Goal: Contribute content: Contribute content

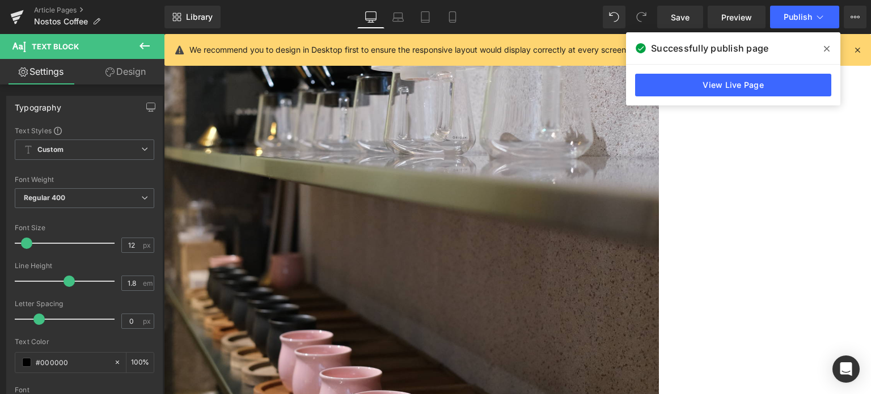
click at [826, 52] on icon at bounding box center [827, 48] width 6 height 9
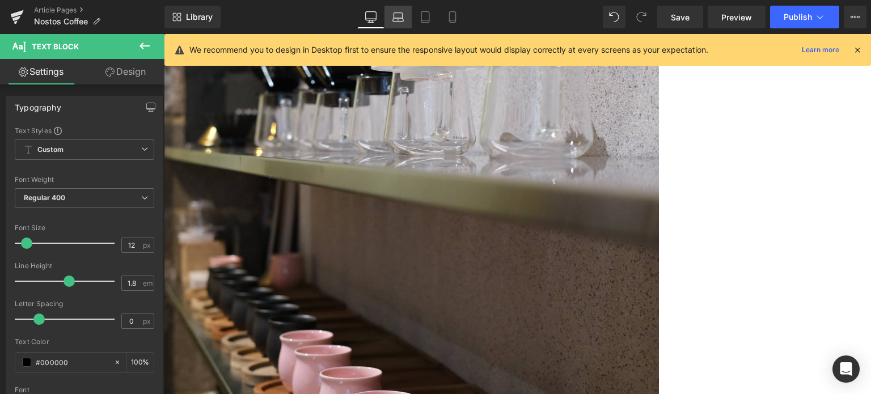
click at [399, 20] on icon at bounding box center [398, 20] width 2 height 0
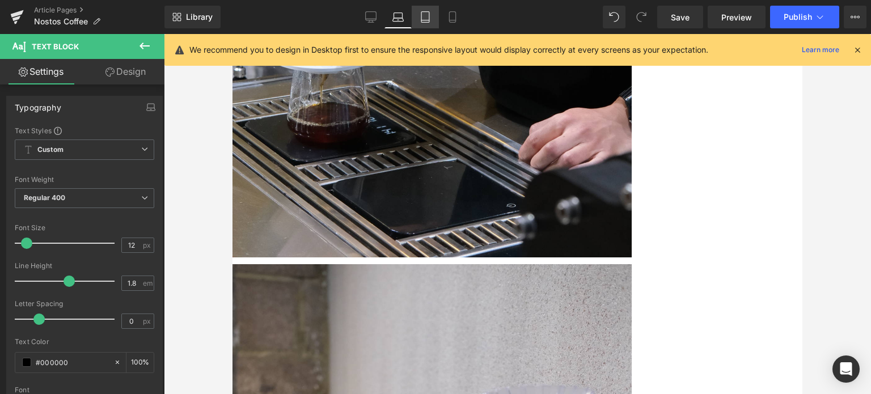
click at [424, 14] on icon at bounding box center [425, 16] width 11 height 11
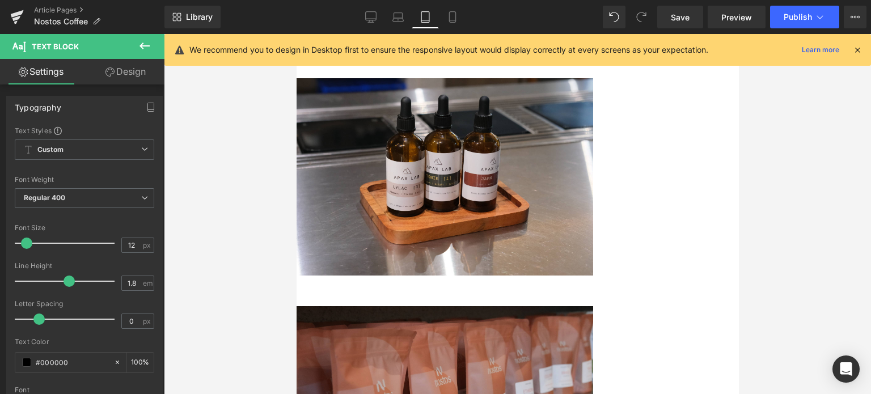
scroll to position [3525, 0]
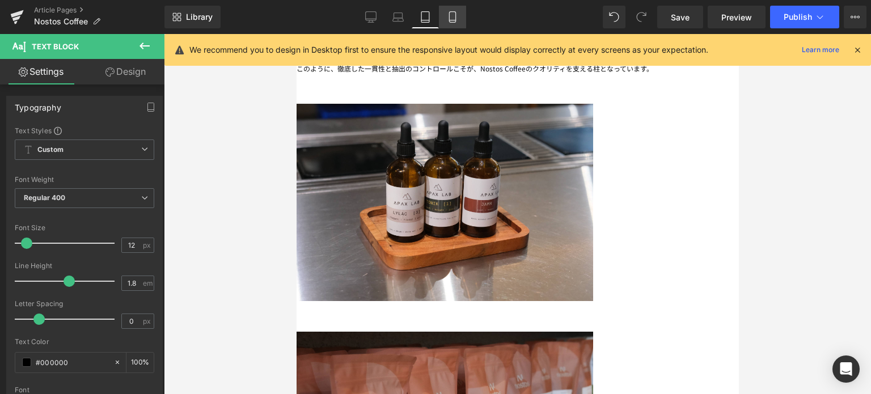
click at [451, 18] on icon at bounding box center [452, 16] width 11 height 11
type input "100"
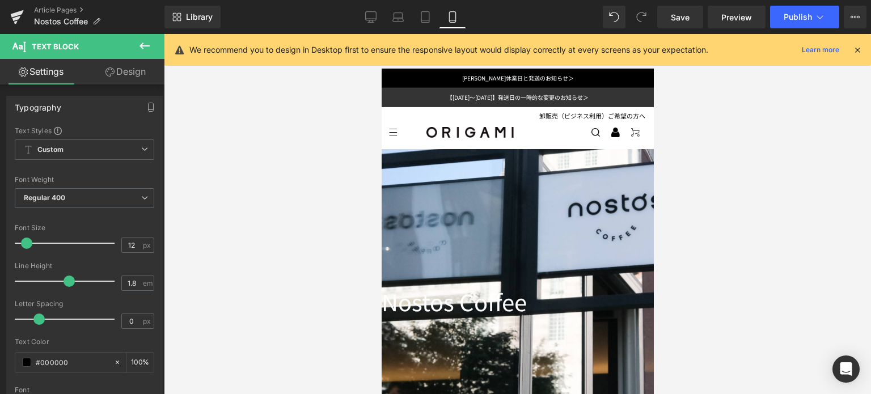
scroll to position [160, 0]
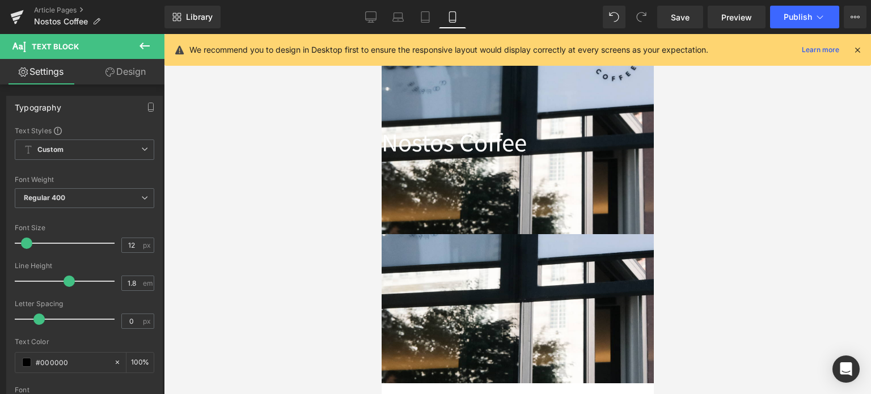
click at [491, 147] on div "Nostos Coffee Heading" at bounding box center [517, 141] width 272 height 29
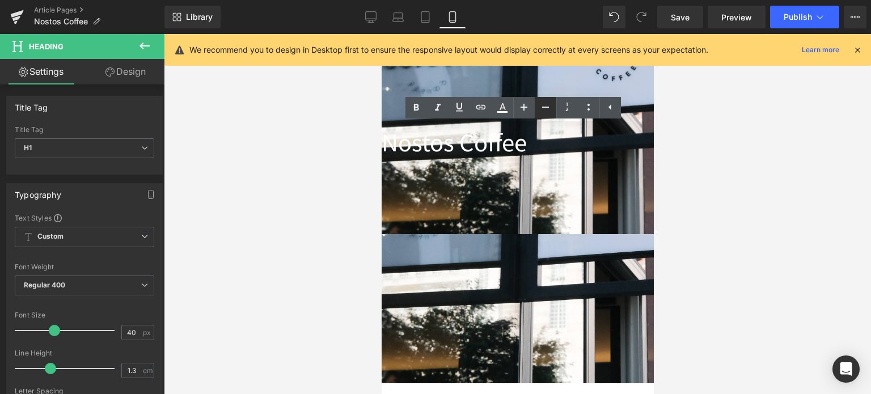
click at [547, 105] on icon at bounding box center [546, 107] width 14 height 14
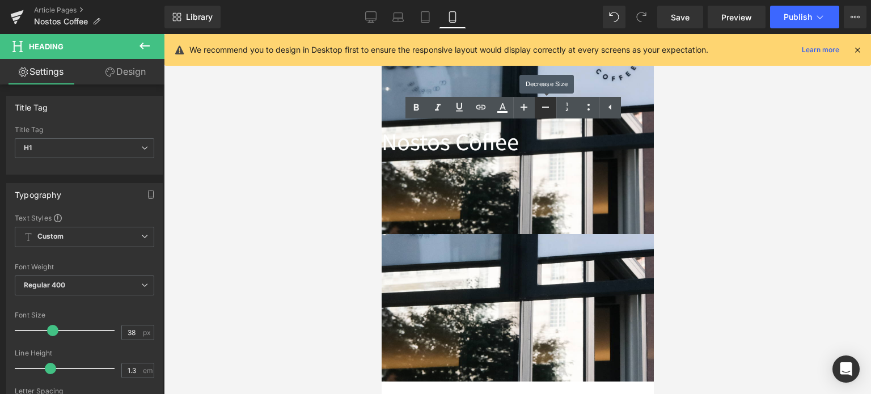
click at [547, 105] on icon at bounding box center [546, 107] width 14 height 14
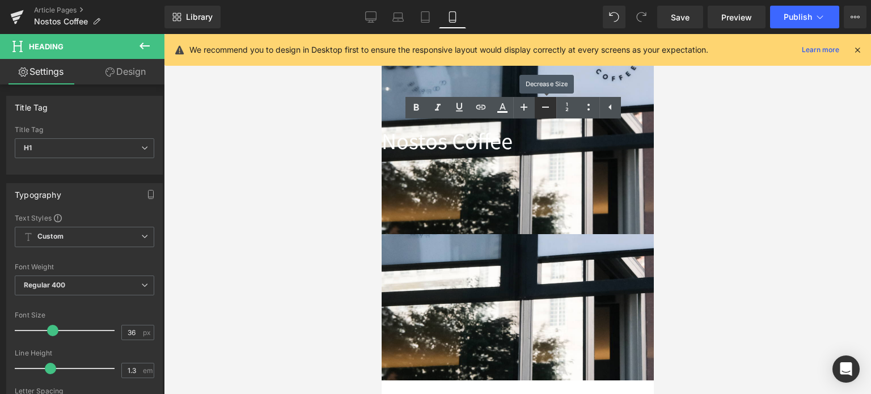
click at [547, 105] on icon at bounding box center [546, 107] width 14 height 14
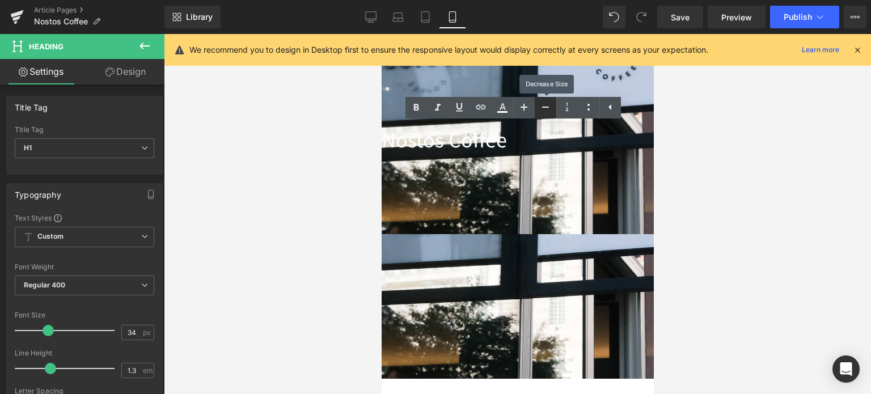
click at [547, 105] on icon at bounding box center [546, 107] width 14 height 14
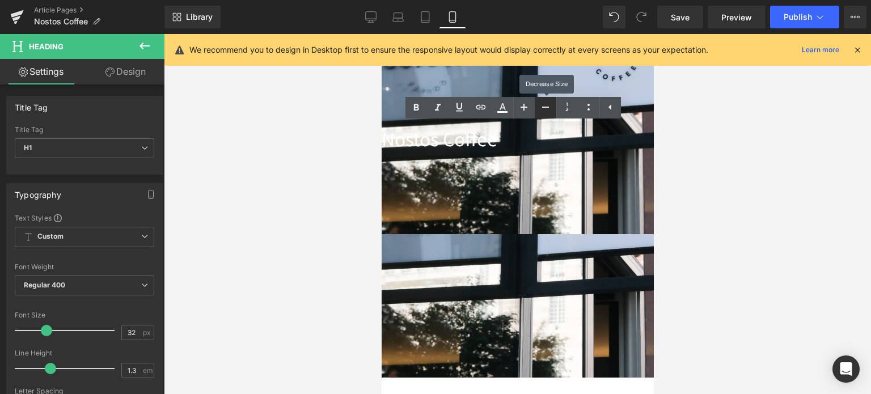
click at [548, 106] on icon at bounding box center [546, 107] width 14 height 14
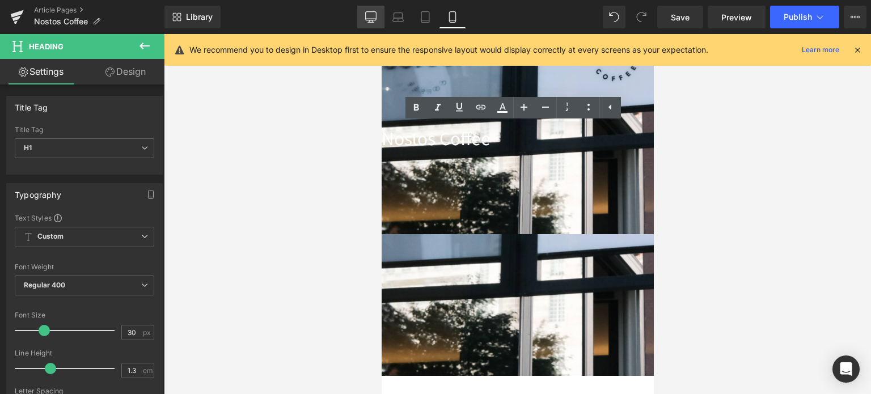
click at [372, 21] on icon at bounding box center [370, 16] width 11 height 11
type input "40"
type input "100"
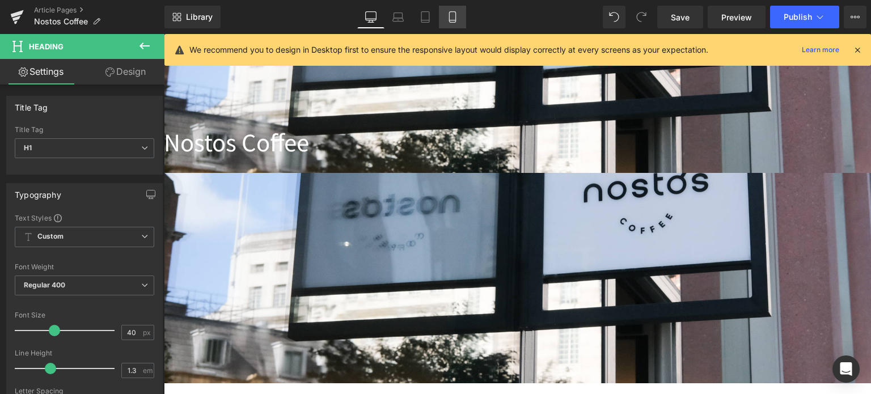
click at [453, 15] on icon at bounding box center [452, 16] width 11 height 11
type input "30"
type input "100"
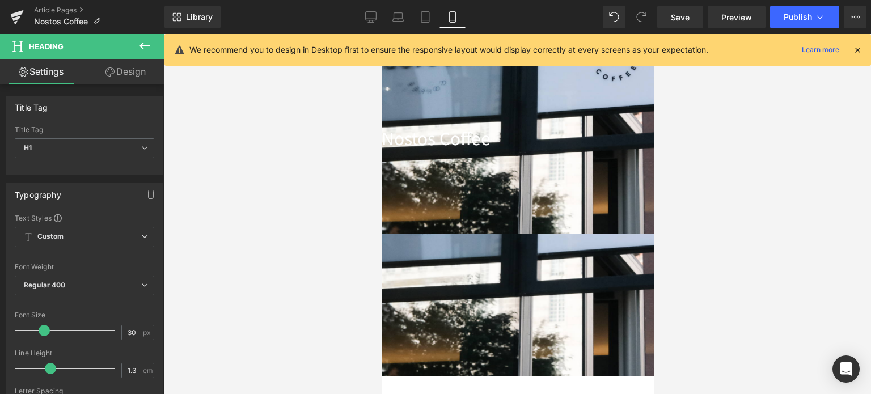
click at [381, 34] on icon at bounding box center [381, 34] width 0 height 0
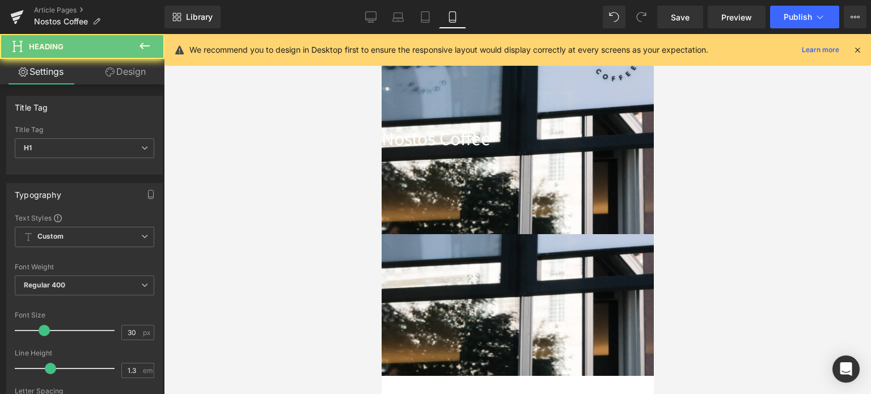
click at [468, 139] on h1 "Nostos Coffee" at bounding box center [517, 138] width 272 height 22
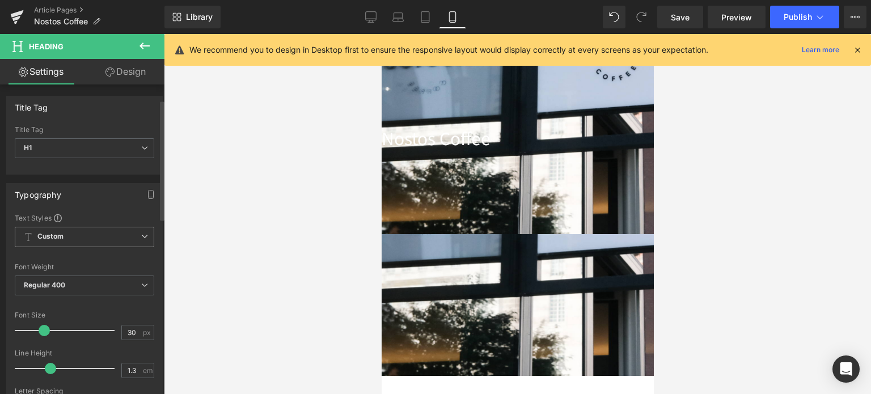
scroll to position [45, 0]
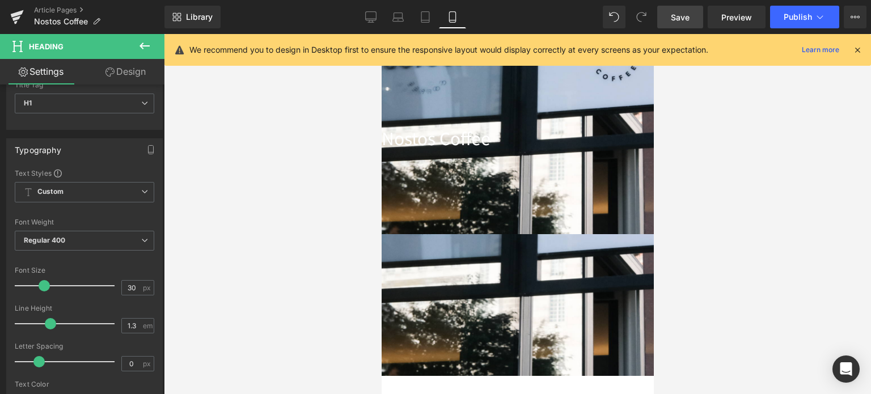
click at [692, 16] on link "Save" at bounding box center [680, 17] width 46 height 23
click at [372, 6] on link "Desktop" at bounding box center [370, 17] width 27 height 23
type input "40"
type input "100"
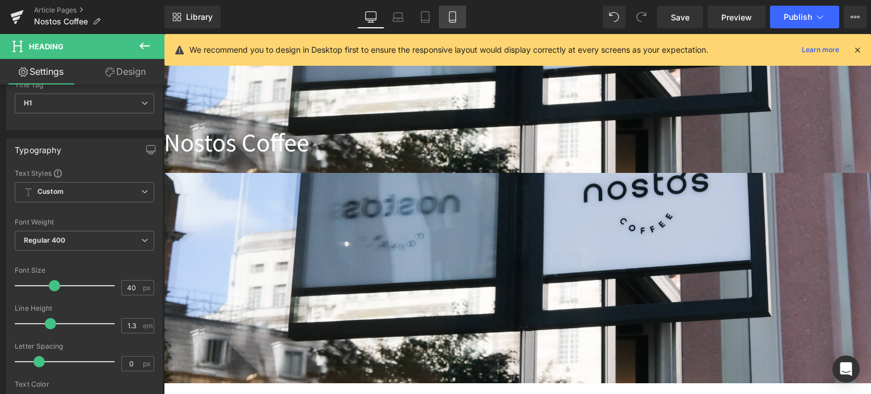
click at [449, 13] on icon at bounding box center [452, 16] width 11 height 11
type input "30"
type input "100"
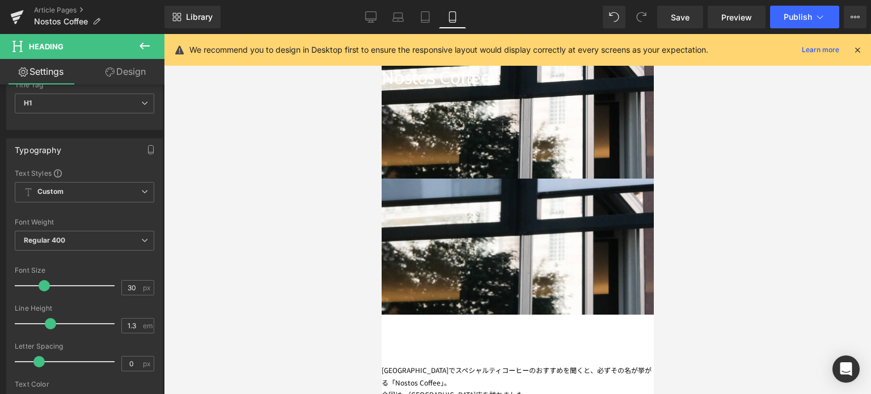
scroll to position [160, 0]
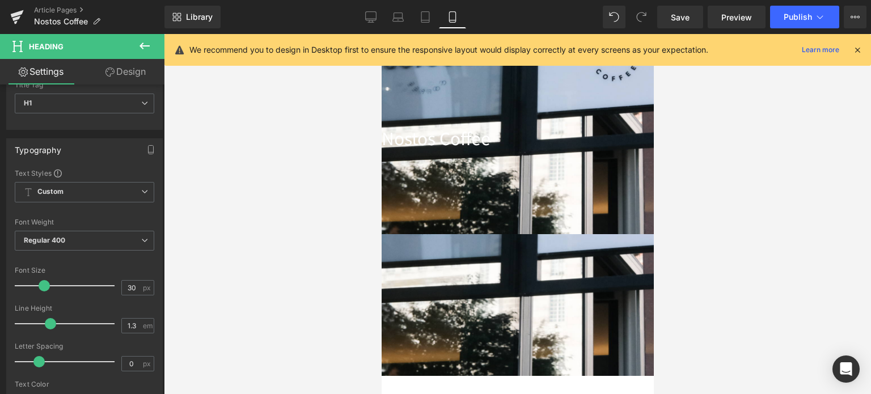
click at [381, 34] on icon at bounding box center [381, 34] width 0 height 0
click at [381, 34] on span "Heading" at bounding box center [381, 34] width 0 height 0
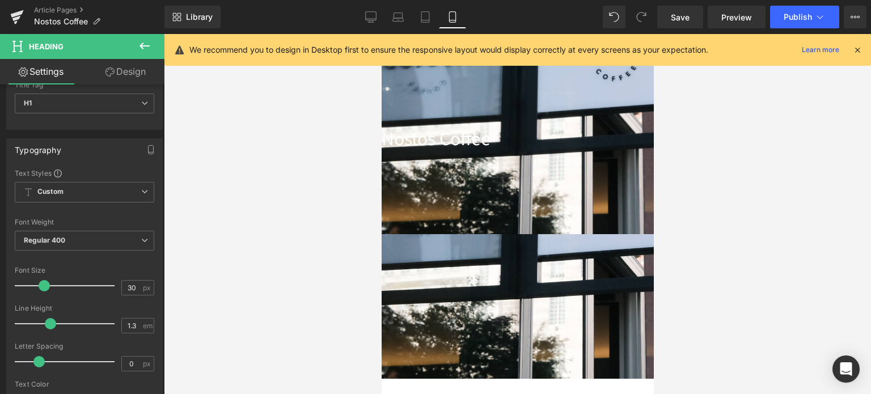
click at [381, 34] on icon at bounding box center [381, 34] width 0 height 0
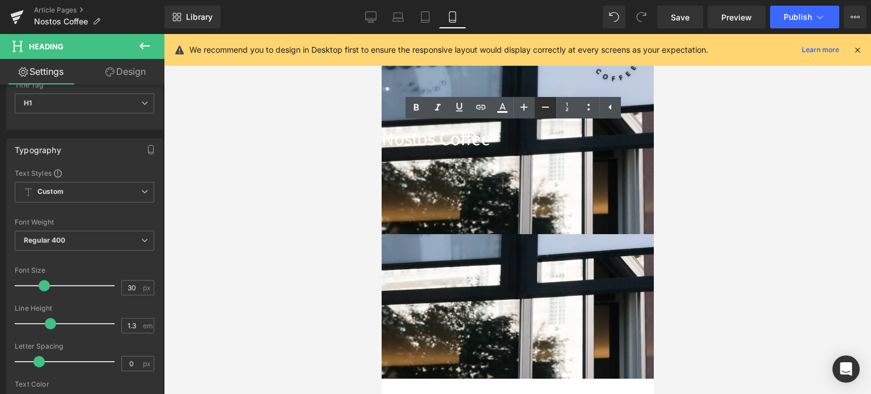
click at [544, 109] on icon at bounding box center [546, 107] width 14 height 14
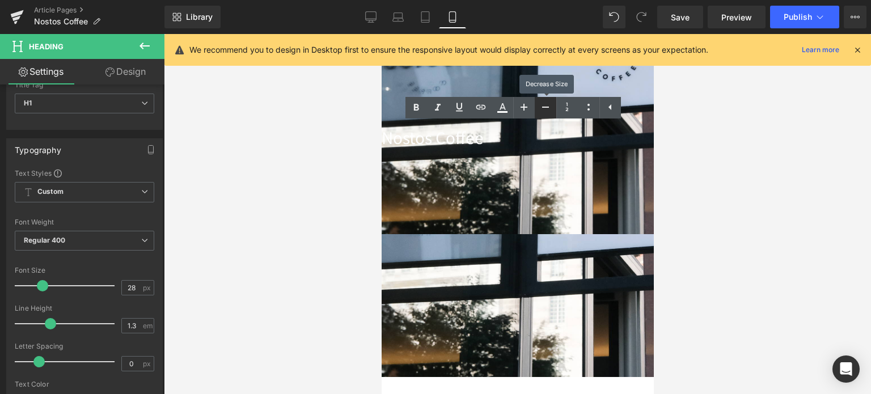
click at [544, 109] on icon at bounding box center [546, 107] width 14 height 14
type input "26"
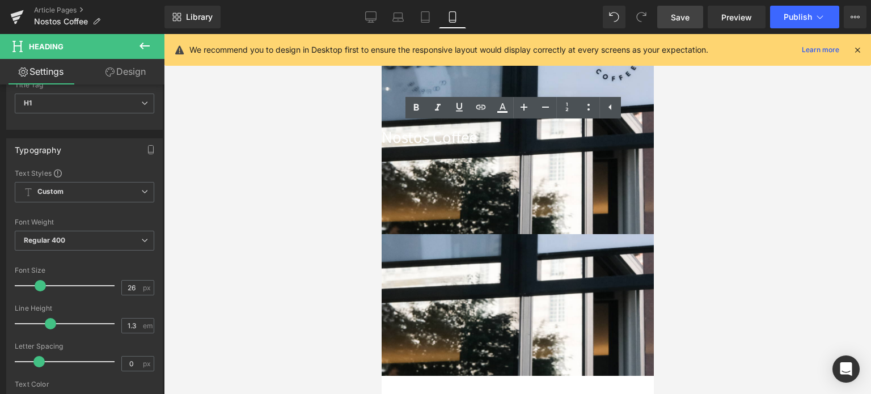
click at [688, 26] on link "Save" at bounding box center [680, 17] width 46 height 23
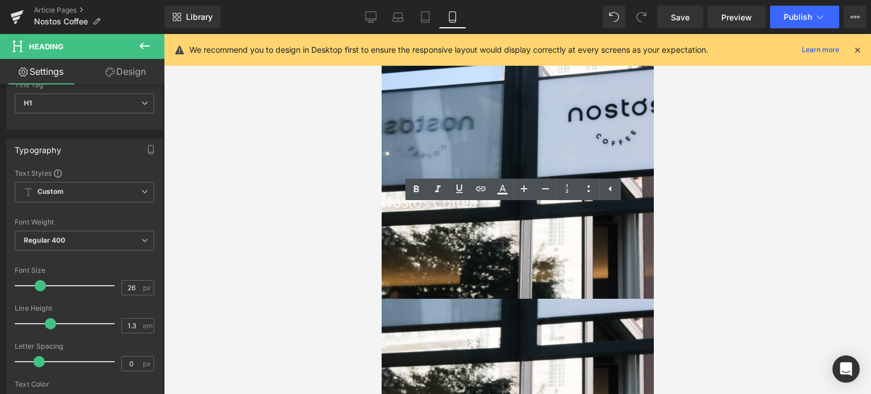
scroll to position [102, 0]
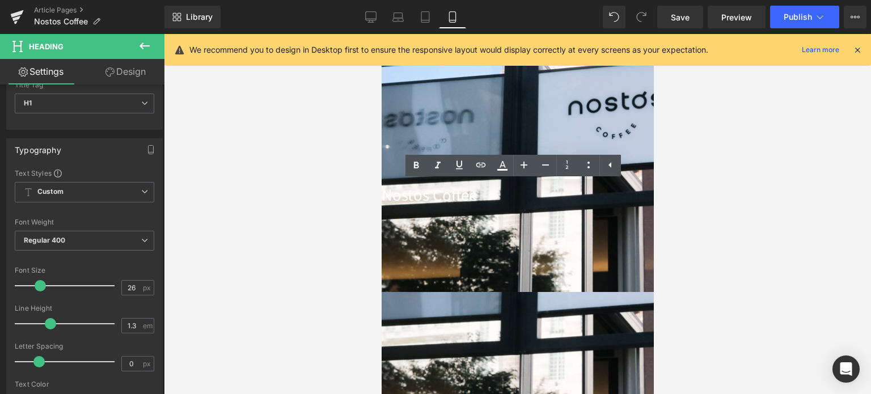
click at [297, 198] on div at bounding box center [517, 214] width 707 height 360
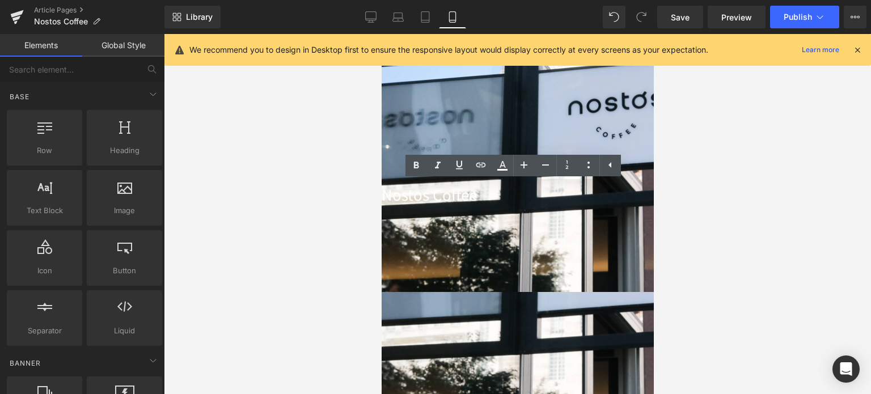
click at [472, 198] on h1 "Nostos Coffee" at bounding box center [517, 194] width 272 height 19
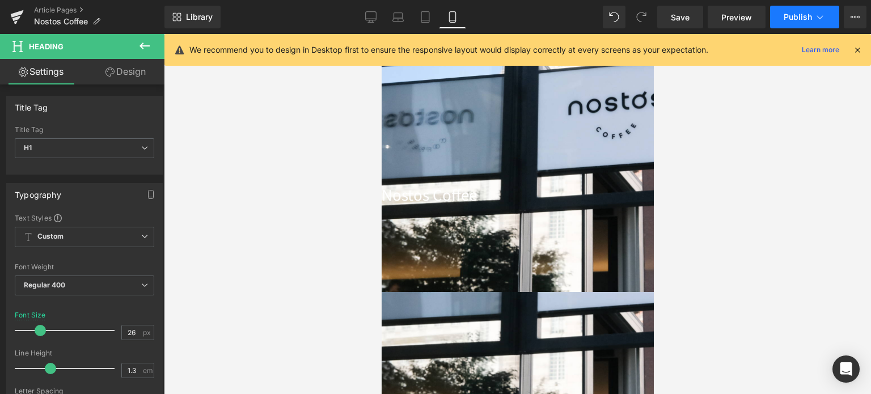
click at [785, 22] on button "Publish" at bounding box center [804, 17] width 69 height 23
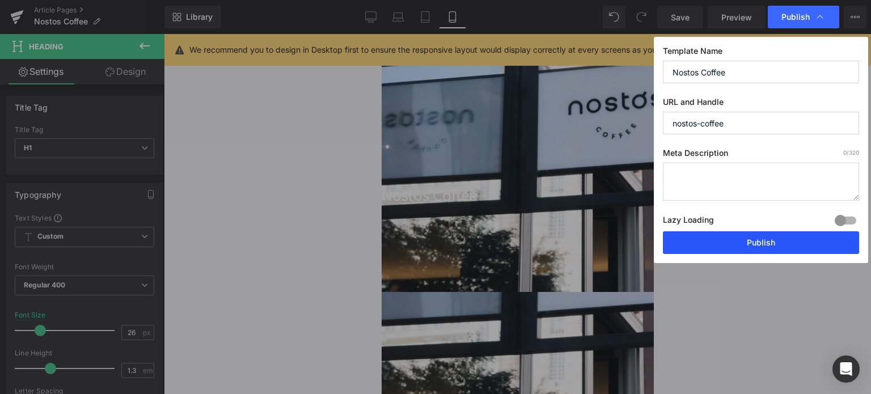
click at [738, 236] on button "Publish" at bounding box center [761, 242] width 196 height 23
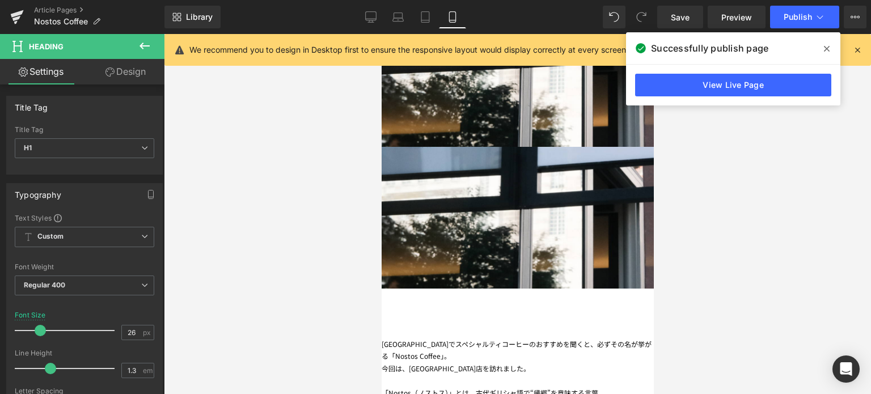
scroll to position [248, 0]
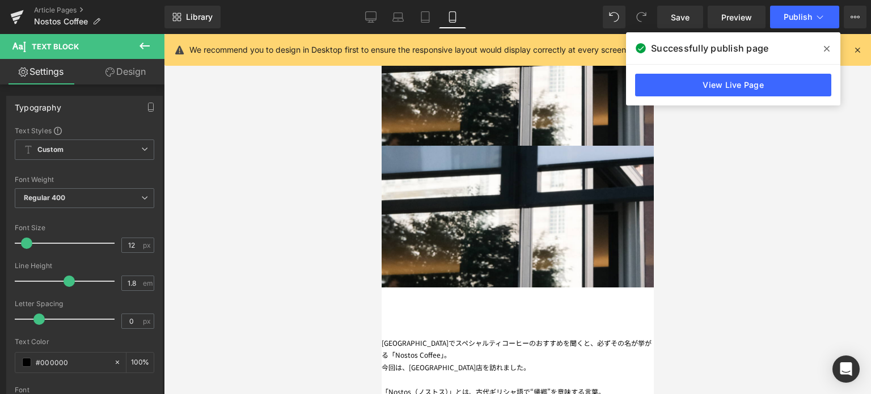
scroll to position [266, 0]
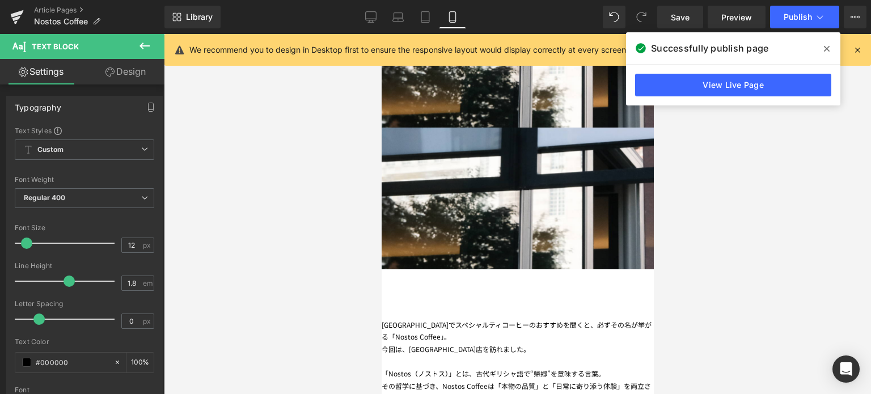
click at [381, 34] on link at bounding box center [381, 34] width 0 height 0
click at [381, 34] on icon at bounding box center [381, 34] width 0 height 0
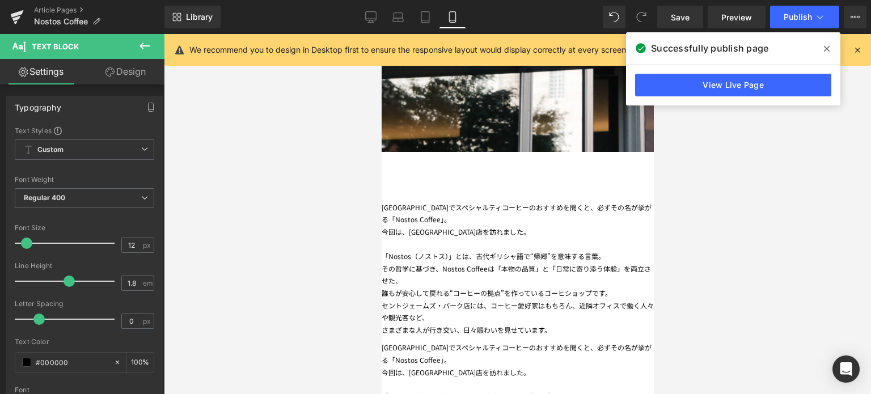
scroll to position [383, 0]
click at [431, 287] on div "誰もが安心して戻れる“コーヒーの拠点”を作っているコーヒショップです。" at bounding box center [517, 293] width 272 height 12
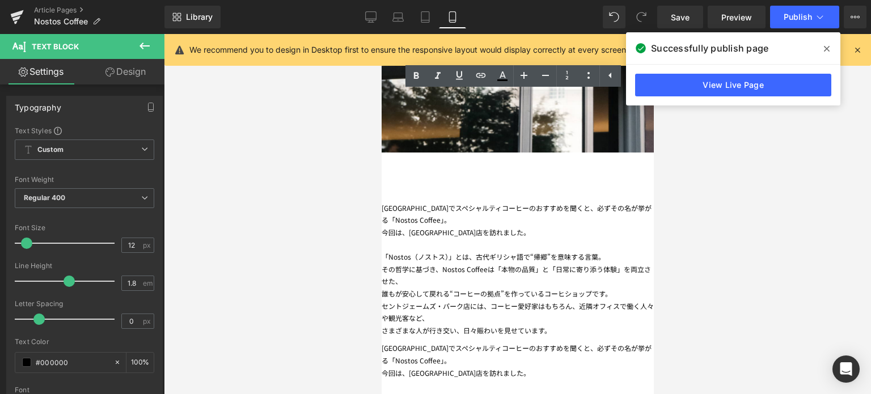
click at [142, 71] on link "Design" at bounding box center [125, 72] width 82 height 26
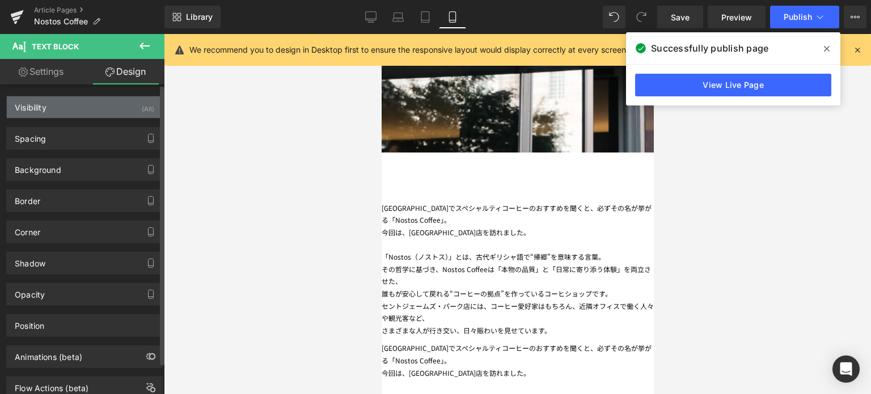
click at [91, 100] on div "Visibility (All)" at bounding box center [84, 107] width 155 height 22
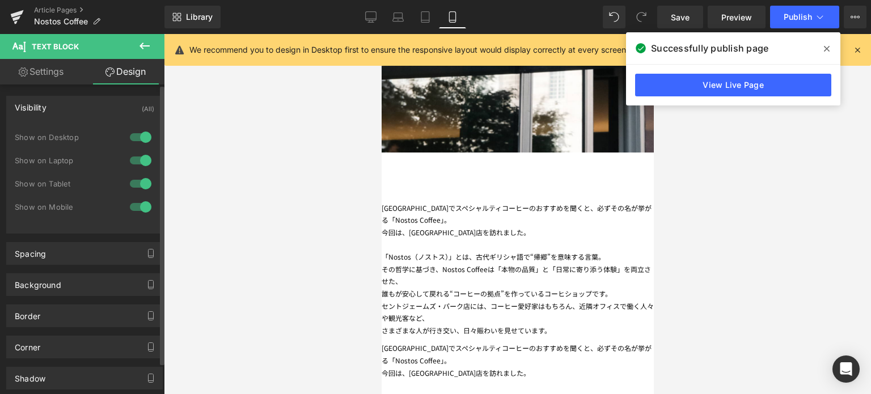
click at [137, 132] on div at bounding box center [140, 137] width 27 height 18
click at [134, 139] on div at bounding box center [140, 137] width 27 height 18
click at [139, 209] on div at bounding box center [140, 207] width 27 height 18
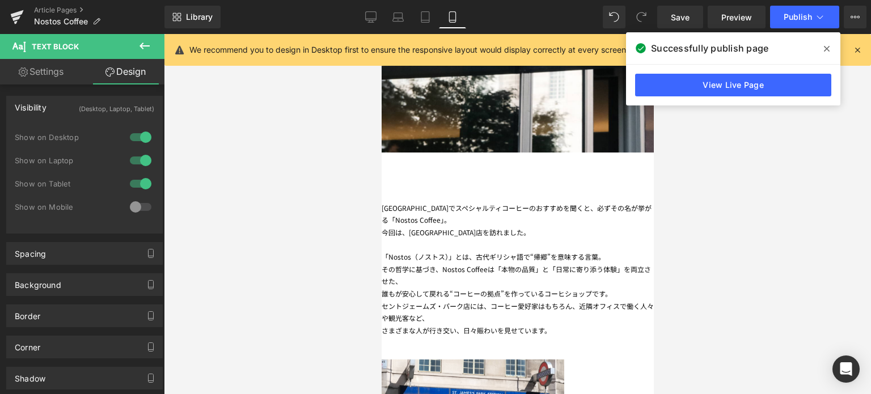
click at [464, 263] on div "その哲学に基づき、Nostos Coffeeは「本物の品質」と「日常に寄り添う体験」を両立させた、" at bounding box center [517, 275] width 272 height 24
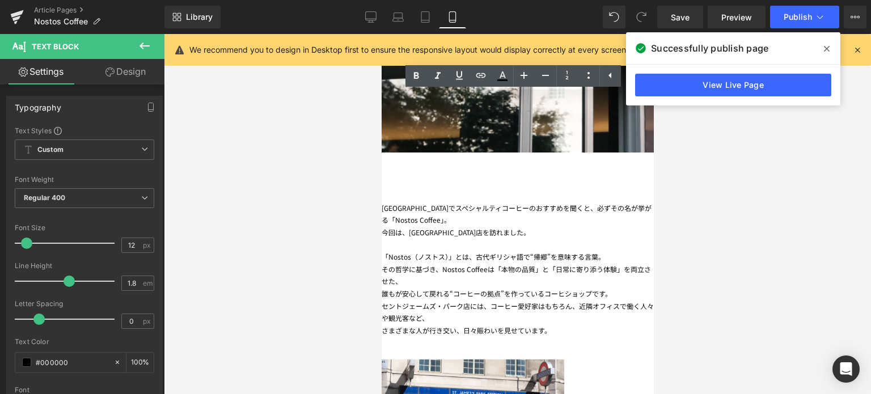
click at [136, 74] on link "Design" at bounding box center [125, 72] width 82 height 26
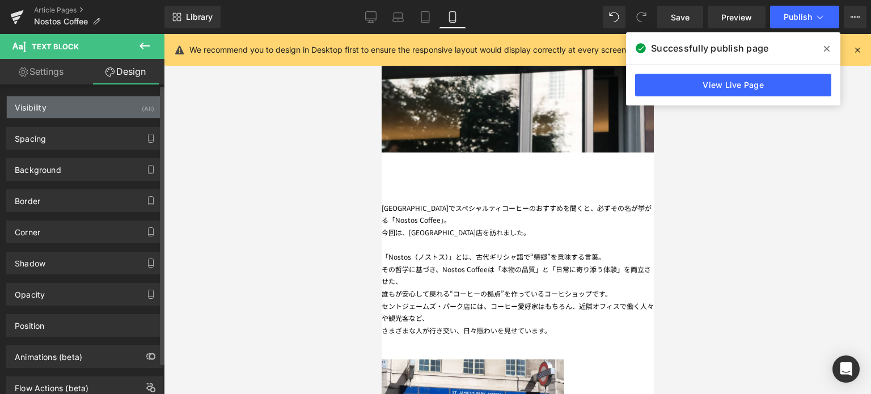
click at [107, 112] on div "Visibility (All)" at bounding box center [84, 107] width 155 height 22
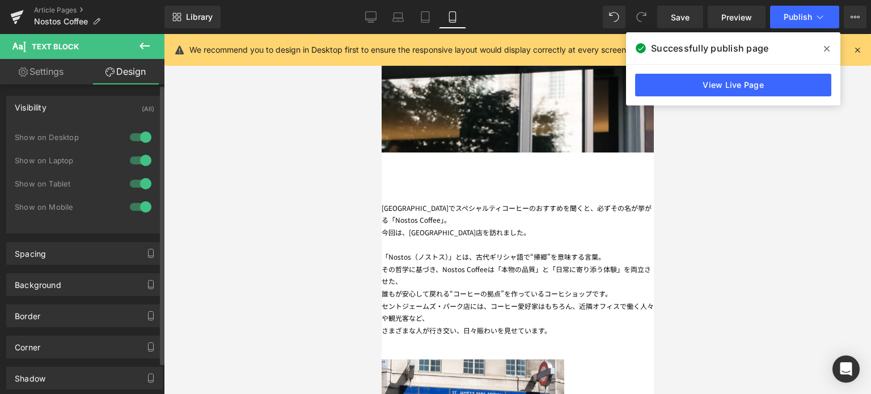
click at [139, 184] on div at bounding box center [140, 184] width 27 height 18
click at [140, 160] on div at bounding box center [140, 160] width 27 height 18
click at [142, 139] on div at bounding box center [140, 137] width 27 height 18
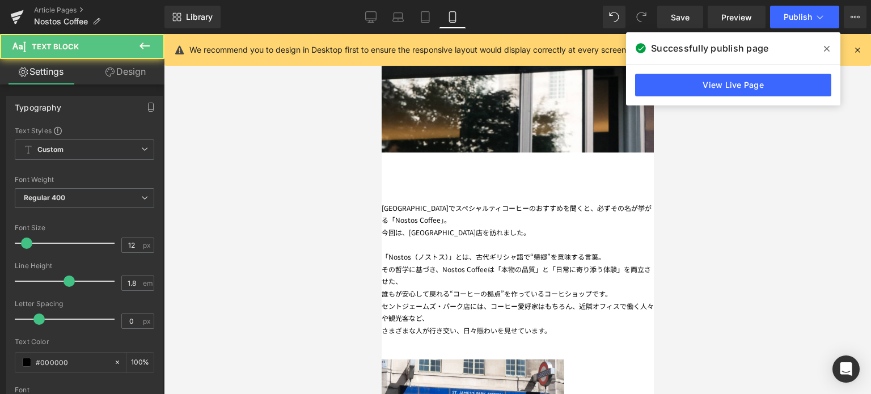
click at [452, 226] on div "今回は、[GEOGRAPHIC_DATA]店を訪れました。 「Nostos（ノストス）」とは、古代ギリシャ語で“帰郷”を意味する言葉。 その哲学に基づき、No…" at bounding box center [517, 281] width 272 height 110
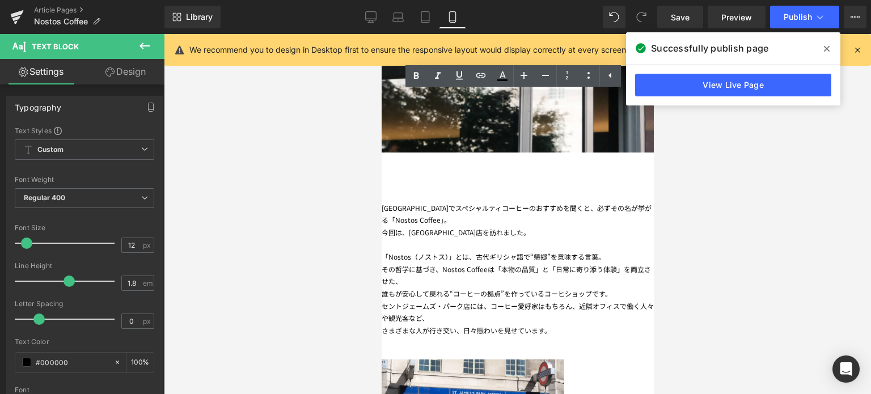
click at [569, 202] on div "[GEOGRAPHIC_DATA]でスペシャルティコーヒーのおすすめを聞くと、必ずその名が挙がる「Nostos Coffee」。 今回は、[GEOGRAPHI…" at bounding box center [517, 269] width 272 height 135
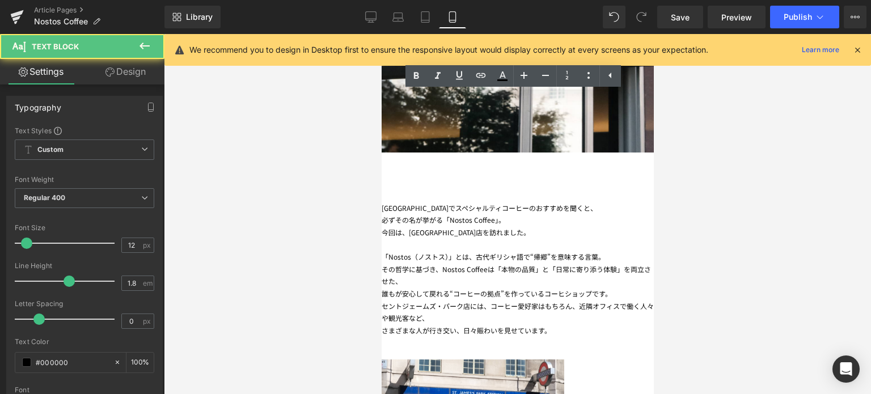
click at [577, 251] on div "「Nostos（ノストス）」とは、古代ギリシャ語で“帰郷”を意味する言葉。" at bounding box center [517, 257] width 272 height 12
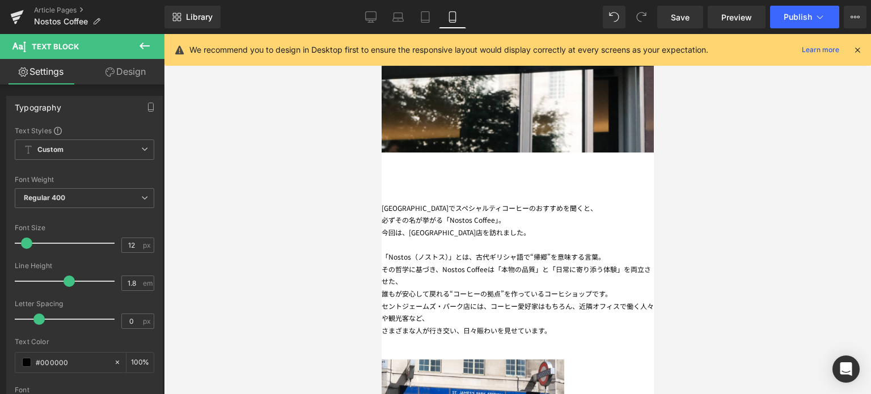
click at [496, 251] on div "「Nostos（ノストス）」とは、古代ギリシャ語で“帰郷”を 意味する言葉。" at bounding box center [517, 257] width 272 height 12
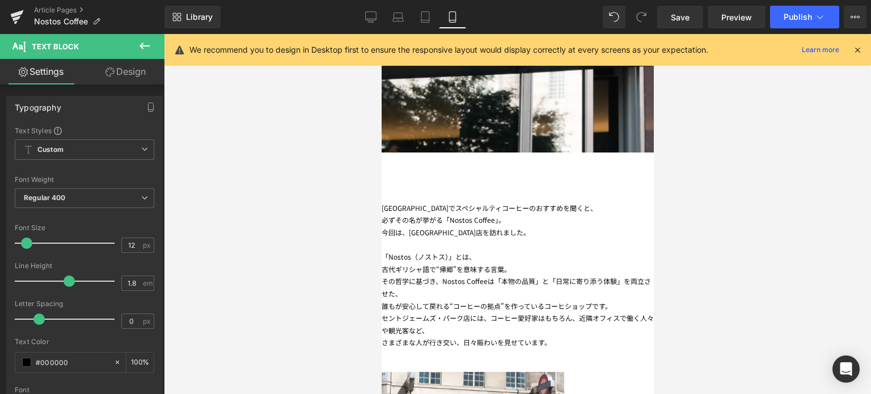
click at [509, 275] on div "その哲学に基づき、Nostos Coffeeは「本物の品質」と「日常に寄り添う体験」を両立させた、" at bounding box center [517, 287] width 272 height 24
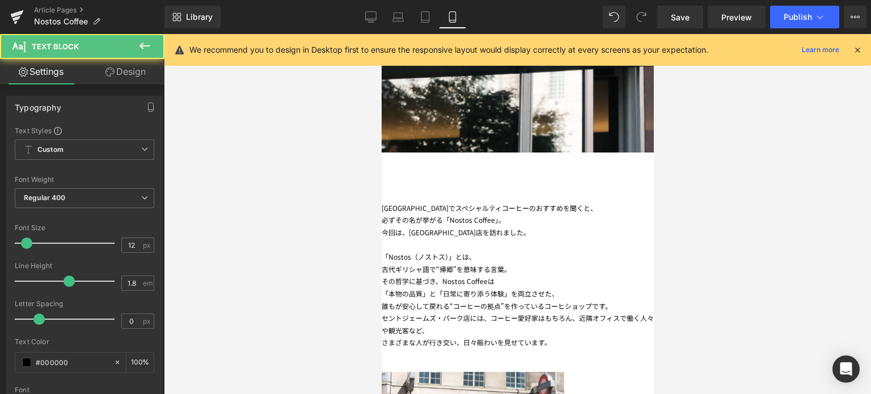
click at [559, 300] on div "誰もが安心して戻れる“コーヒーの拠点”を作っているコーヒショップです。" at bounding box center [517, 306] width 272 height 12
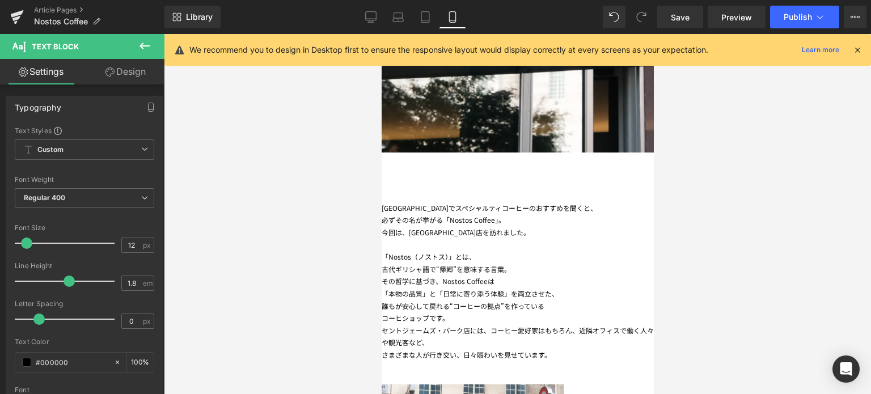
click at [390, 324] on div "セントジェームズ・パーク店には、コーヒー愛好家はもちろん、近隣オフィスで働く人々や観光客など、" at bounding box center [517, 336] width 272 height 24
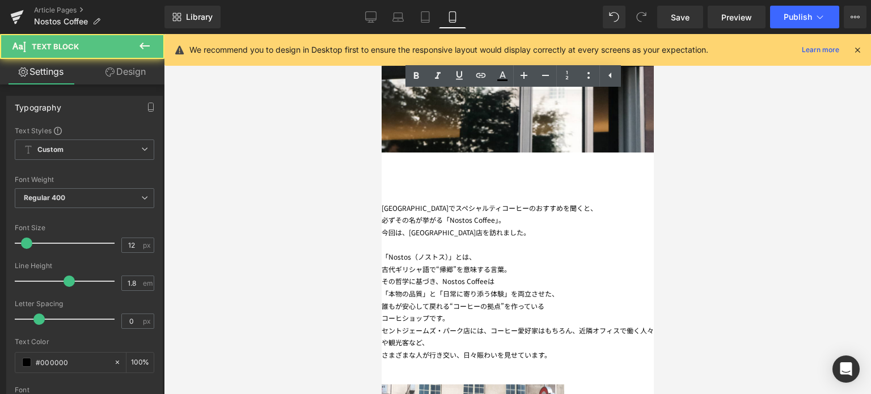
click at [590, 324] on div "セントジェームズ・パーク店には、コーヒー愛好家はもちろん、近隣オフィスで働く人々や観光客など、" at bounding box center [517, 336] width 272 height 24
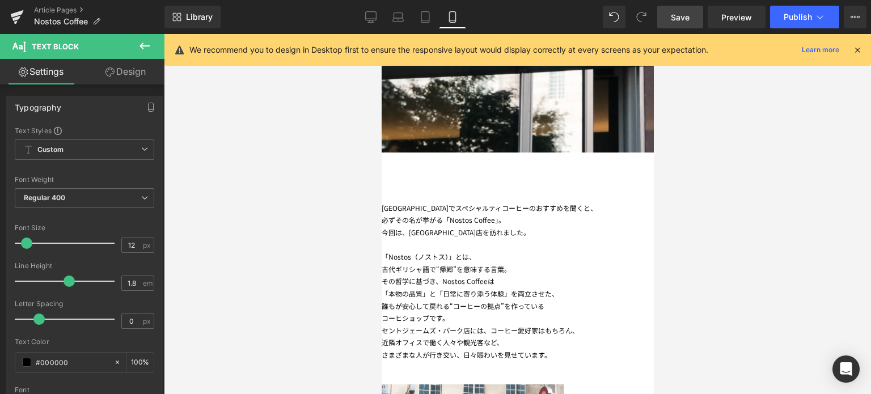
click at [687, 15] on span "Save" at bounding box center [680, 17] width 19 height 12
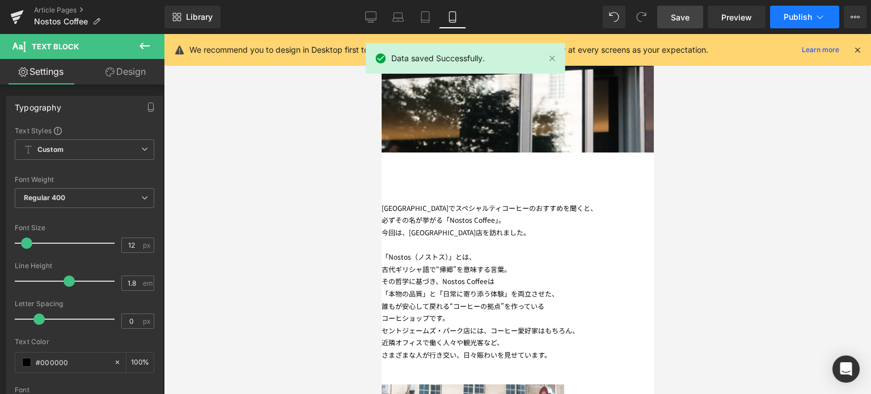
click at [796, 20] on span "Publish" at bounding box center [798, 16] width 28 height 9
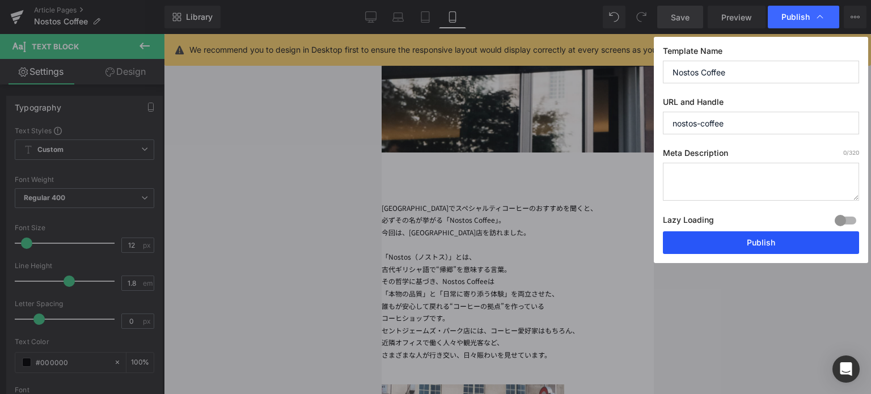
click at [762, 238] on button "Publish" at bounding box center [761, 242] width 196 height 23
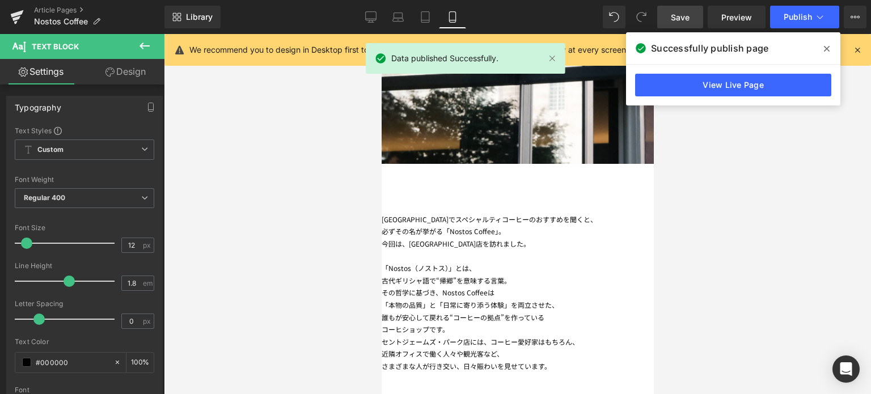
scroll to position [371, 0]
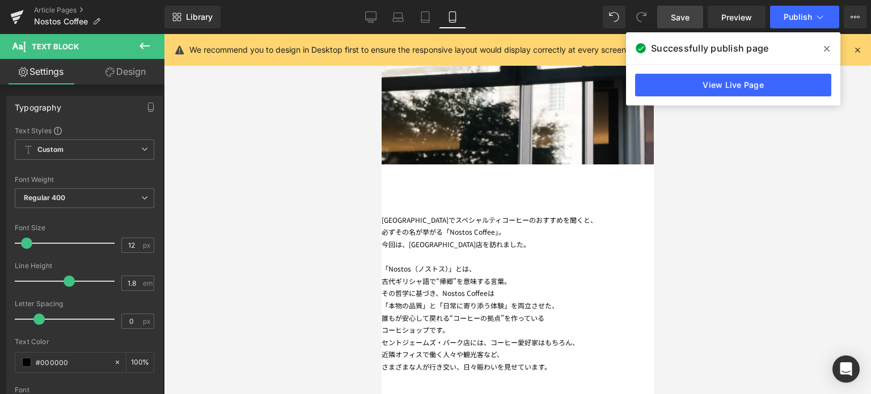
click at [486, 226] on div "必ずその名が挙がる「Nostos Coffee」。 今回は、[GEOGRAPHIC_DATA]店を訪れました。 「Nostos（ノストス）」とは、 古代ギリシ…" at bounding box center [517, 299] width 272 height 147
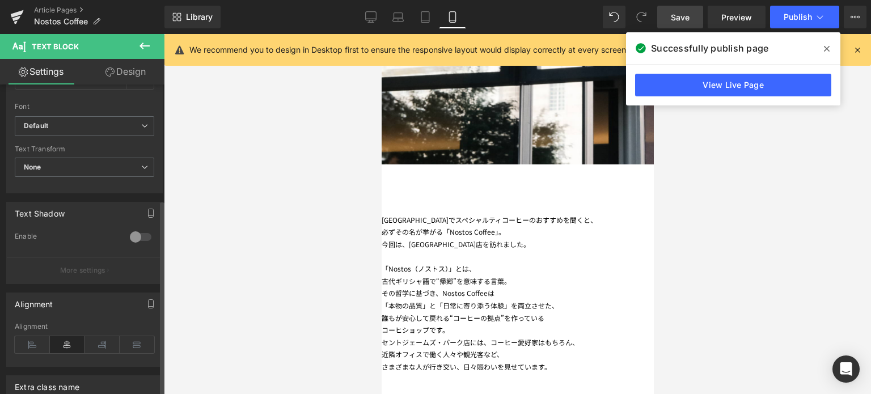
scroll to position [285, 0]
click at [31, 337] on icon at bounding box center [32, 343] width 35 height 17
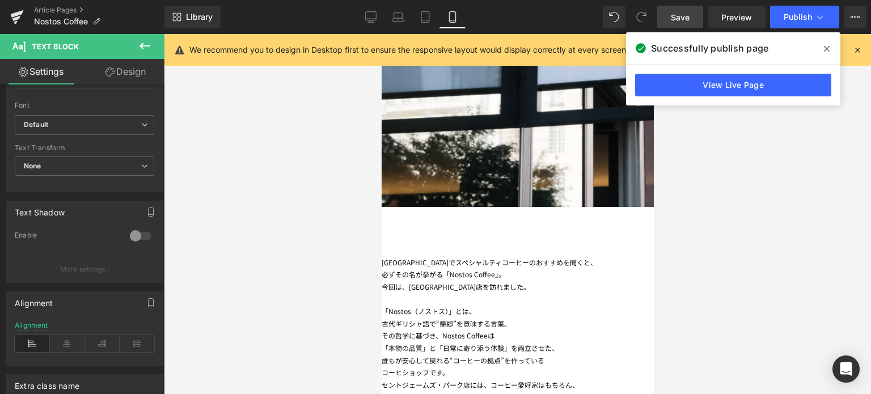
scroll to position [326, 0]
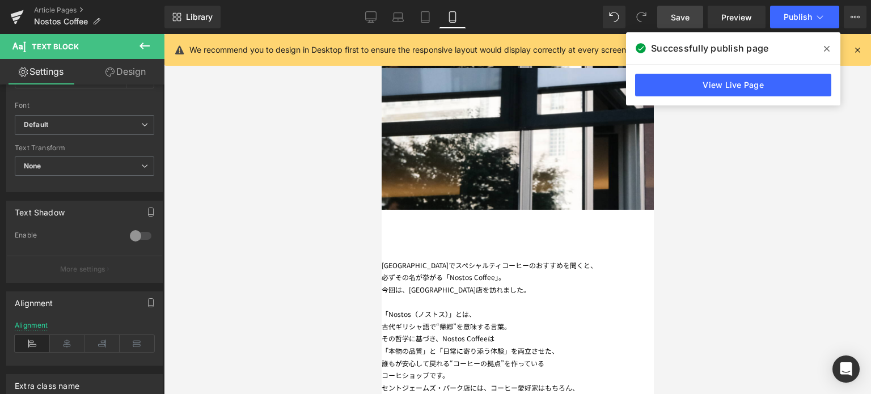
click at [410, 271] on div "必ずその名が挙がる「Nostos Coffee」。 今回は、[GEOGRAPHIC_DATA]店を訪れました。 「Nostos（ノストス）」とは、 古代ギリシ…" at bounding box center [517, 344] width 272 height 147
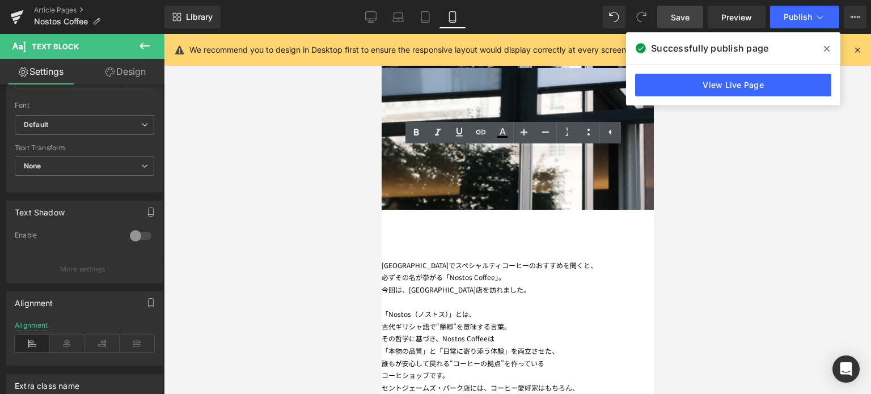
click at [338, 172] on div at bounding box center [517, 214] width 707 height 360
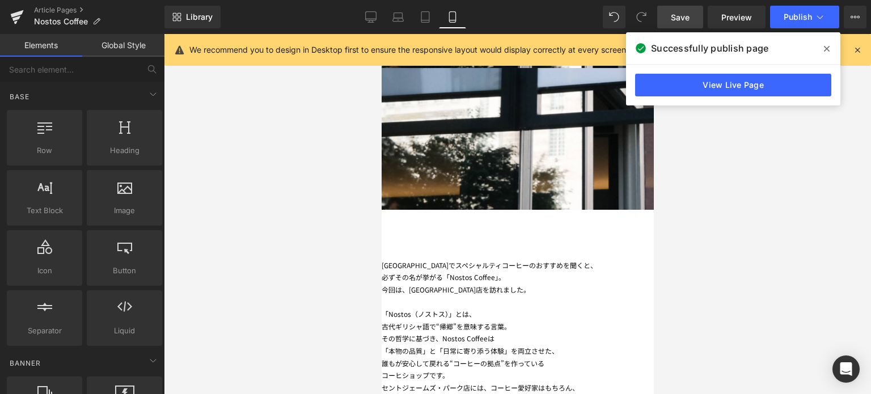
click at [475, 271] on div "必ずその名が挙がる「Nostos Coffee」。 今回は、[GEOGRAPHIC_DATA]店を訪れました。 「Nostos（ノストス）」とは、 古代ギリシ…" at bounding box center [517, 344] width 272 height 147
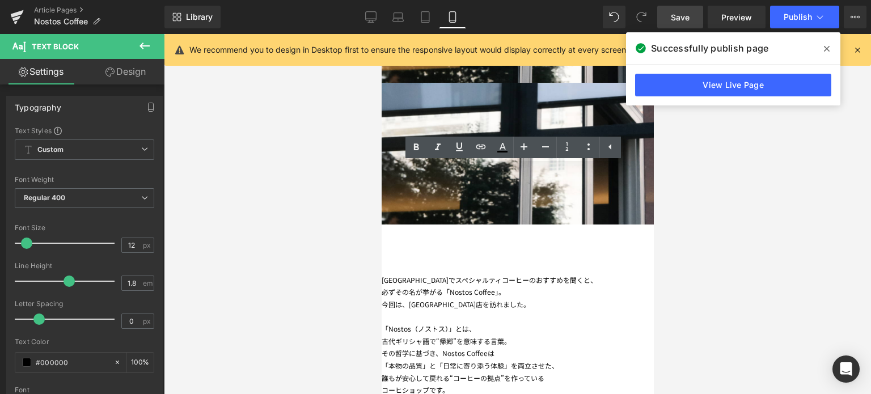
scroll to position [362, 0]
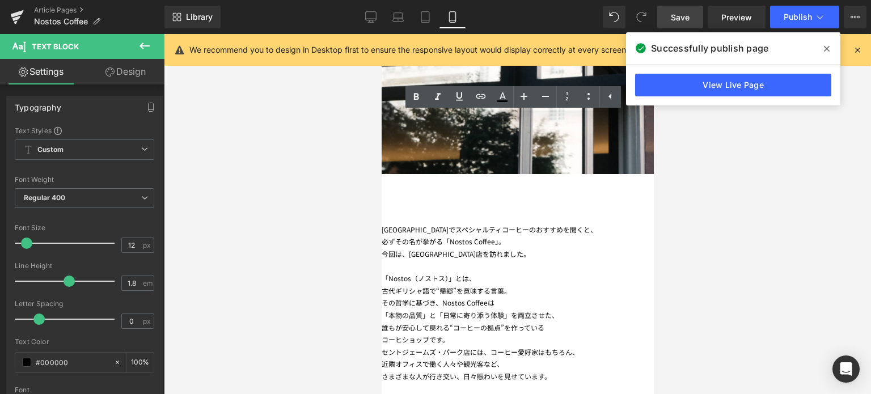
click at [425, 272] on div "「Nostos（ノストス）」とは、" at bounding box center [517, 278] width 272 height 12
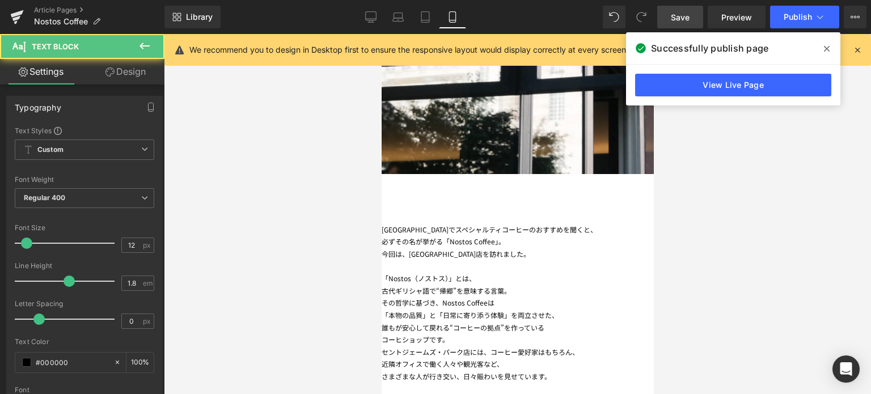
click at [134, 77] on link "Design" at bounding box center [125, 72] width 82 height 26
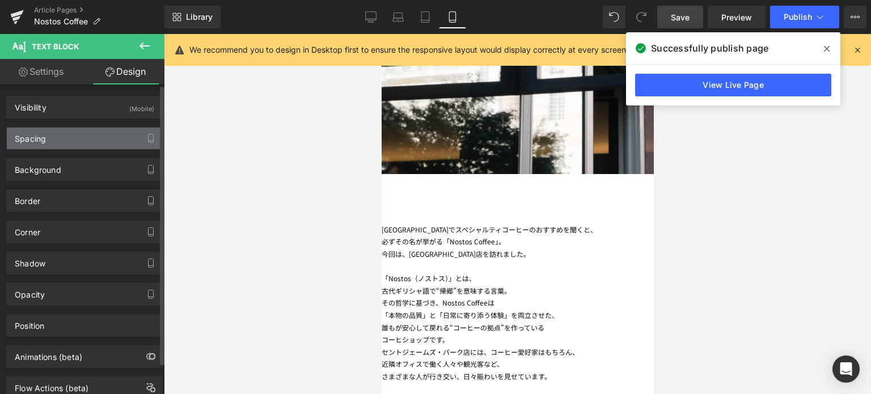
click at [70, 137] on div "Spacing" at bounding box center [84, 139] width 155 height 22
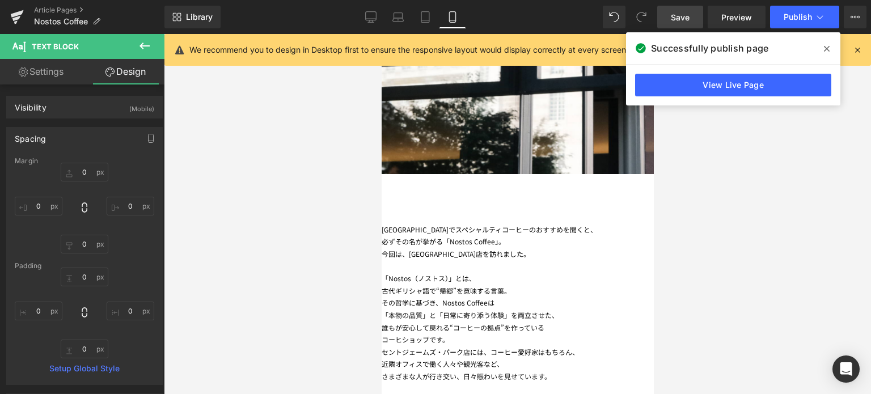
click at [424, 248] on div "今回は、[GEOGRAPHIC_DATA]店を訪れました。 「Nostos（ノストス）」とは、 古代ギリシャ語で“帰郷”を 意味する言葉。 その哲学に基づき、…" at bounding box center [517, 315] width 272 height 135
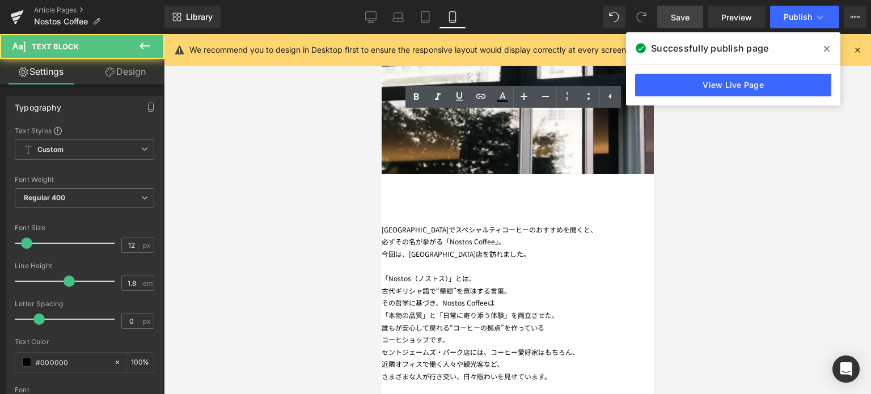
click at [329, 148] on div at bounding box center [517, 214] width 707 height 360
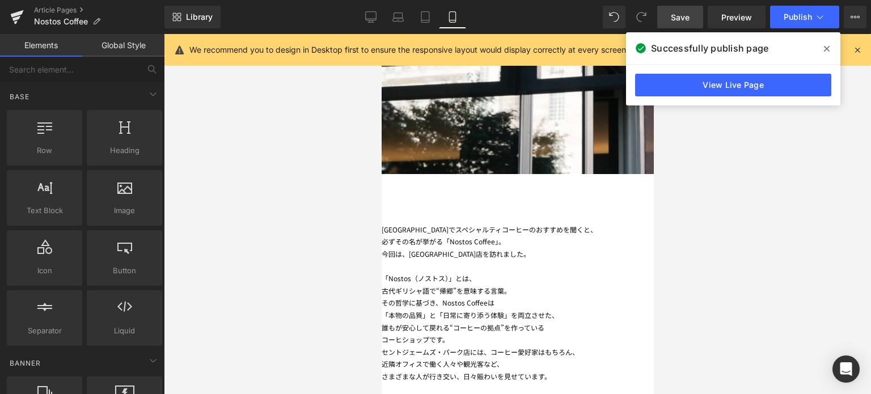
click at [381, 34] on span "Row" at bounding box center [381, 34] width 0 height 0
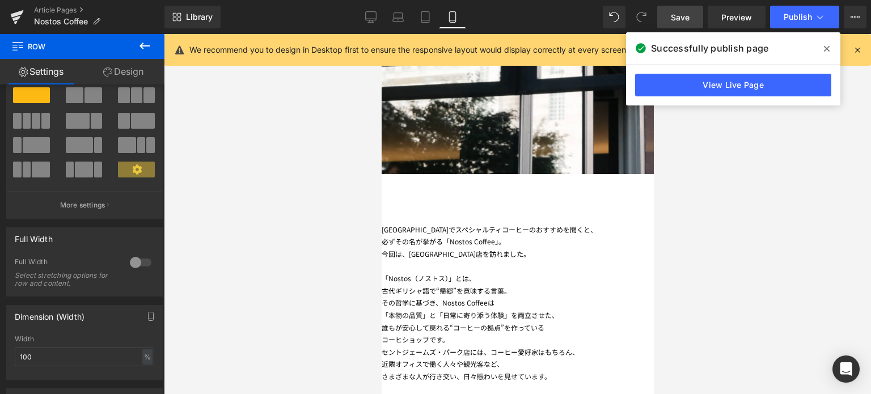
scroll to position [0, 0]
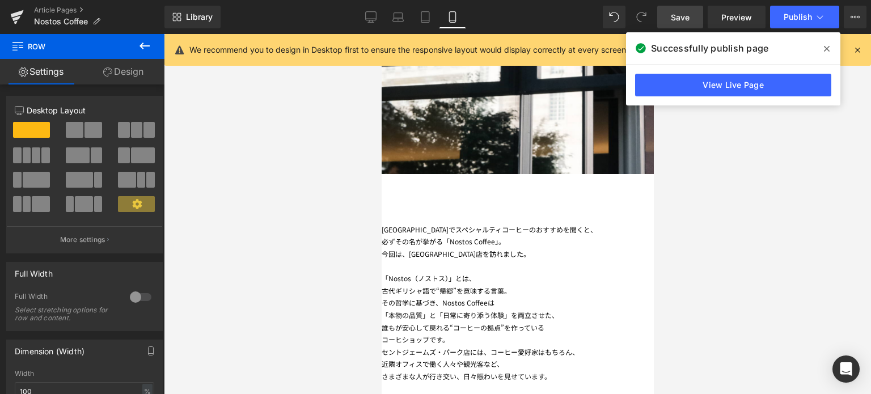
click at [381, 34] on span "Text Block" at bounding box center [381, 34] width 0 height 0
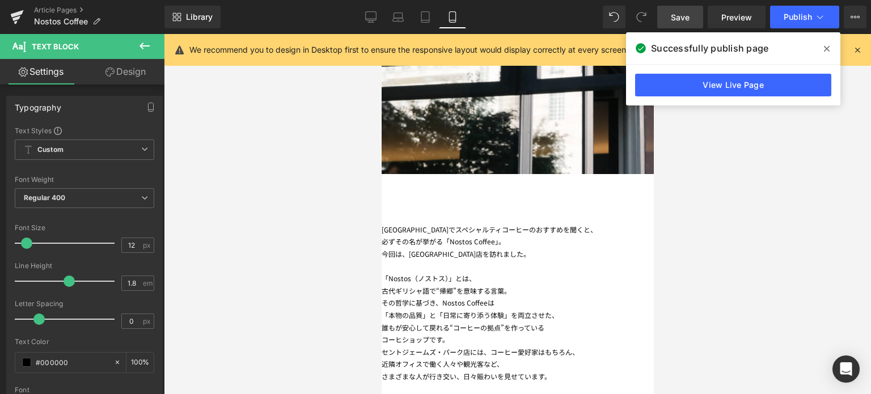
click at [381, 34] on span "Text Block" at bounding box center [381, 34] width 0 height 0
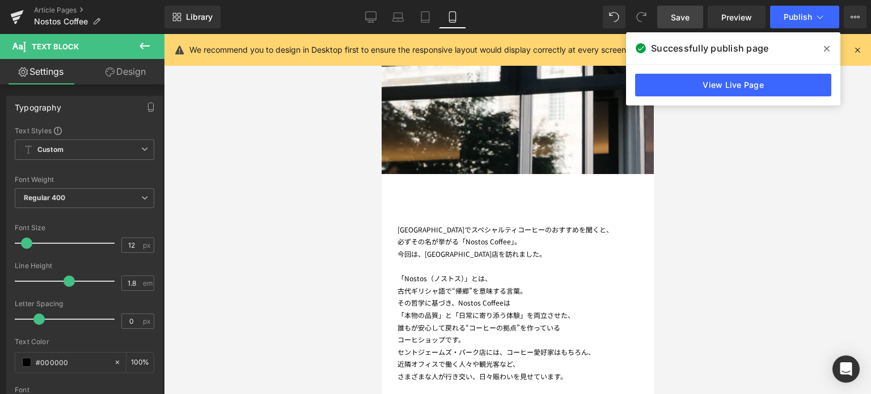
drag, startPoint x: 390, startPoint y: 171, endPoint x: 405, endPoint y: 172, distance: 14.8
click at [405, 223] on div "[GEOGRAPHIC_DATA]でスペシャルティコーヒーのおすすめを聞くと、 必ずその名が挙がる「Nostos Coffee」。 今回は、[GEOGRAPH…" at bounding box center [517, 302] width 272 height 159
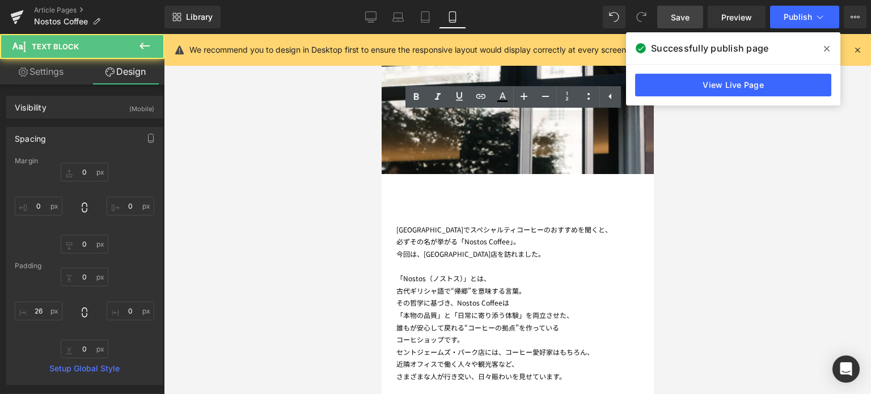
click at [299, 246] on div at bounding box center [517, 214] width 707 height 360
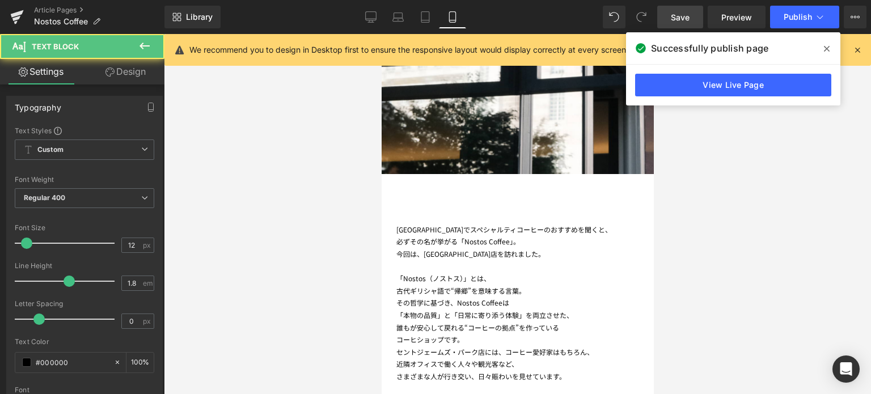
click at [431, 272] on div "「Nostos（ノストス）」とは、" at bounding box center [524, 278] width 257 height 12
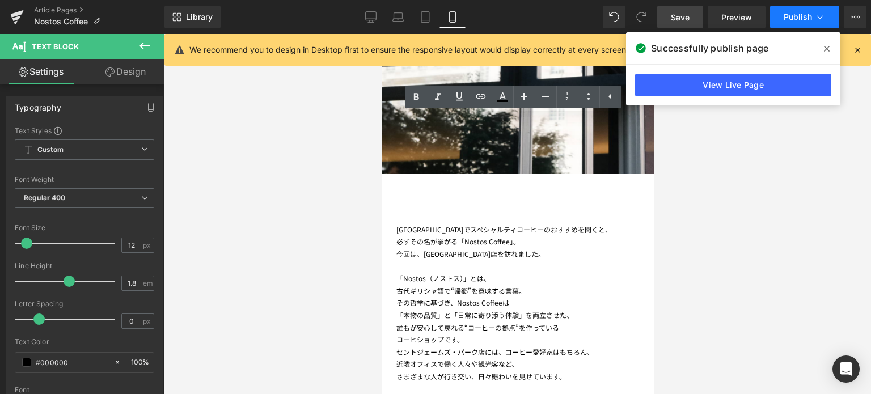
click at [789, 21] on span "Publish" at bounding box center [798, 16] width 28 height 9
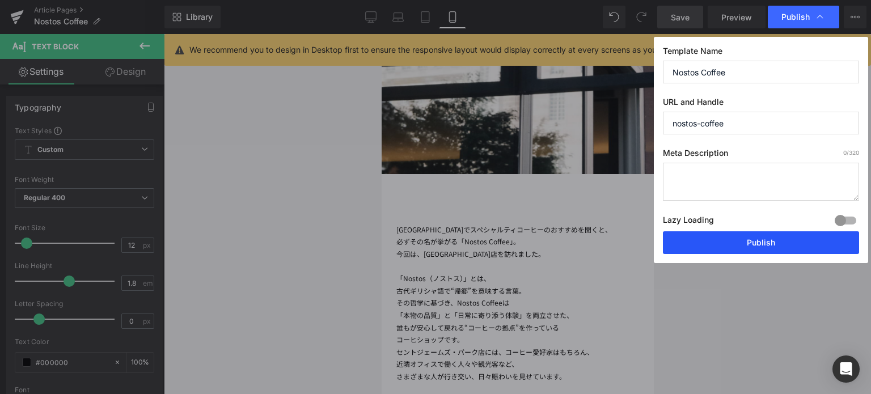
click at [763, 234] on button "Publish" at bounding box center [761, 242] width 196 height 23
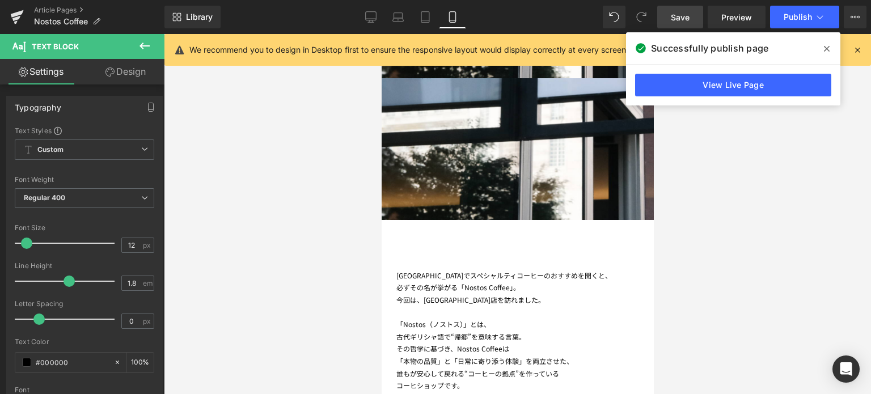
scroll to position [316, 0]
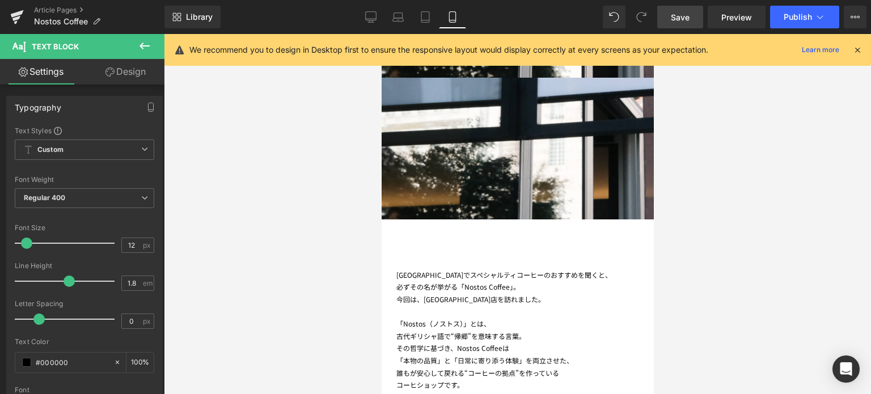
click at [767, 279] on div at bounding box center [517, 214] width 707 height 360
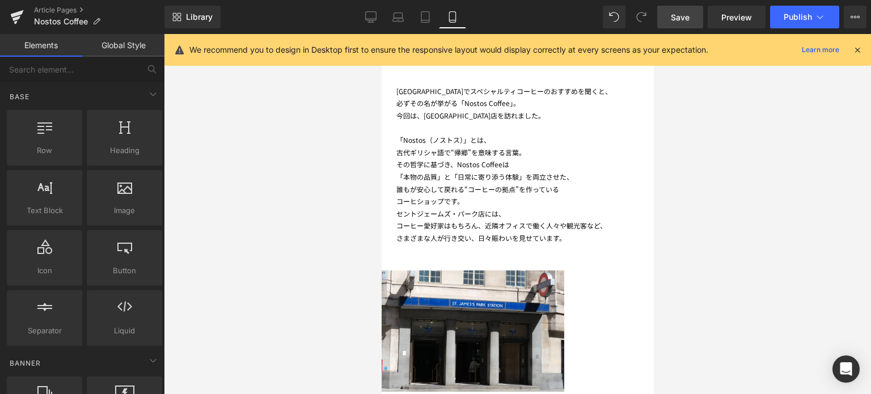
scroll to position [503, 0]
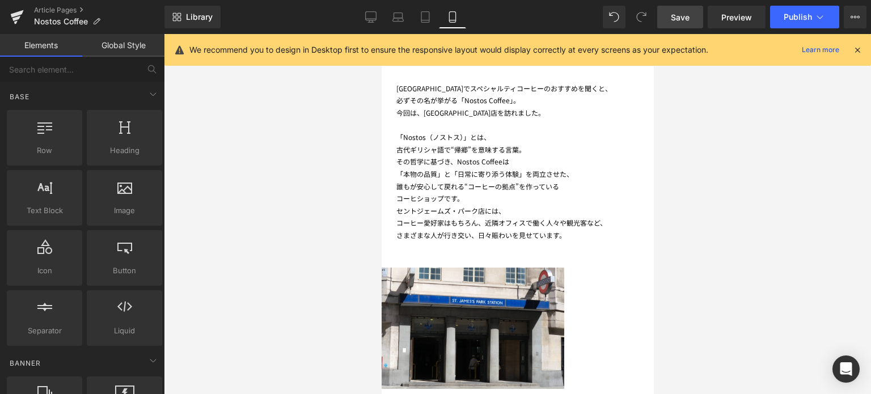
click at [503, 244] on img at bounding box center [472, 316] width 183 height 145
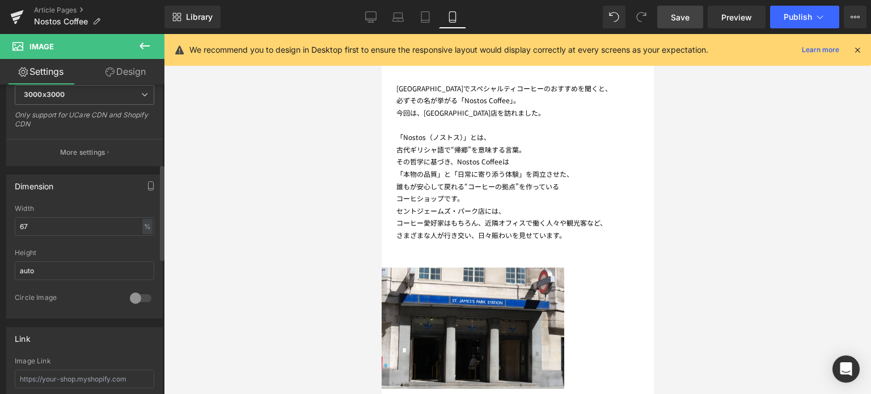
scroll to position [257, 0]
click at [120, 222] on input "67" at bounding box center [84, 224] width 139 height 19
type input "6"
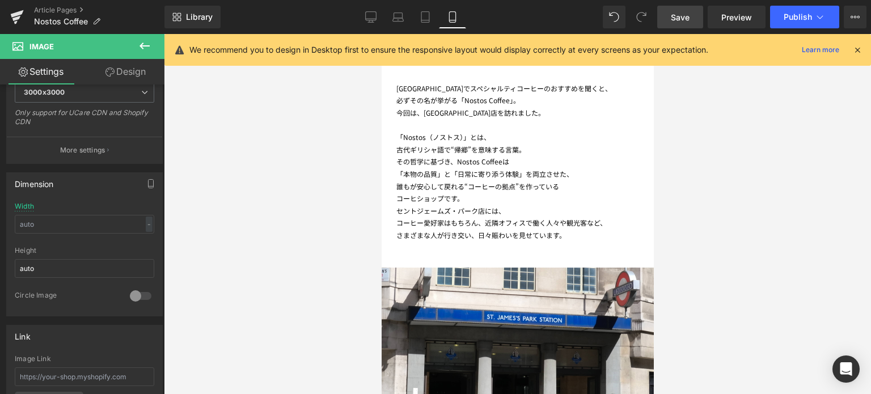
click at [762, 225] on div at bounding box center [517, 214] width 707 height 360
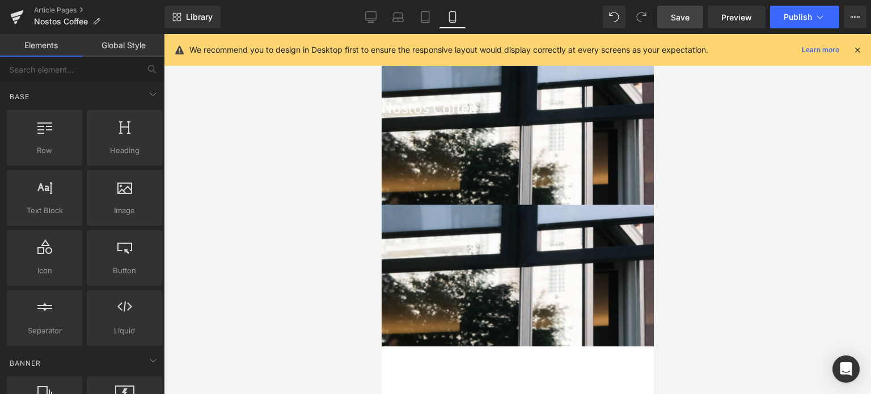
scroll to position [192, 0]
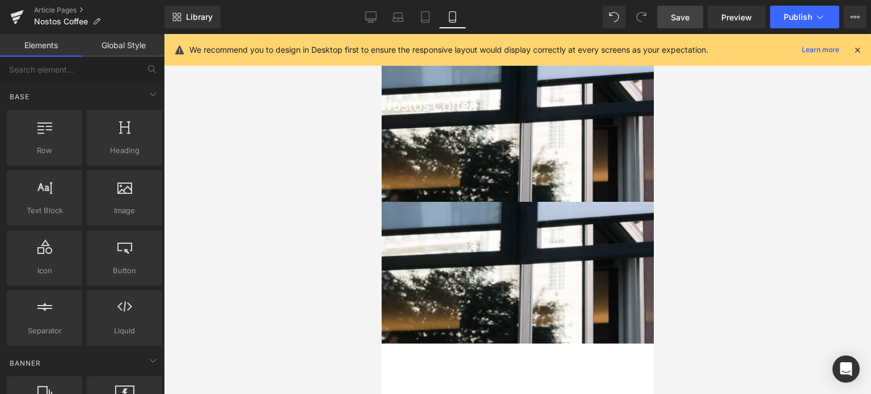
click at [381, 34] on span "Row" at bounding box center [381, 34] width 0 height 0
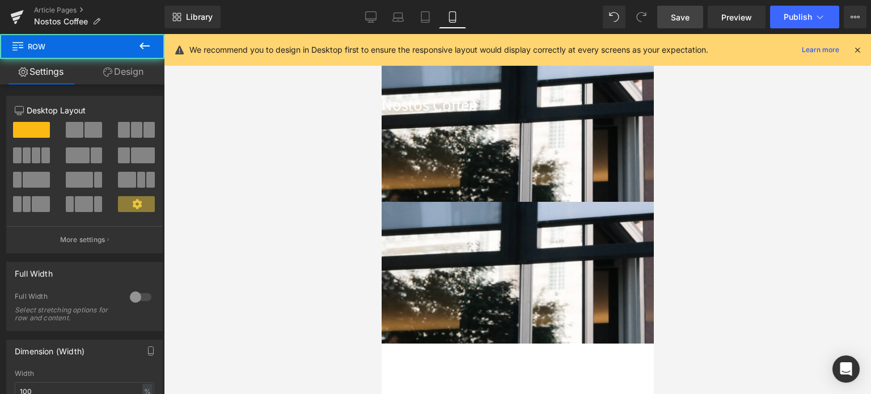
click at [126, 72] on link "Design" at bounding box center [123, 72] width 82 height 26
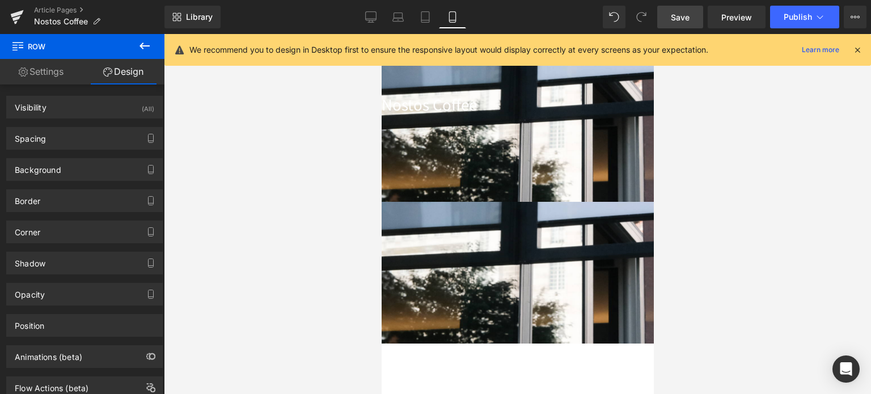
type input "0"
type input "87"
type input "0"
type input "10"
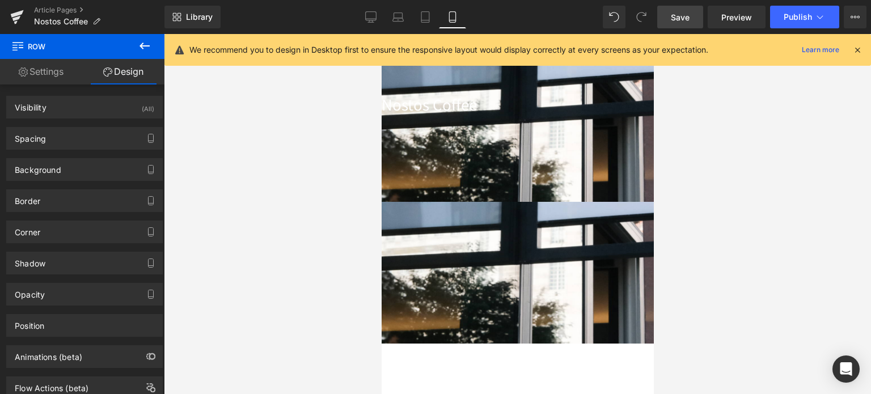
type input "0"
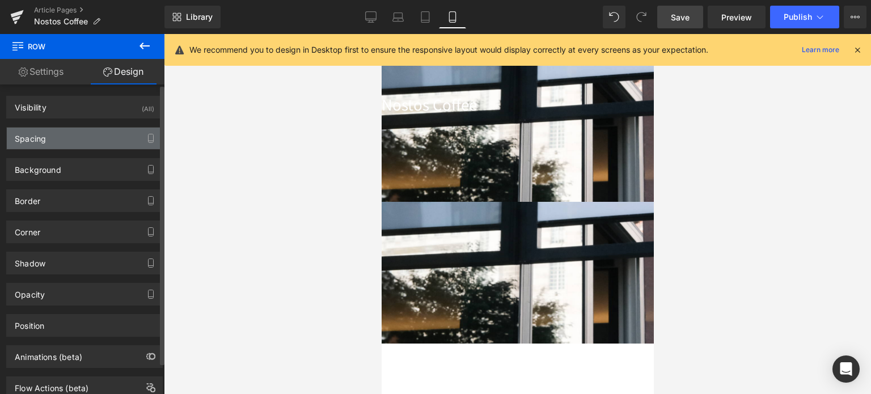
click at [72, 133] on div "Spacing" at bounding box center [84, 139] width 155 height 22
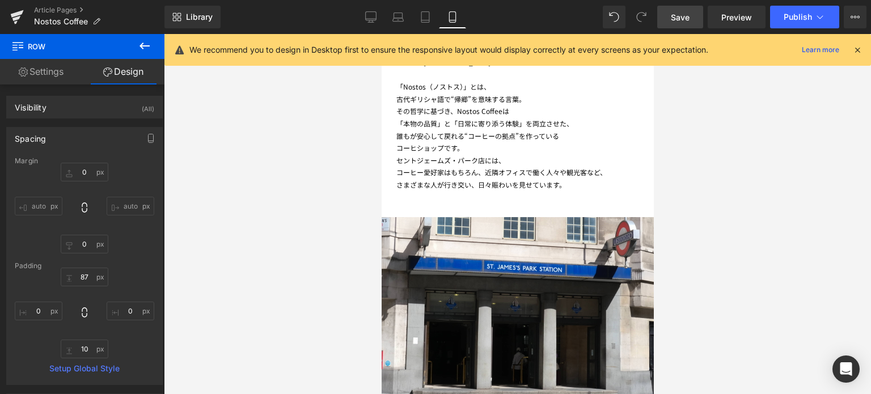
scroll to position [637, 0]
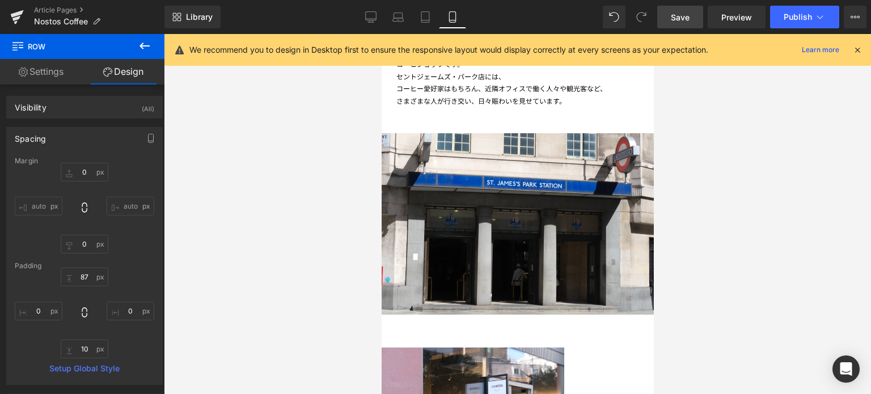
click at [507, 324] on img at bounding box center [472, 396] width 183 height 145
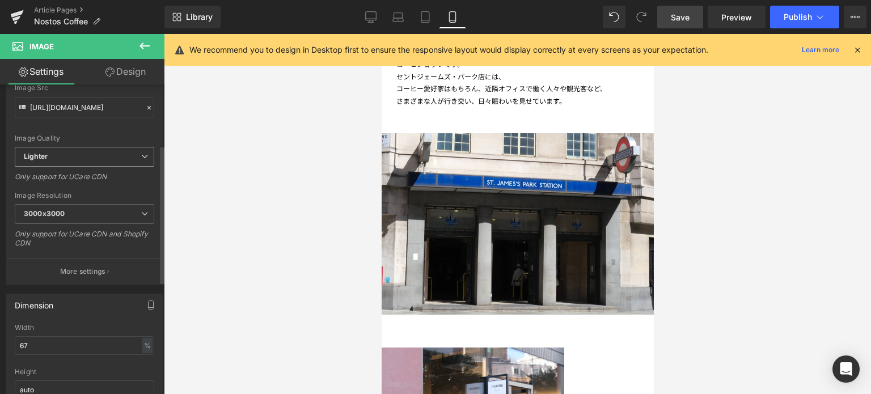
scroll to position [138, 0]
click at [49, 349] on input "67" at bounding box center [84, 344] width 139 height 19
type input "6"
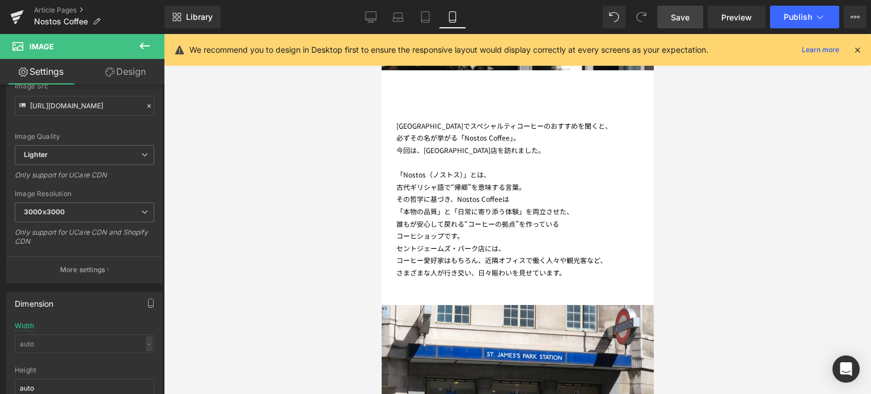
scroll to position [468, 0]
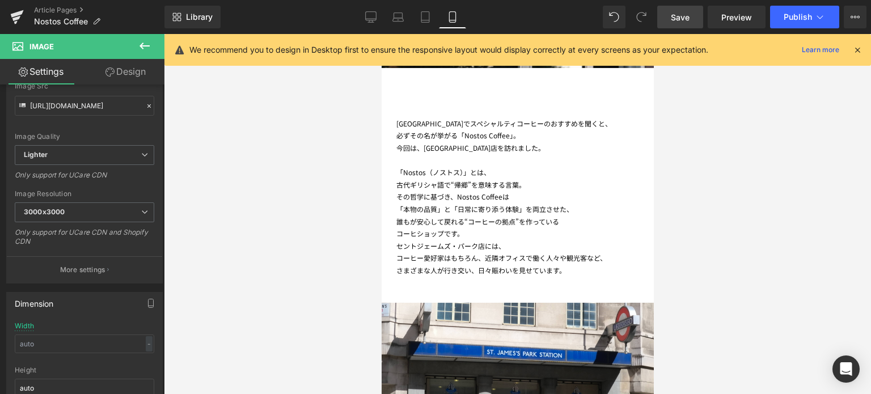
click at [459, 280] on img at bounding box center [517, 382] width 272 height 205
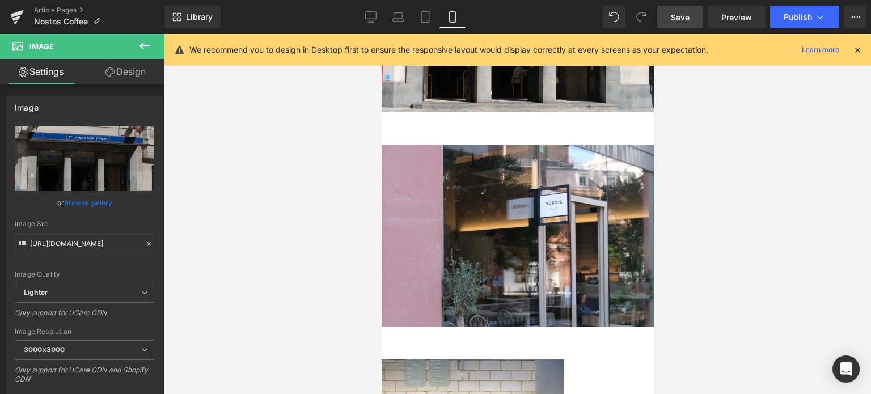
scroll to position [842, 0]
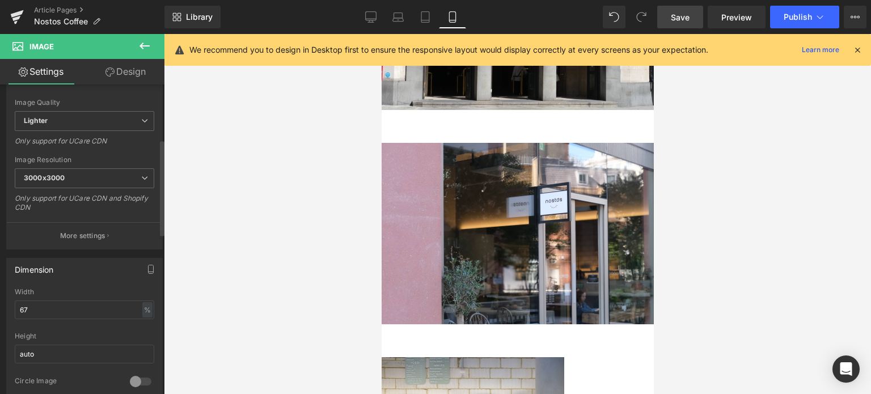
scroll to position [176, 0]
drag, startPoint x: 45, startPoint y: 306, endPoint x: 0, endPoint y: 295, distance: 46.5
click at [0, 295] on div "Dimension 67% Width 67 % % px auto Height auto 0 Circle Image" at bounding box center [85, 321] width 170 height 153
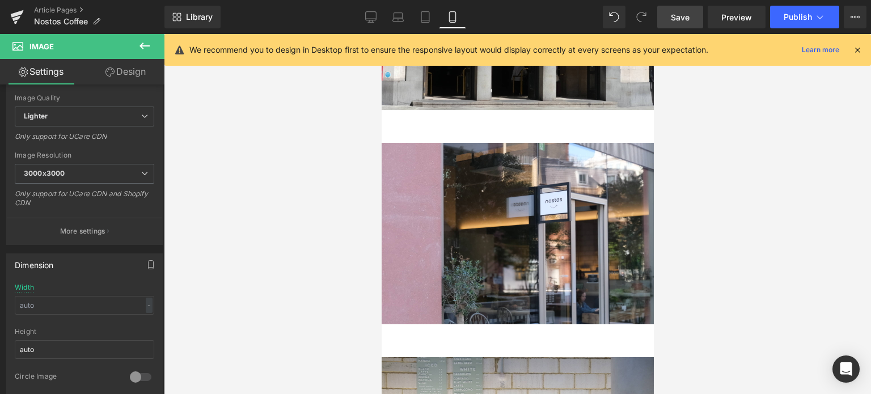
click at [778, 249] on div at bounding box center [517, 214] width 707 height 360
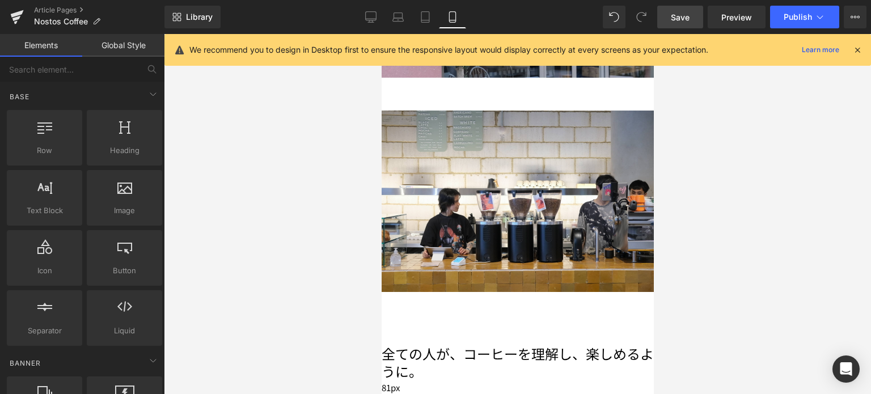
scroll to position [1089, 0]
click at [505, 344] on h1 "全ての人が、コーヒーを理解し、楽しめるように。" at bounding box center [517, 361] width 272 height 35
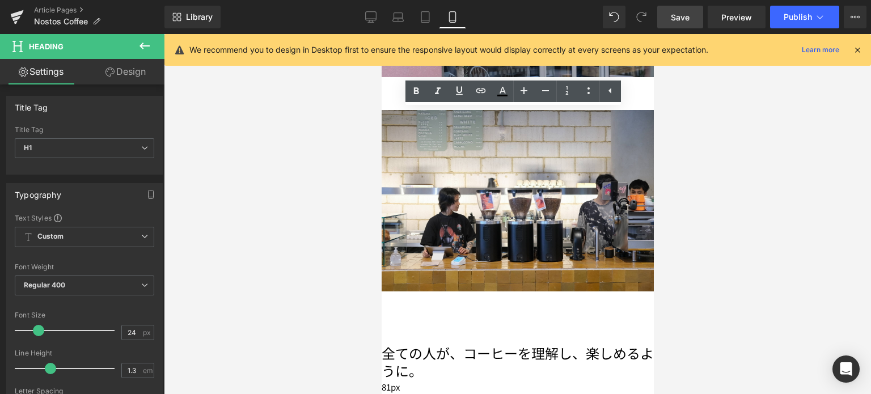
click at [311, 278] on div at bounding box center [517, 214] width 707 height 360
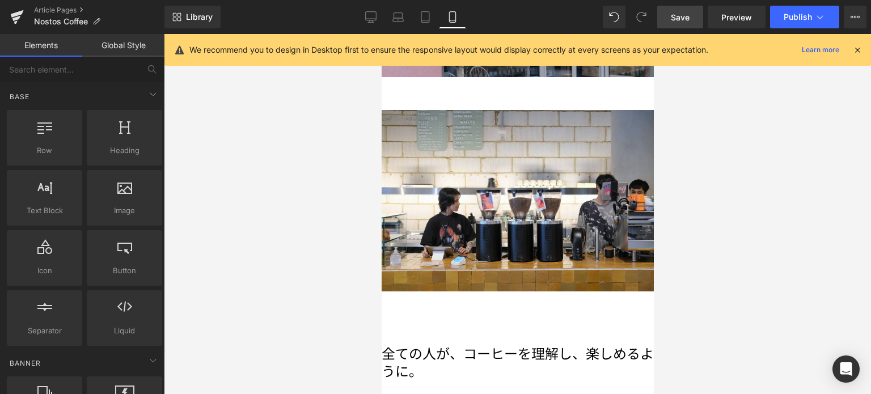
click at [381, 34] on link at bounding box center [381, 34] width 0 height 0
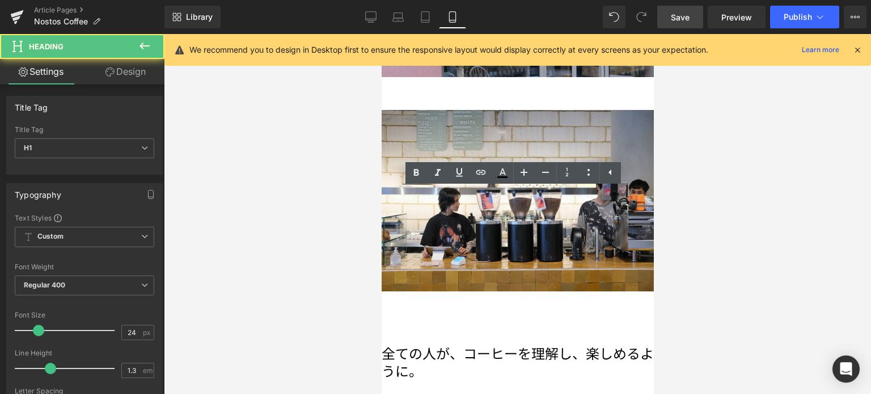
click at [394, 298] on div "全ての人が、コーヒーを理解し、楽しめるように。" at bounding box center [517, 338] width 272 height 81
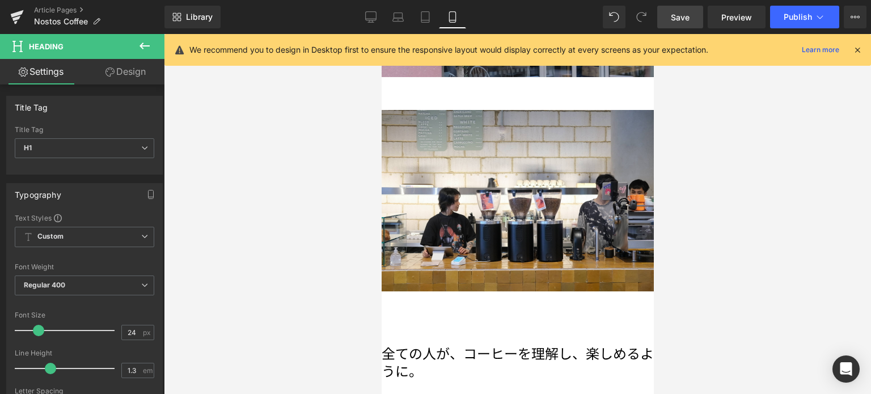
click at [147, 67] on link "Design" at bounding box center [125, 72] width 82 height 26
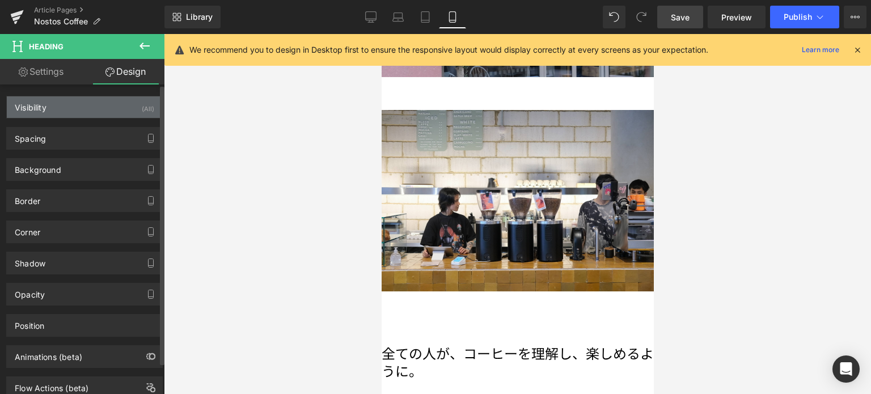
click at [76, 115] on div "Visibility (All)" at bounding box center [84, 107] width 155 height 22
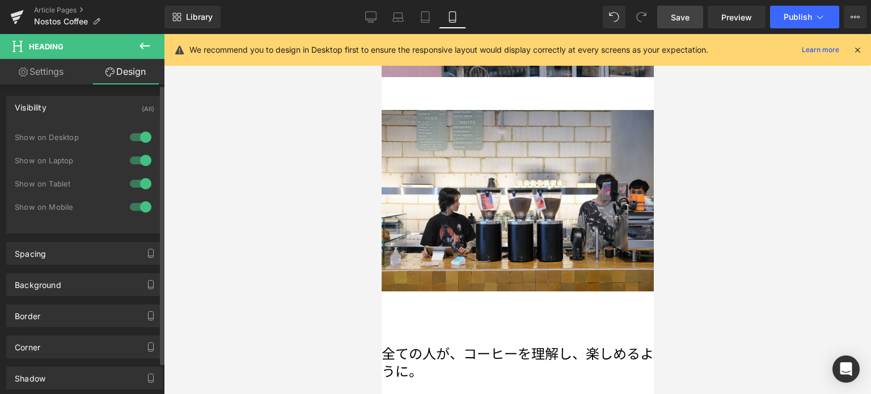
click at [136, 207] on div at bounding box center [140, 207] width 27 height 18
click at [504, 344] on h1 "全ての人が、コーヒーを理解し、楽しめるように。" at bounding box center [517, 361] width 272 height 35
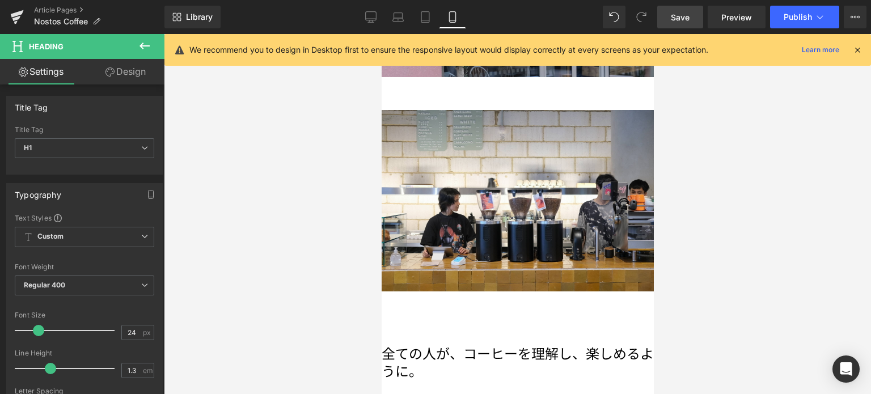
click at [133, 74] on link "Design" at bounding box center [125, 72] width 82 height 26
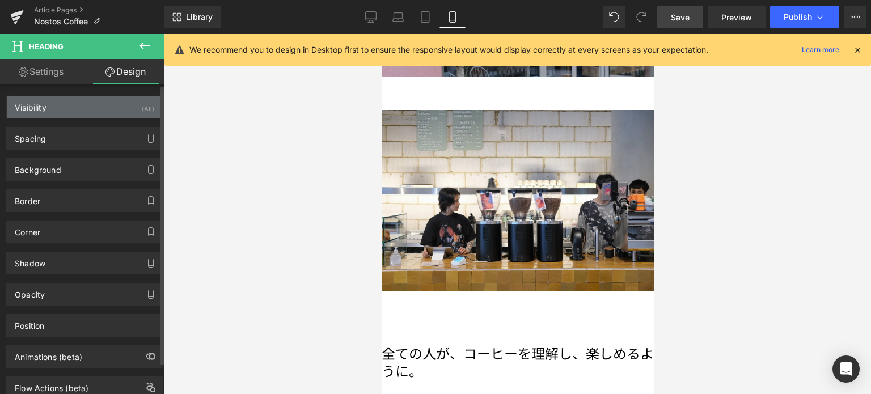
click at [98, 108] on div "Visibility (All)" at bounding box center [84, 107] width 155 height 22
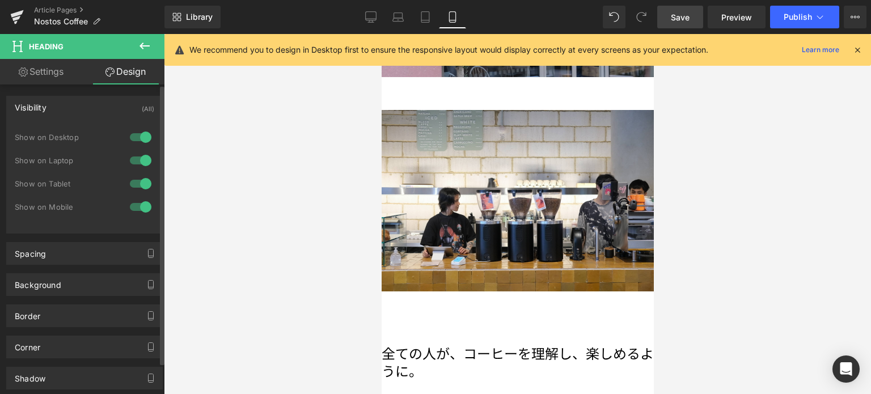
click at [141, 136] on div at bounding box center [140, 137] width 27 height 18
click at [141, 156] on div at bounding box center [140, 160] width 27 height 18
click at [143, 181] on div at bounding box center [140, 184] width 27 height 18
click at [253, 200] on div at bounding box center [517, 214] width 707 height 360
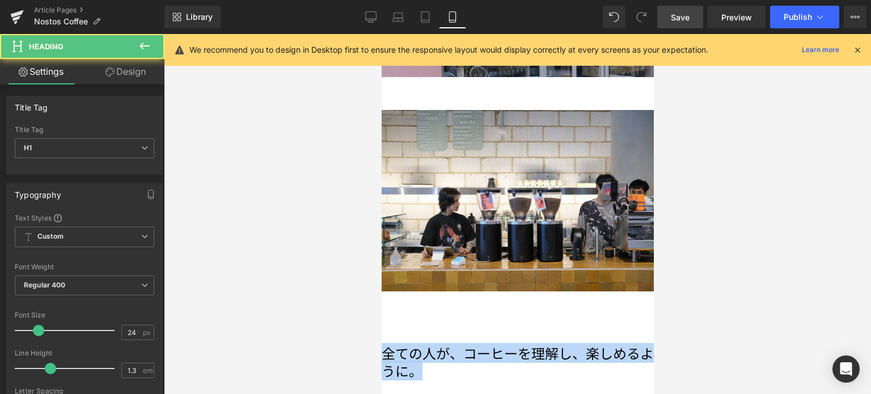
drag, startPoint x: 551, startPoint y: 185, endPoint x: 391, endPoint y: 155, distance: 162.2
click at [391, 298] on div "全ての人が、コーヒーを理解し、楽しめるように。 Heading" at bounding box center [517, 340] width 272 height 84
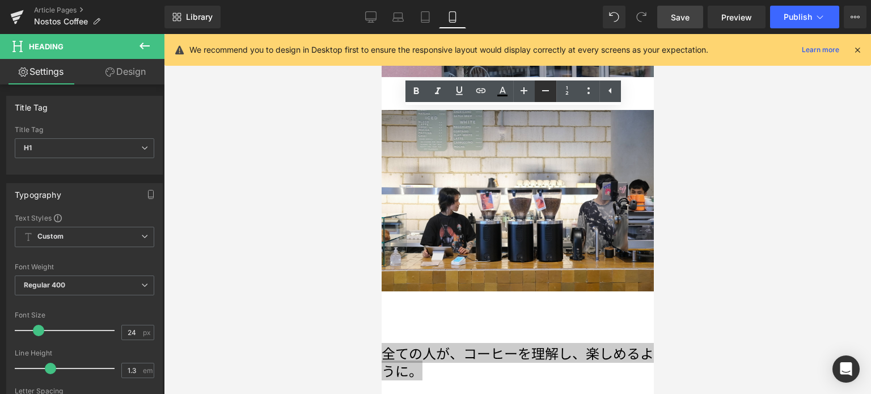
click at [542, 95] on icon at bounding box center [546, 91] width 14 height 14
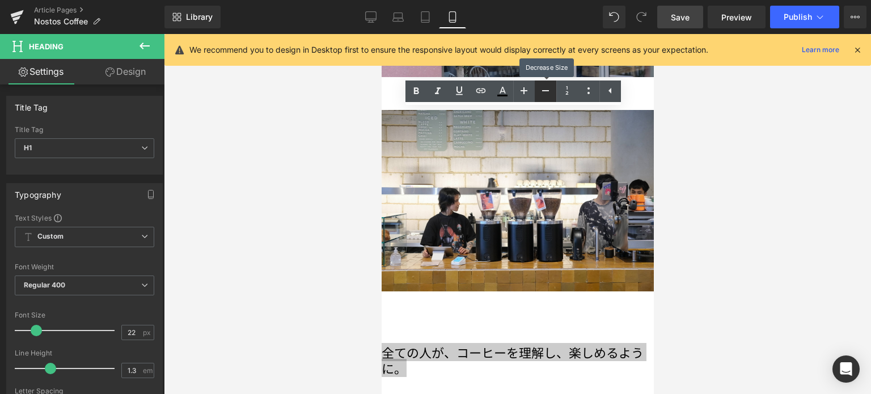
click at [542, 95] on icon at bounding box center [546, 91] width 14 height 14
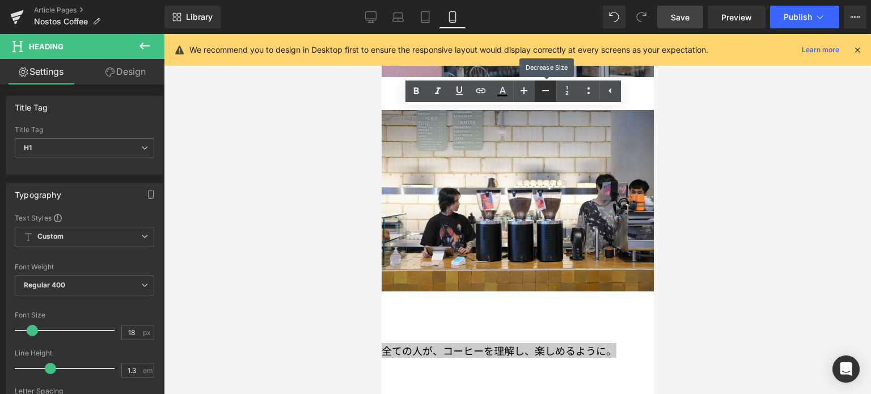
click at [542, 95] on icon at bounding box center [546, 91] width 14 height 14
type input "16"
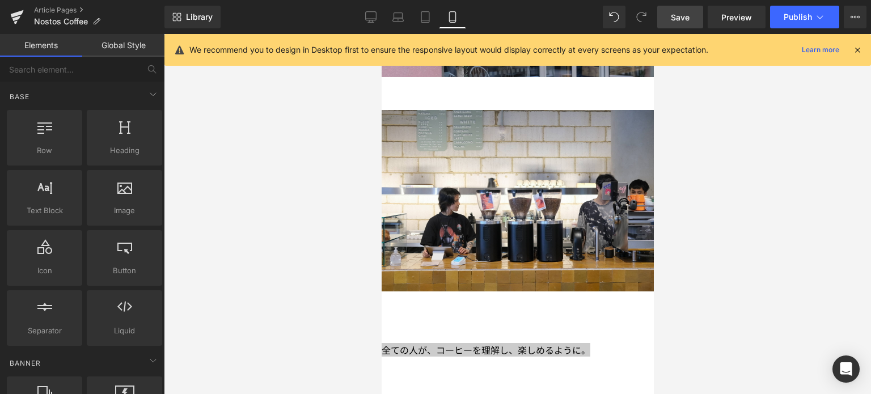
click at [748, 160] on div at bounding box center [517, 214] width 707 height 360
click at [683, 24] on link "Save" at bounding box center [680, 17] width 46 height 23
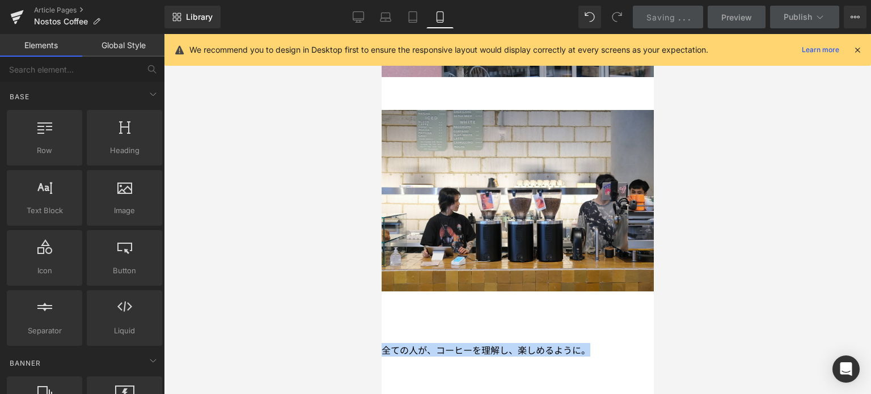
click at [468, 344] on h1 "全ての人が、コーヒーを理解し、楽しめるように。" at bounding box center [517, 350] width 272 height 12
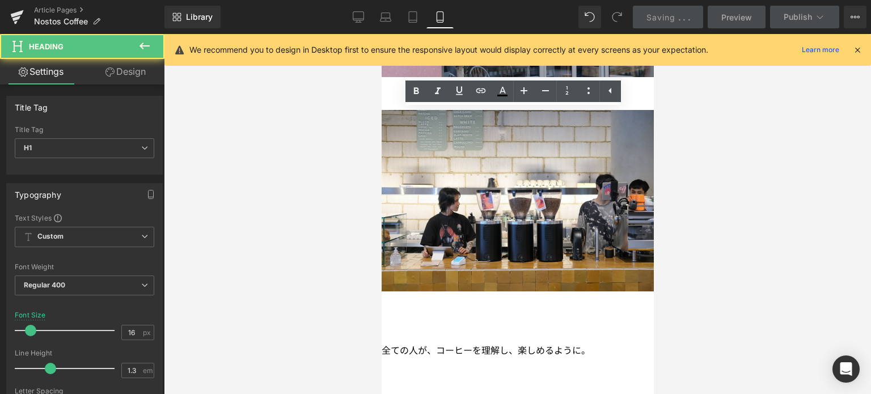
click at [341, 242] on div at bounding box center [517, 214] width 707 height 360
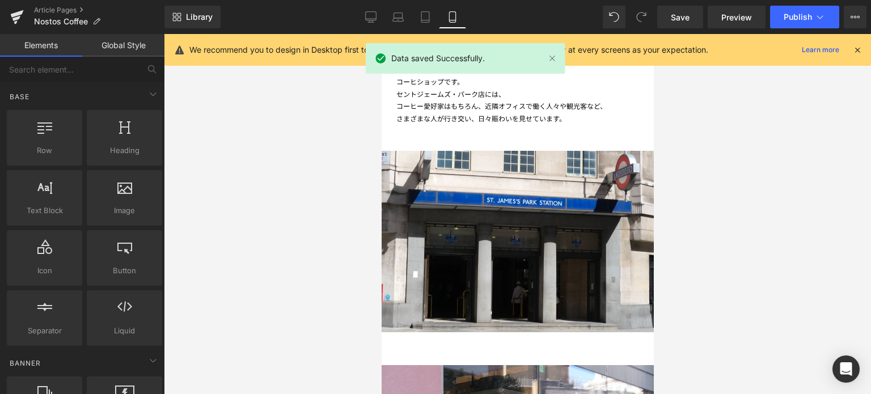
scroll to position [620, 0]
click at [799, 20] on span "Publish" at bounding box center [798, 16] width 28 height 9
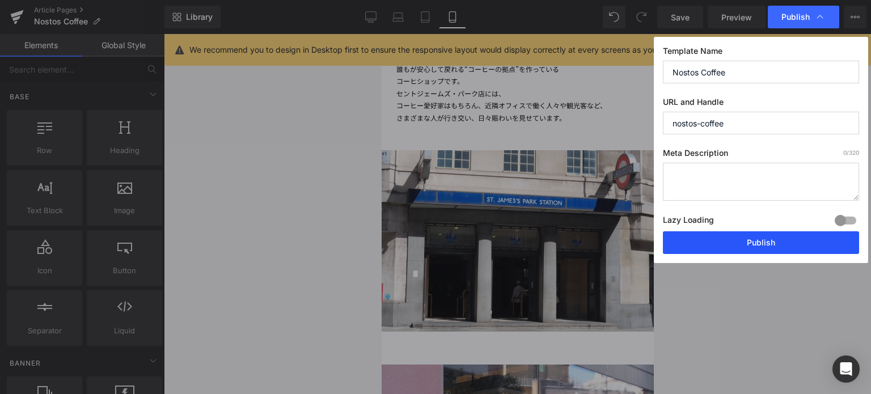
click at [752, 250] on button "Publish" at bounding box center [761, 242] width 196 height 23
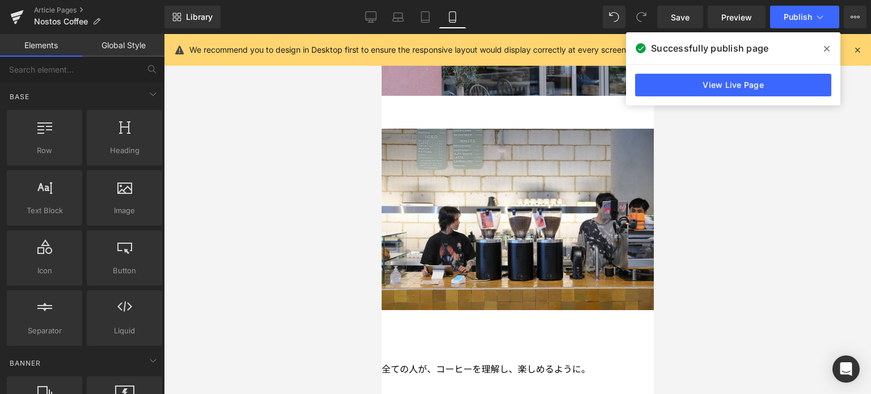
scroll to position [1070, 0]
click at [545, 363] on h1 "全ての人が、コーヒーを理解し、楽しめるように。" at bounding box center [517, 369] width 272 height 12
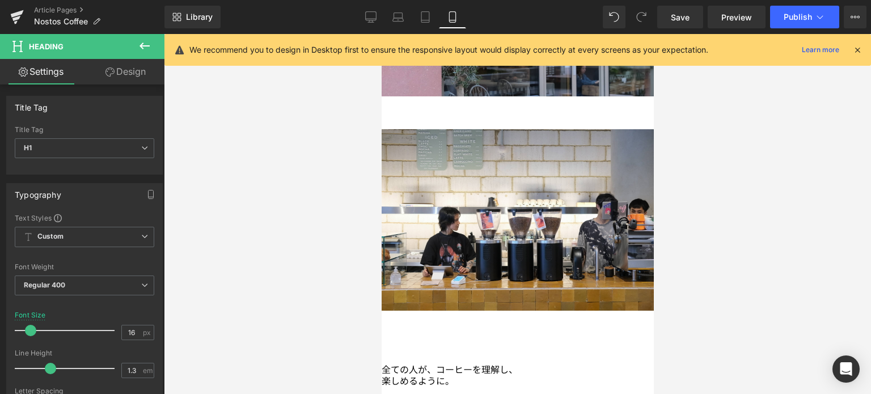
click at [770, 240] on div at bounding box center [517, 214] width 707 height 360
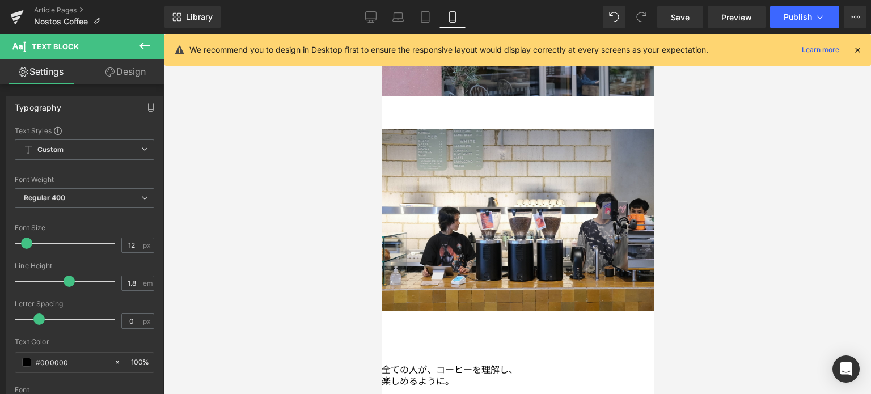
click at [284, 241] on div at bounding box center [517, 214] width 707 height 360
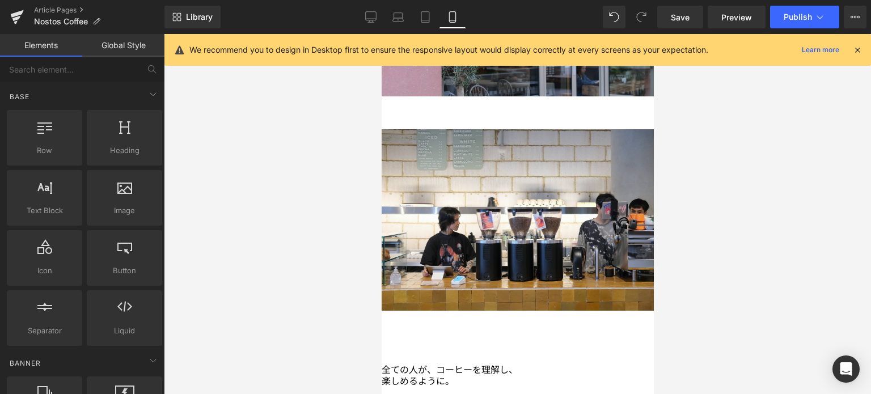
click at [381, 34] on icon at bounding box center [381, 34] width 0 height 0
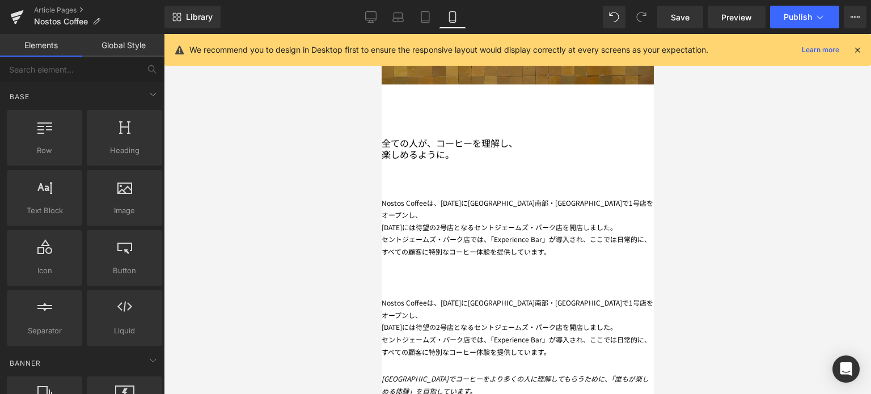
scroll to position [1203, 0]
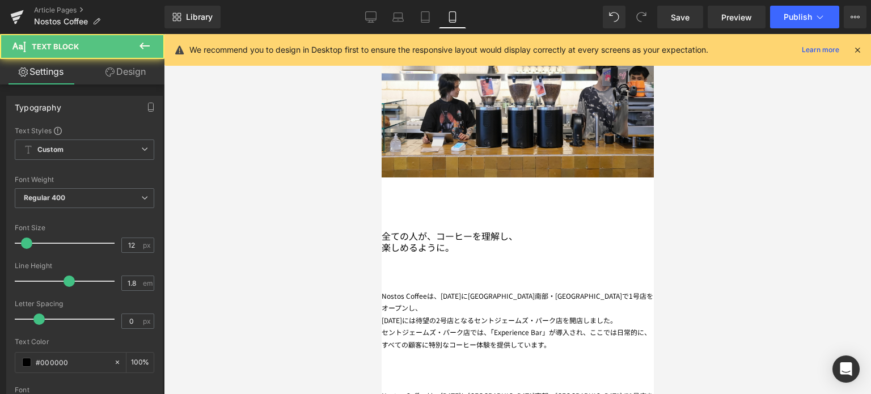
click at [458, 314] on div "[DATE]には待望の2号店となるセントジェームズ・パーク店を開店しました。" at bounding box center [517, 320] width 272 height 12
click at [137, 74] on link "Design" at bounding box center [125, 72] width 82 height 26
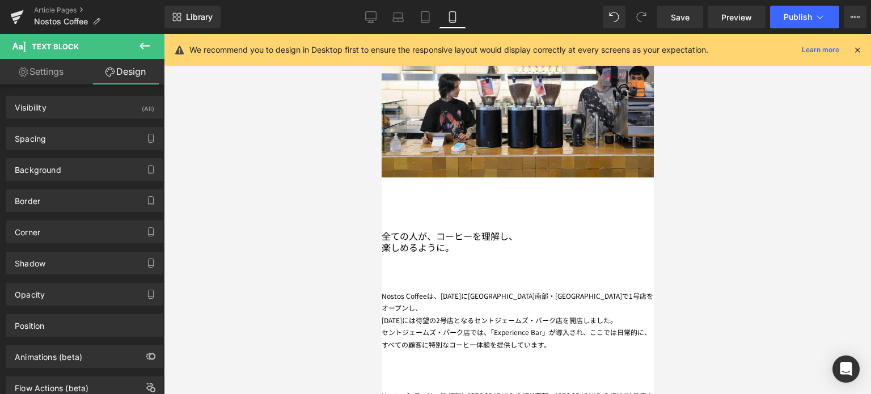
type input "0"
type input "37"
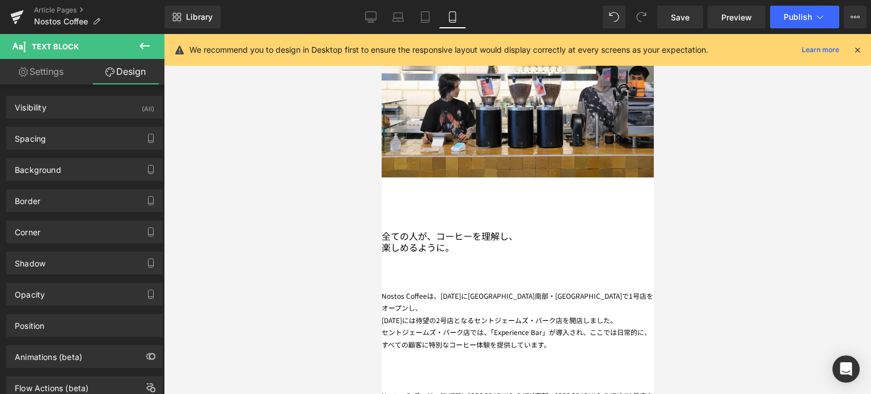
type input "0"
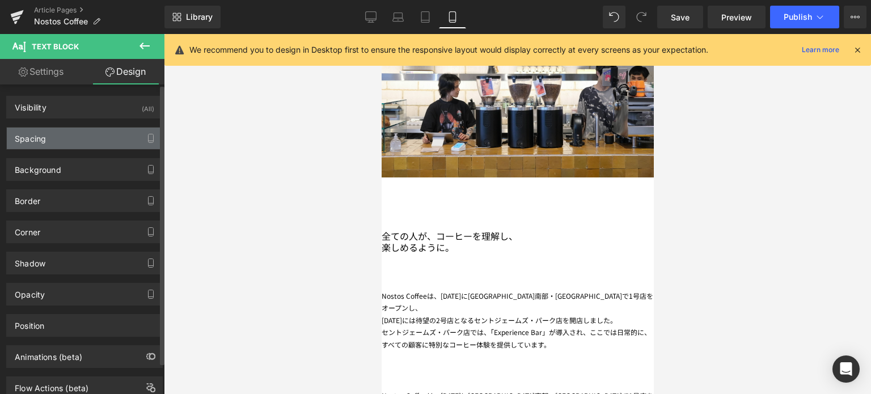
click at [88, 141] on div "Spacing" at bounding box center [84, 139] width 155 height 22
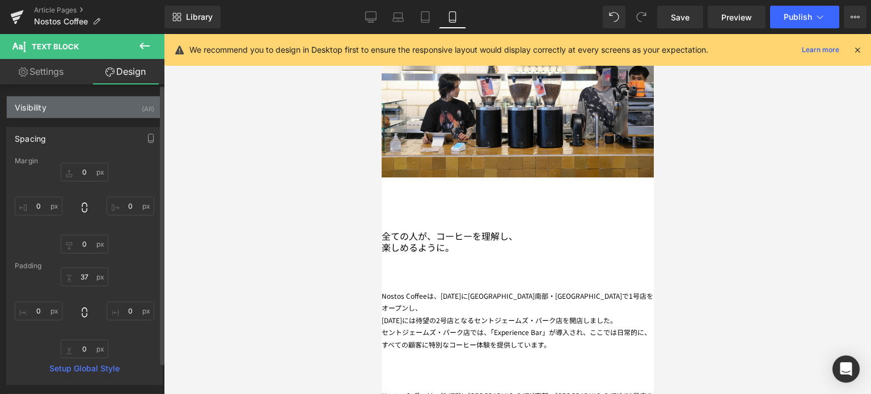
click at [117, 107] on div "Visibility (All)" at bounding box center [84, 107] width 155 height 22
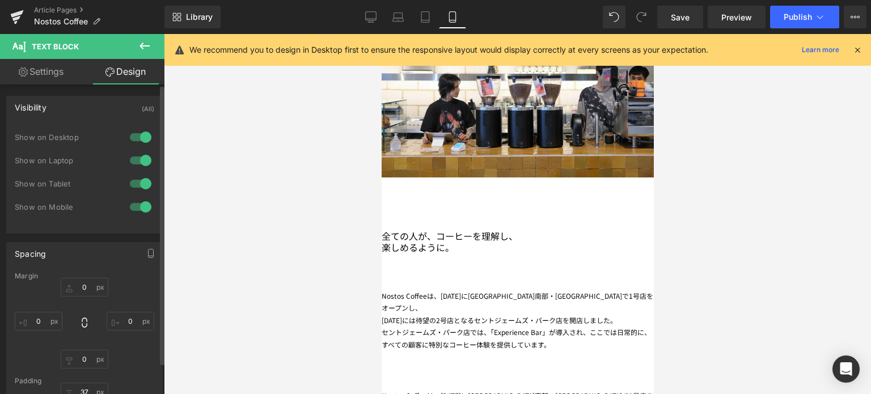
click at [138, 138] on div at bounding box center [140, 137] width 27 height 18
click at [133, 140] on div at bounding box center [140, 137] width 27 height 18
click at [137, 205] on div at bounding box center [140, 207] width 27 height 18
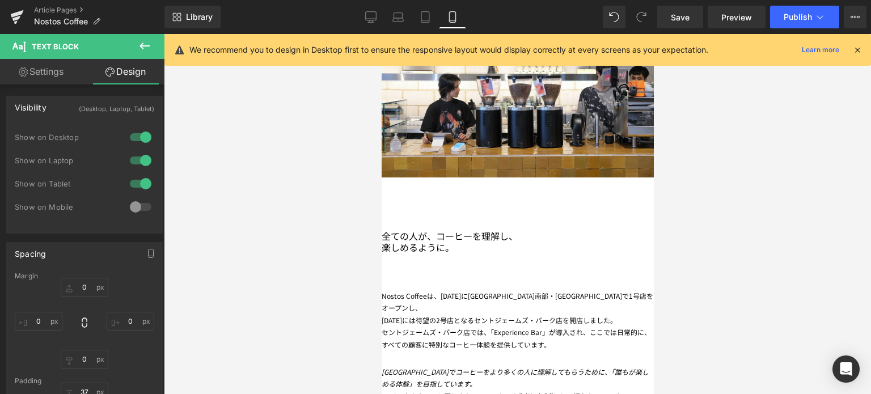
scroll to position [1128, 0]
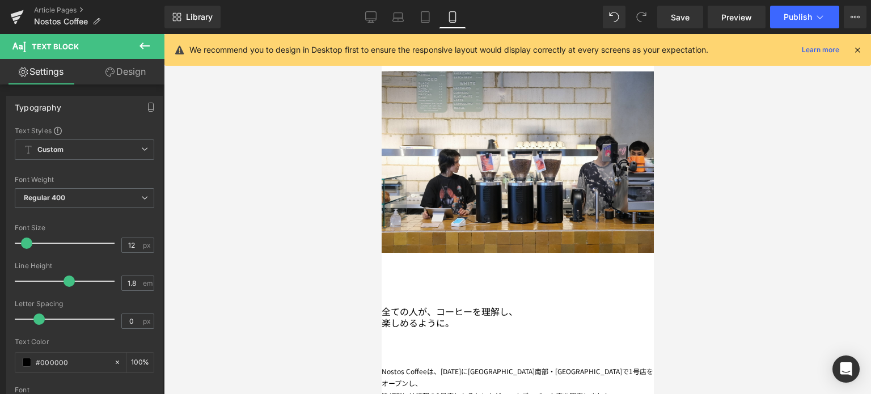
click at [139, 78] on link "Design" at bounding box center [125, 72] width 82 height 26
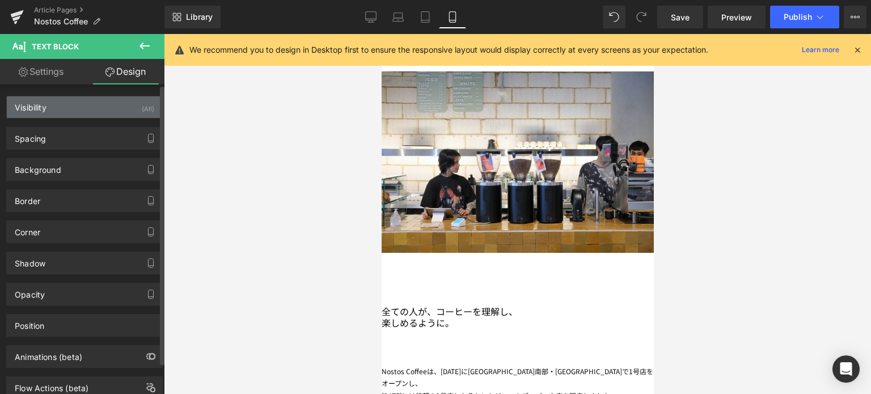
click at [116, 109] on div "Visibility (All)" at bounding box center [84, 107] width 155 height 22
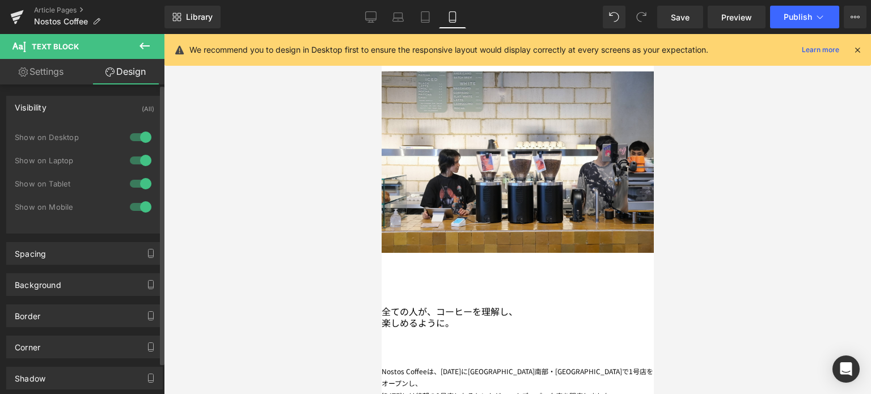
click at [139, 183] on div at bounding box center [140, 184] width 27 height 18
click at [142, 158] on div at bounding box center [140, 160] width 27 height 18
click at [143, 137] on div at bounding box center [140, 137] width 27 height 18
click at [247, 162] on div at bounding box center [517, 214] width 707 height 360
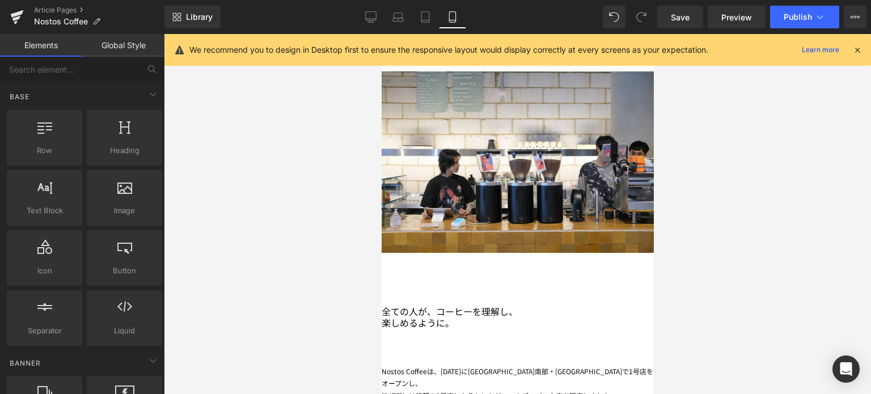
click at [452, 390] on div "[DATE]には待望の2号店となるセントジェームズ・パーク店を開店しました。" at bounding box center [517, 396] width 272 height 12
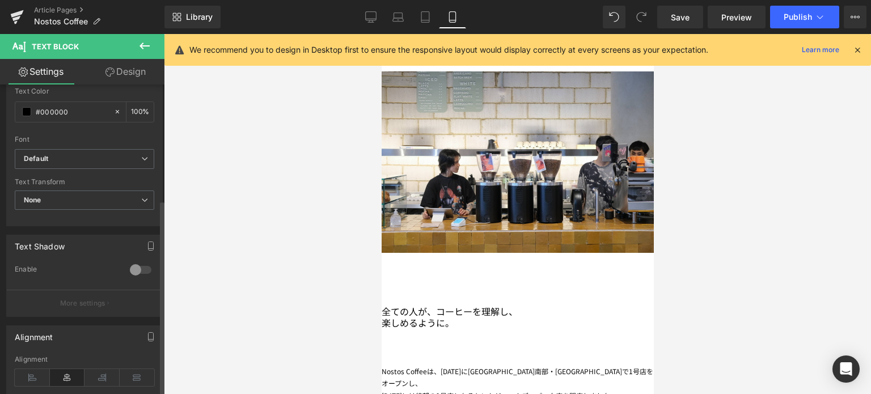
scroll to position [267, 0]
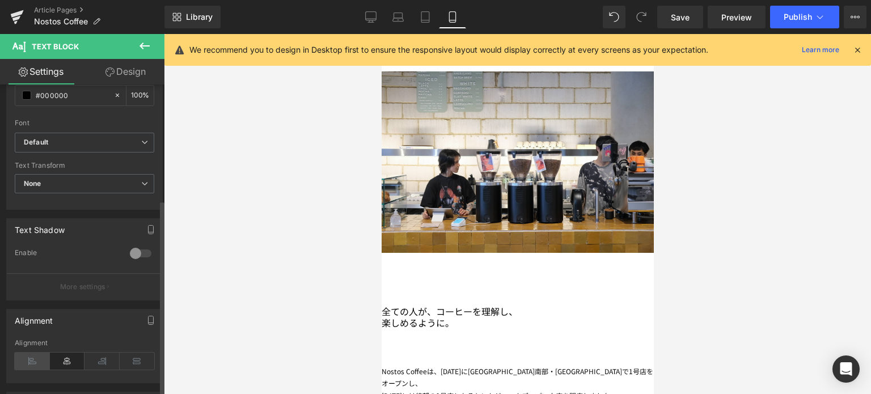
click at [29, 356] on icon at bounding box center [32, 361] width 35 height 17
click at [564, 365] on div "Nostos Coffeeは、[DATE]に[GEOGRAPHIC_DATA]南部・[GEOGRAPHIC_DATA]で1号店をオープンし、" at bounding box center [517, 377] width 272 height 24
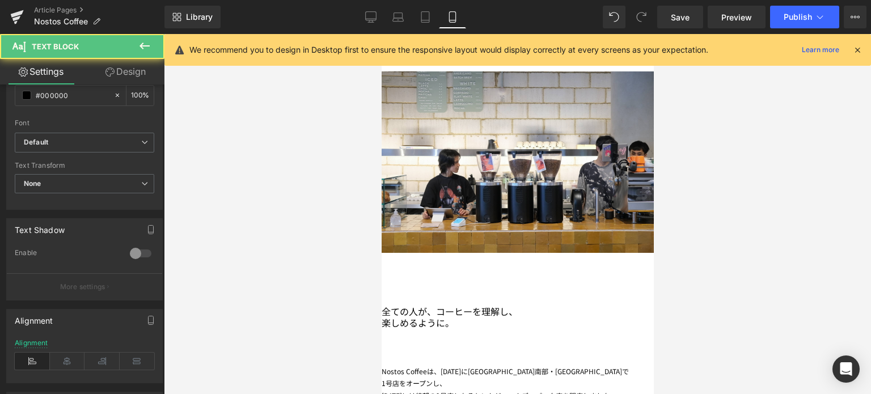
click at [494, 390] on div "[DATE]には待望の2号店となるセントジェームズ・パーク店を開店しました。" at bounding box center [517, 396] width 272 height 12
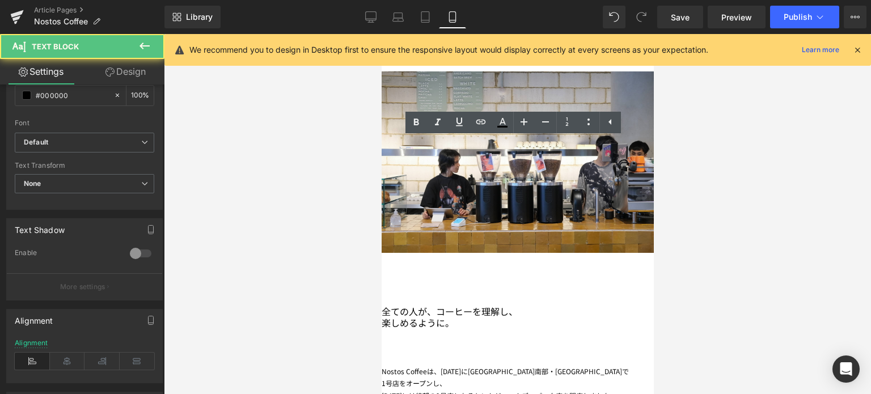
click at [589, 390] on div "[DATE]には待望の2号店となるセントジェームズ・パーク店を開店しました。" at bounding box center [517, 396] width 272 height 12
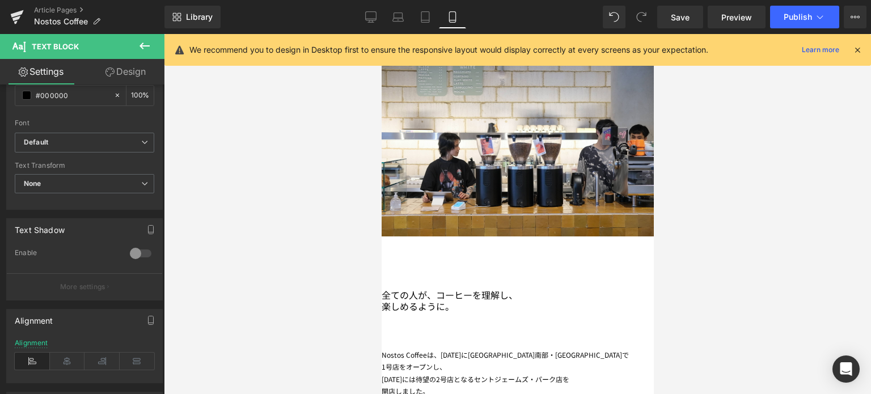
scroll to position [1145, 0]
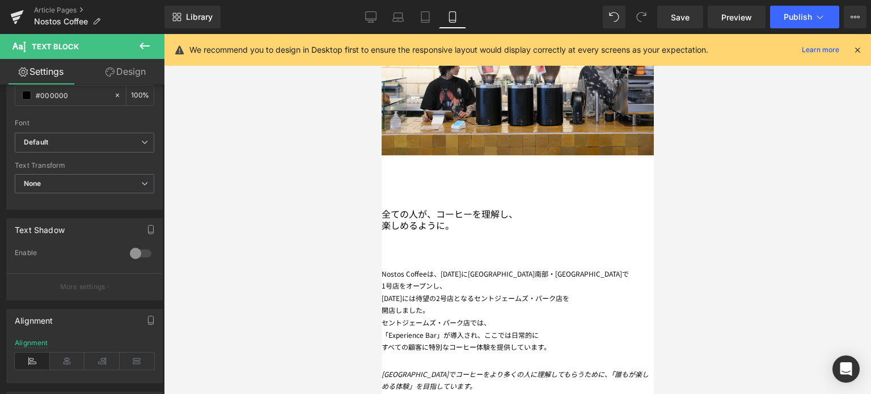
scroll to position [1229, 0]
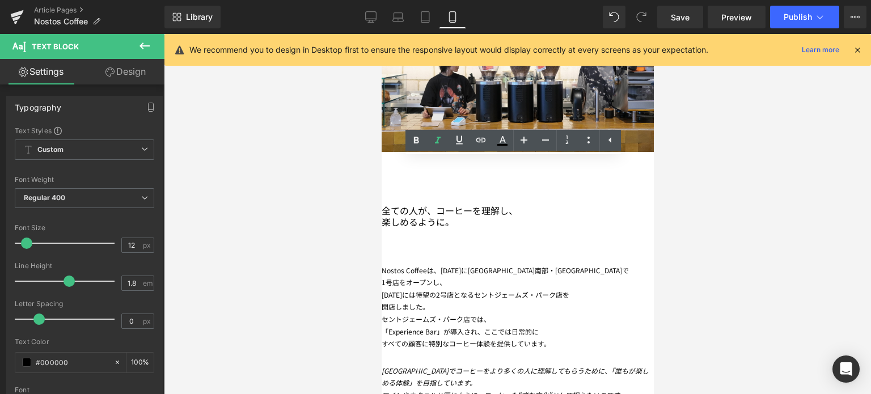
click at [288, 184] on div at bounding box center [517, 214] width 707 height 360
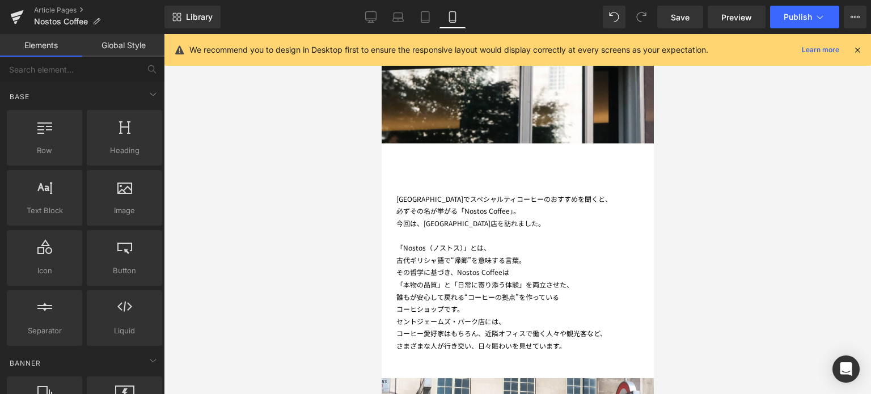
scroll to position [382, 0]
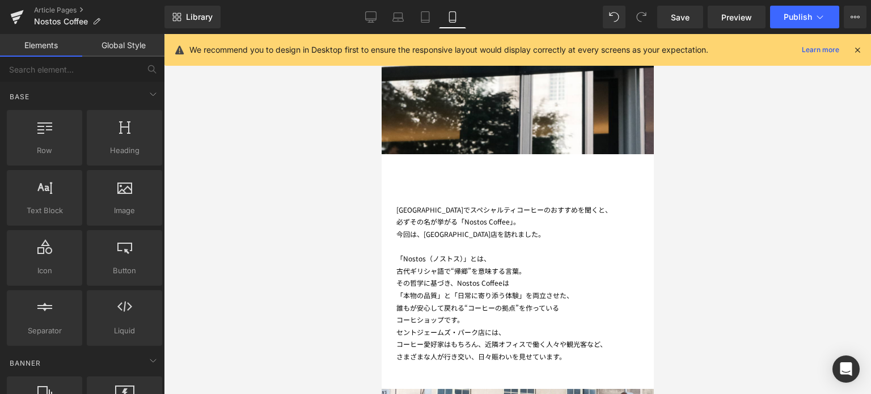
click at [431, 265] on div "古代ギリシャ語で“帰郷”を 意味する言葉。" at bounding box center [524, 271] width 257 height 12
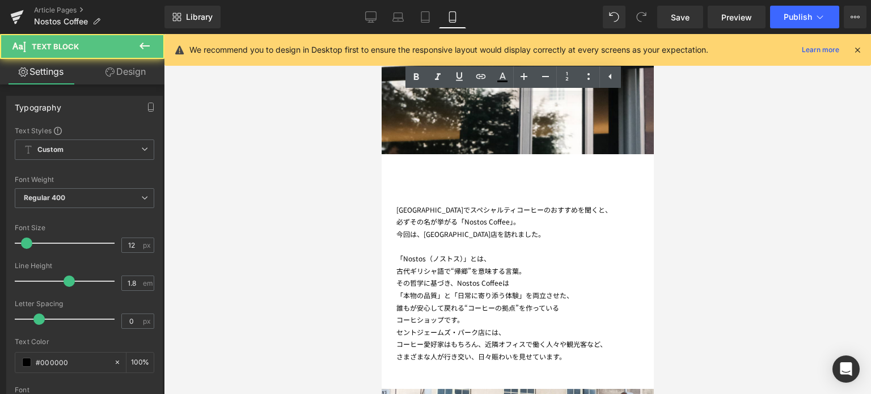
click at [407, 277] on div "その哲学に基づき、Nostos Coffeeは" at bounding box center [524, 283] width 257 height 12
click at [397, 204] on div "[GEOGRAPHIC_DATA]でスペシャルティコーヒーのおすすめを聞くと、 必ずその名が挙がる「Nostos Coffee」。 今回は、[GEOGRAPH…" at bounding box center [517, 283] width 272 height 159
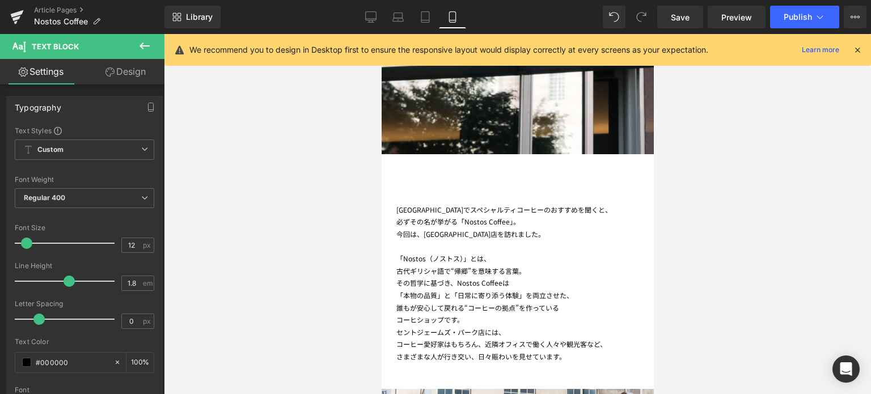
click at [142, 82] on link "Design" at bounding box center [125, 72] width 82 height 26
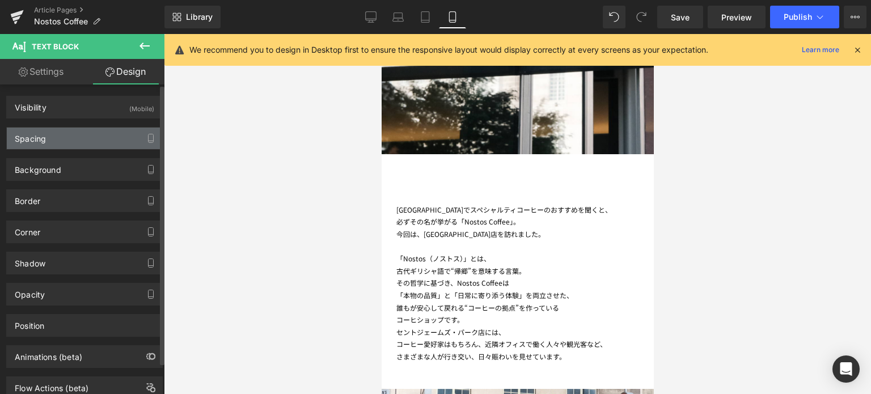
click at [71, 138] on div "Spacing" at bounding box center [84, 139] width 155 height 22
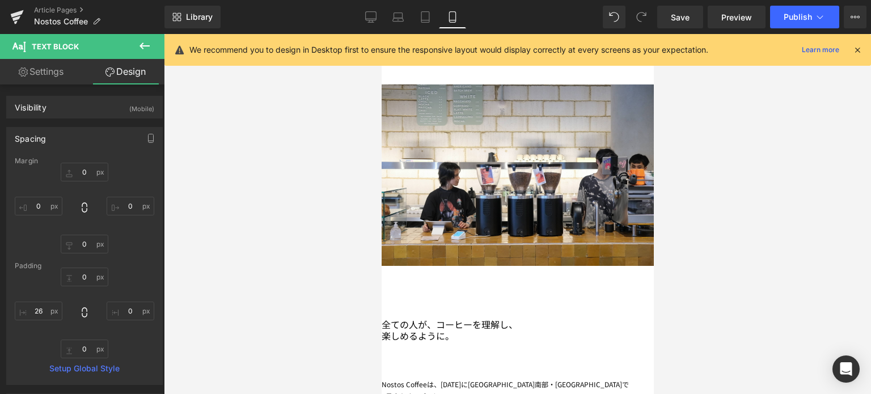
scroll to position [1121, 0]
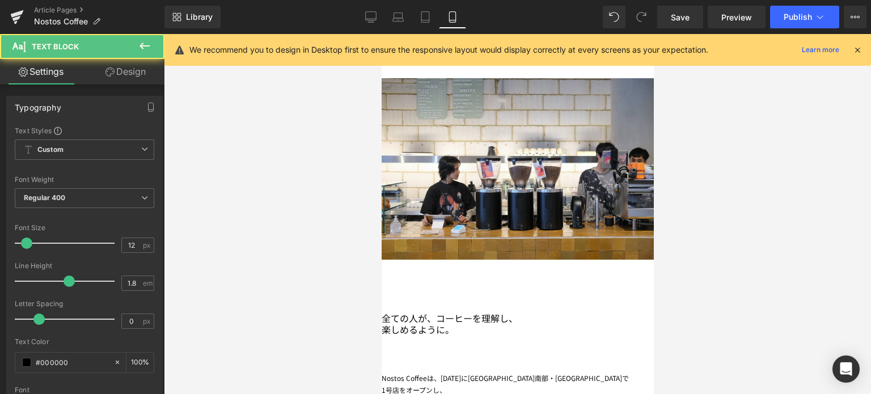
click at [143, 74] on link "Design" at bounding box center [125, 72] width 82 height 26
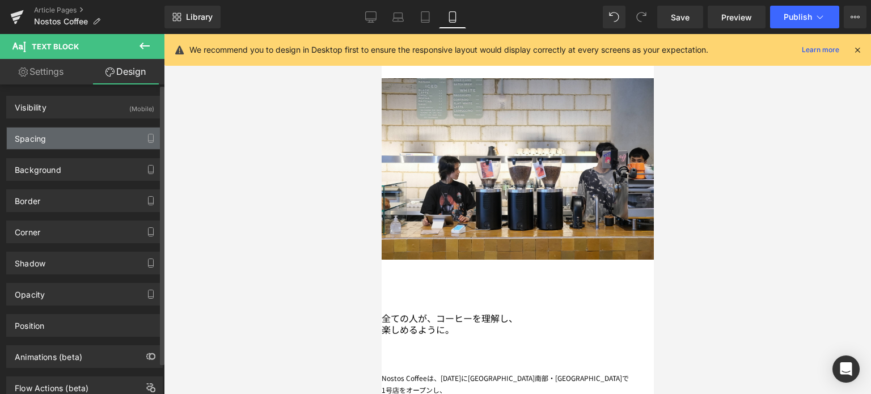
click at [65, 140] on div "Spacing" at bounding box center [84, 139] width 155 height 22
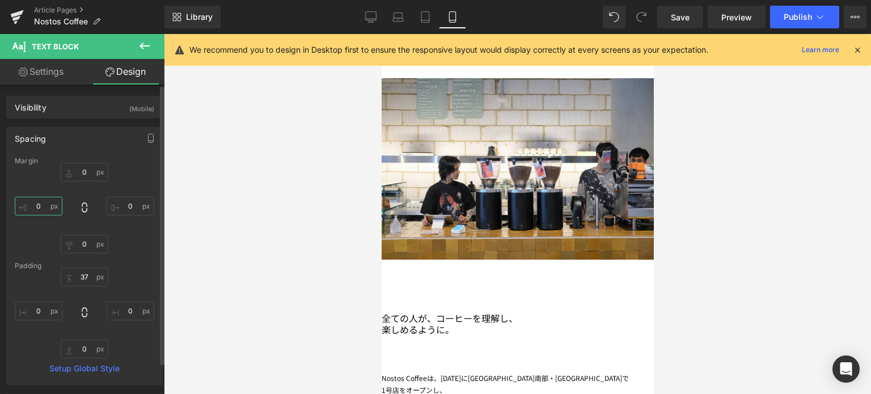
click at [41, 204] on input "0" at bounding box center [39, 206] width 48 height 19
type input "２"
type input "２６"
type input "26"
click at [279, 259] on div at bounding box center [517, 214] width 707 height 360
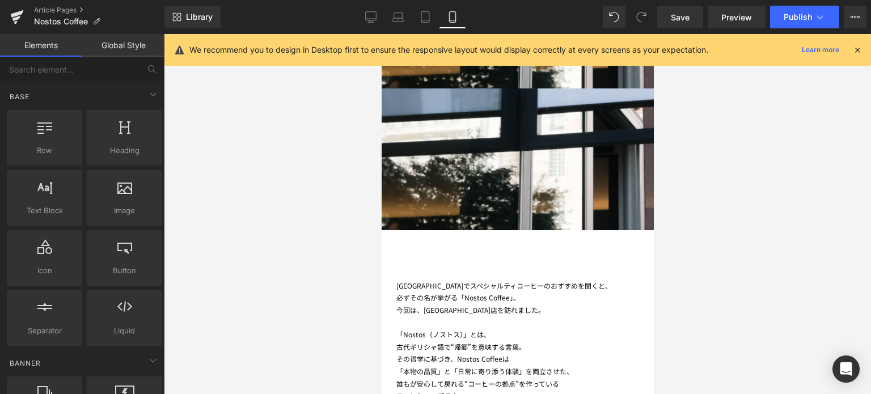
scroll to position [305, 0]
click at [419, 317] on div at bounding box center [524, 323] width 257 height 12
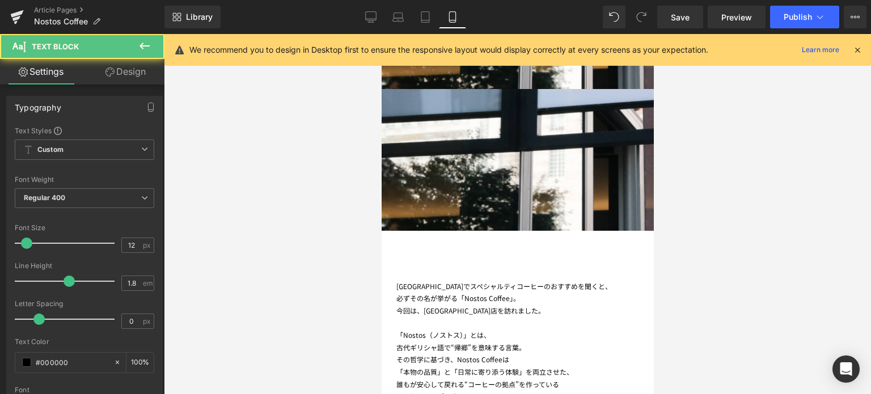
click at [136, 67] on link "Design" at bounding box center [125, 72] width 82 height 26
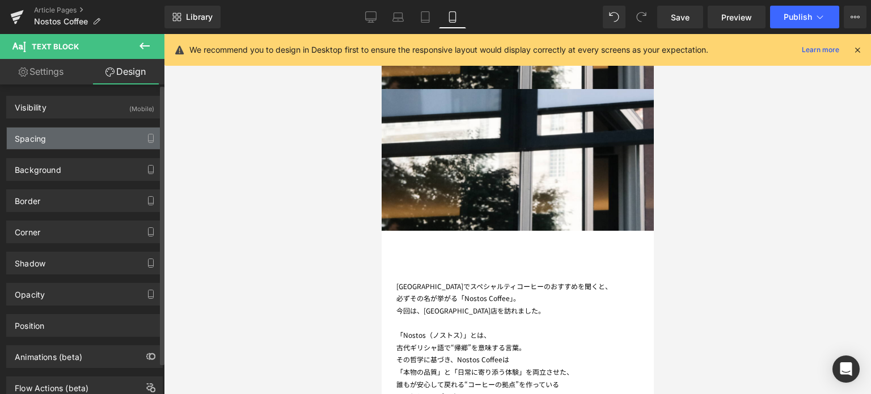
click at [51, 142] on div "Spacing" at bounding box center [84, 139] width 155 height 22
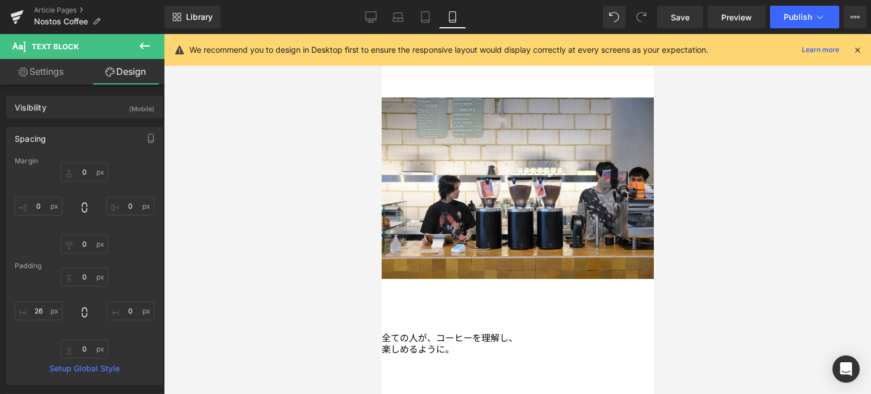
scroll to position [1092, 0]
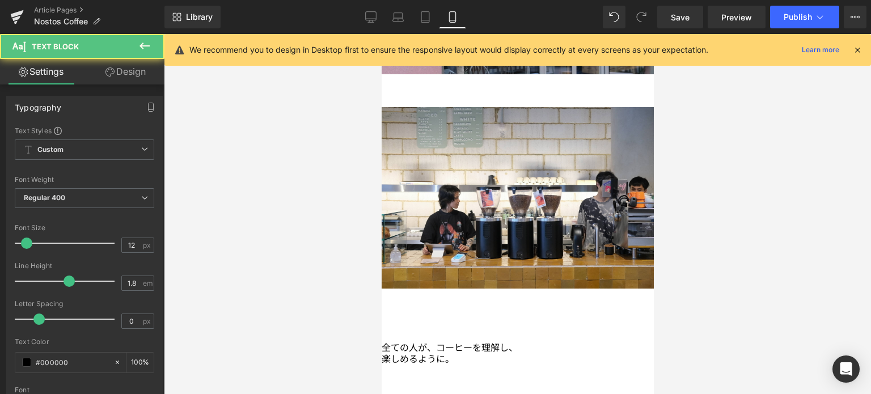
click at [125, 71] on link "Design" at bounding box center [125, 72] width 82 height 26
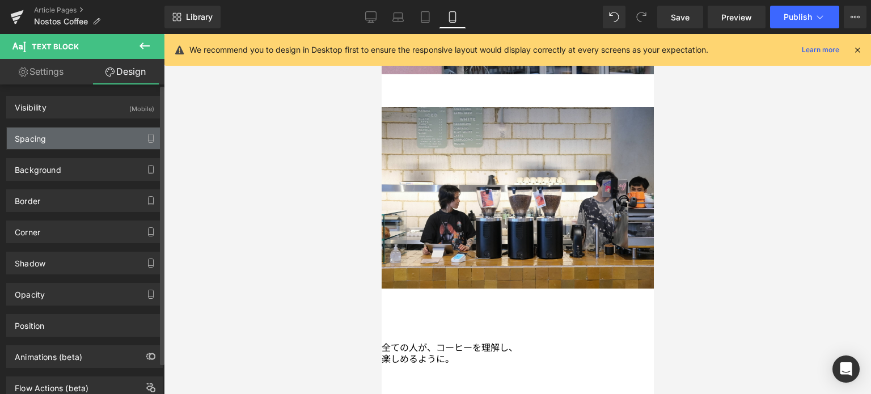
click at [64, 137] on div "Spacing" at bounding box center [84, 139] width 155 height 22
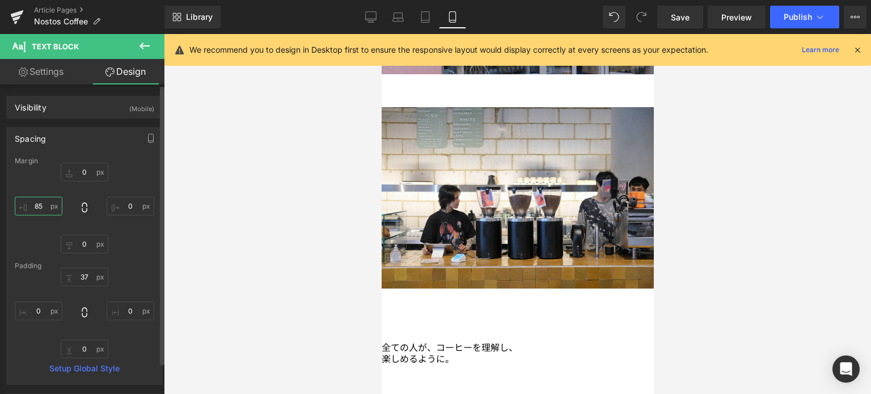
type input "8"
type input "-168"
click at [43, 315] on input "0" at bounding box center [39, 311] width 48 height 19
type input "26"
click at [249, 323] on div at bounding box center [517, 214] width 707 height 360
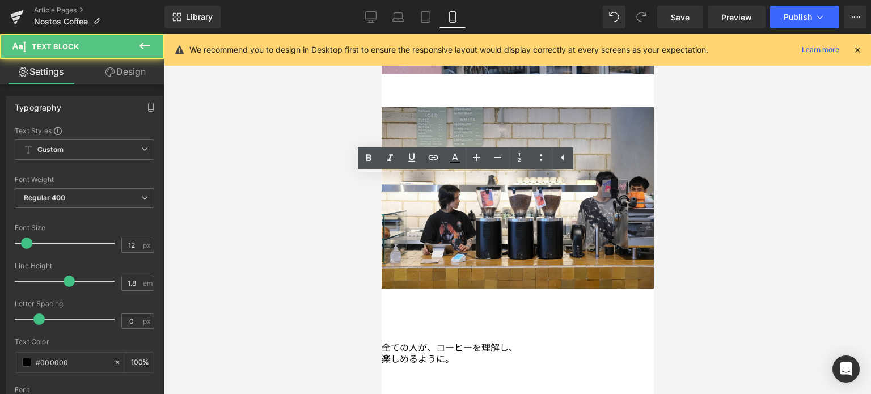
click at [130, 77] on link "Design" at bounding box center [125, 72] width 82 height 26
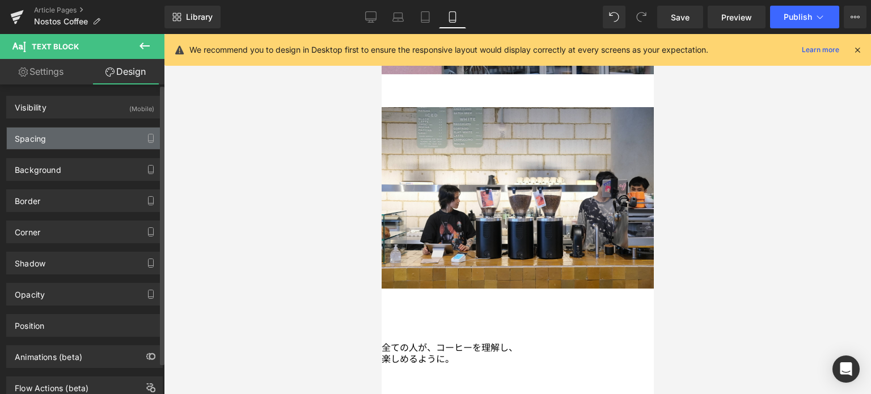
click at [67, 134] on div "Spacing" at bounding box center [84, 139] width 155 height 22
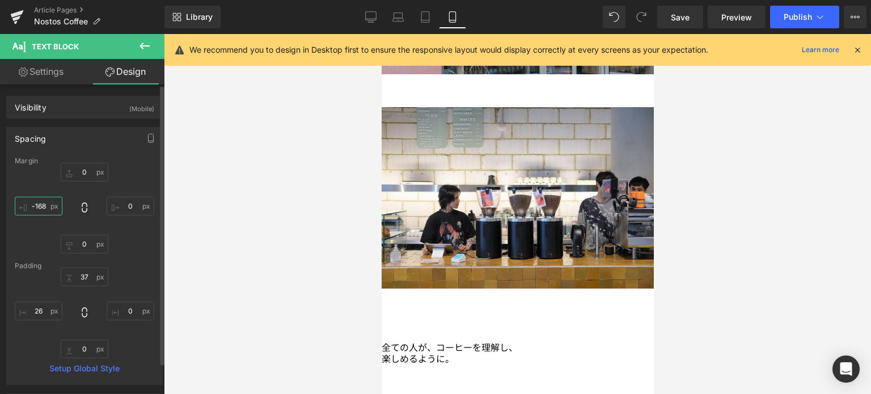
click at [48, 207] on input "-168" at bounding box center [39, 206] width 48 height 19
type input "-"
type input "0"
click at [281, 289] on div at bounding box center [517, 214] width 707 height 360
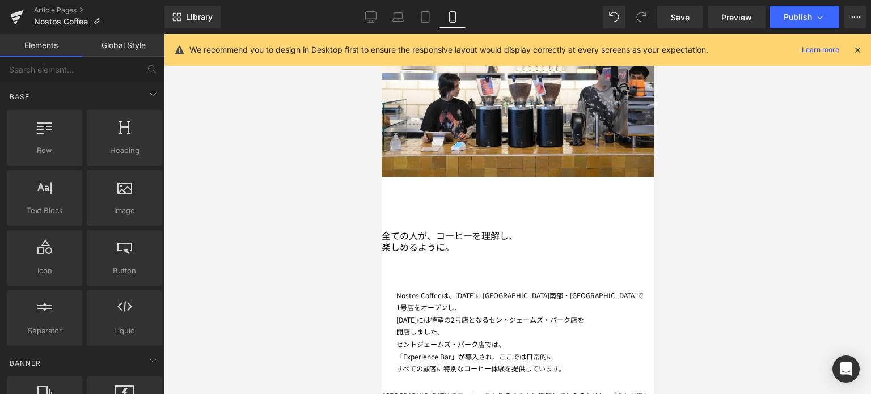
scroll to position [1205, 0]
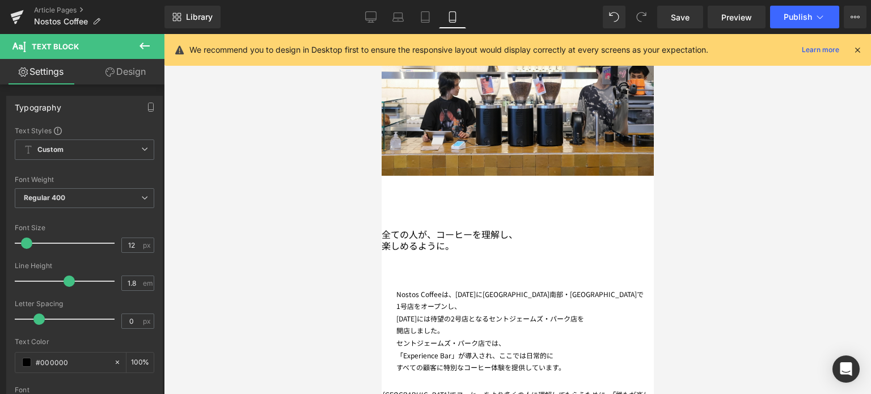
click at [381, 34] on icon at bounding box center [381, 34] width 0 height 0
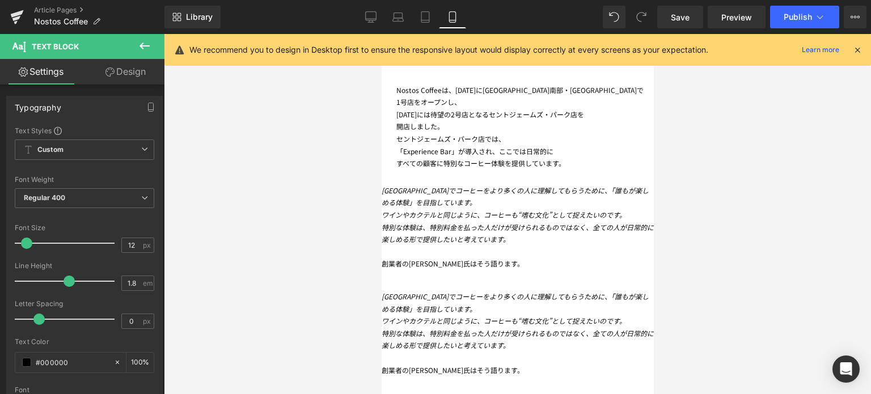
scroll to position [1344, 0]
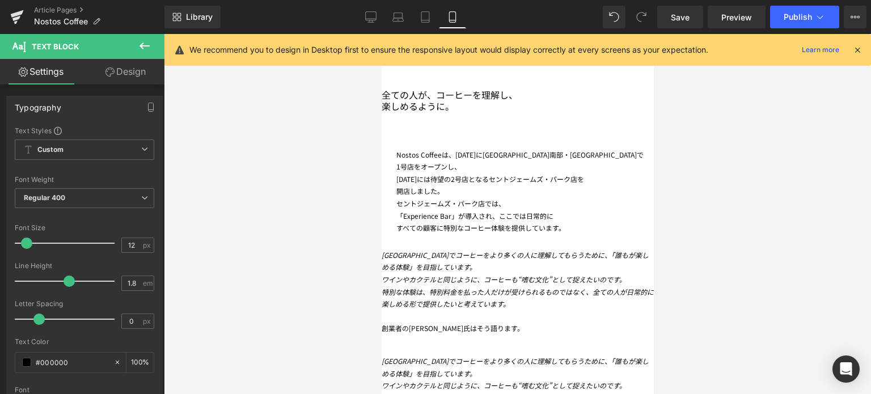
click at [427, 287] on icon "特別な体験は、特別料金を払った人だけが受けられるものではなく、全ての人が日常的に楽しめる形で提供したいと考えています。" at bounding box center [517, 298] width 272 height 22
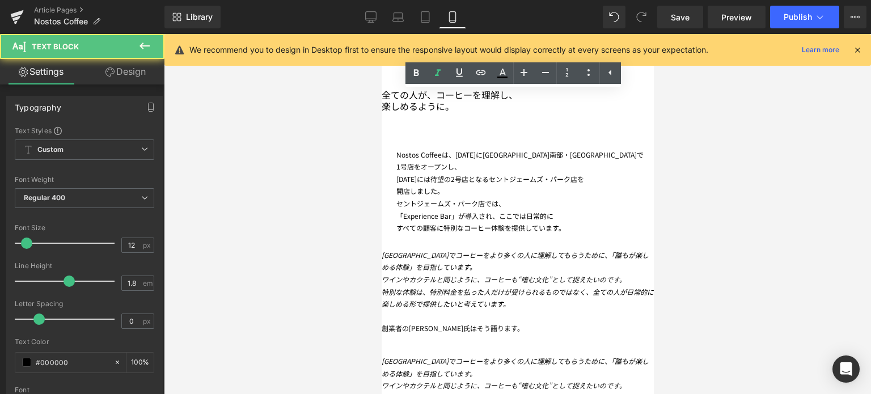
click at [129, 74] on link "Design" at bounding box center [125, 72] width 82 height 26
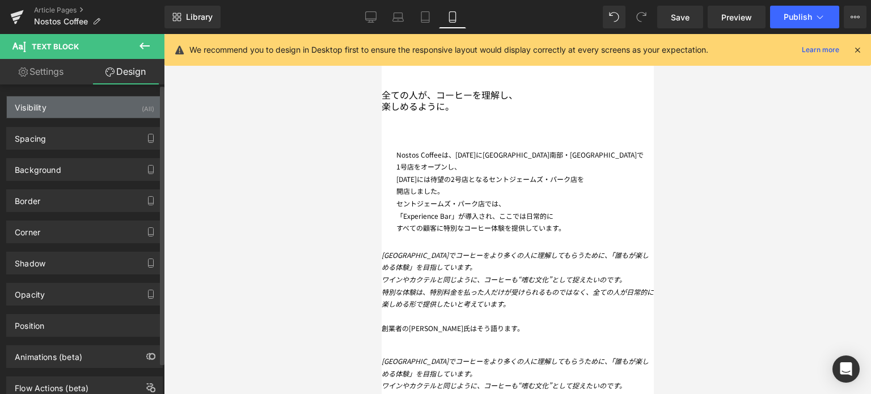
click at [100, 105] on div "Visibility (All)" at bounding box center [84, 107] width 155 height 22
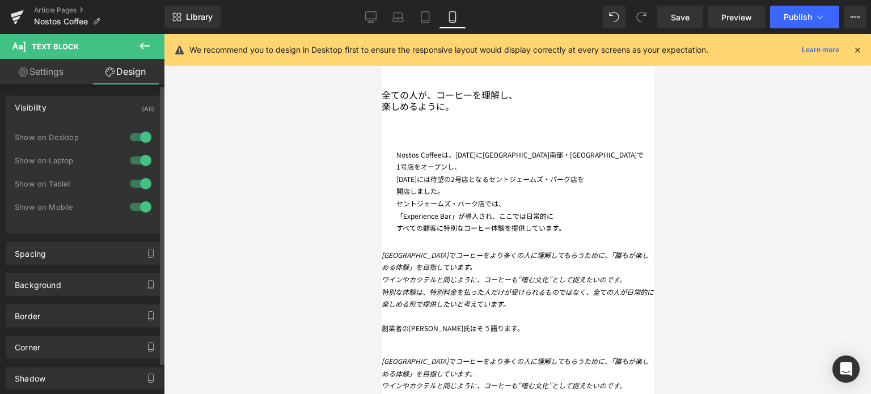
click at [141, 207] on div at bounding box center [140, 207] width 27 height 18
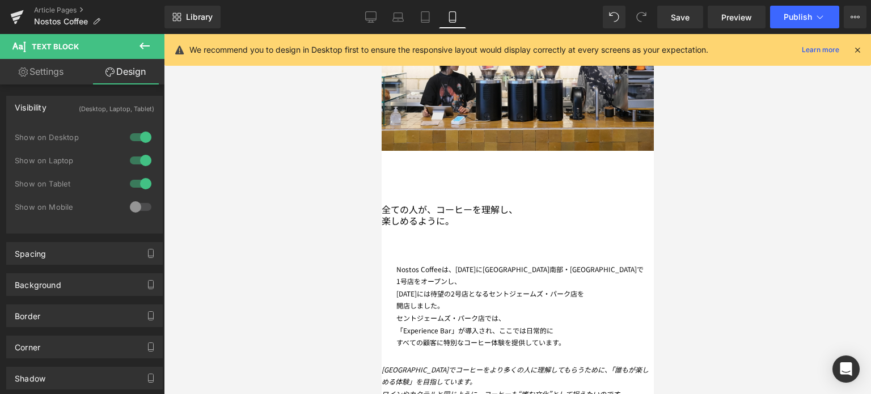
scroll to position [1227, 0]
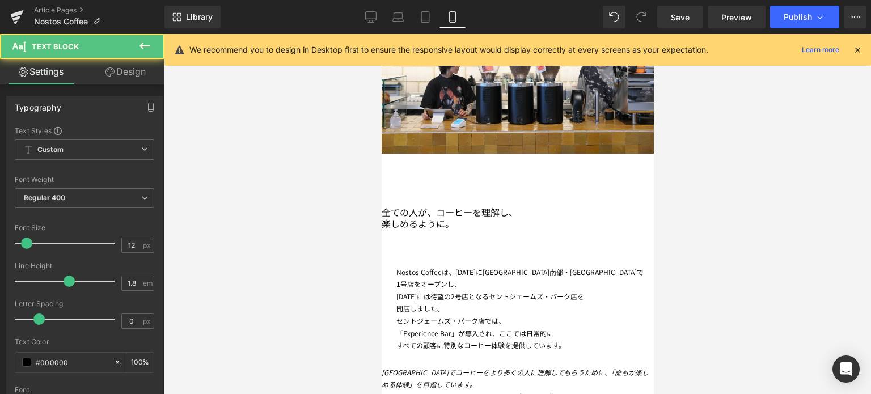
click at [125, 73] on link "Design" at bounding box center [125, 72] width 82 height 26
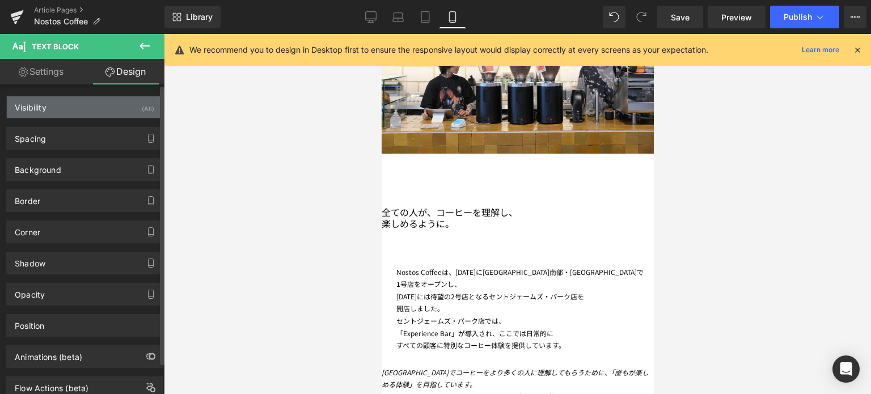
click at [81, 106] on div "Visibility (All)" at bounding box center [84, 107] width 155 height 22
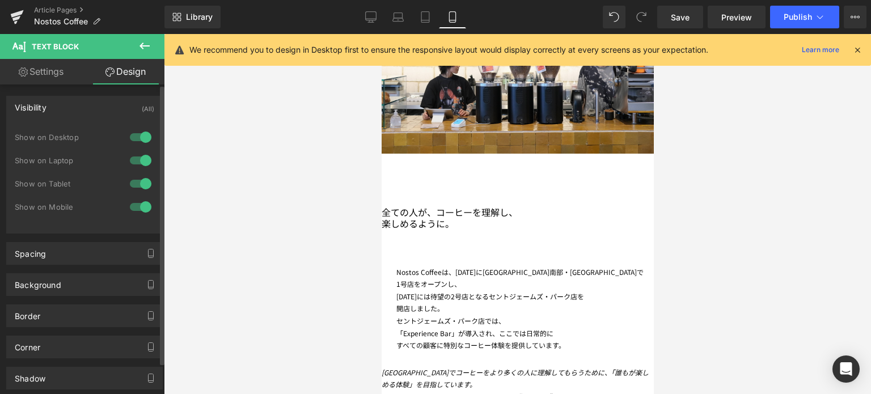
click at [142, 136] on div at bounding box center [140, 137] width 27 height 18
click at [141, 159] on div at bounding box center [140, 160] width 27 height 18
click at [143, 186] on div at bounding box center [140, 184] width 27 height 18
click at [404, 392] on icon "ワインやカクテルと同じように、コーヒーも“嗜む文化”として捉えたいのです。" at bounding box center [503, 397] width 244 height 10
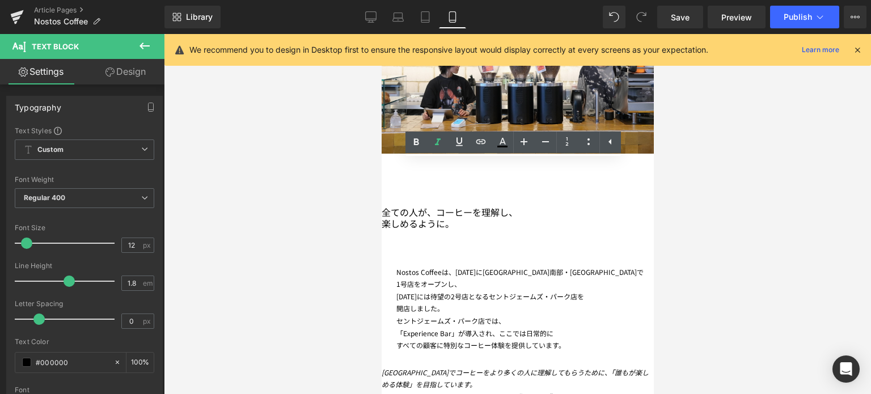
click at [141, 74] on link "Design" at bounding box center [125, 72] width 82 height 26
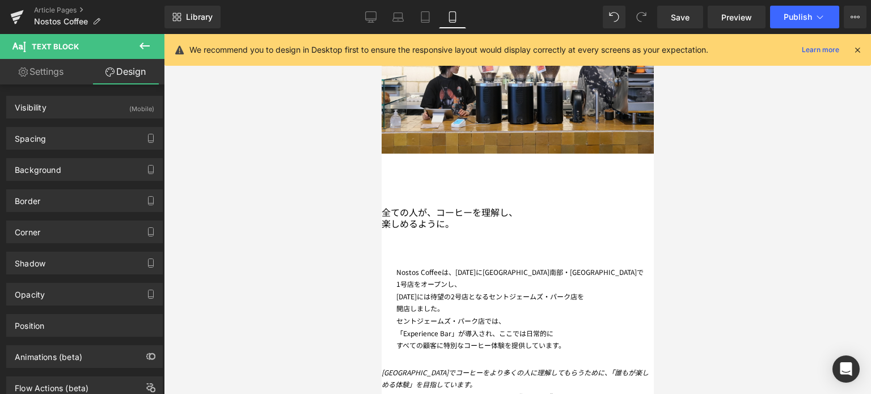
type input "0"
type input "26"
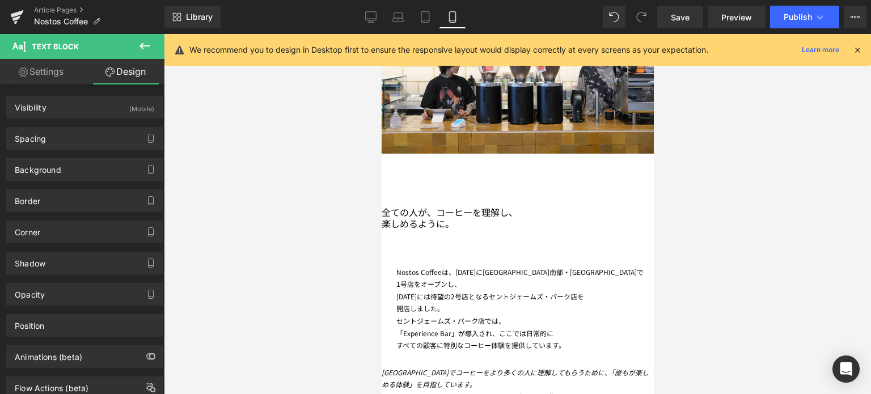
type input "0"
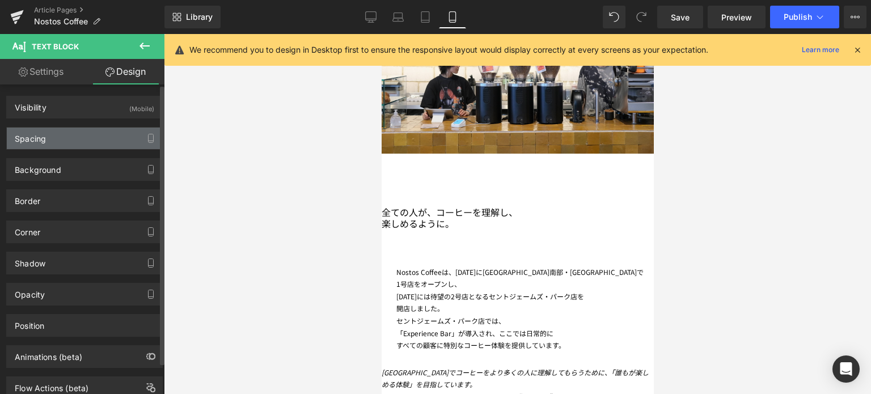
click at [63, 136] on div "Spacing" at bounding box center [84, 139] width 155 height 22
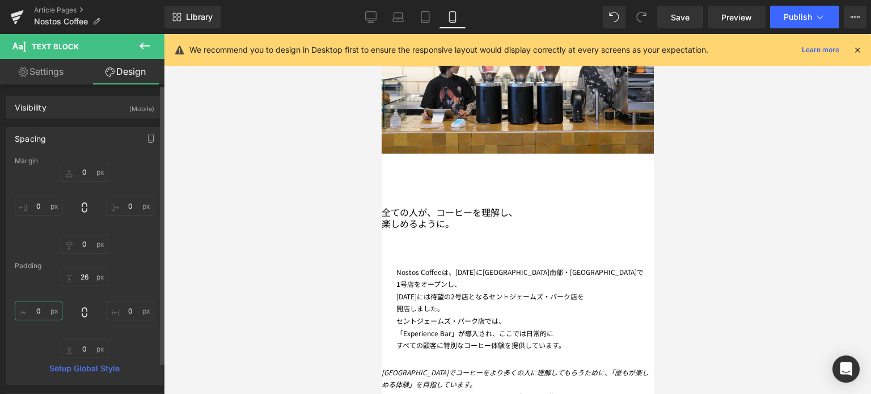
click at [39, 311] on input "0" at bounding box center [39, 311] width 48 height 19
type input "26"
click at [294, 345] on div at bounding box center [517, 214] width 707 height 360
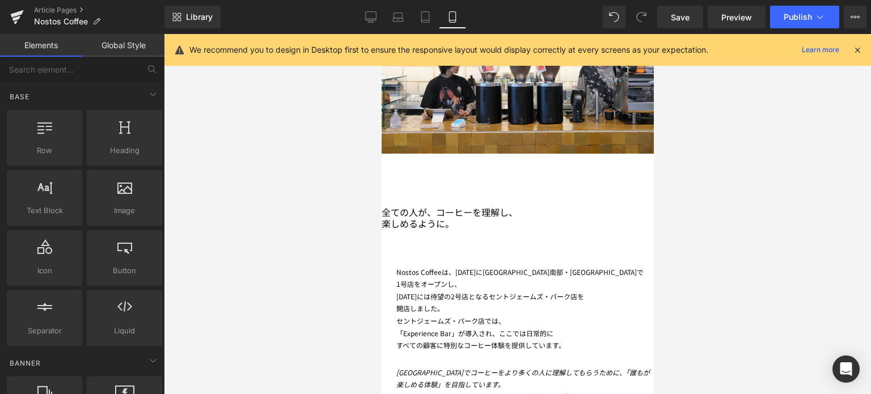
scroll to position [1188, 0]
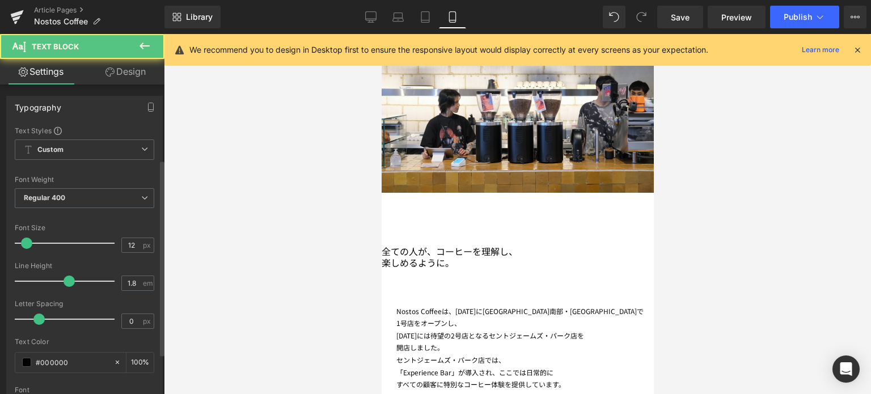
scroll to position [256, 0]
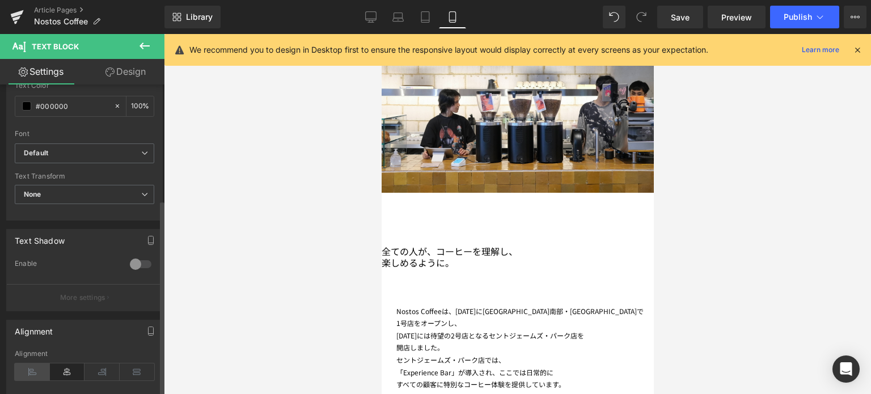
click at [33, 371] on icon at bounding box center [32, 371] width 35 height 17
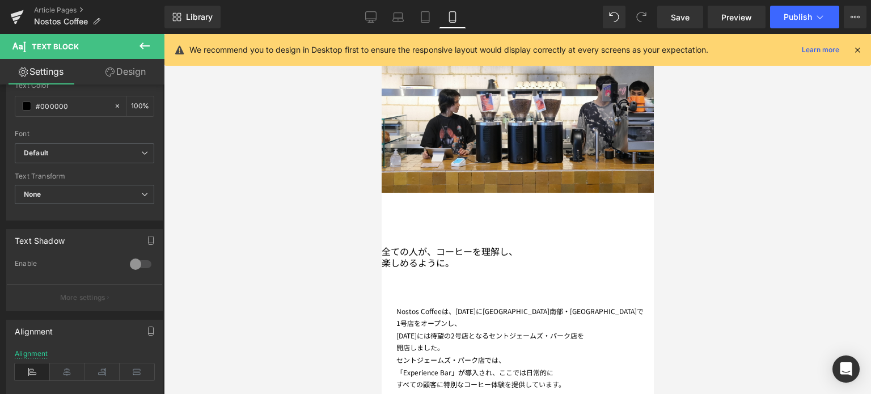
click at [820, 278] on div at bounding box center [517, 214] width 707 height 360
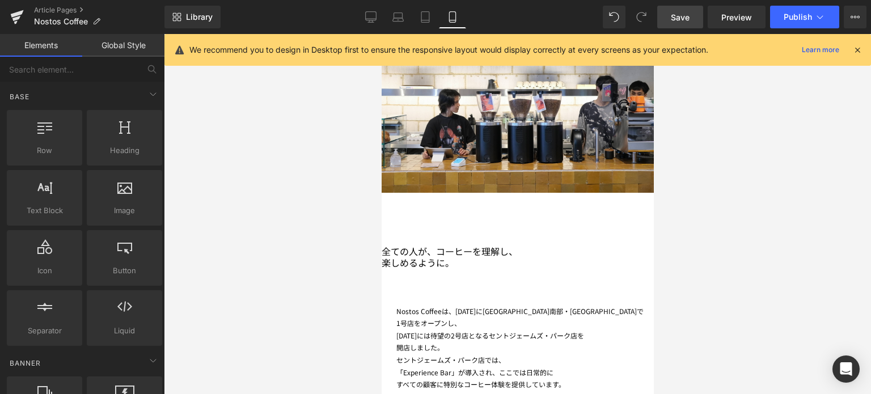
click at [684, 15] on span "Save" at bounding box center [680, 17] width 19 height 12
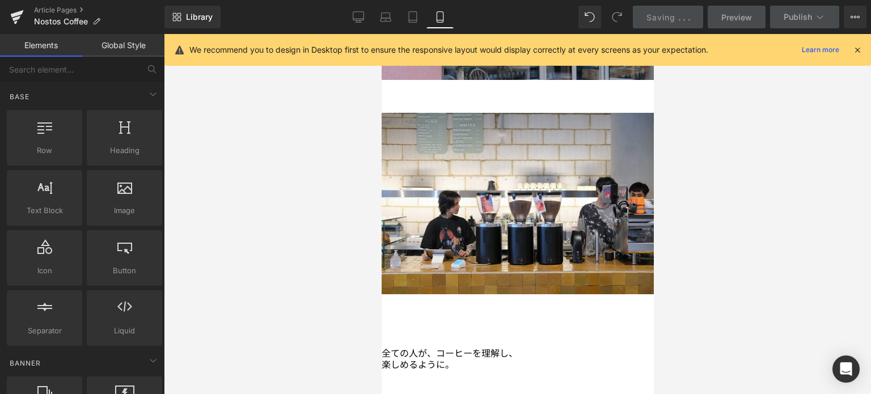
scroll to position [1087, 0]
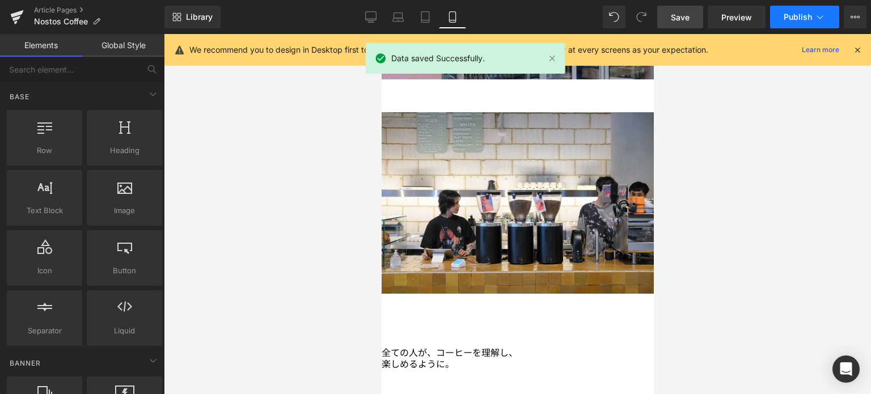
click at [797, 24] on button "Publish" at bounding box center [804, 17] width 69 height 23
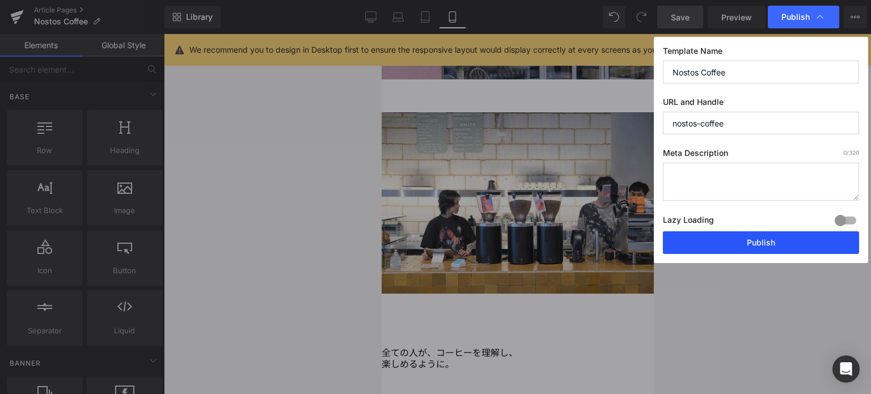
click at [811, 235] on button "Publish" at bounding box center [761, 242] width 196 height 23
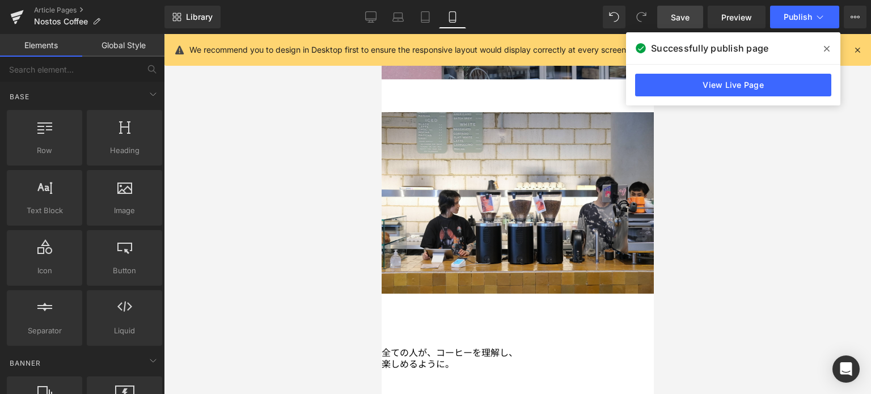
click at [824, 47] on icon at bounding box center [827, 48] width 6 height 9
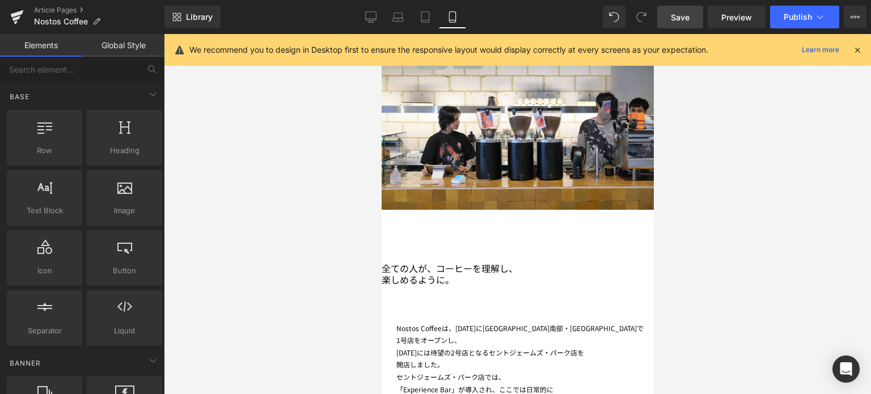
scroll to position [1175, 0]
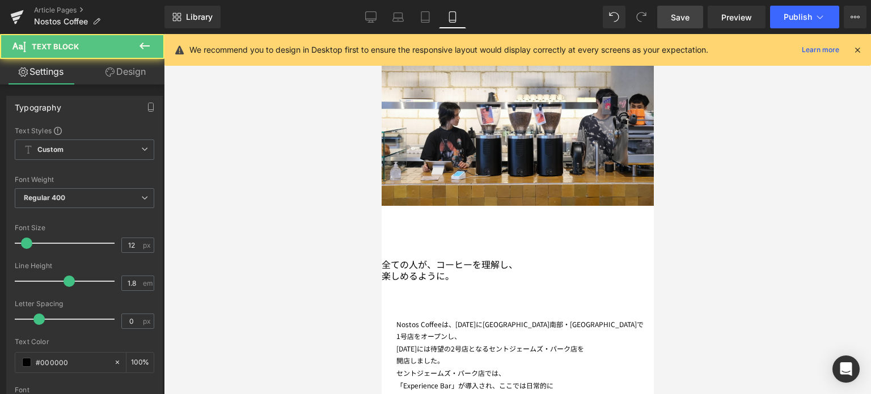
click at [406, 342] on div "[DATE]には待望の2号店となるセントジェームズ・パーク店を" at bounding box center [524, 348] width 257 height 12
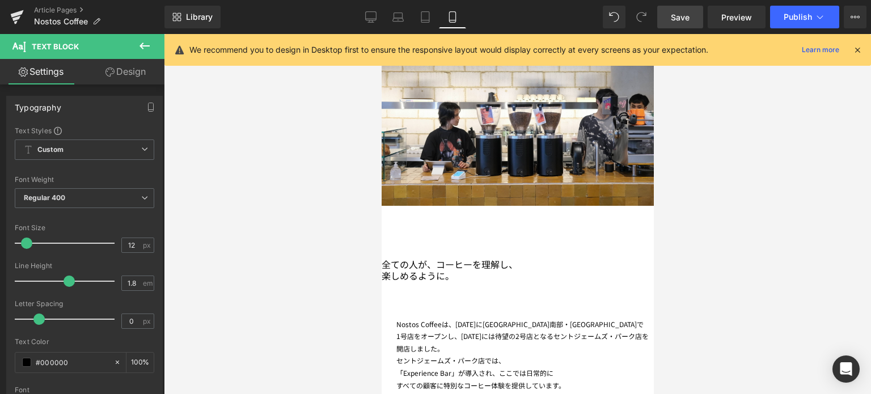
click at [574, 331] on span "[DATE]には待望の2号店となるセントジェームズ・パーク店を" at bounding box center [554, 336] width 188 height 10
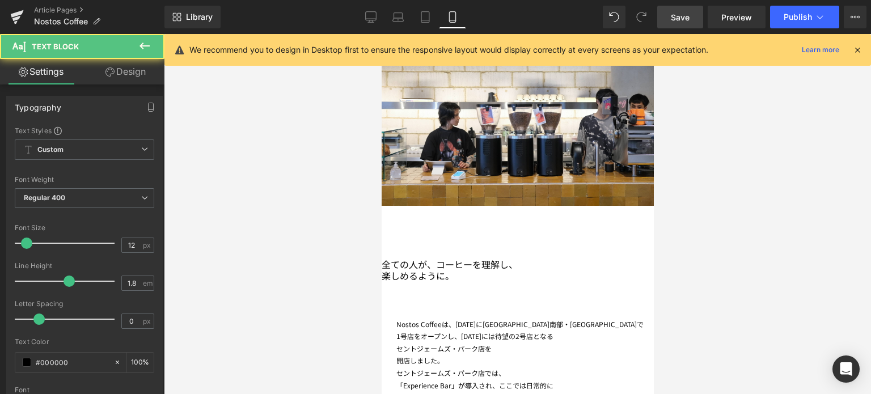
click at [404, 354] on div "開店しました。" at bounding box center [524, 360] width 257 height 12
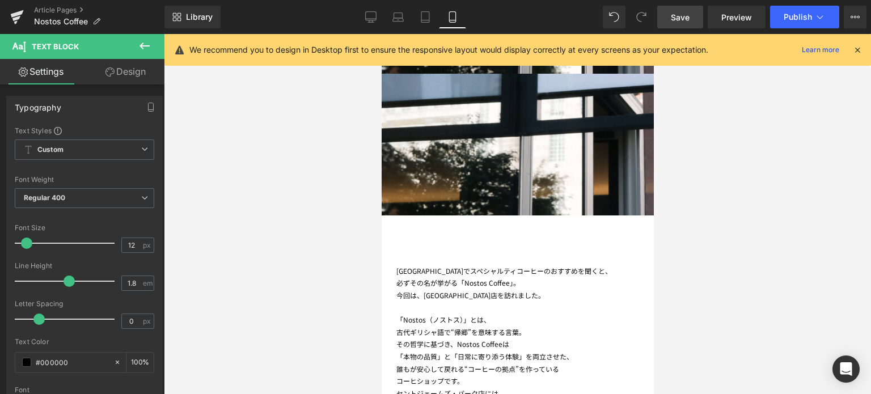
scroll to position [321, 0]
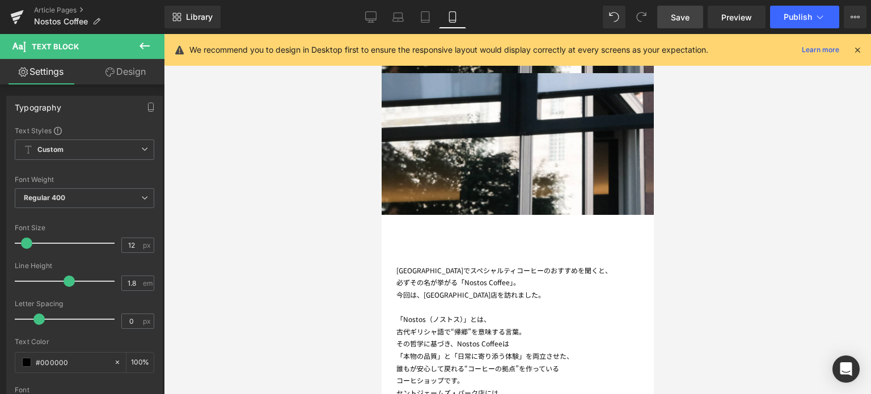
click at [468, 337] on div "その哲学に基づき、Nostos Coffeeは" at bounding box center [524, 343] width 257 height 12
click at [145, 73] on link "Design" at bounding box center [125, 72] width 82 height 26
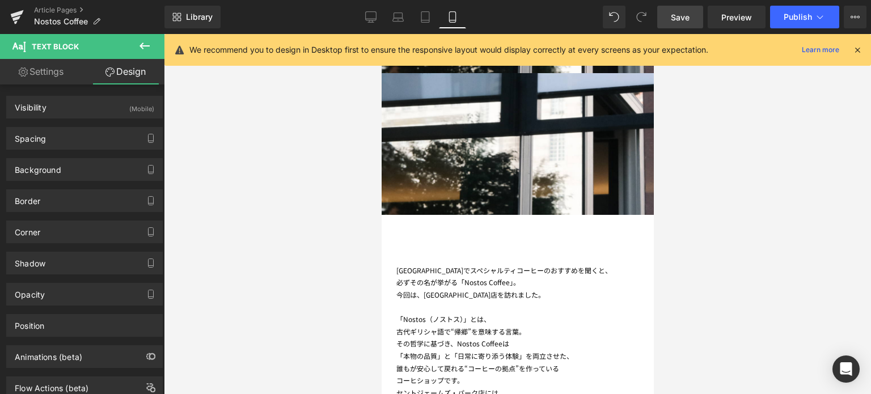
type input "0"
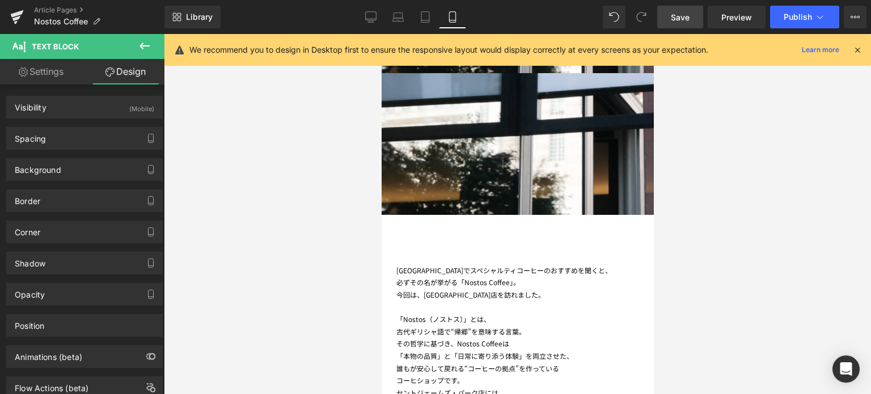
type input "0"
type input "26"
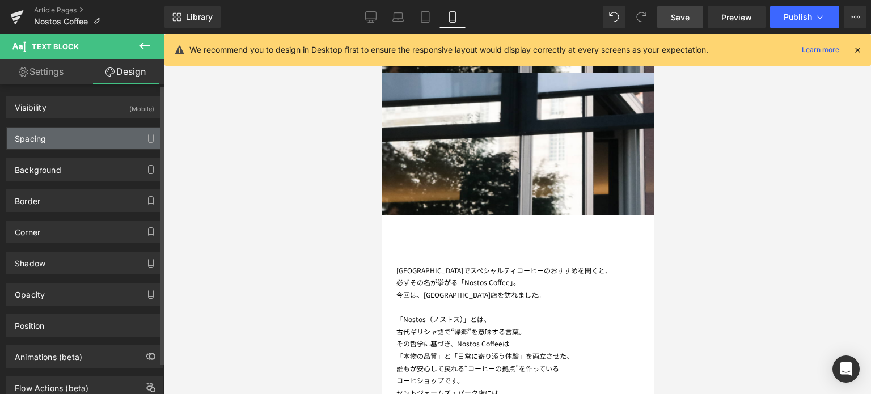
click at [82, 132] on div "Spacing" at bounding box center [84, 139] width 155 height 22
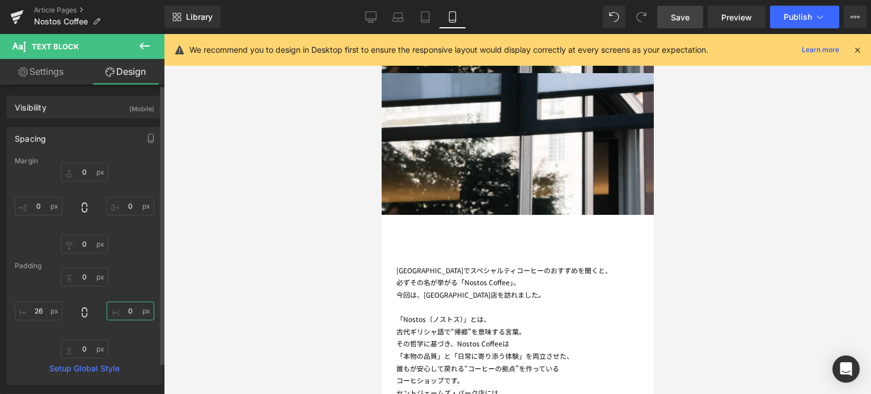
click at [128, 312] on input "0" at bounding box center [131, 311] width 48 height 19
type input "26"
click at [309, 324] on div at bounding box center [517, 214] width 707 height 360
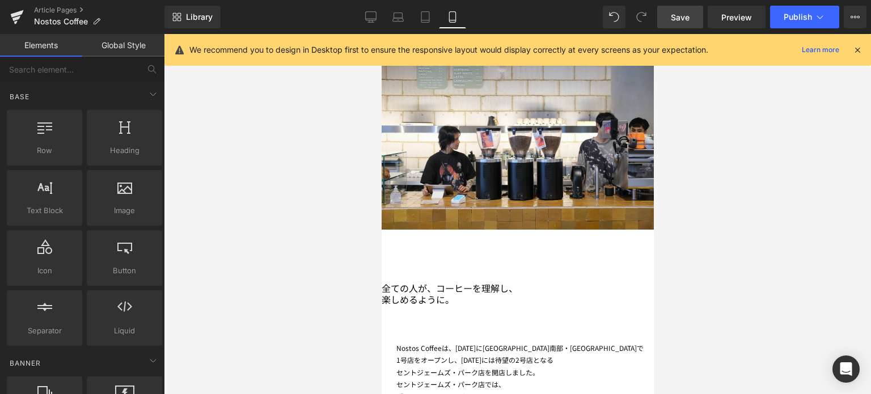
scroll to position [1133, 0]
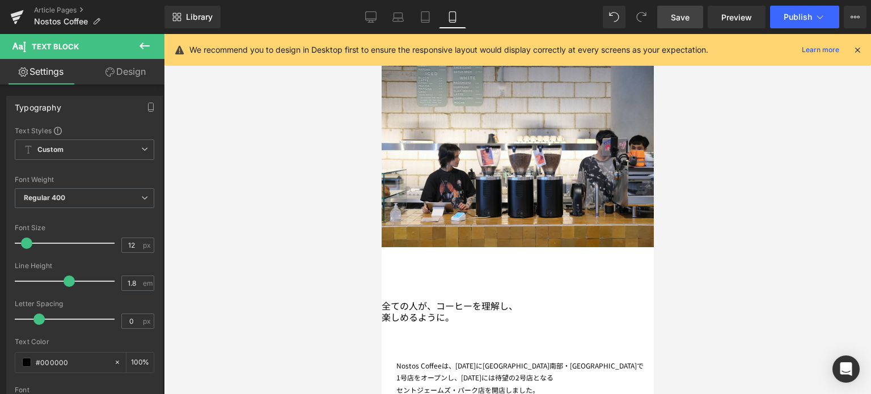
click at [130, 77] on link "Design" at bounding box center [125, 72] width 82 height 26
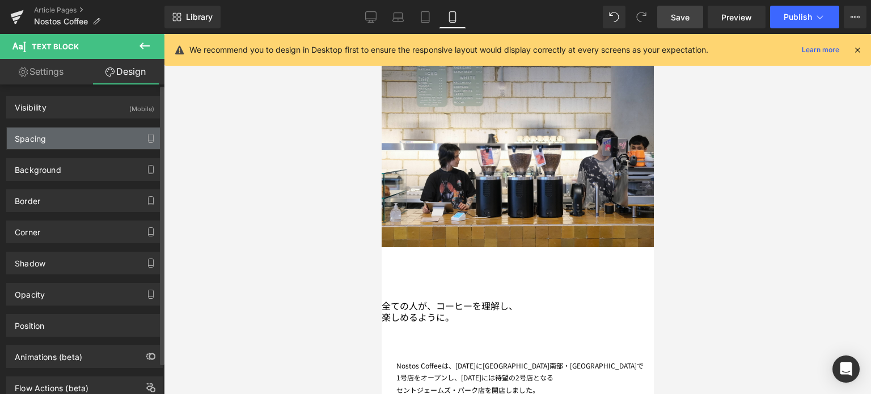
click at [64, 146] on div "Spacing" at bounding box center [84, 139] width 155 height 22
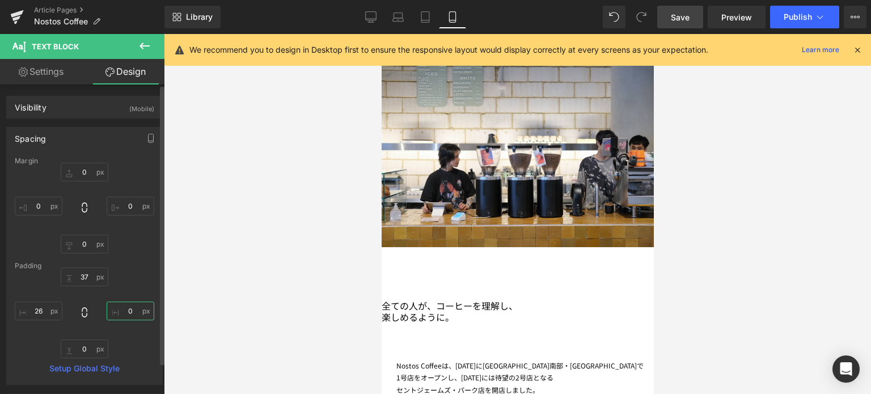
click at [125, 310] on input "0" at bounding box center [131, 311] width 48 height 19
type input "26"
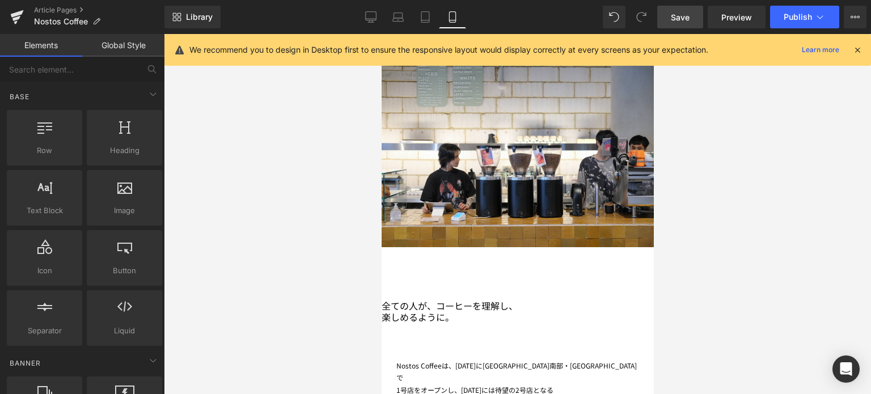
click at [258, 270] on div at bounding box center [517, 214] width 707 height 360
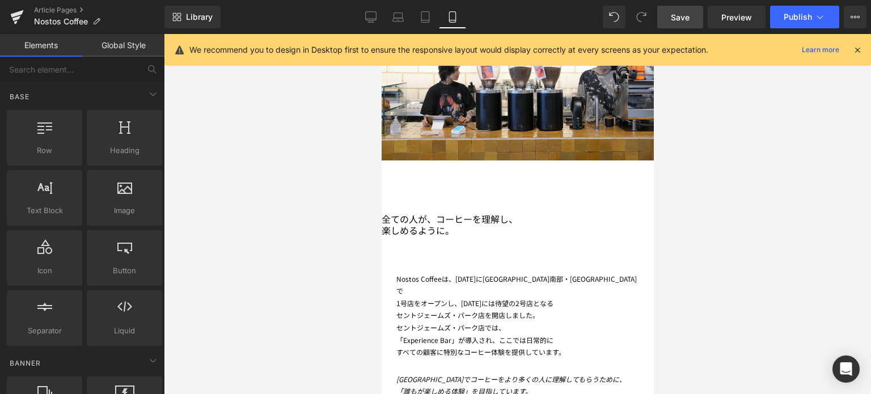
scroll to position [1221, 0]
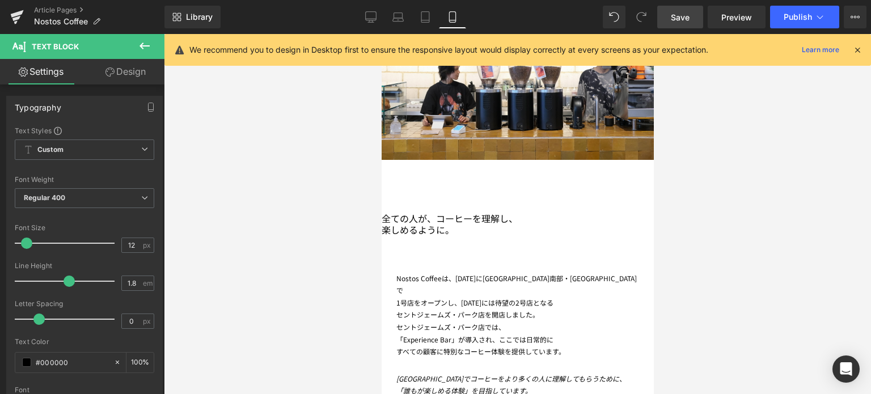
click at [142, 67] on link "Design" at bounding box center [125, 72] width 82 height 26
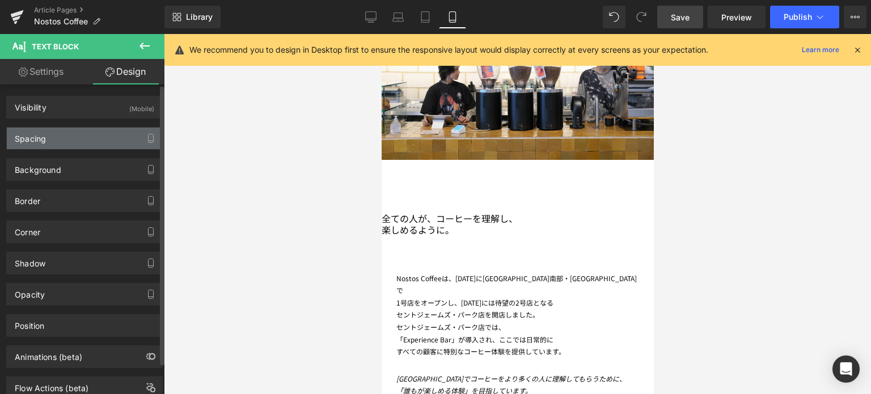
type input "0"
type input "26"
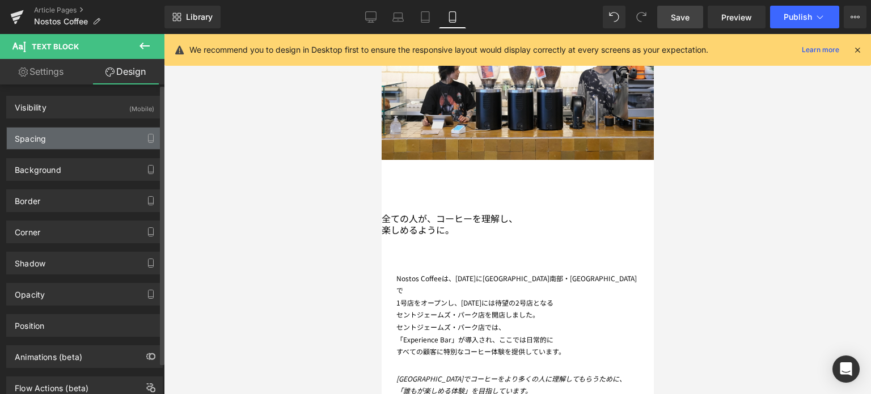
type input "0"
type input "26"
click at [95, 136] on div "Spacing" at bounding box center [84, 139] width 155 height 22
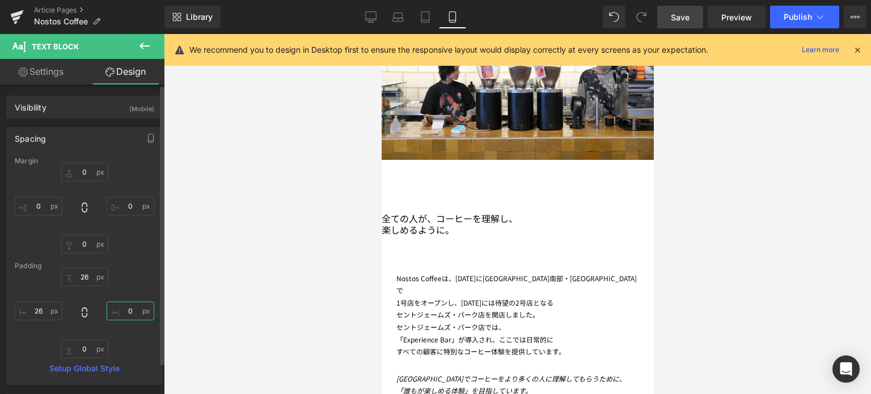
click at [124, 312] on input "0" at bounding box center [131, 311] width 48 height 19
type input "26"
click at [170, 325] on div at bounding box center [517, 214] width 707 height 360
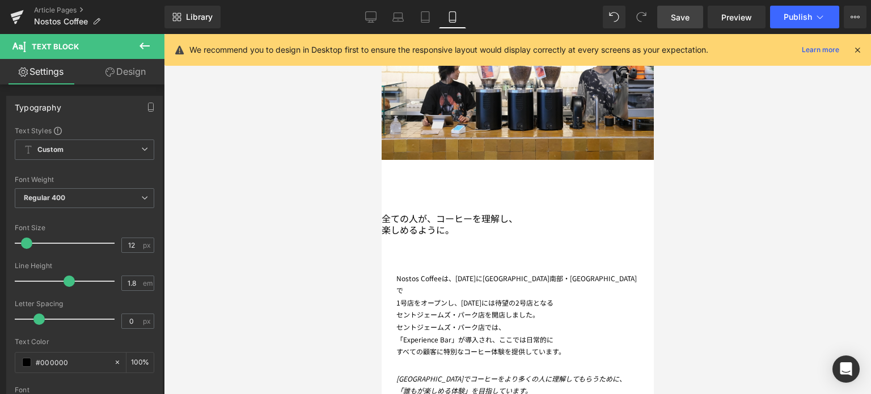
click at [671, 9] on link "Save" at bounding box center [680, 17] width 46 height 23
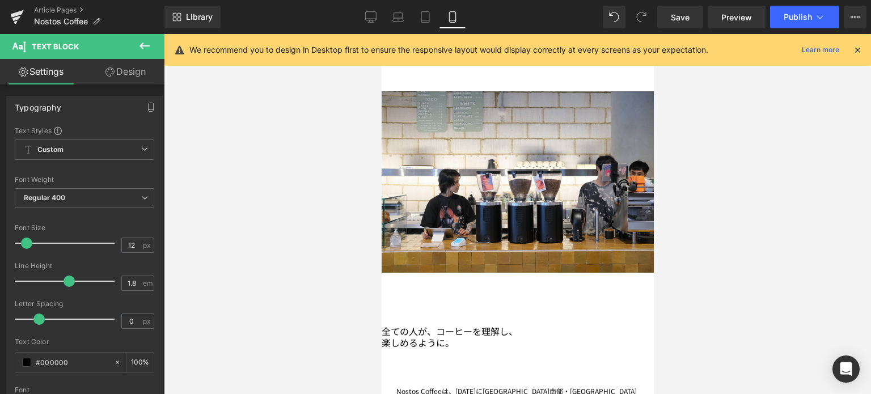
scroll to position [1106, 0]
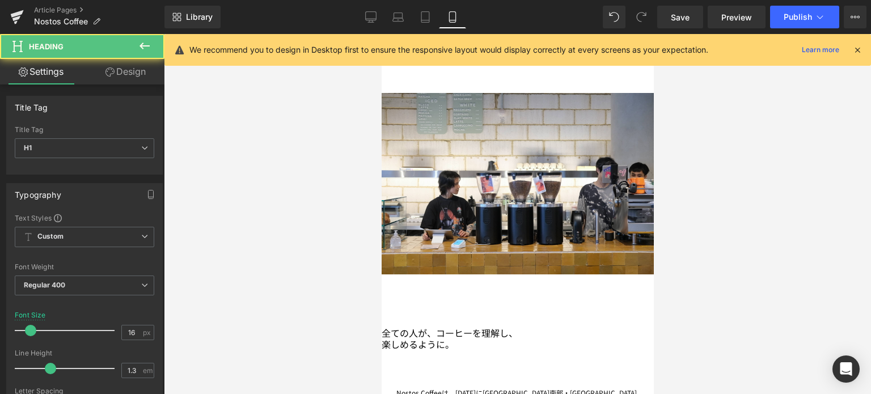
click at [497, 327] on h1 "全ての人が、コーヒーを理解し、" at bounding box center [517, 333] width 272 height 12
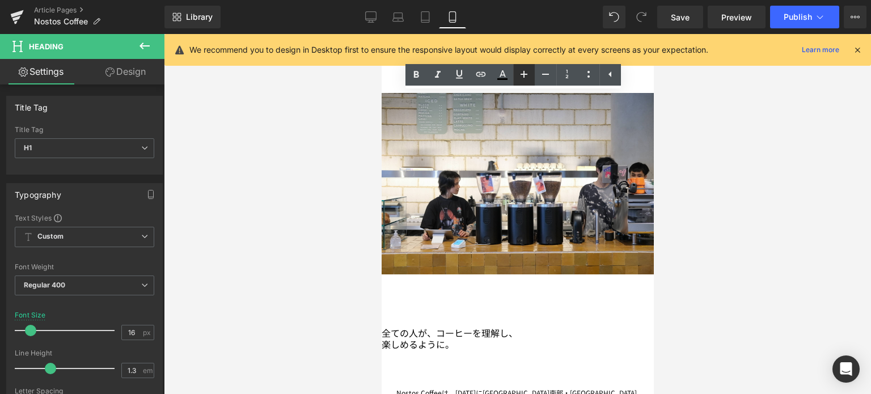
click at [523, 74] on icon at bounding box center [524, 74] width 7 height 7
type input "18"
click at [763, 222] on div at bounding box center [517, 214] width 707 height 360
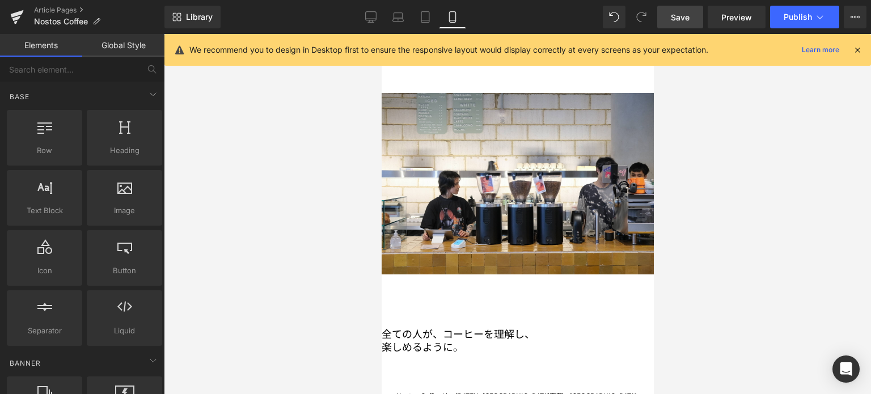
click at [682, 23] on link "Save" at bounding box center [680, 17] width 46 height 23
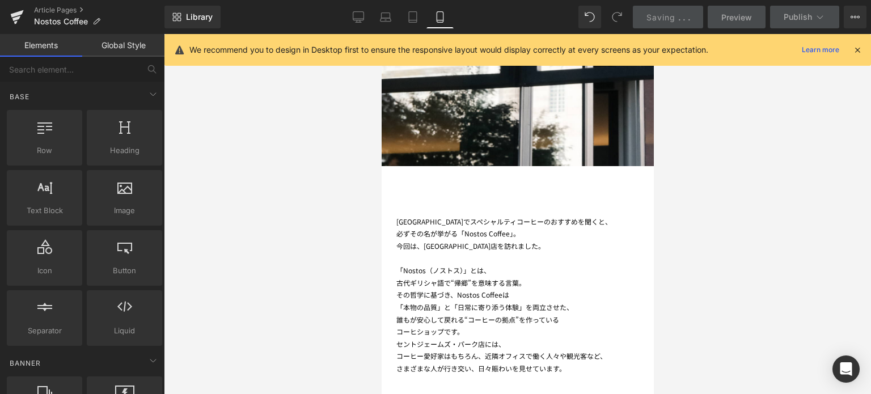
scroll to position [358, 0]
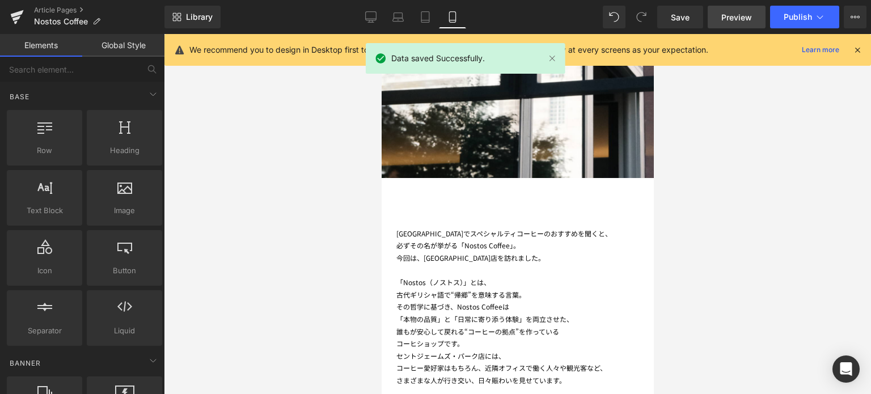
click at [747, 15] on span "Preview" at bounding box center [736, 17] width 31 height 12
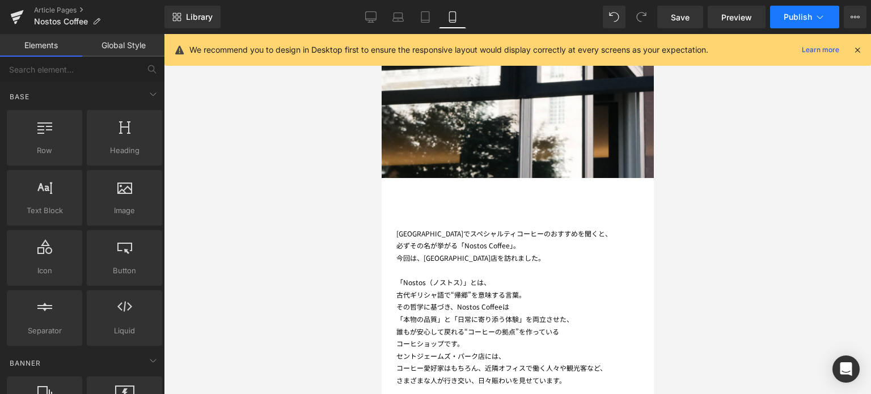
click at [789, 23] on button "Publish" at bounding box center [804, 17] width 69 height 23
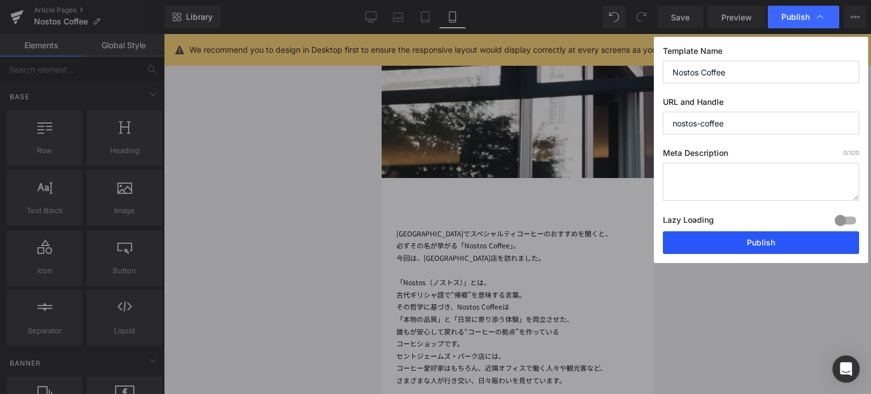
click at [702, 250] on button "Publish" at bounding box center [761, 242] width 196 height 23
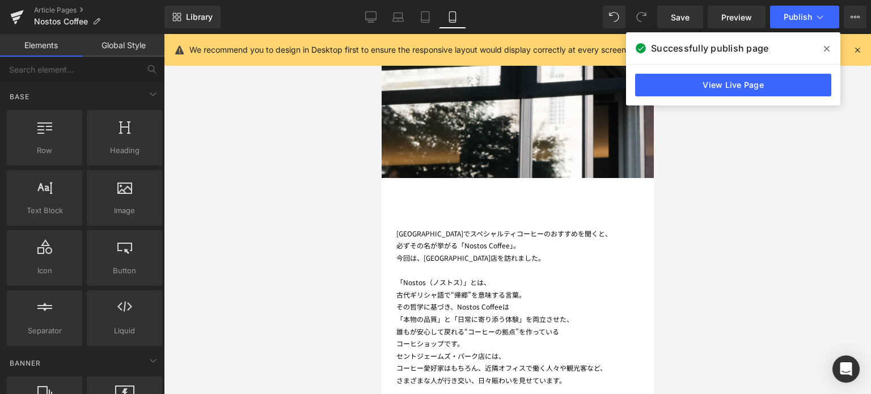
click at [405, 313] on div "「本物の品質」と「日常に寄り添う体験」を両立させた、" at bounding box center [517, 319] width 243 height 12
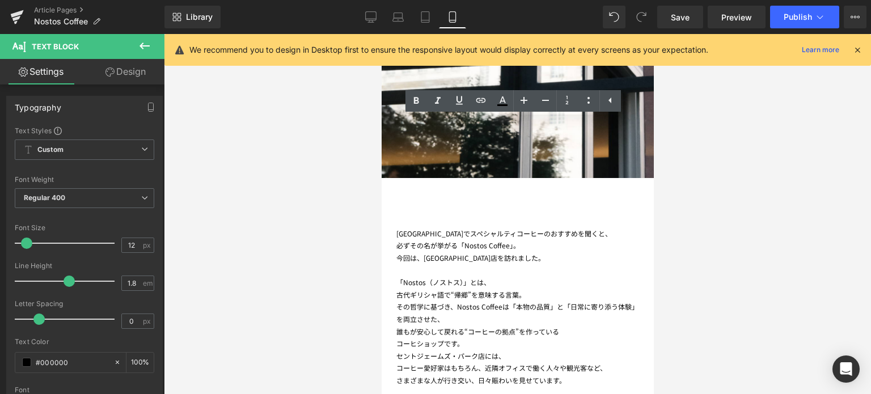
click at [573, 302] on span "「本物の品質」と「日常に寄り添う体験」を両立させた、" at bounding box center [517, 313] width 242 height 22
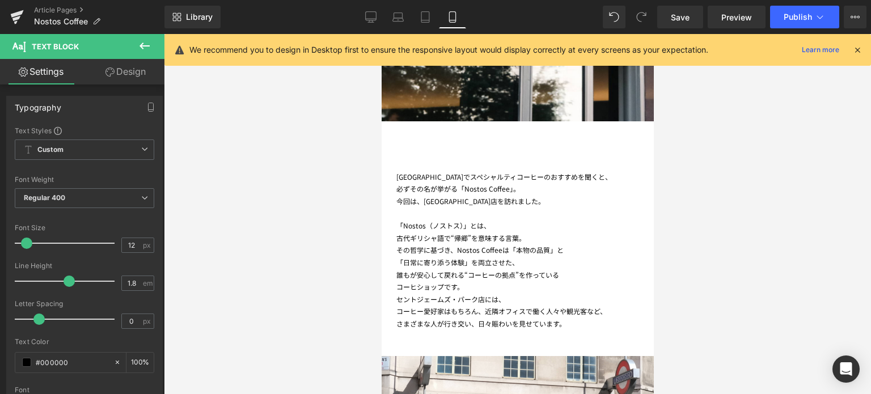
scroll to position [415, 0]
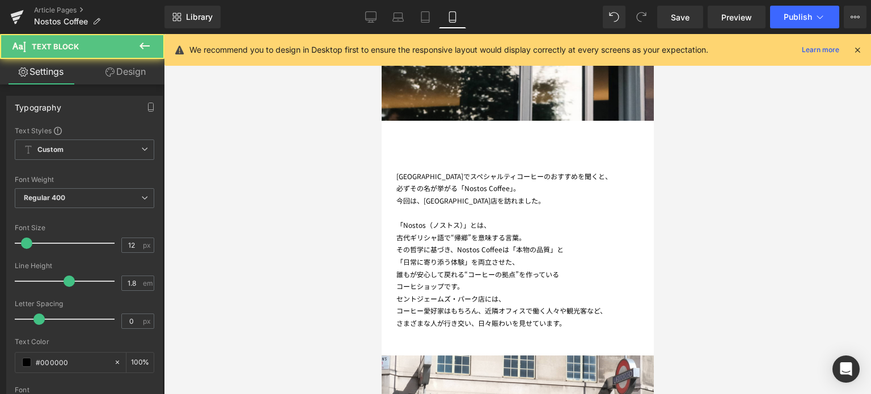
click at [407, 304] on div "コーヒー愛好家はもちろん、 近隣オフィスで働く人々や観光客など、" at bounding box center [517, 310] width 243 height 12
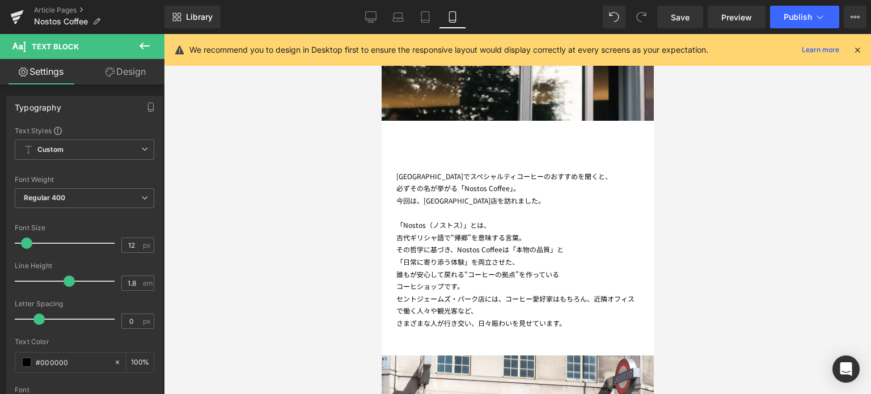
click at [604, 294] on span "近隣オフィスで働く人々や観光客など、" at bounding box center [515, 305] width 238 height 22
click at [725, 234] on div at bounding box center [517, 214] width 707 height 360
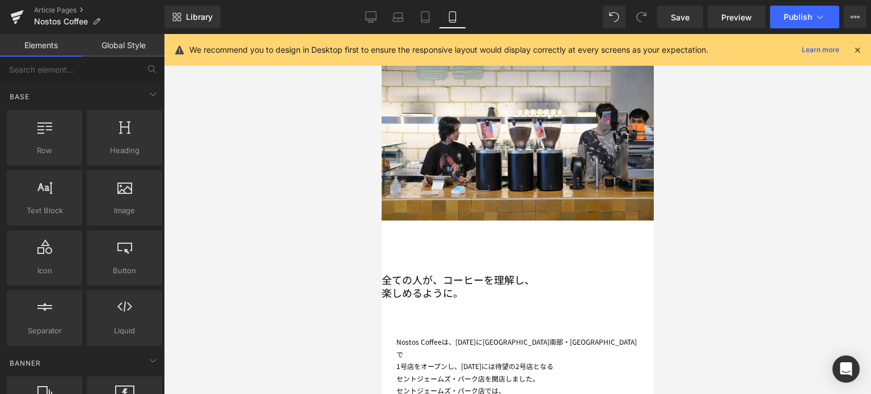
scroll to position [1161, 0]
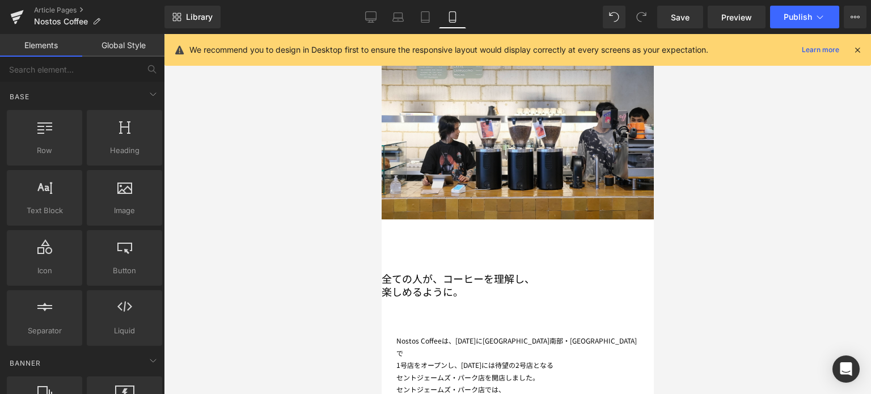
click at [798, 266] on div at bounding box center [517, 214] width 707 height 360
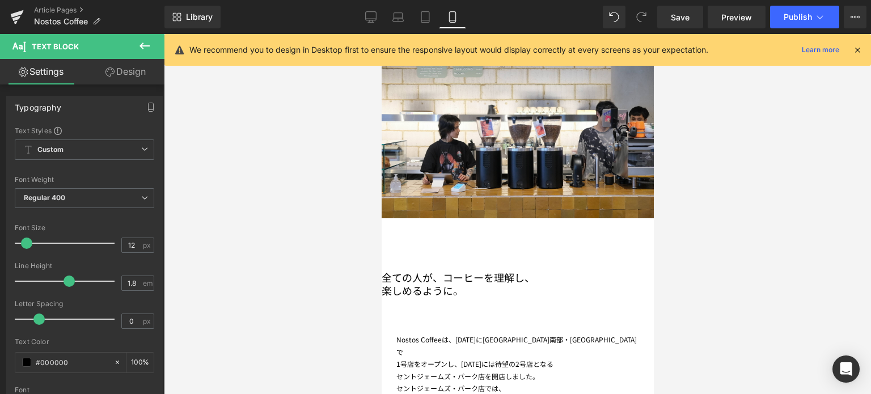
scroll to position [1163, 0]
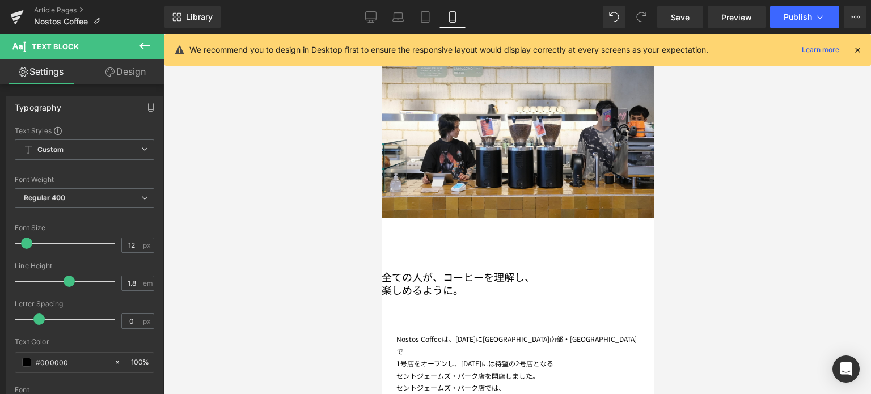
click at [759, 289] on div at bounding box center [517, 214] width 707 height 360
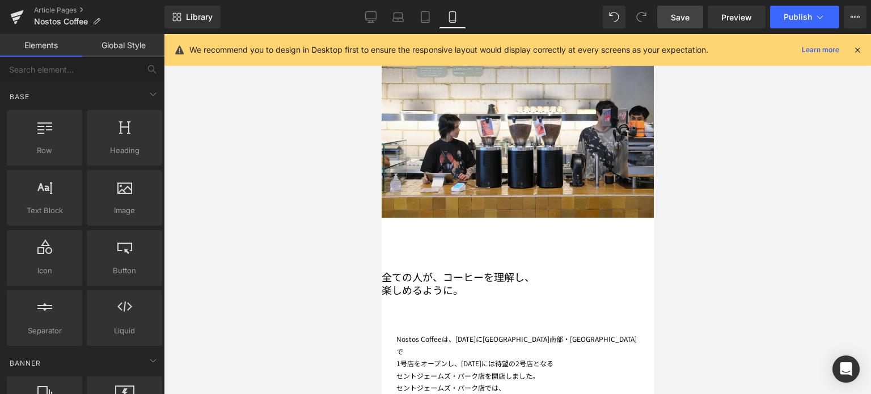
click at [680, 18] on span "Save" at bounding box center [680, 17] width 19 height 12
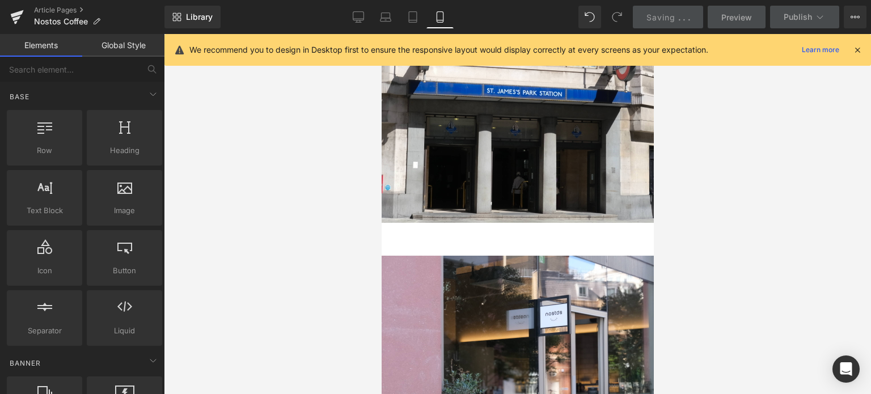
scroll to position [729, 0]
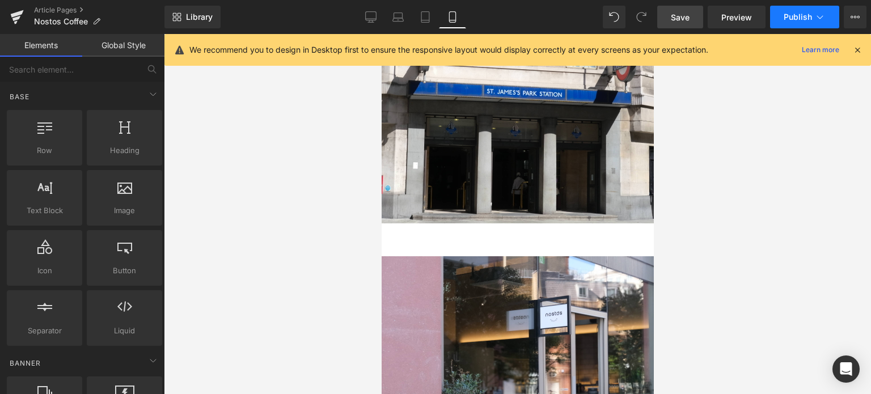
click at [797, 19] on span "Publish" at bounding box center [798, 16] width 28 height 9
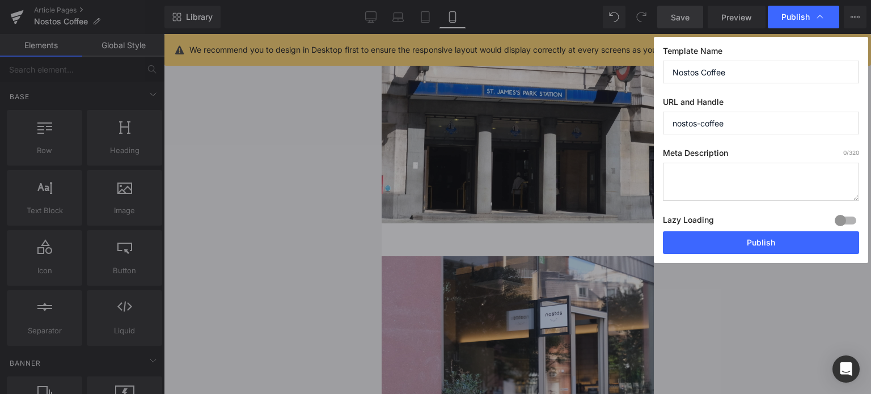
click at [797, 19] on span "Publish" at bounding box center [795, 17] width 28 height 10
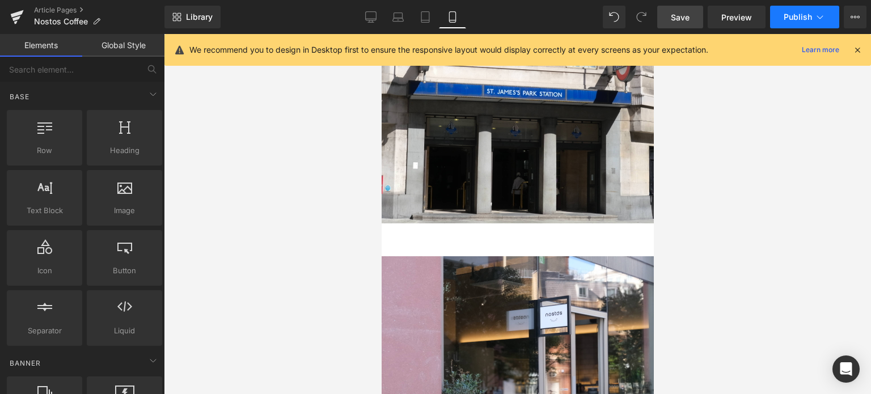
click at [789, 12] on span "Publish" at bounding box center [798, 16] width 28 height 9
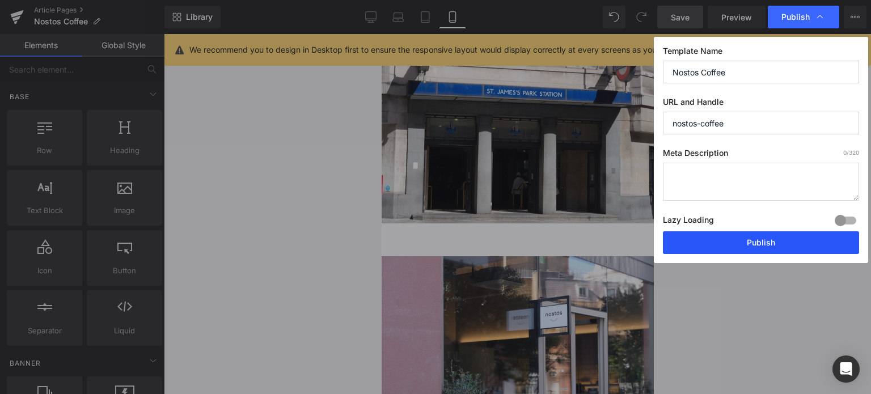
click at [700, 247] on button "Publish" at bounding box center [761, 242] width 196 height 23
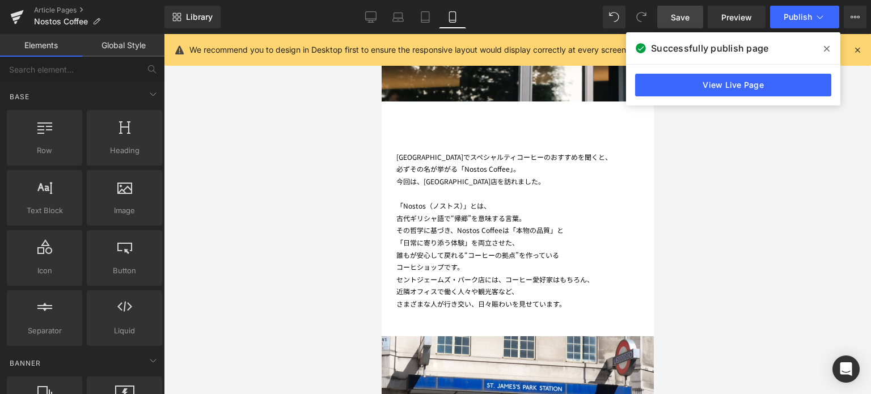
scroll to position [343, 0]
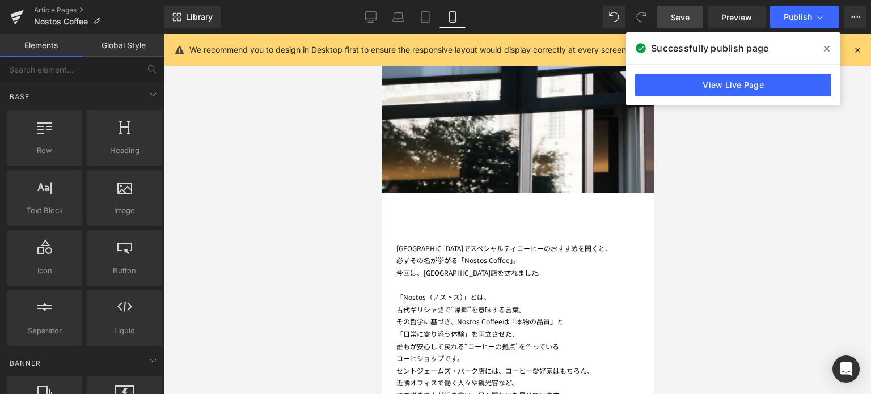
click at [569, 366] on span "コーヒー愛好家はもちろん、" at bounding box center [549, 371] width 88 height 10
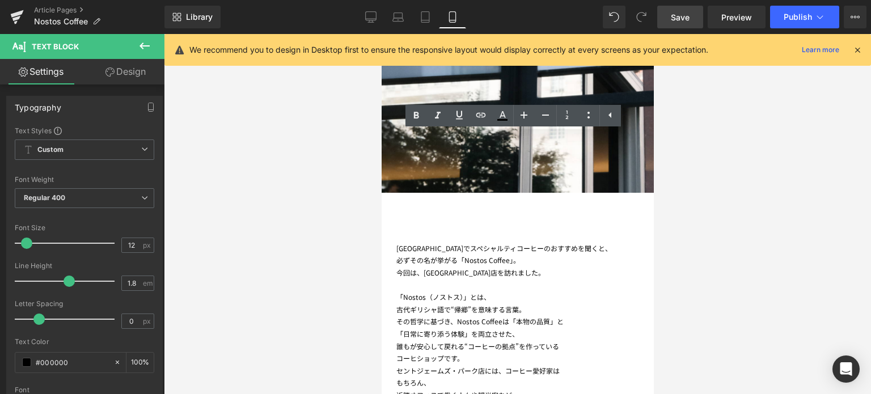
click at [403, 290] on div "[GEOGRAPHIC_DATA]でスペシャルティコーヒーのおすすめを聞くと、 必ずその名が挙がる「Nostos Coffee」。 今回は、[GEOGRAPH…" at bounding box center [517, 327] width 272 height 171
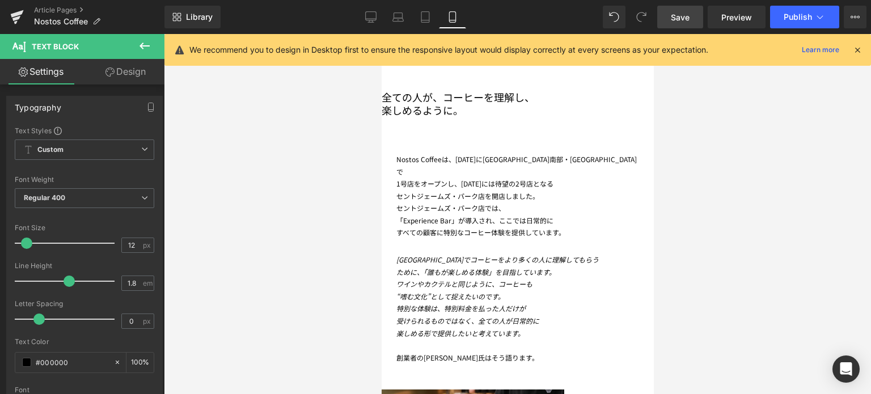
scroll to position [1347, 0]
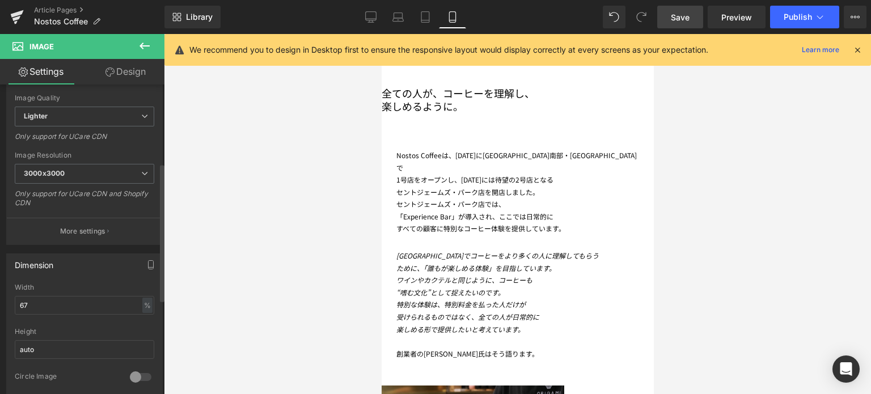
scroll to position [177, 0]
drag, startPoint x: 49, startPoint y: 307, endPoint x: 0, endPoint y: 299, distance: 49.4
click at [0, 299] on div "Dimension 67% Width 67 % % px auto Height auto 0 Circle Image" at bounding box center [85, 320] width 170 height 153
click at [827, 315] on div at bounding box center [517, 214] width 707 height 360
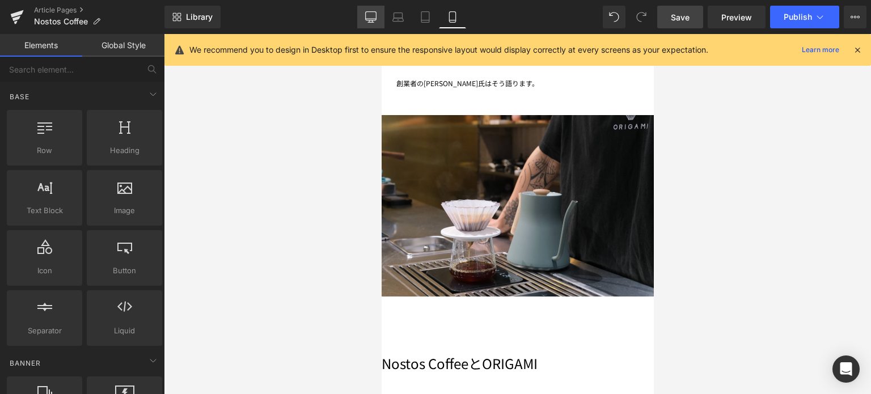
click at [367, 19] on icon at bounding box center [371, 19] width 11 height 0
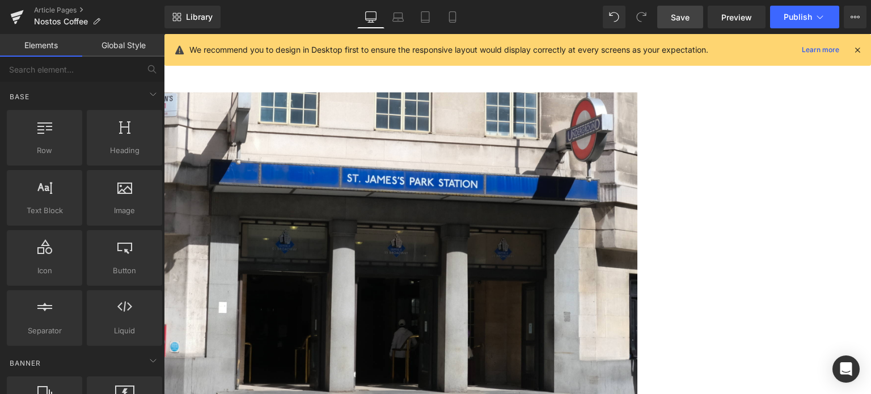
scroll to position [743, 0]
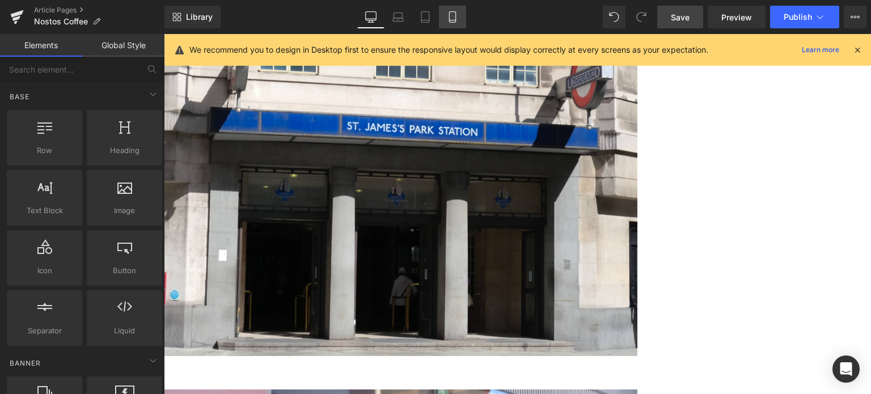
click at [451, 20] on icon at bounding box center [452, 20] width 6 height 0
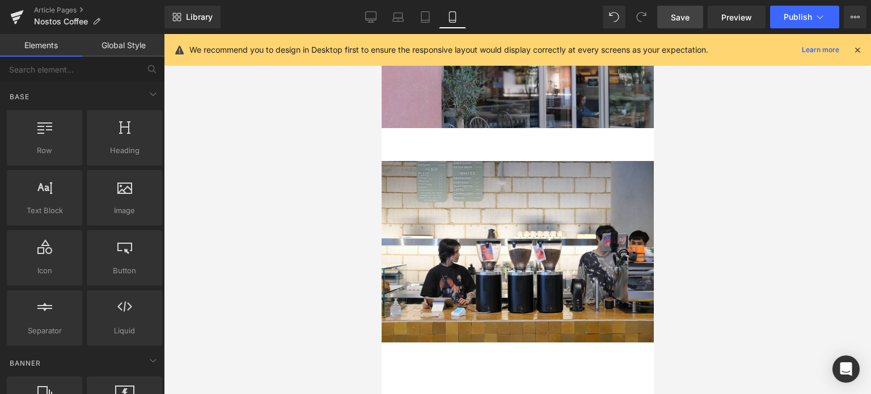
scroll to position [1105, 0]
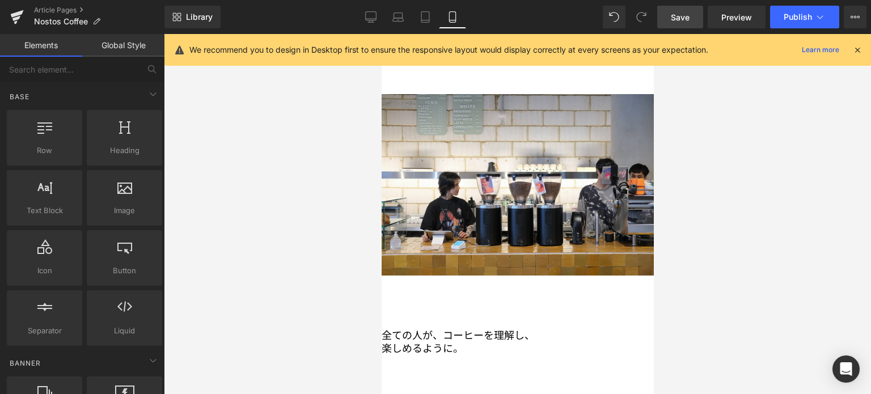
click at [463, 340] on span "楽しめるように。" at bounding box center [422, 347] width 82 height 15
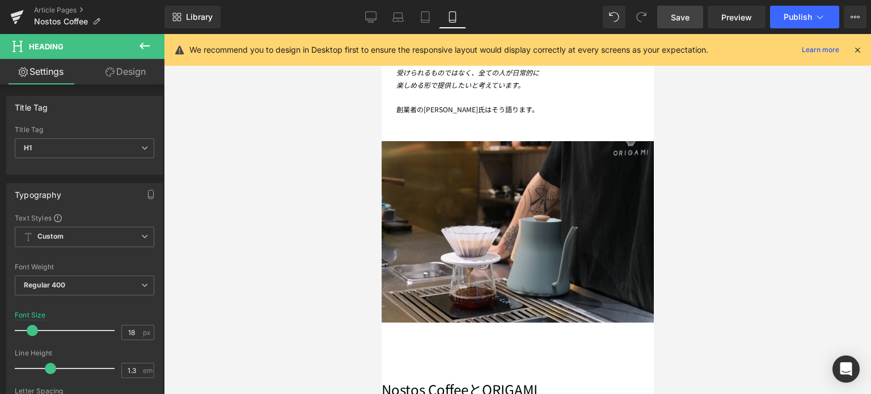
scroll to position [1595, 0]
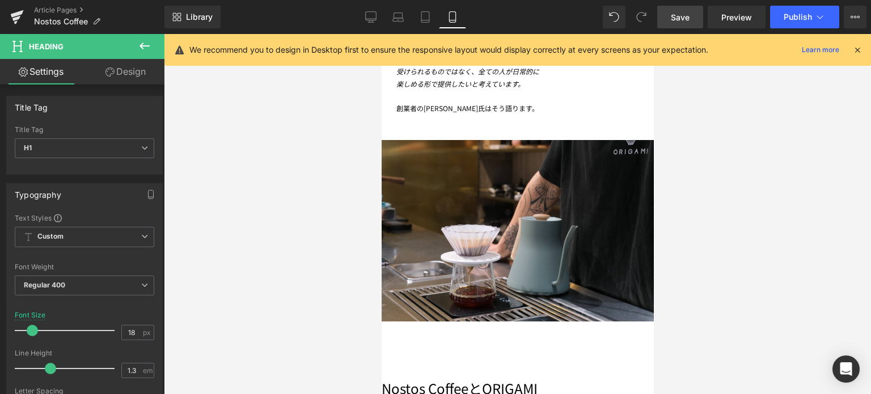
click at [451, 379] on h1 "Nostos CoffeeとORIGAMI" at bounding box center [517, 388] width 272 height 18
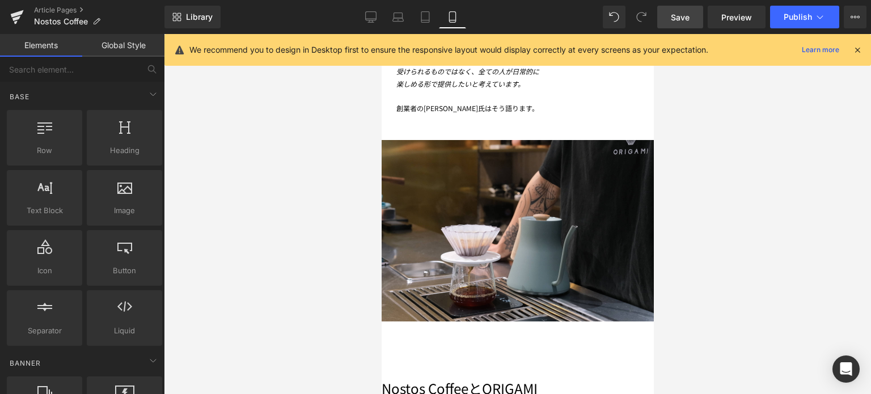
click at [335, 170] on div at bounding box center [517, 214] width 707 height 360
click at [381, 34] on icon at bounding box center [381, 34] width 0 height 0
click at [423, 379] on h1 "Nostos CoffeeとORIGAMI" at bounding box center [517, 388] width 272 height 18
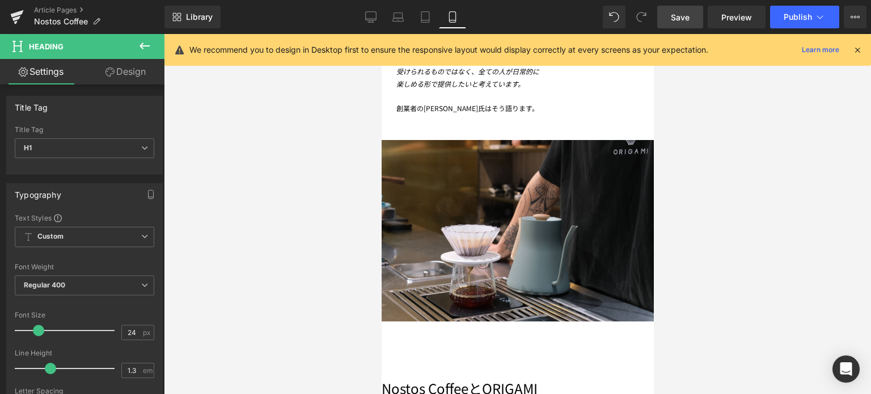
click at [127, 74] on link "Design" at bounding box center [125, 72] width 82 height 26
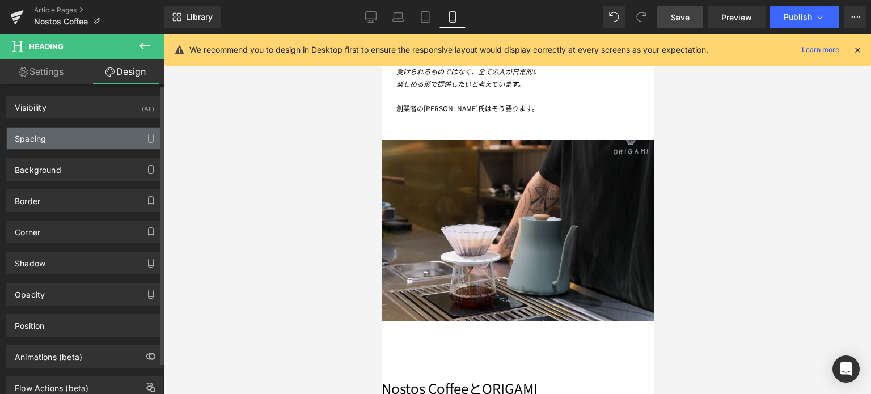
click at [78, 138] on div "Spacing" at bounding box center [84, 139] width 155 height 22
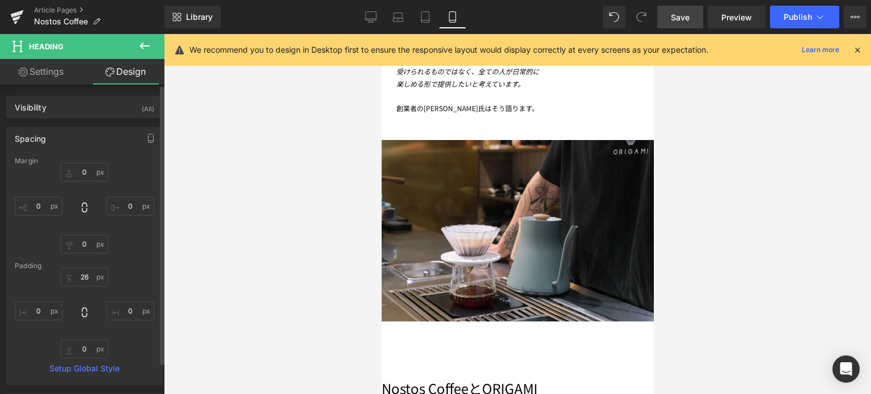
click at [92, 125] on div "Spacing [GEOGRAPHIC_DATA] 0px 0 0px 0 0px 0 0px 0 [GEOGRAPHIC_DATA] 26px 26 0px…" at bounding box center [85, 252] width 170 height 266
click at [78, 112] on div "Visibility (All)" at bounding box center [84, 107] width 155 height 22
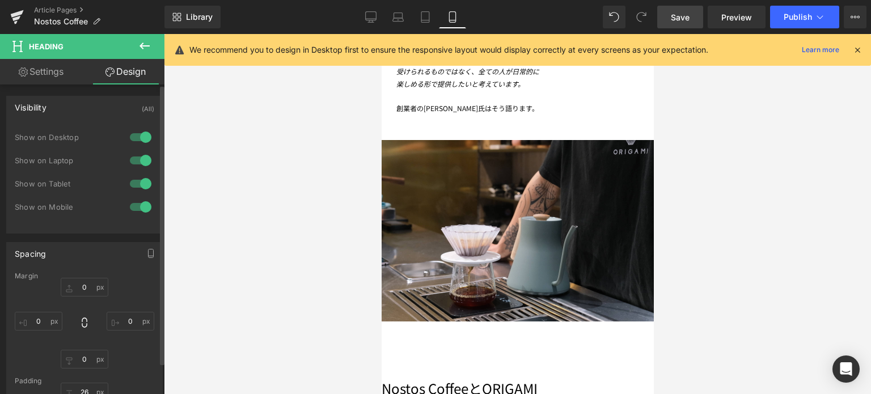
click at [138, 201] on div at bounding box center [140, 207] width 27 height 18
click at [435, 379] on h1 "Nostos CoffeeとORIGAMI" at bounding box center [517, 388] width 272 height 18
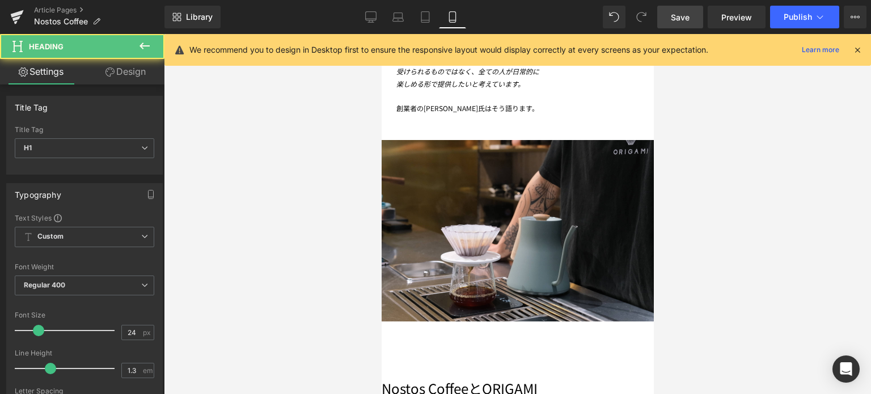
click at [128, 75] on link "Design" at bounding box center [125, 72] width 82 height 26
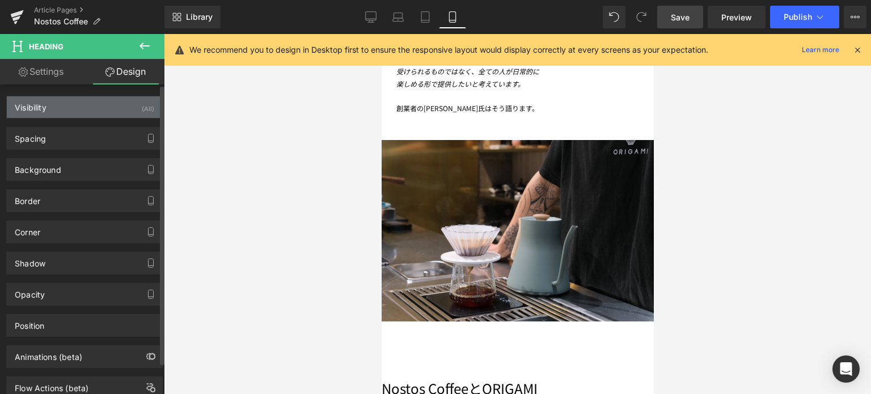
click at [97, 99] on div "Visibility (All)" at bounding box center [84, 107] width 155 height 22
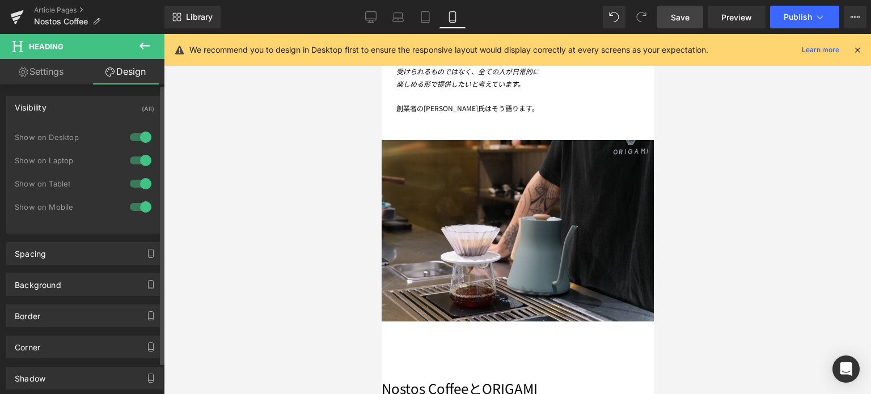
click at [134, 133] on div at bounding box center [140, 137] width 27 height 18
click at [138, 155] on div at bounding box center [140, 160] width 27 height 18
click at [141, 184] on div at bounding box center [140, 184] width 27 height 18
click at [456, 379] on h1 "Nostos CoffeeとORIGAMI" at bounding box center [517, 388] width 272 height 18
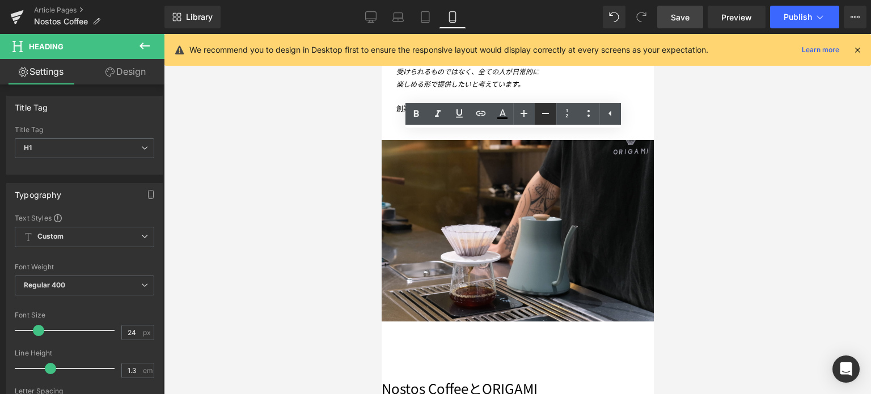
click at [547, 113] on icon at bounding box center [545, 113] width 7 height 1
type input "20"
click at [760, 201] on div at bounding box center [517, 214] width 707 height 360
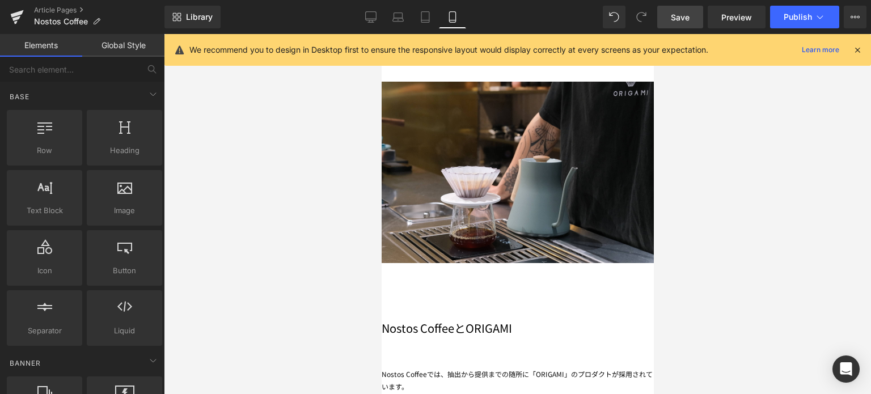
scroll to position [1655, 0]
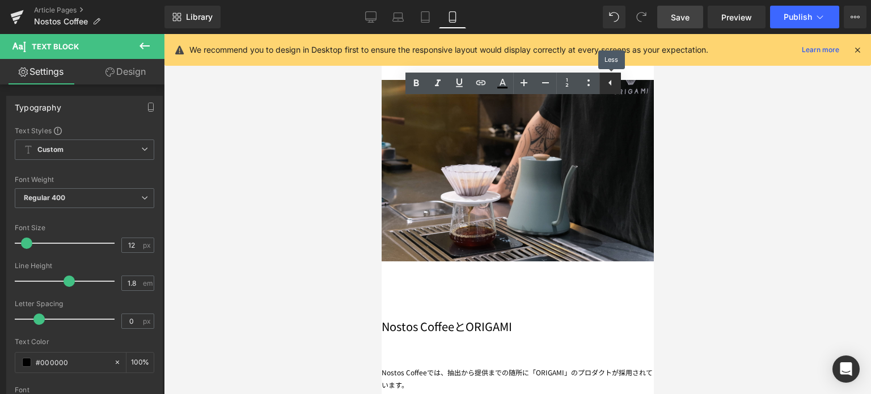
click at [612, 79] on icon at bounding box center [610, 83] width 14 height 14
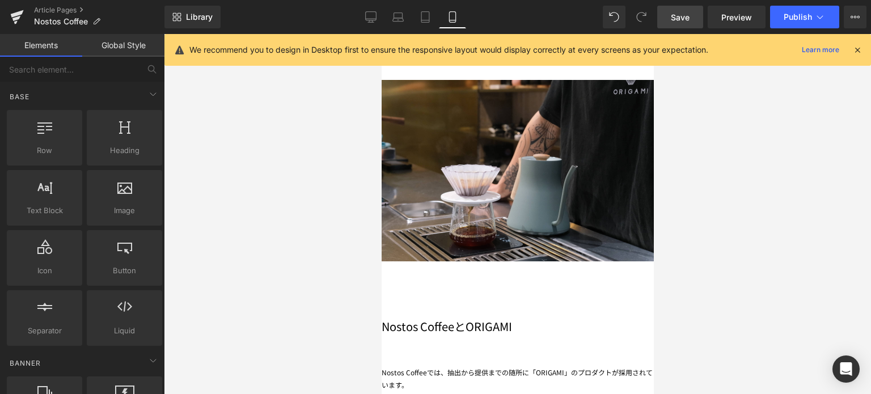
click at [695, 129] on div at bounding box center [517, 214] width 707 height 360
click at [235, 209] on div at bounding box center [517, 214] width 707 height 360
click at [381, 34] on link at bounding box center [381, 34] width 0 height 0
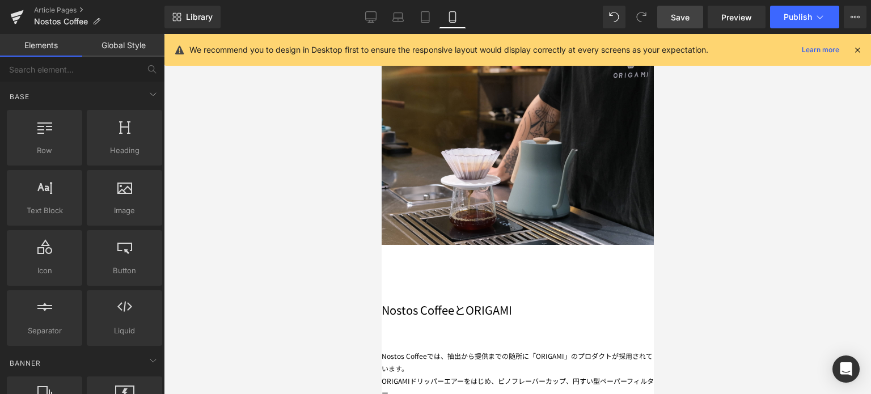
scroll to position [1670, 0]
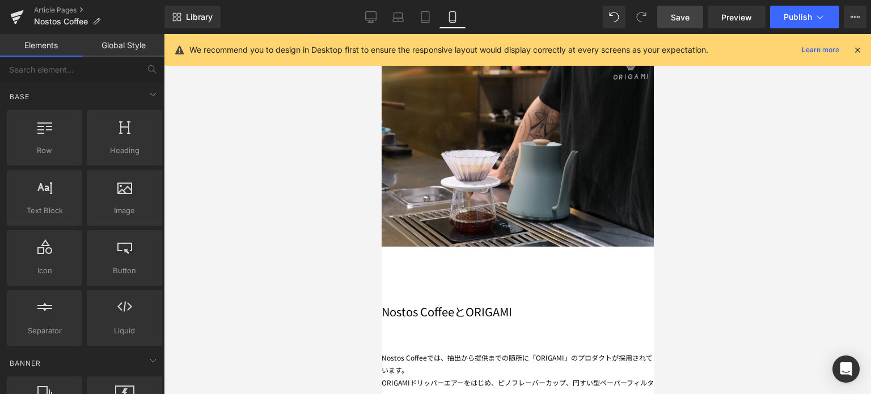
click at [437, 376] on div "ORIGAMIドリッパーエアーをはじめ、ピノフレーバーカップ、円すい型ペーパーフィルター、" at bounding box center [517, 388] width 272 height 24
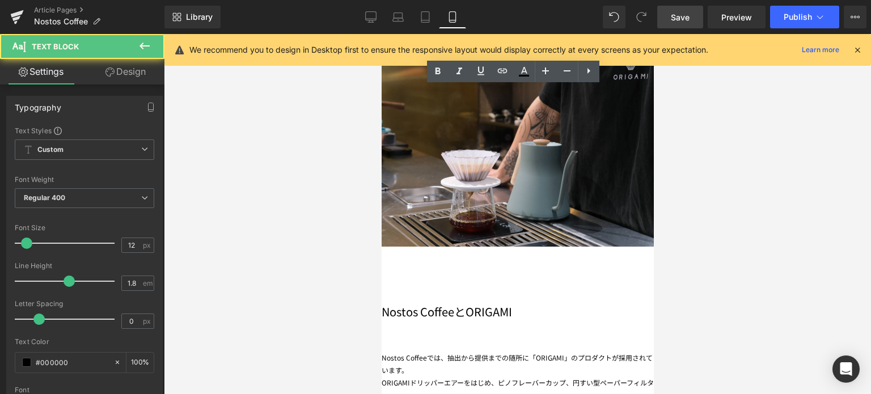
click at [132, 74] on link "Design" at bounding box center [125, 72] width 82 height 26
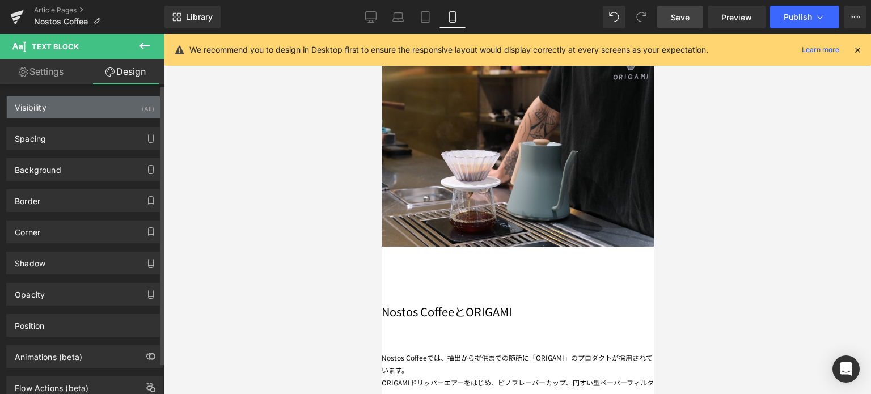
click at [104, 113] on div "Visibility (All)" at bounding box center [84, 107] width 155 height 22
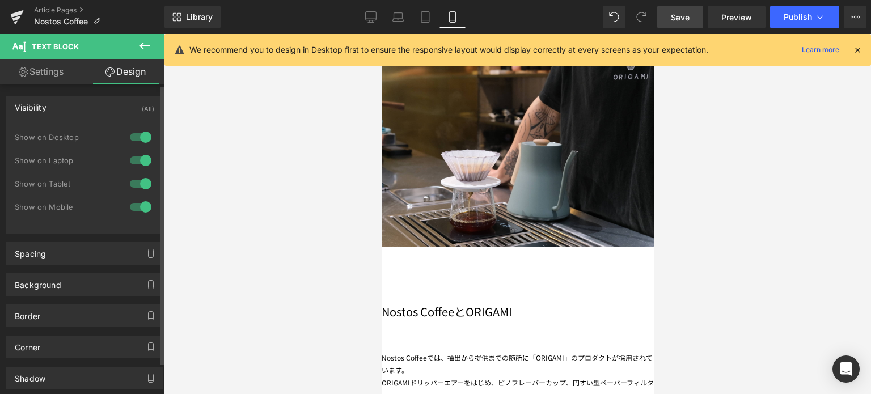
click at [139, 213] on div at bounding box center [140, 207] width 27 height 18
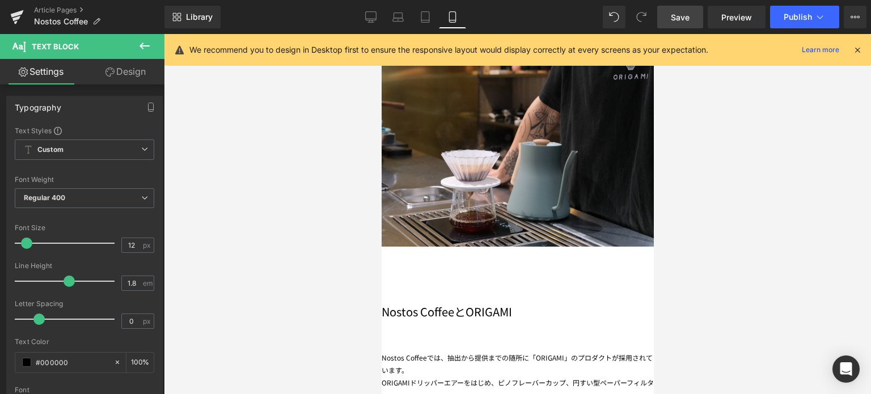
click at [141, 77] on link "Design" at bounding box center [125, 72] width 82 height 26
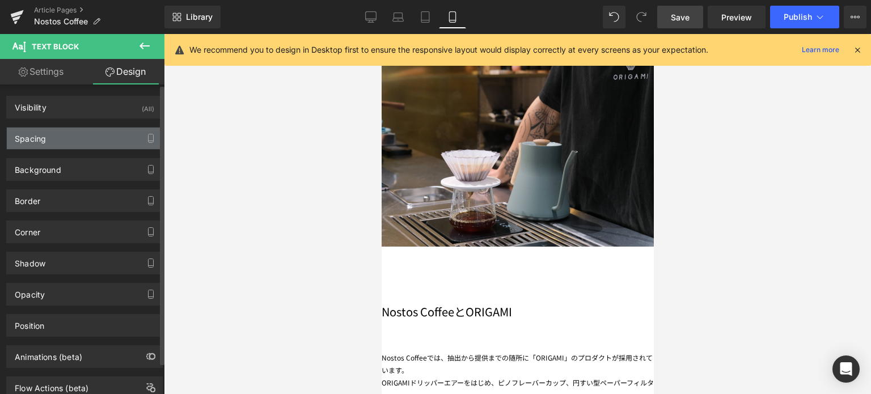
click at [103, 129] on div "Spacing" at bounding box center [84, 139] width 155 height 22
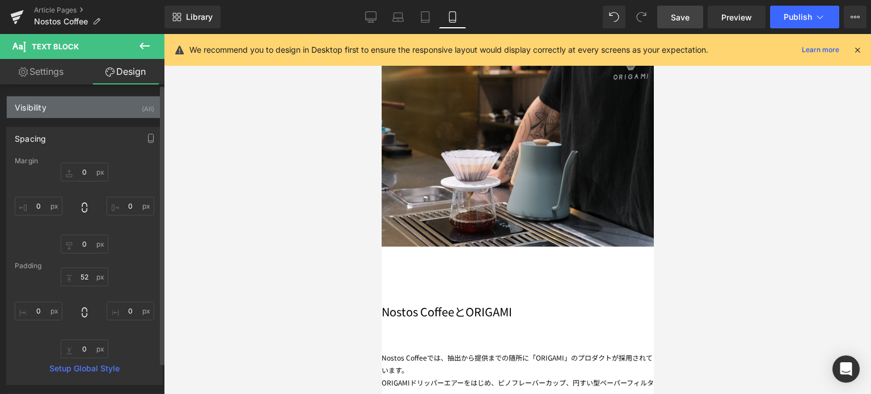
click at [128, 104] on div "Visibility (All)" at bounding box center [84, 107] width 155 height 22
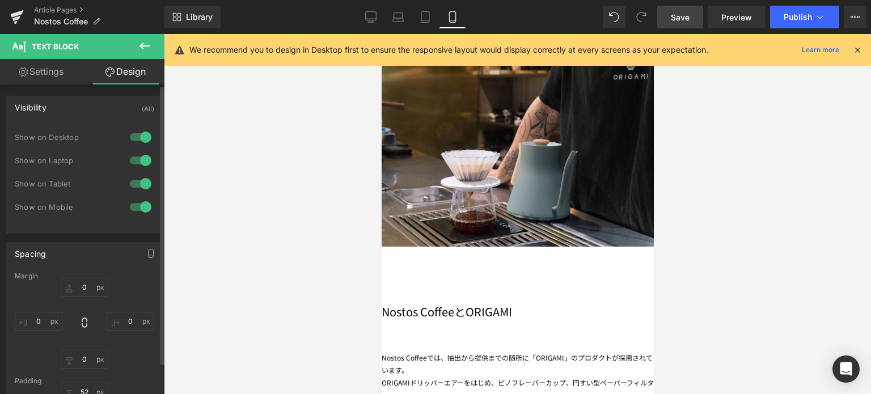
click at [137, 138] on div at bounding box center [140, 137] width 27 height 18
click at [137, 149] on div "Show on Desktop" at bounding box center [84, 143] width 139 height 23
click at [137, 155] on div at bounding box center [140, 160] width 27 height 18
click at [138, 179] on div at bounding box center [140, 184] width 27 height 18
click at [445, 376] on div "ORIGAMIドリッパーエアーをはじめ、ピノフレーバーカップ、円すい型ペーパーフィルター、" at bounding box center [517, 388] width 272 height 24
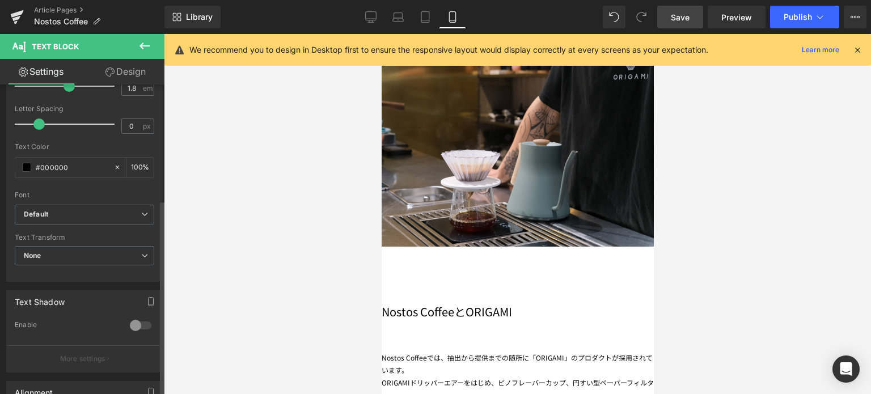
scroll to position [329, 0]
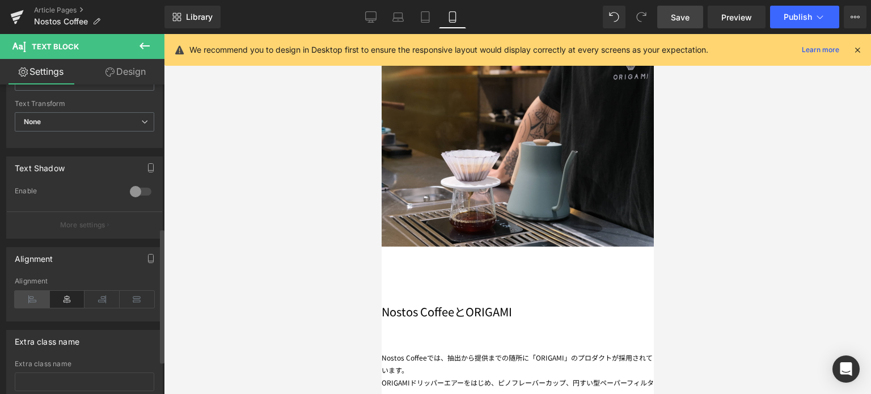
click at [31, 299] on icon at bounding box center [32, 299] width 35 height 17
click at [126, 79] on link "Design" at bounding box center [125, 72] width 82 height 26
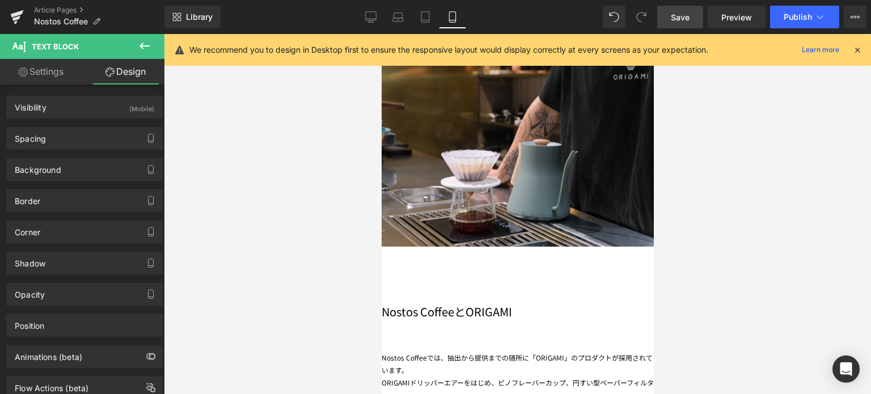
type input "0"
type input "52"
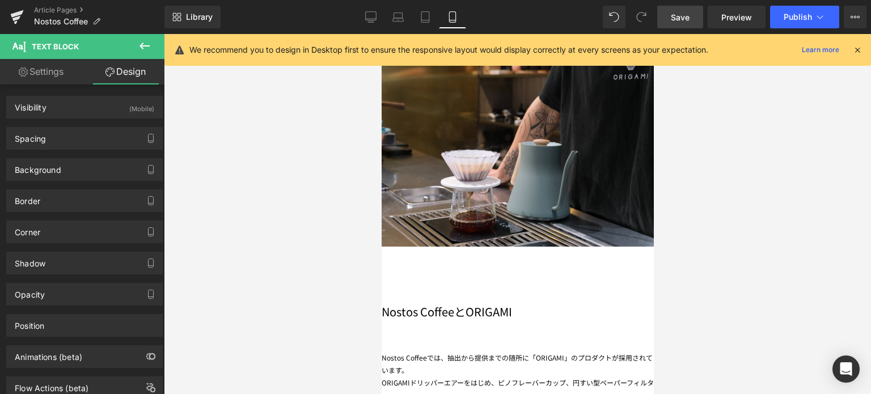
type input "0"
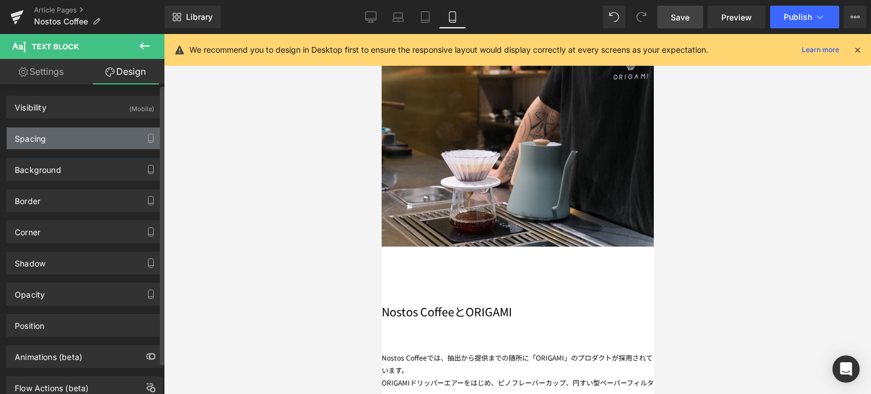
click at [84, 141] on div "Spacing" at bounding box center [84, 139] width 155 height 22
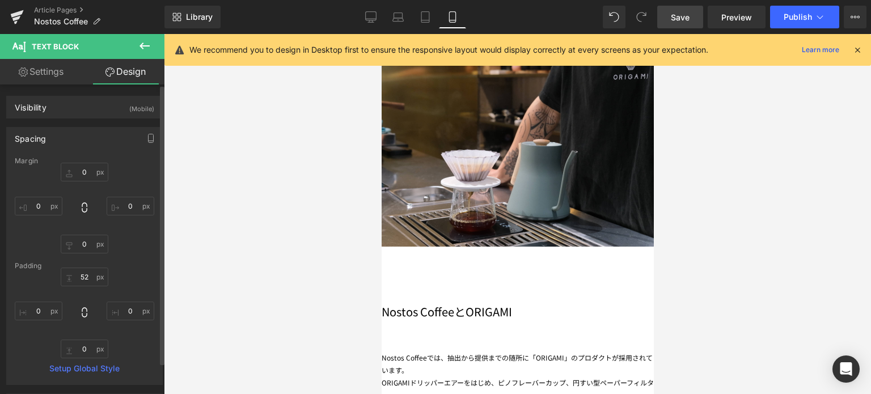
click at [44, 300] on div "52px 52 0px 0 0px 0 0px 0" at bounding box center [84, 313] width 139 height 91
click at [46, 312] on input "0" at bounding box center [39, 311] width 48 height 19
type input "26"
click at [131, 311] on input "0" at bounding box center [131, 311] width 48 height 19
type input "26"
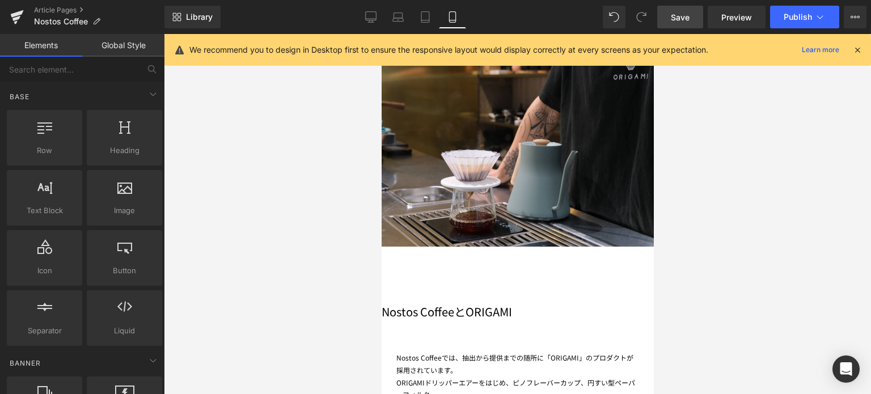
click at [769, 198] on div at bounding box center [517, 214] width 707 height 360
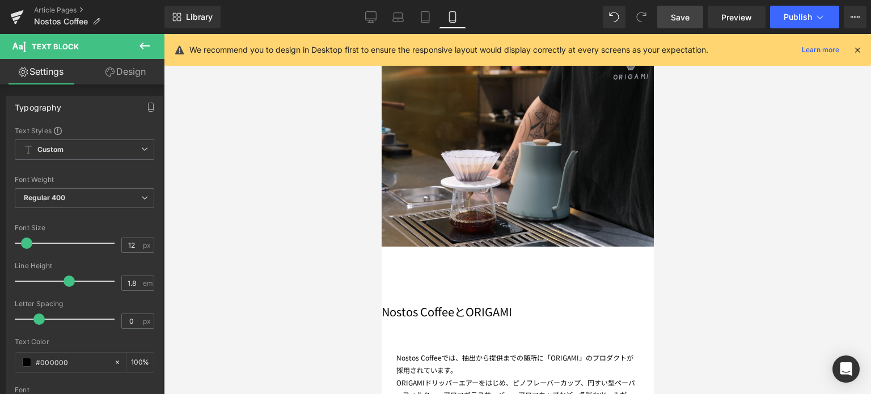
click at [617, 390] on span "アロマガラスサーバー、アロマカップなど、多彩なツールが日々の一杯を支えています。" at bounding box center [511, 401] width 230 height 22
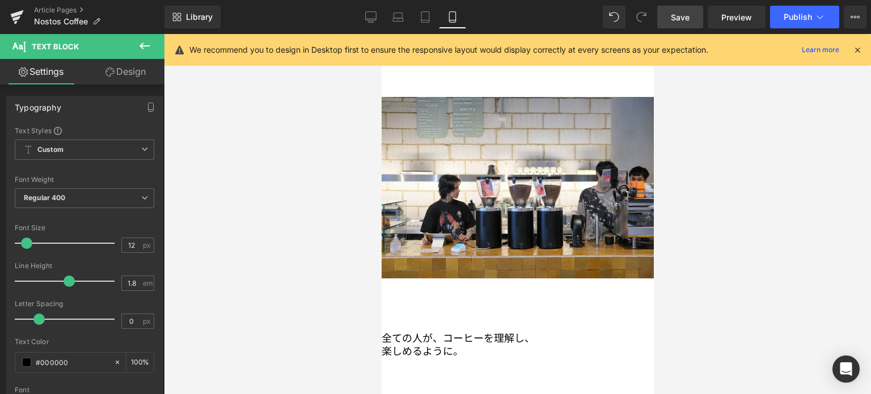
scroll to position [1129, 0]
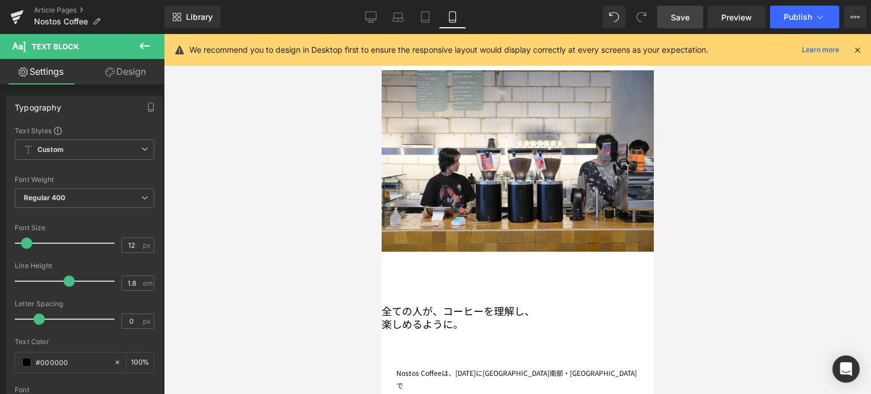
click at [406, 391] on div "1号店をオープンし、 [DATE]には待望の2号店となる" at bounding box center [517, 397] width 243 height 12
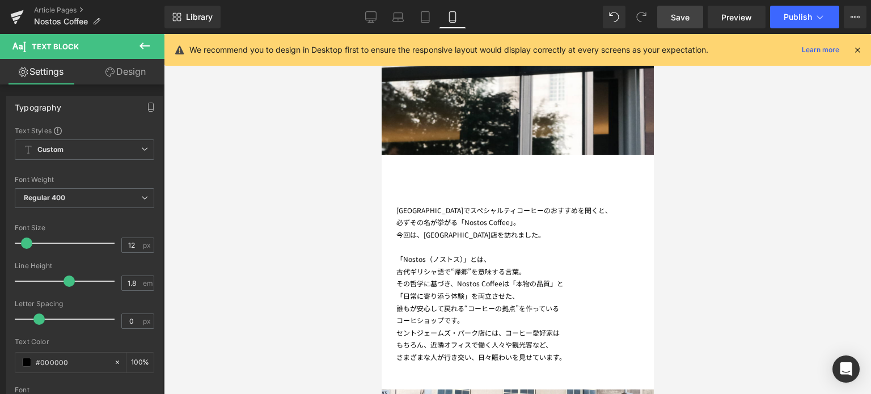
scroll to position [383, 0]
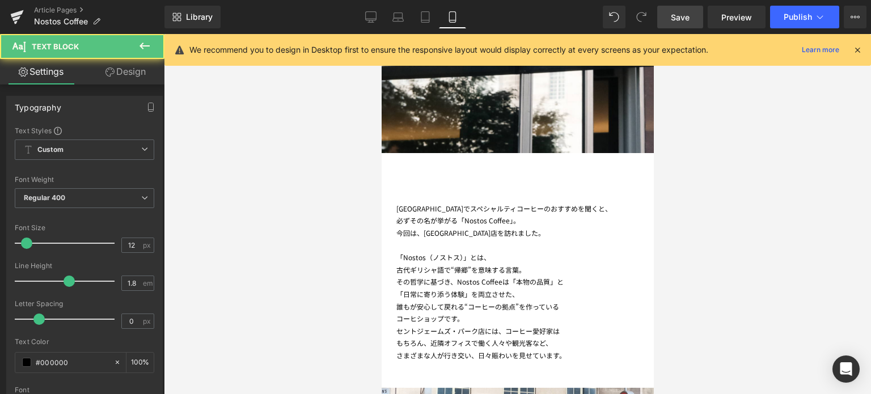
click at [402, 202] on div "[GEOGRAPHIC_DATA]でスペシャルティコーヒーのおすすめを聞くと、 必ずその名が挙がる「Nostos Coffee」。 今回は、[GEOGRAPH…" at bounding box center [517, 281] width 272 height 159
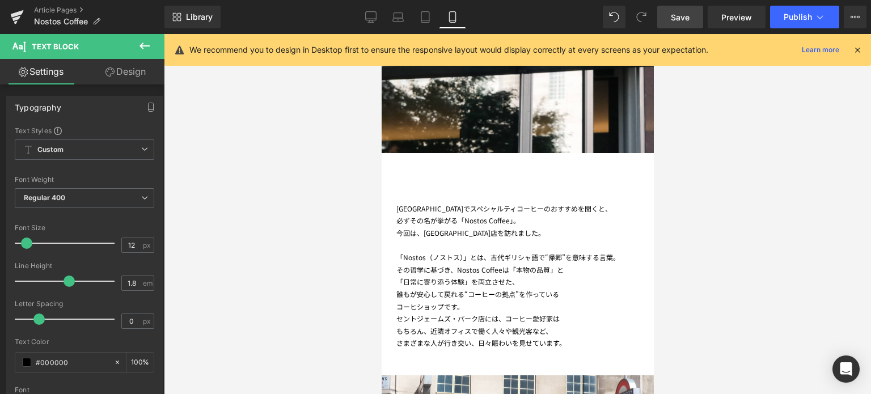
click at [579, 252] on span "意味する言葉。" at bounding box center [596, 257] width 48 height 10
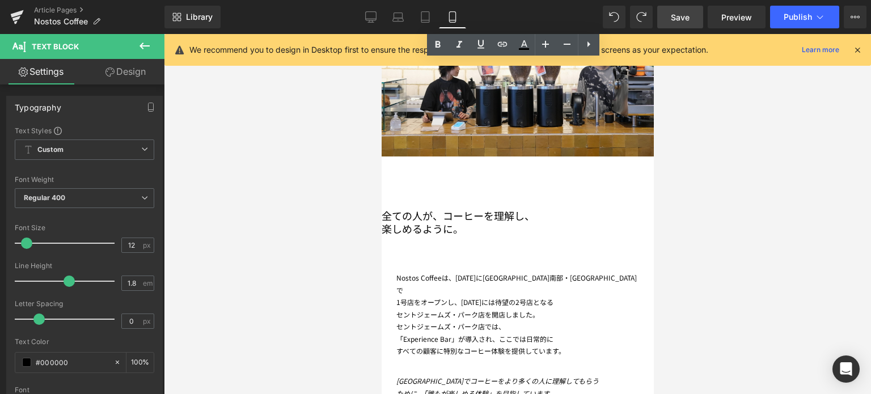
scroll to position [1193, 0]
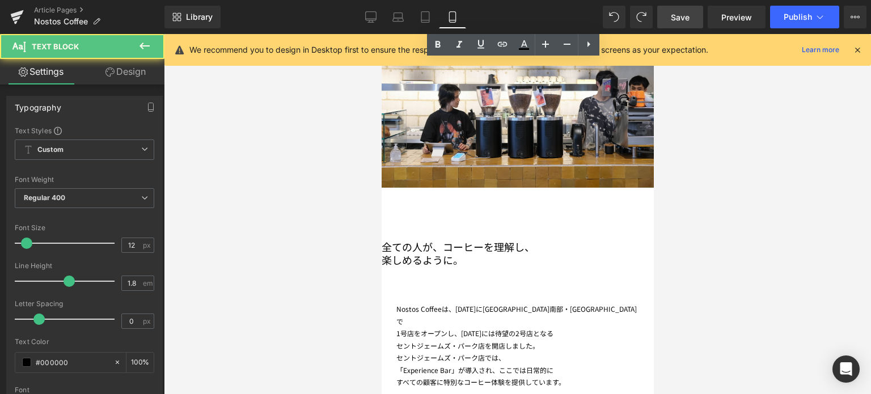
click at [404, 364] on div "「Experience Bar」が導入され、ここでは日常的に" at bounding box center [517, 370] width 243 height 12
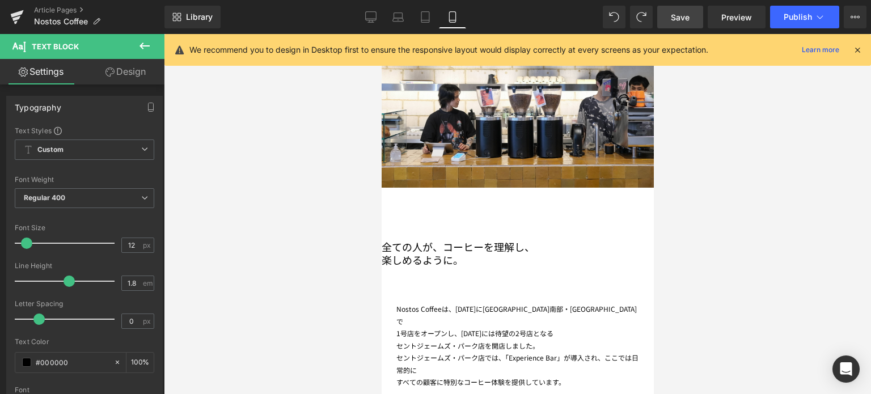
click at [582, 353] on span "「Experience Bar」が導入され、ここでは日常的に" at bounding box center [517, 364] width 242 height 22
click at [400, 269] on div "Nostos Coffeeは、[DATE]に[GEOGRAPHIC_DATA]南部・[GEOGRAPHIC_DATA]で 1号店をオープンし、 [DATE]に…" at bounding box center [517, 328] width 272 height 119
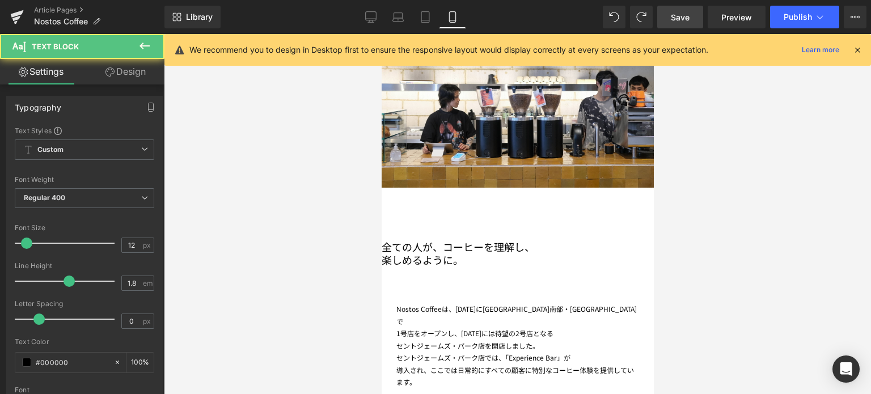
click at [586, 365] on span "すべての顧客に特別なコーヒー体験を提供しています。" at bounding box center [515, 376] width 238 height 22
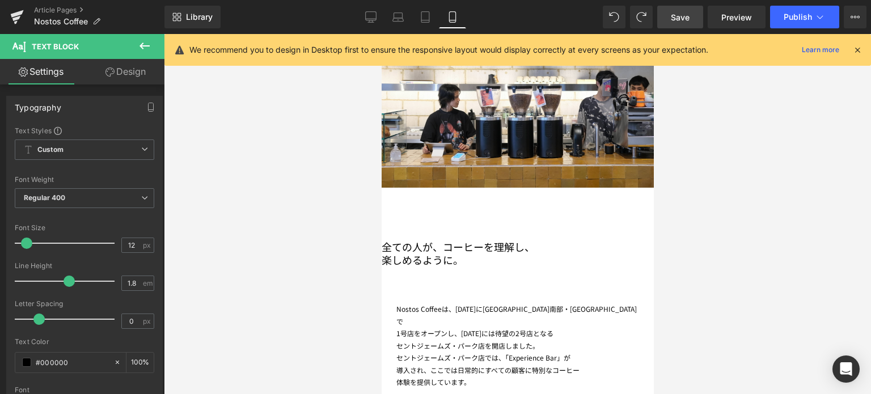
click at [753, 224] on div at bounding box center [517, 214] width 707 height 360
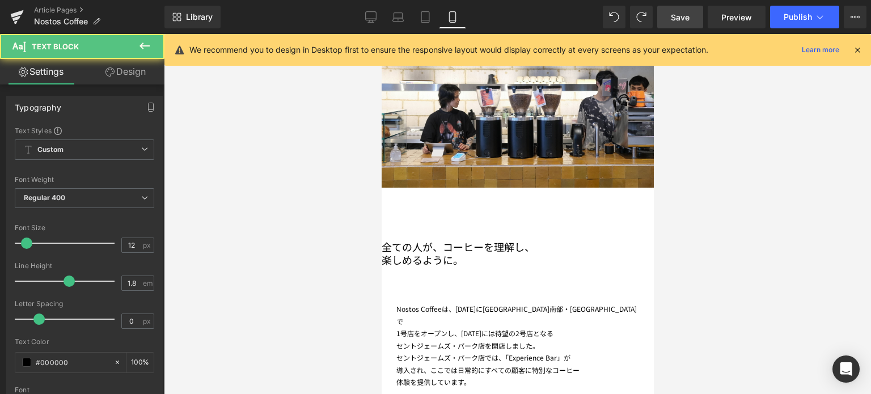
click at [604, 303] on div "Nostos Coffeeは、[DATE]に[GEOGRAPHIC_DATA]南部・[GEOGRAPHIC_DATA]で" at bounding box center [517, 315] width 243 height 24
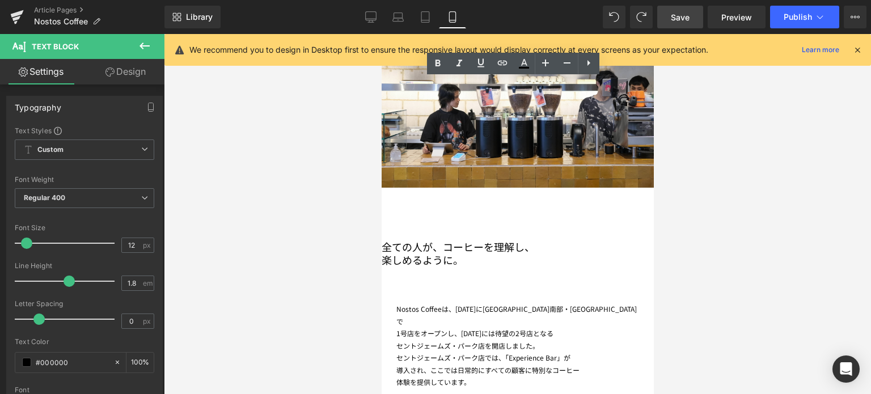
click at [404, 327] on div "1号店をオープンし、 [DATE]には待望の2号店となる" at bounding box center [517, 333] width 243 height 12
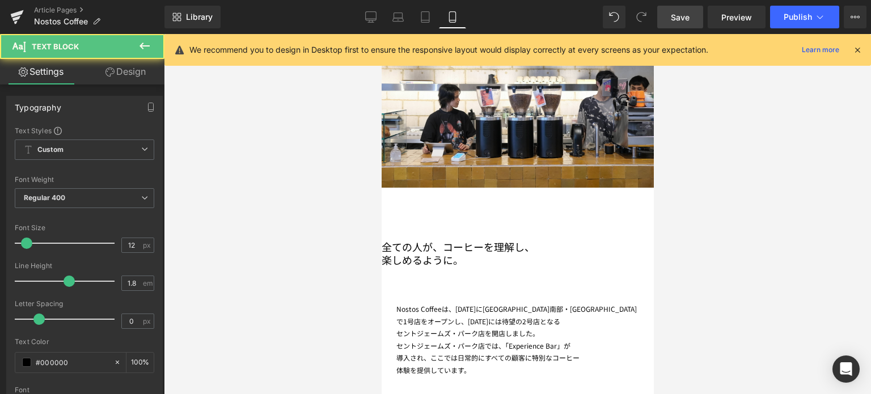
click at [401, 269] on div "Nostos Coffeeは、[DATE]に[GEOGRAPHIC_DATA]南部・[GEOGRAPHIC_DATA]で 1号店をオープンし、 [DATE]に…" at bounding box center [517, 322] width 272 height 107
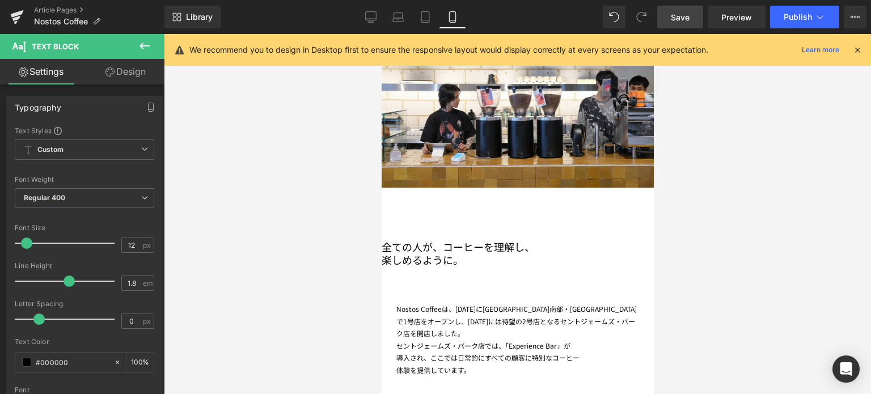
click at [402, 269] on div "Nostos Coffeeは、[DATE]に[GEOGRAPHIC_DATA]南部・[GEOGRAPHIC_DATA]で 1号店をオープンし、 [DATE]に…" at bounding box center [517, 322] width 272 height 107
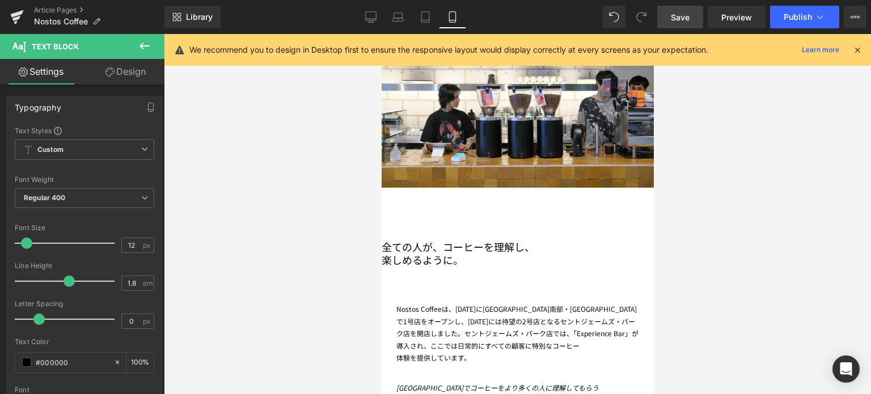
click at [401, 269] on div "Nostos Coffeeは、[DATE]に[GEOGRAPHIC_DATA]南部・[GEOGRAPHIC_DATA]で 1号店をオープンし、 [DATE]に…" at bounding box center [517, 316] width 272 height 95
click at [468, 328] on span "セントジェームズ・パーク店では、" at bounding box center [518, 333] width 109 height 10
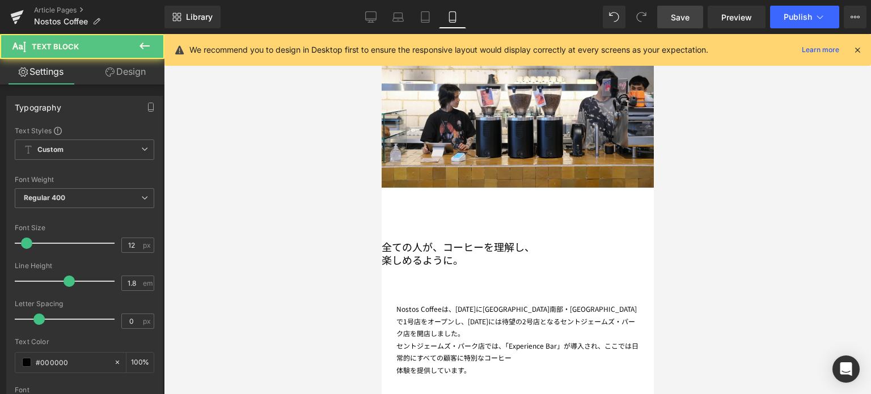
click at [404, 365] on span "体験を提供しています。" at bounding box center [433, 370] width 74 height 10
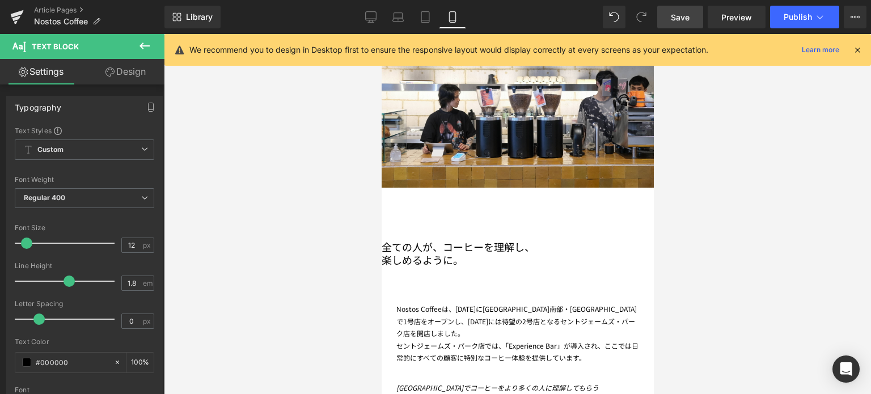
click at [753, 234] on div at bounding box center [517, 214] width 707 height 360
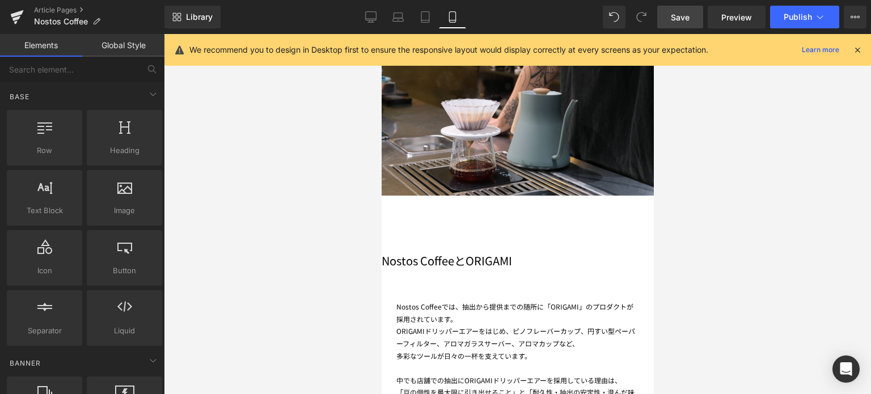
scroll to position [1697, 0]
click at [409, 386] on div "「豆の個性を最大限に引き出せること」と「耐久性・抽出の安定性・澄んだ味わいのバランスが優れていること」。" at bounding box center [517, 398] width 243 height 24
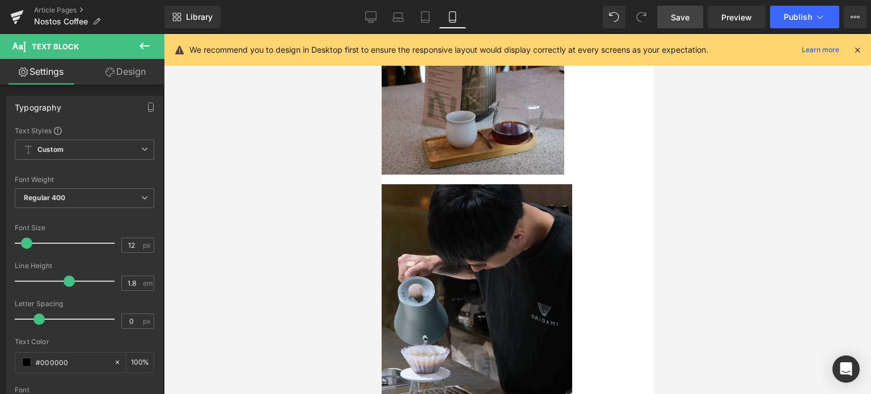
scroll to position [2189, 0]
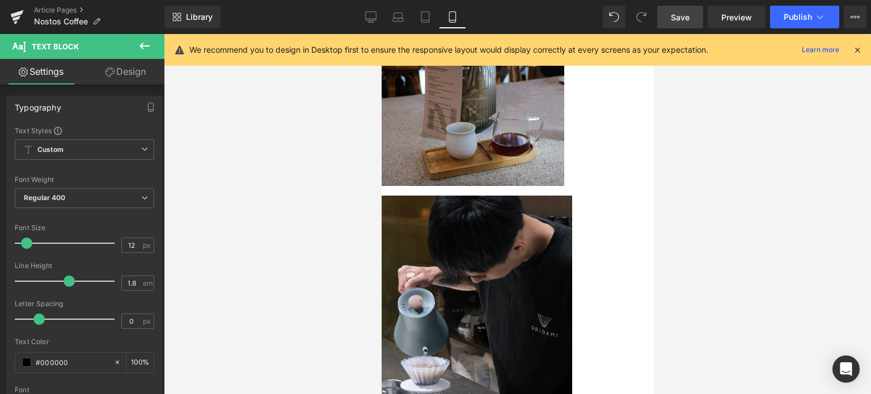
click at [678, 20] on span "Save" at bounding box center [680, 17] width 19 height 12
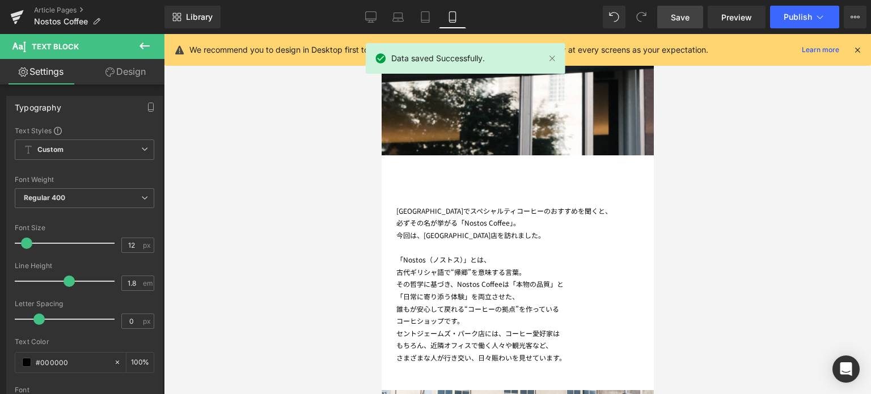
scroll to position [365, 0]
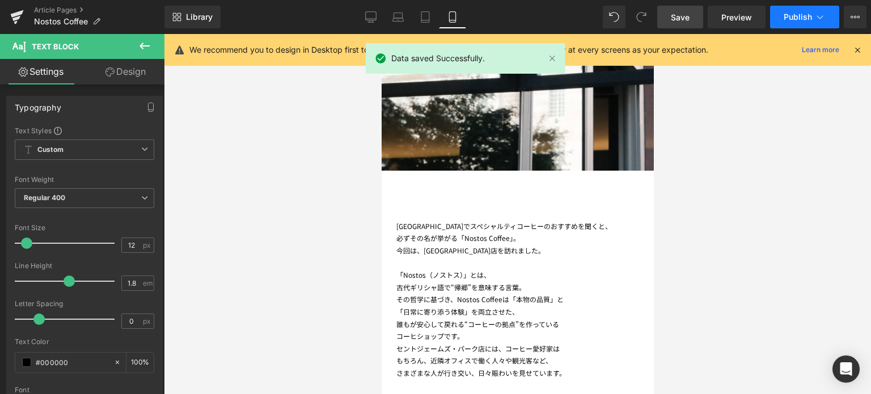
click at [783, 19] on button "Publish" at bounding box center [804, 17] width 69 height 23
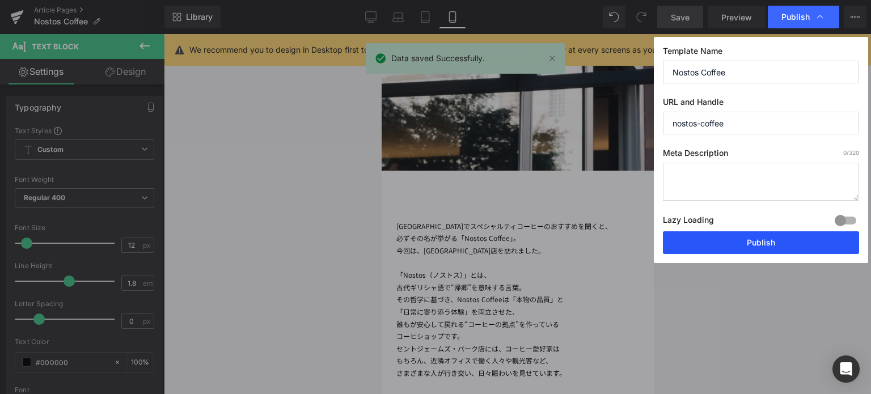
click at [737, 240] on button "Publish" at bounding box center [761, 242] width 196 height 23
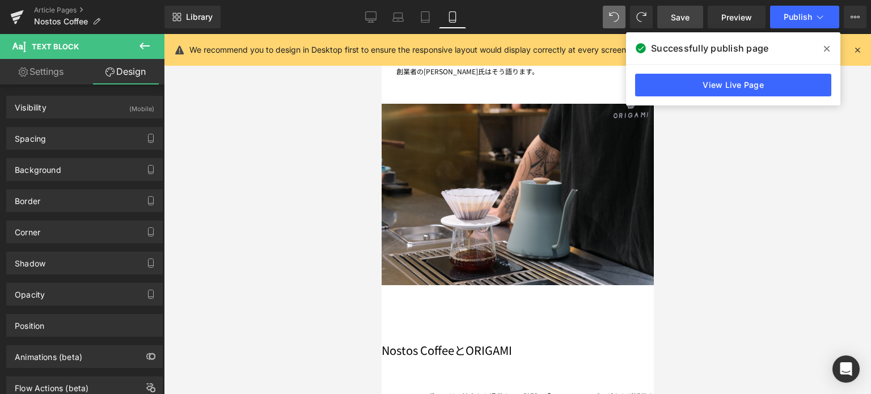
scroll to position [1621, 0]
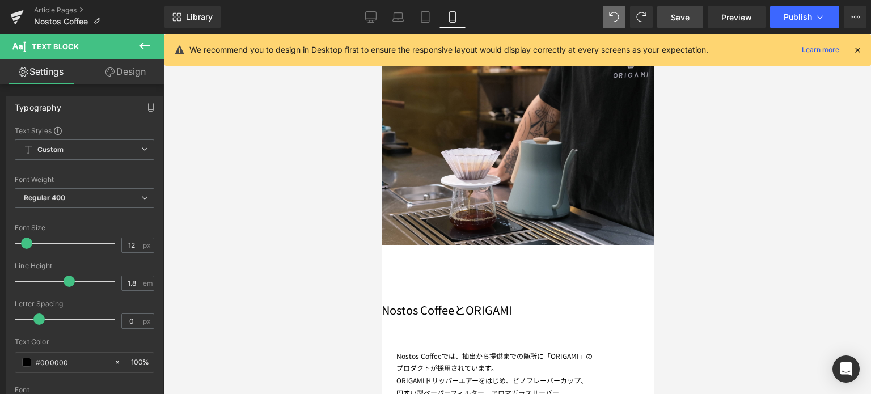
scroll to position [1662, 0]
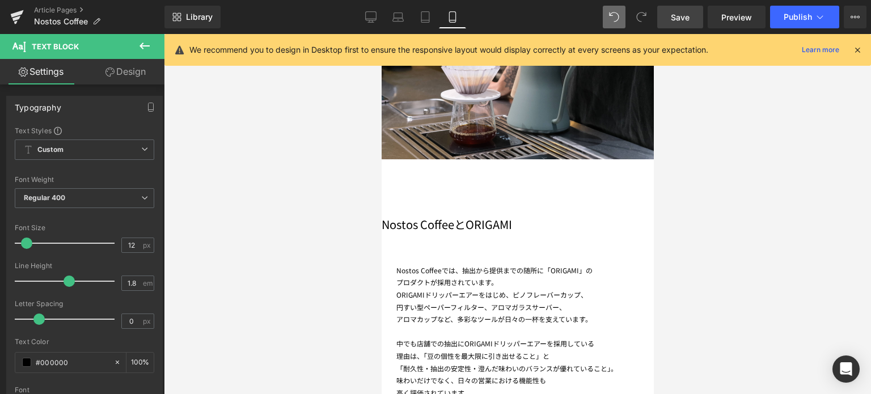
scroll to position [1749, 0]
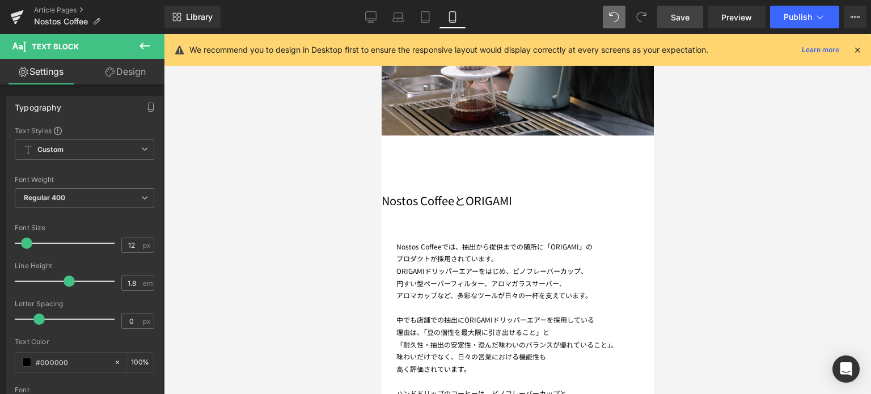
scroll to position [1772, 0]
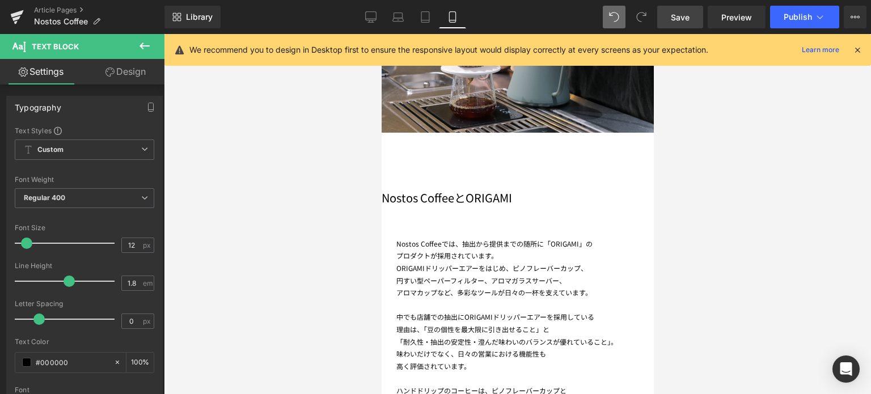
click at [760, 291] on div at bounding box center [517, 214] width 707 height 360
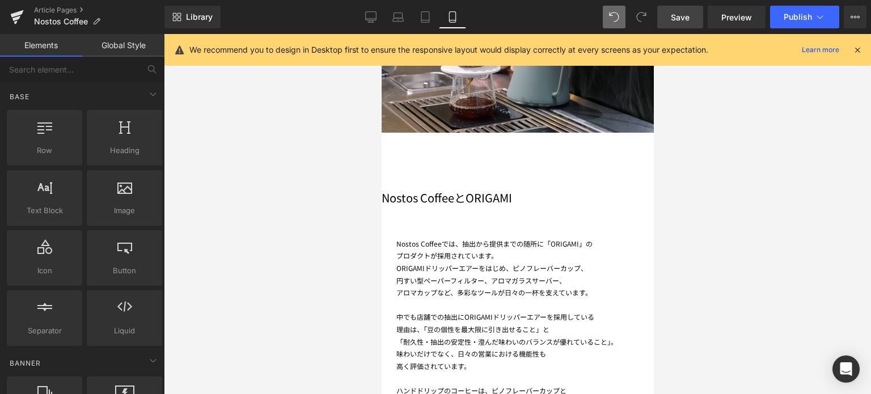
click at [679, 29] on div "Library Mobile Desktop Laptop Tablet Mobile Save Preview Publish Scheduled View…" at bounding box center [517, 17] width 706 height 34
click at [676, 17] on span "Save" at bounding box center [680, 17] width 19 height 12
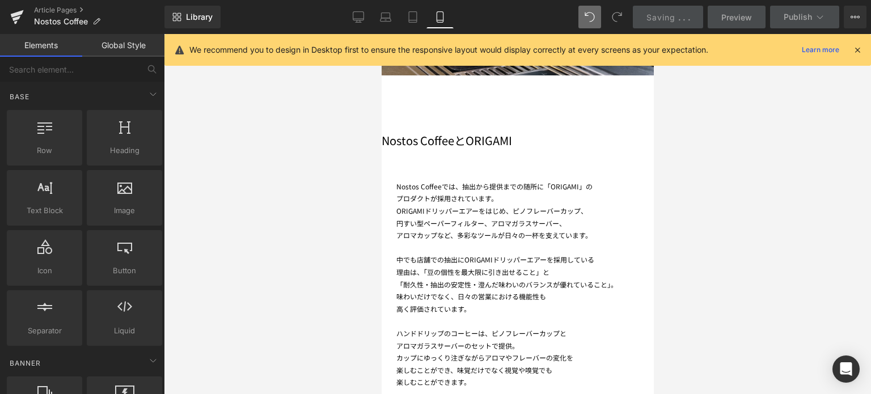
scroll to position [1829, 0]
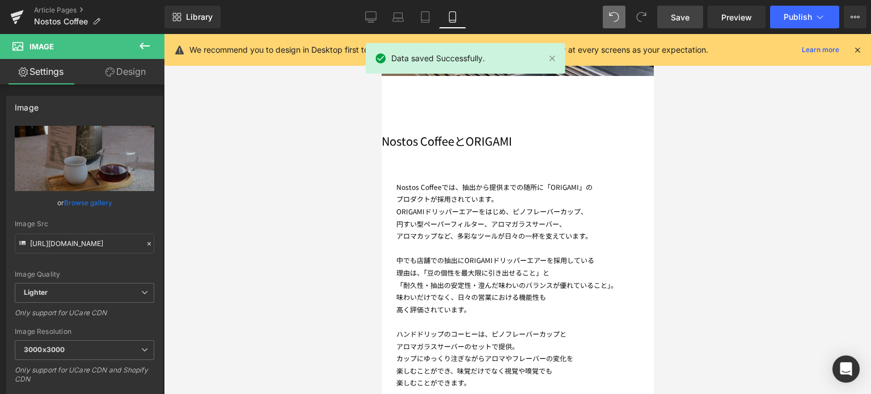
click at [126, 79] on link "Design" at bounding box center [125, 72] width 82 height 26
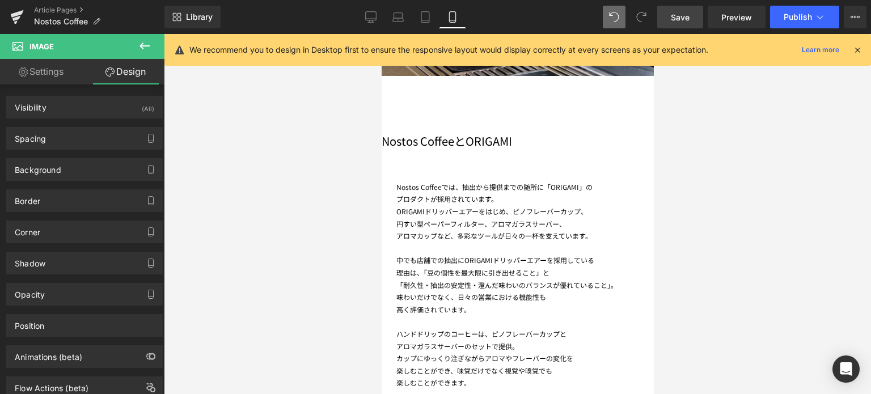
click at [381, 34] on link "Image" at bounding box center [381, 34] width 0 height 0
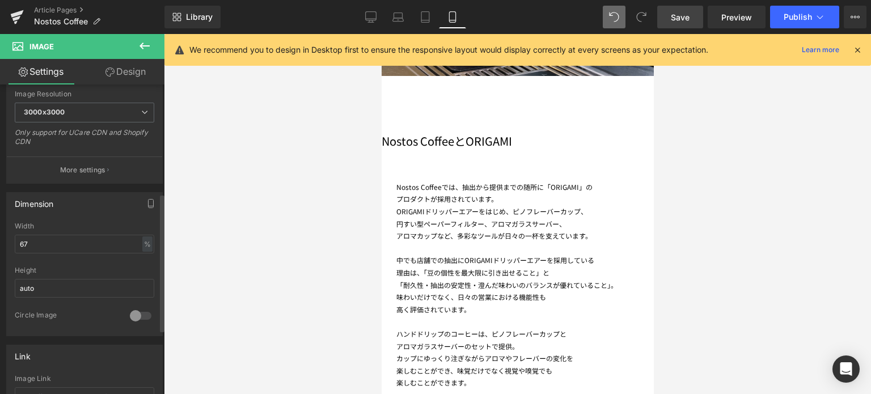
scroll to position [244, 0]
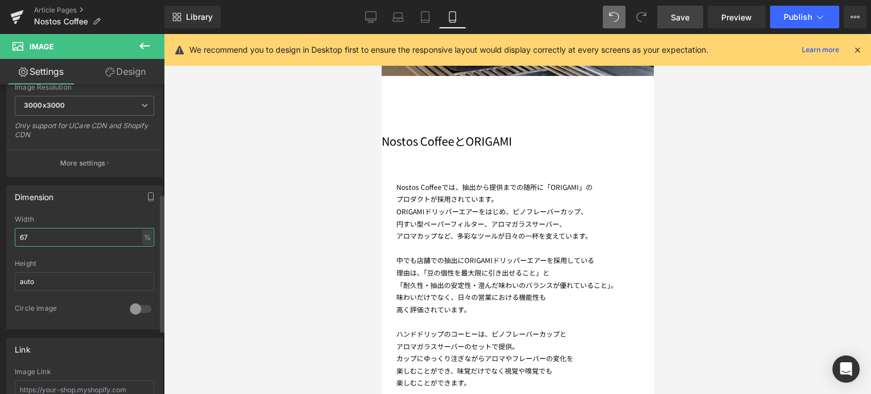
drag, startPoint x: 39, startPoint y: 239, endPoint x: 0, endPoint y: 223, distance: 41.7
click at [0, 223] on div "Dimension 67% Width 67 % % px auto Height auto 0 Circle Image" at bounding box center [85, 253] width 170 height 153
click at [265, 229] on div at bounding box center [517, 214] width 707 height 360
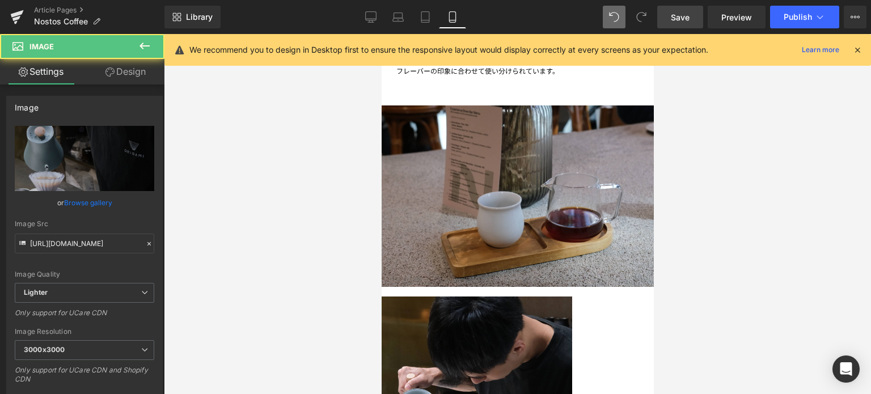
scroll to position [2091, 0]
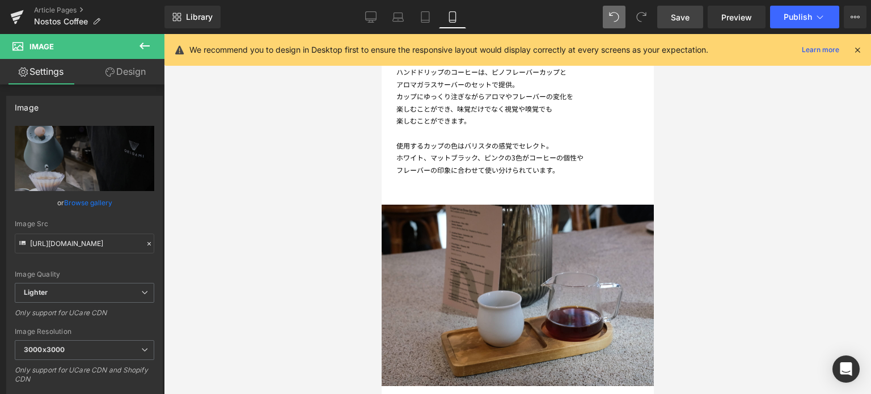
click at [381, 34] on span "Row" at bounding box center [381, 34] width 0 height 0
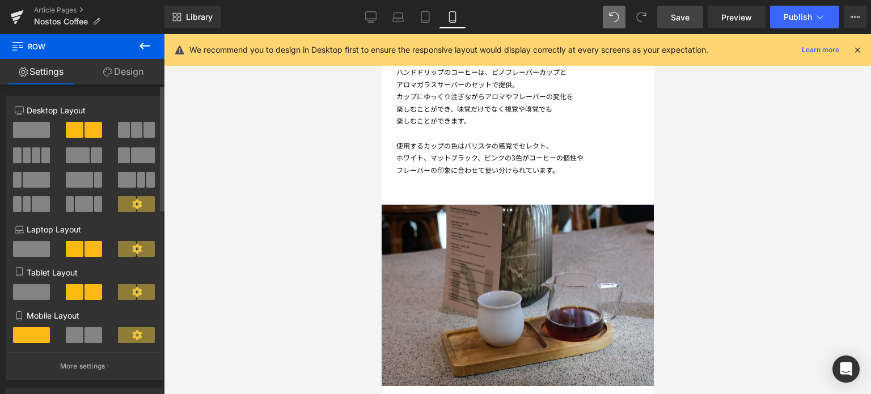
click at [79, 337] on span at bounding box center [75, 335] width 18 height 16
click at [381, 34] on span "Row" at bounding box center [381, 34] width 0 height 0
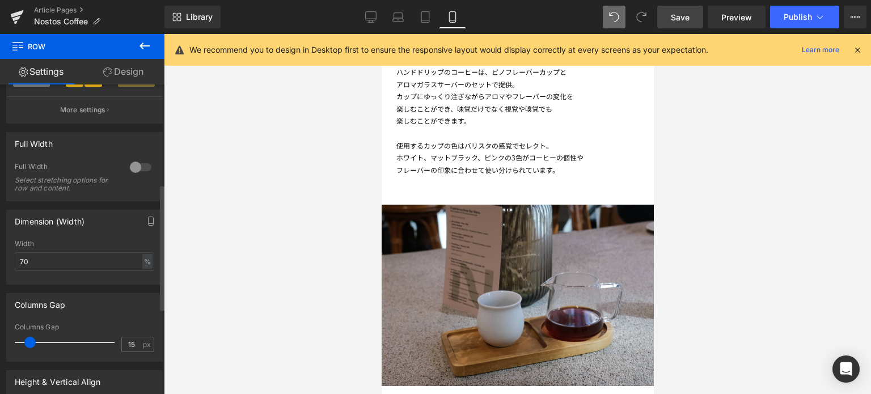
scroll to position [256, 0]
drag, startPoint x: 52, startPoint y: 274, endPoint x: 0, endPoint y: 266, distance: 52.7
click at [0, 266] on div "Dimension (Width) 70% Width 70 % % px" at bounding box center [85, 242] width 170 height 83
drag, startPoint x: 41, startPoint y: 261, endPoint x: 0, endPoint y: 256, distance: 41.2
click at [0, 256] on div "Dimension (Width) 70% Width 70 % % px" at bounding box center [85, 242] width 170 height 83
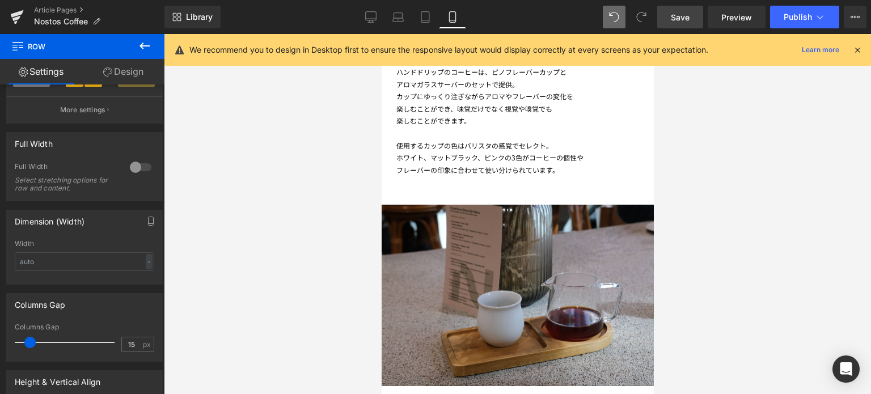
click at [381, 34] on span "Image" at bounding box center [381, 34] width 0 height 0
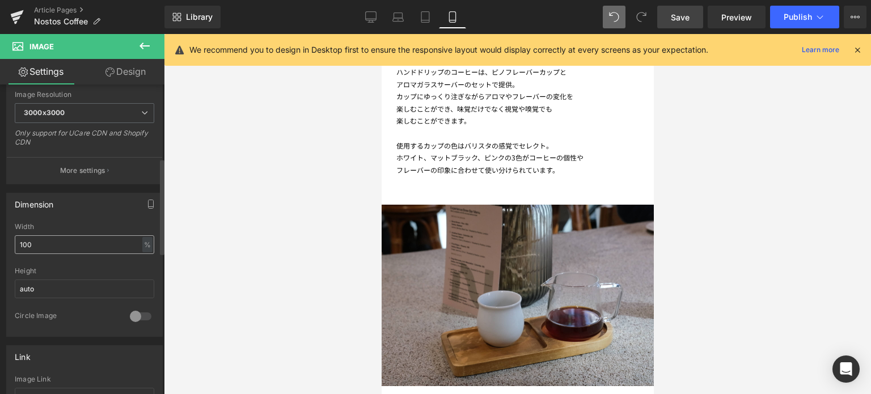
scroll to position [238, 0]
click at [381, 34] on span "Row" at bounding box center [381, 34] width 0 height 0
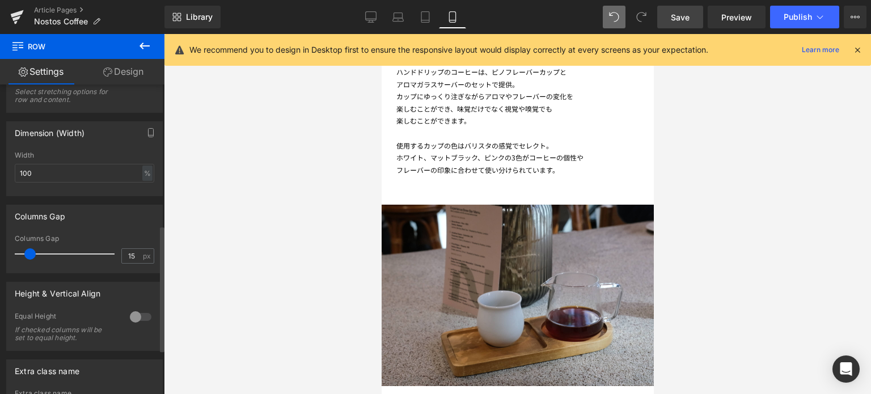
scroll to position [346, 0]
type input "6"
drag, startPoint x: 26, startPoint y: 253, endPoint x: 20, endPoint y: 255, distance: 5.9
click at [20, 255] on span at bounding box center [24, 252] width 11 height 11
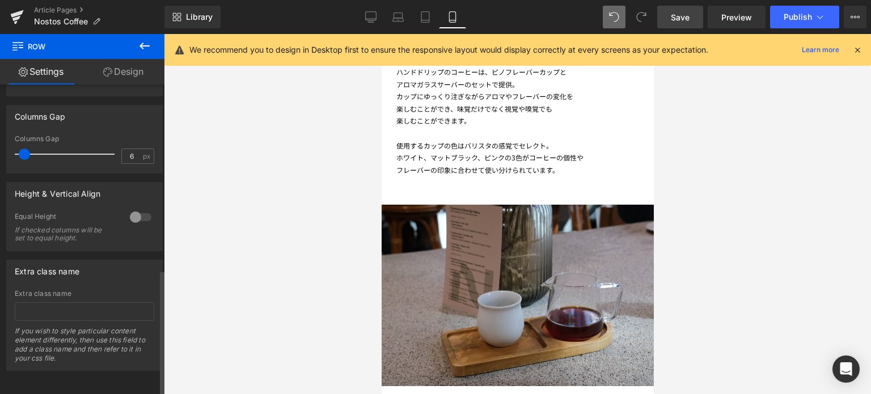
scroll to position [454, 0]
click at [268, 264] on div at bounding box center [517, 214] width 707 height 360
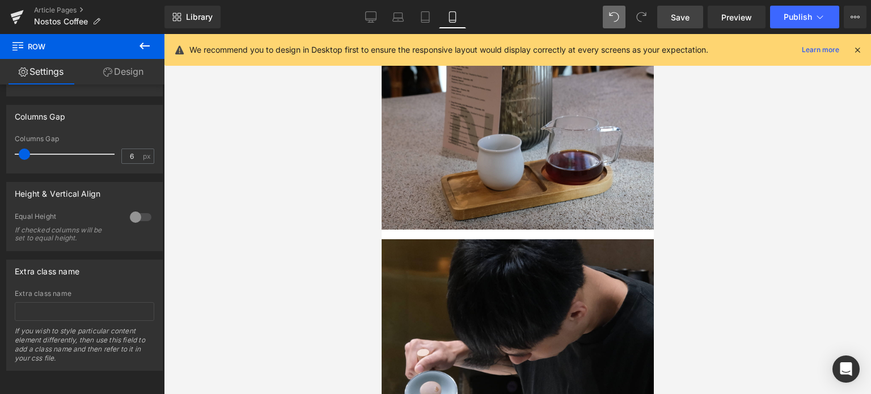
scroll to position [2304, 0]
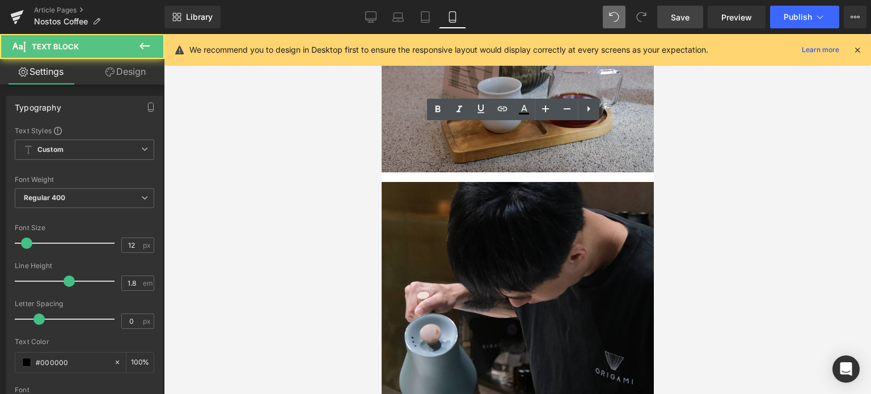
click at [264, 193] on div at bounding box center [517, 214] width 707 height 360
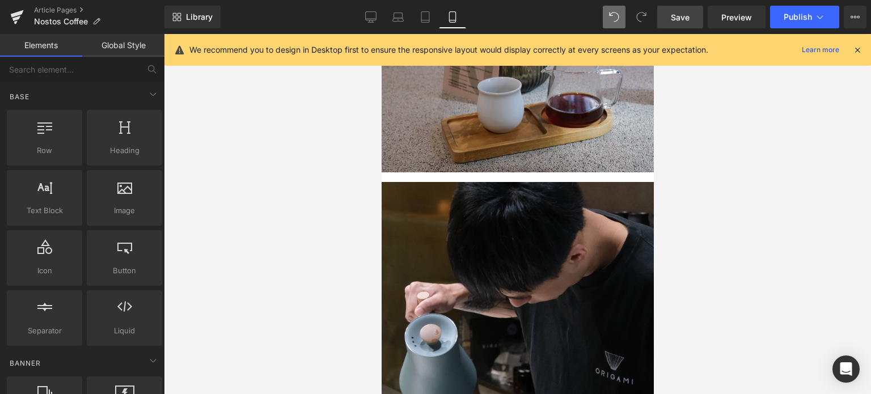
click at [381, 34] on icon at bounding box center [381, 34] width 0 height 0
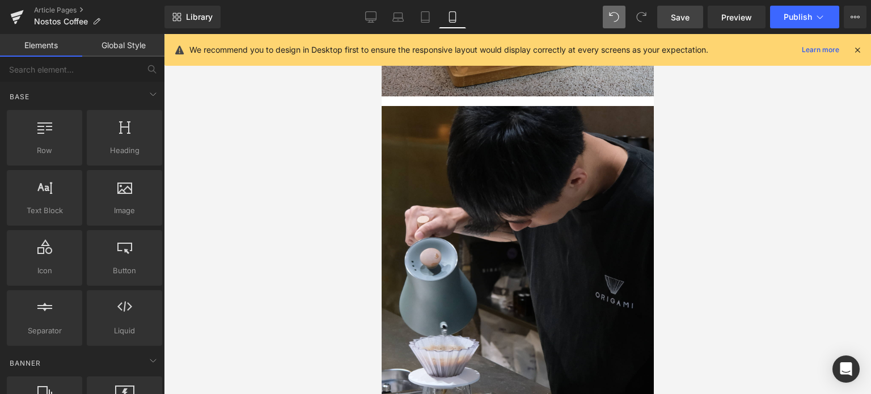
scroll to position [2372, 0]
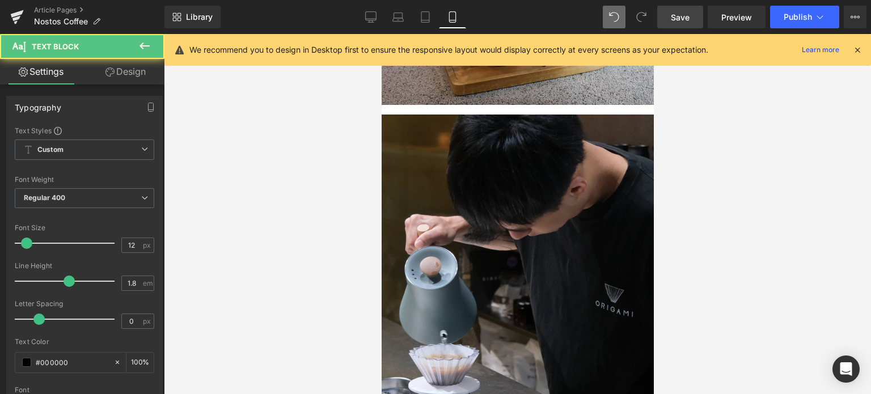
click at [125, 65] on link "Design" at bounding box center [125, 72] width 82 height 26
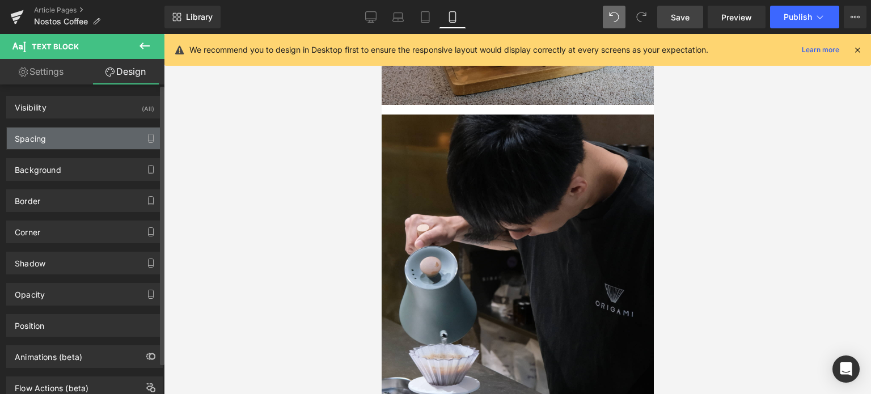
click at [69, 137] on div "Spacing" at bounding box center [84, 139] width 155 height 22
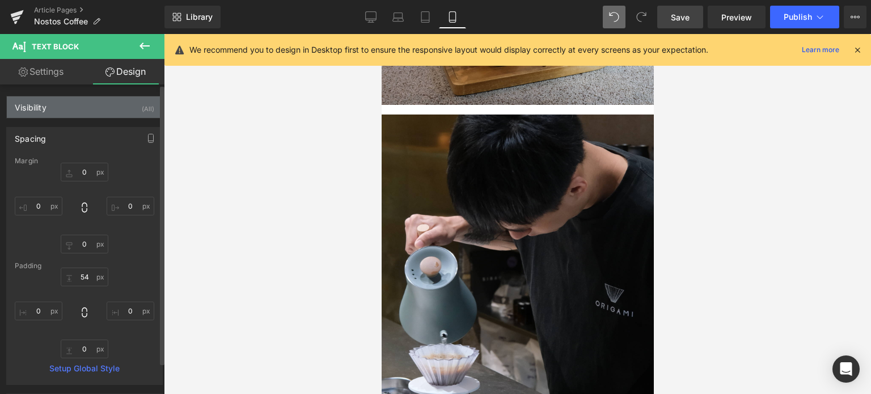
click at [82, 105] on div "Visibility (All)" at bounding box center [84, 107] width 155 height 22
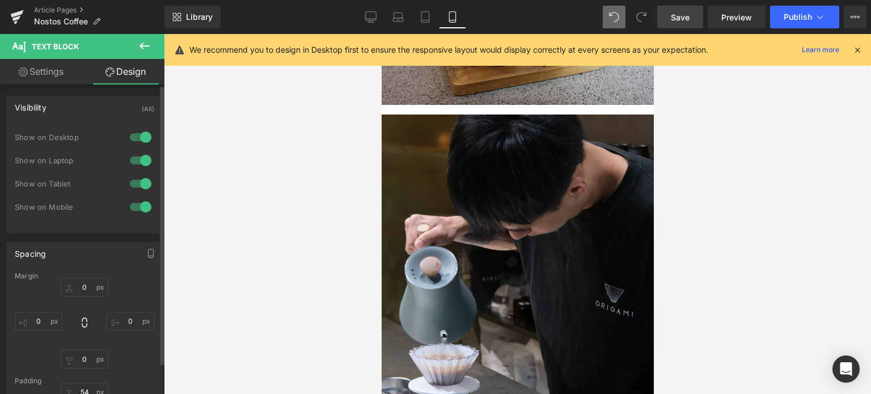
click at [143, 207] on div at bounding box center [140, 207] width 27 height 18
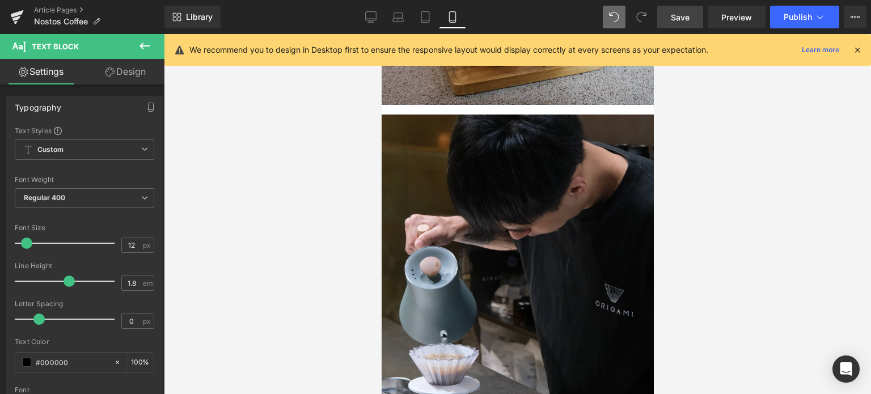
click at [130, 75] on link "Design" at bounding box center [125, 72] width 82 height 26
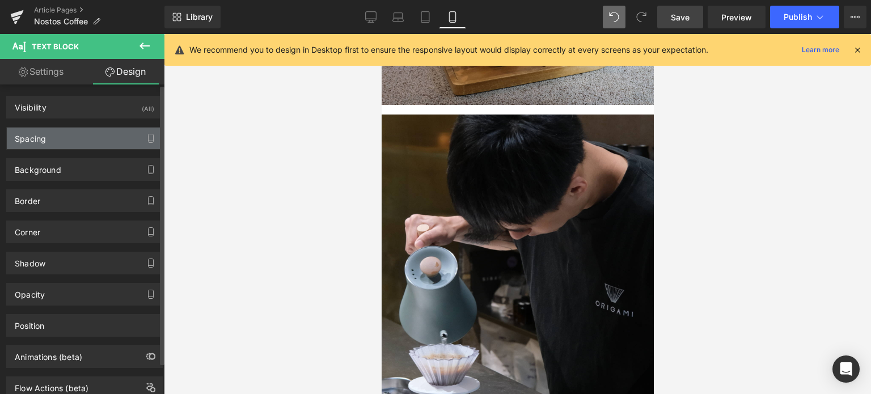
click at [88, 139] on div "Spacing" at bounding box center [84, 139] width 155 height 22
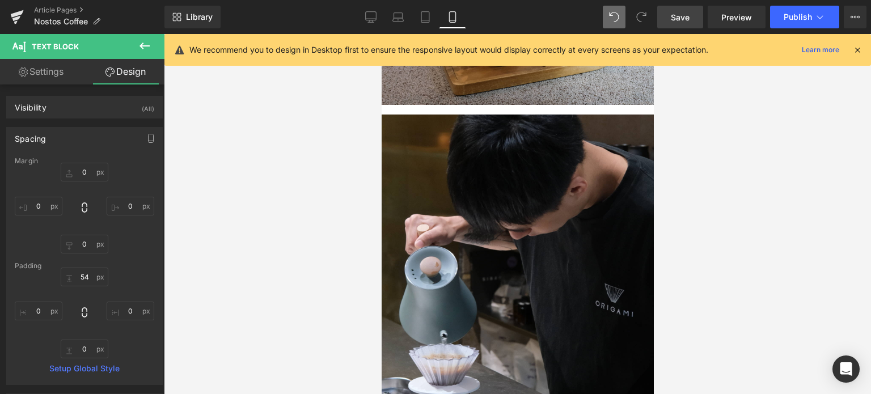
click at [134, 82] on link "Design" at bounding box center [125, 72] width 82 height 26
click at [134, 113] on div "Visibility (All)" at bounding box center [84, 107] width 155 height 22
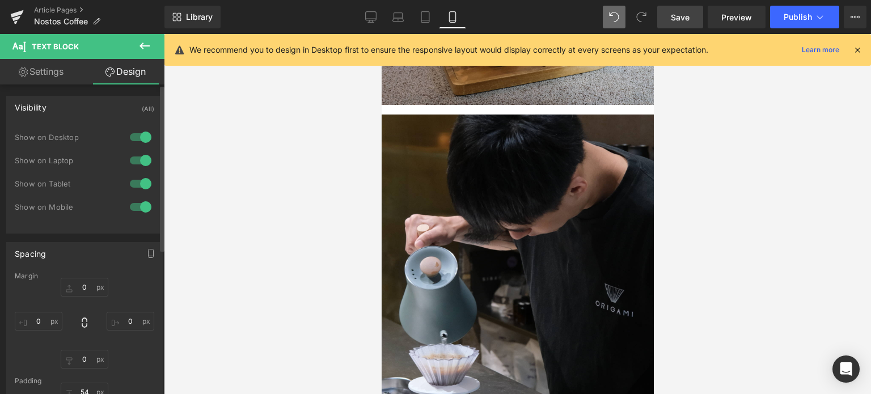
click at [138, 185] on div at bounding box center [140, 184] width 27 height 18
click at [142, 163] on div at bounding box center [140, 160] width 27 height 18
click at [143, 137] on div at bounding box center [140, 137] width 27 height 18
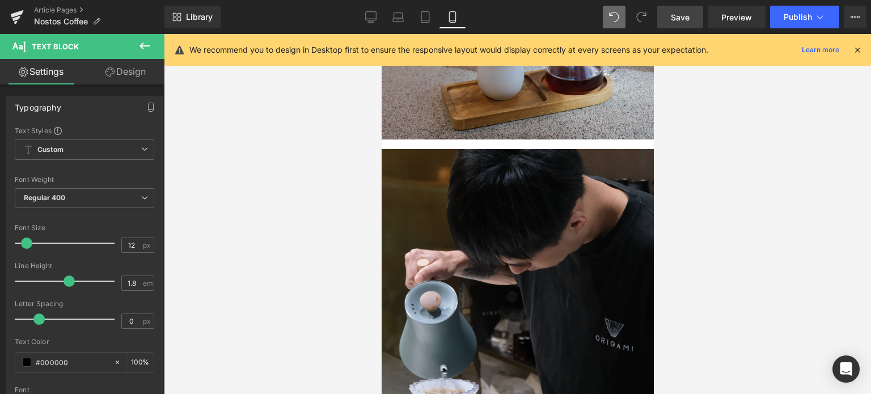
click at [133, 77] on link "Design" at bounding box center [125, 72] width 82 height 26
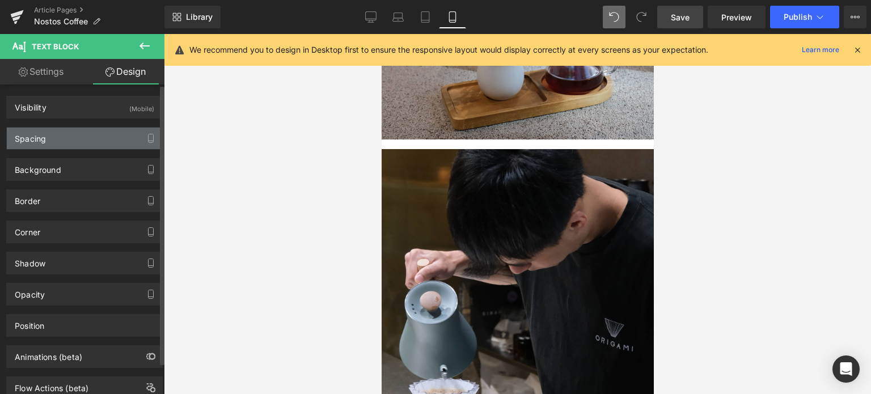
click at [70, 146] on div "Spacing" at bounding box center [84, 139] width 155 height 22
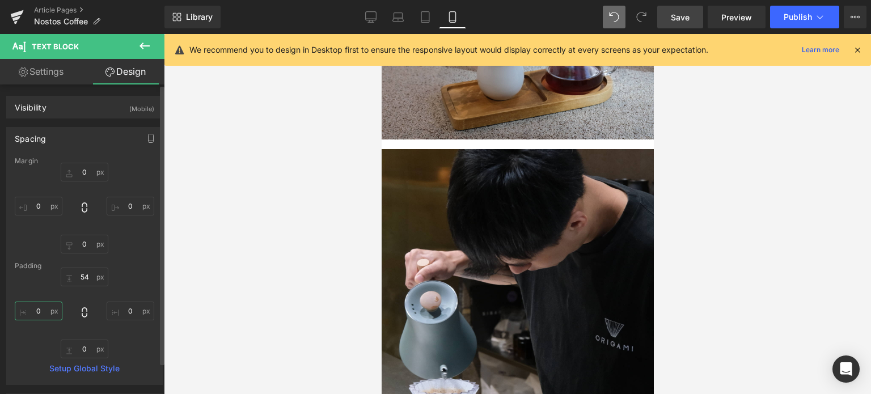
click at [39, 310] on input "0" at bounding box center [39, 311] width 48 height 19
type input "26"
click at [132, 313] on input "0" at bounding box center [131, 311] width 48 height 19
type input "26"
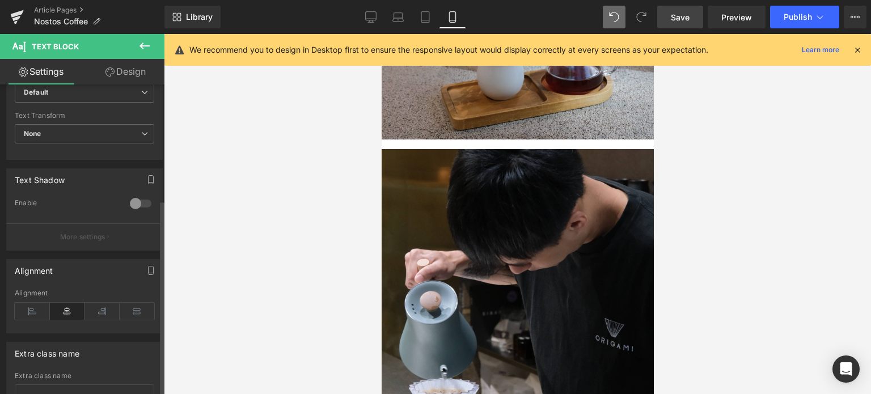
scroll to position [318, 0]
click at [33, 307] on icon at bounding box center [32, 310] width 35 height 17
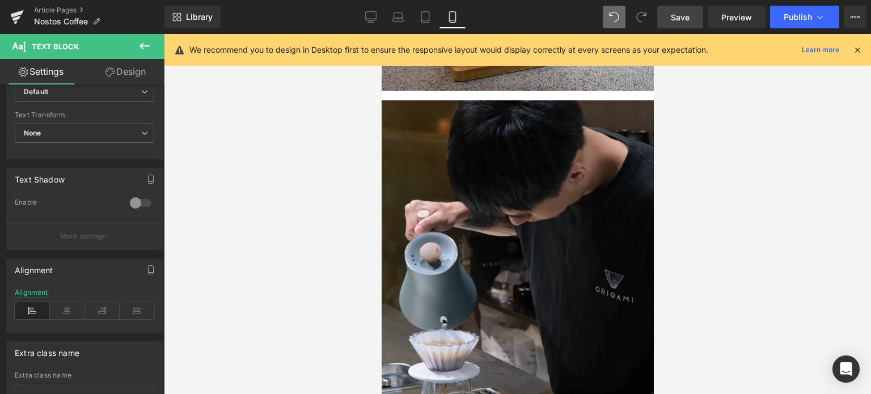
scroll to position [2386, 0]
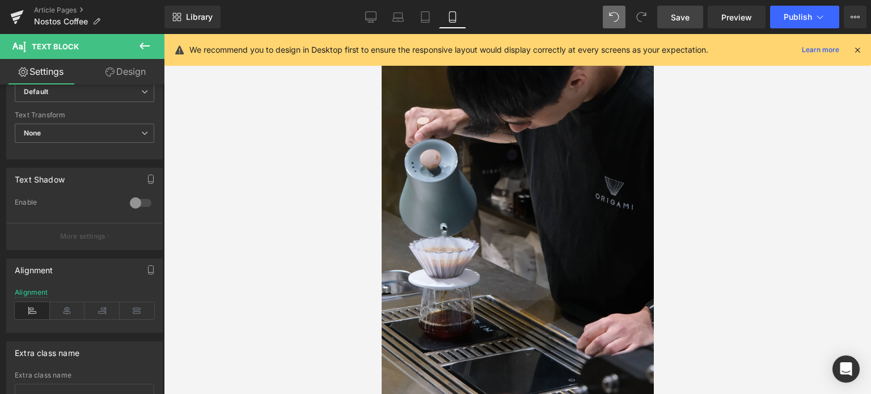
scroll to position [2474, 0]
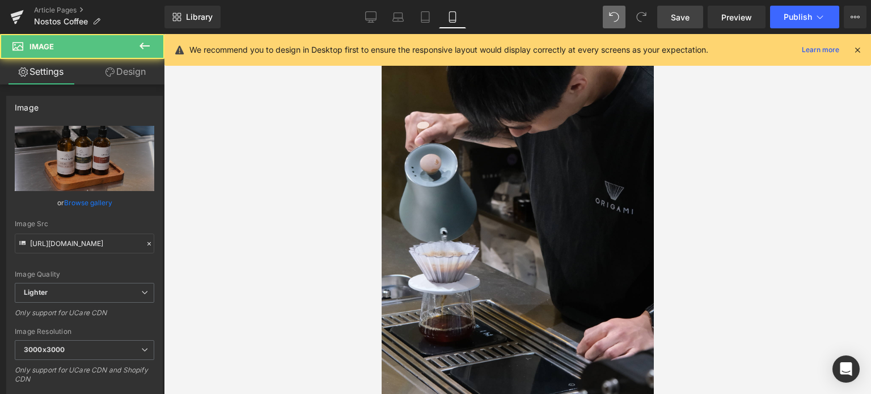
click at [381, 34] on link "Image" at bounding box center [381, 34] width 0 height 0
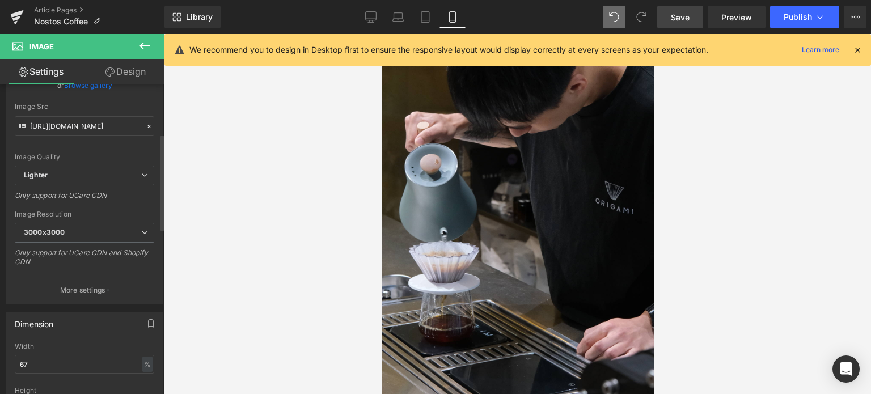
scroll to position [165, 0]
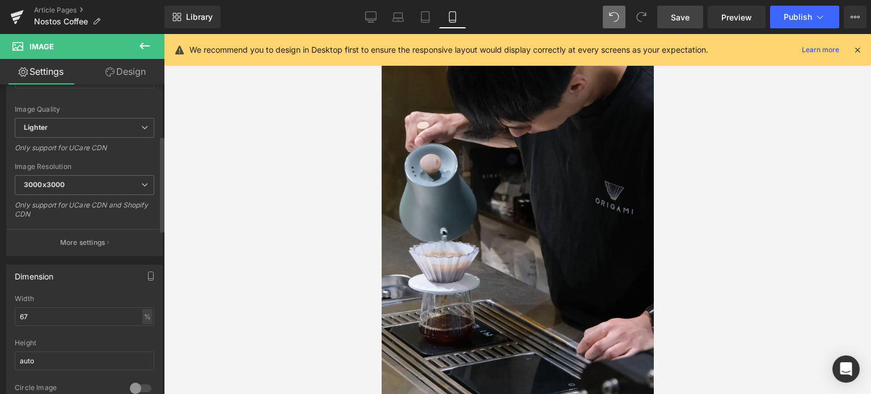
drag, startPoint x: 35, startPoint y: 308, endPoint x: 0, endPoint y: 306, distance: 35.2
click at [0, 306] on div "Dimension 67% Width 67 % % px auto Height auto 0 Circle Image" at bounding box center [85, 332] width 170 height 153
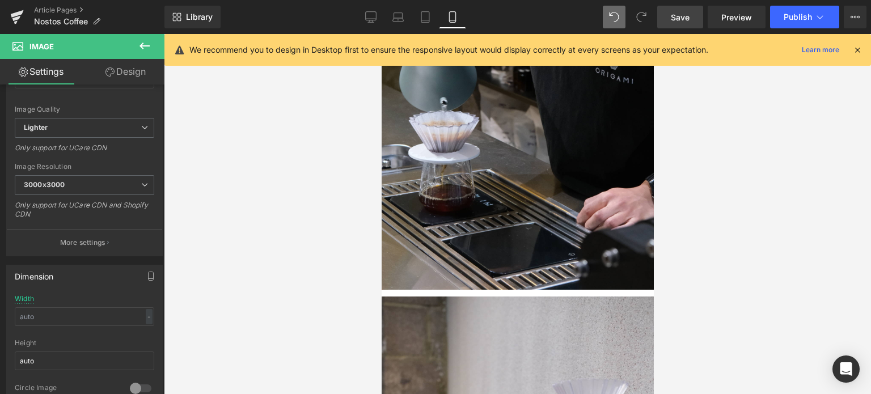
scroll to position [2630, 0]
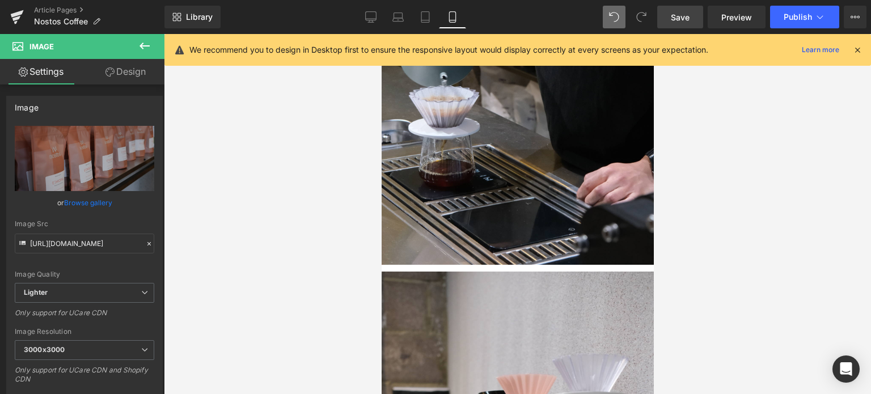
click at [381, 34] on span "Image" at bounding box center [381, 34] width 0 height 0
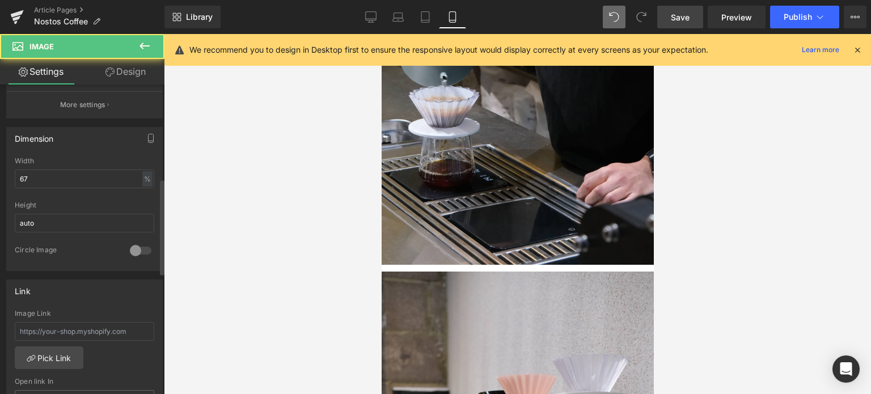
scroll to position [322, 0]
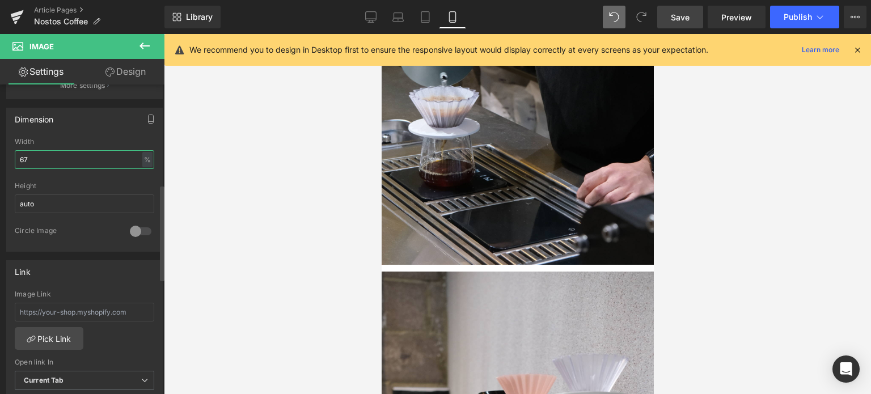
drag, startPoint x: 39, startPoint y: 151, endPoint x: 0, endPoint y: 149, distance: 38.6
click at [0, 149] on div "Dimension 67% Width 67 % % px auto Height auto 0 Circle Image" at bounding box center [85, 175] width 170 height 153
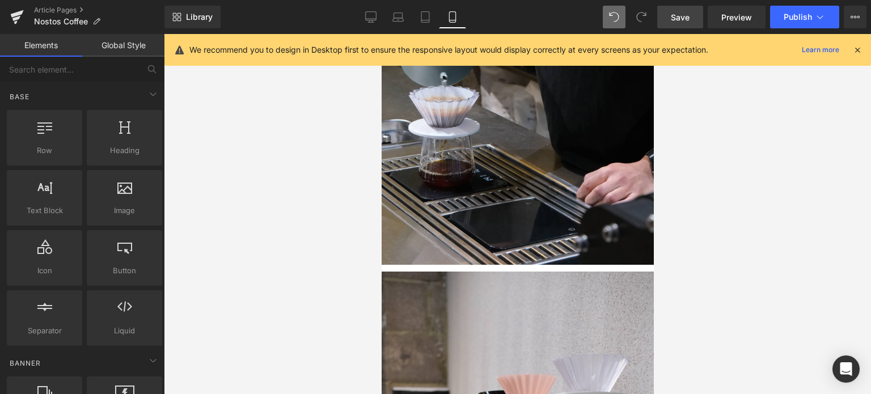
click at [721, 183] on div at bounding box center [517, 214] width 707 height 360
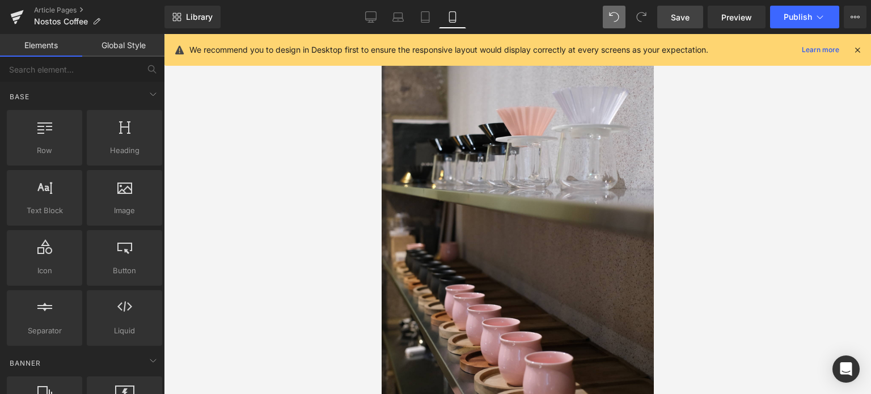
scroll to position [2901, 0]
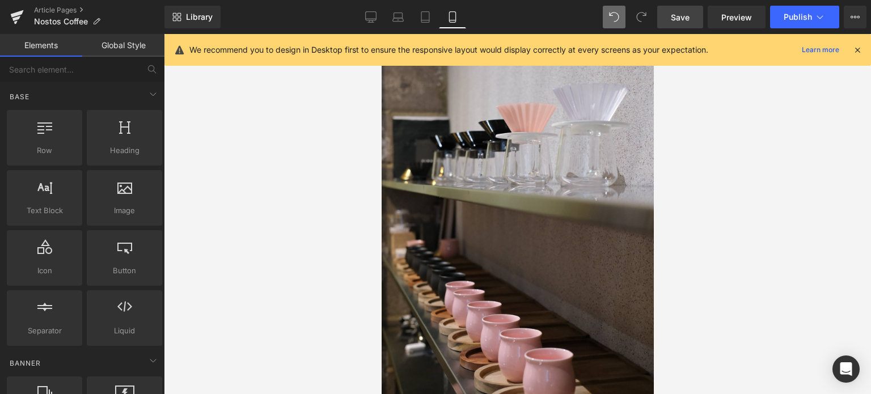
click at [686, 16] on span "Save" at bounding box center [680, 17] width 19 height 12
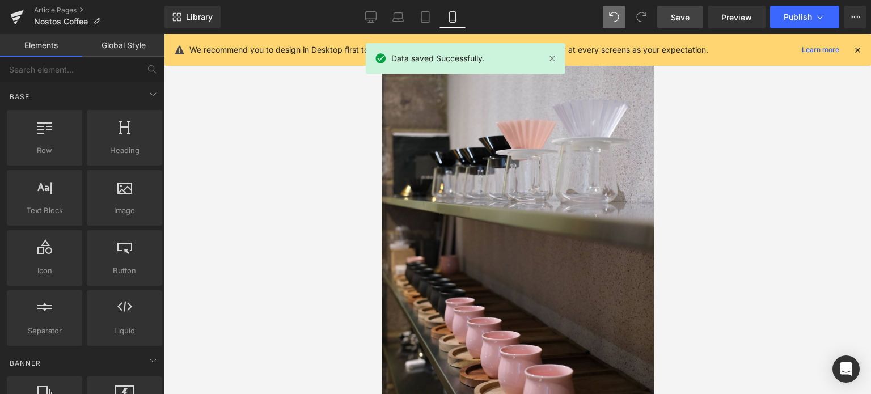
scroll to position [2884, 0]
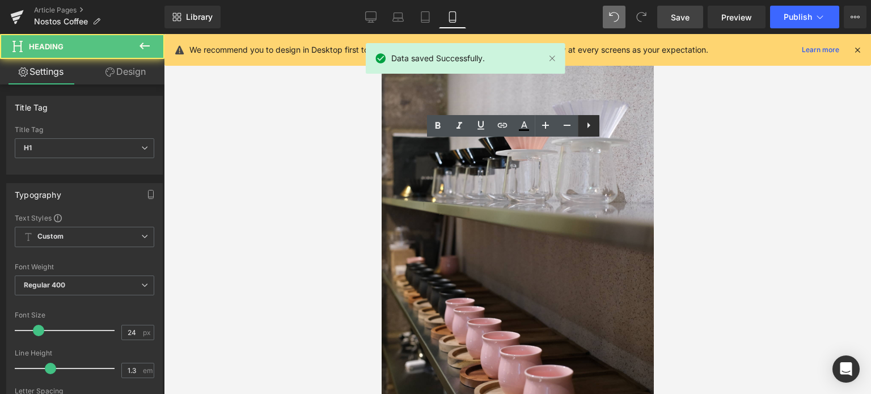
click at [591, 128] on icon at bounding box center [589, 126] width 14 height 14
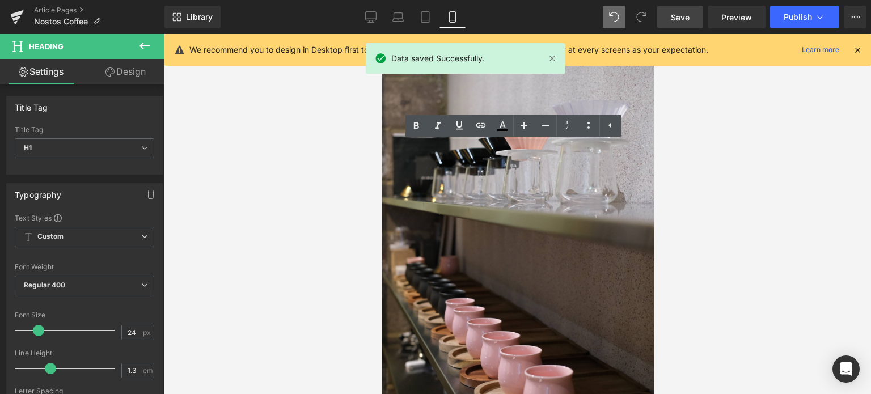
click at [747, 197] on div at bounding box center [517, 214] width 707 height 360
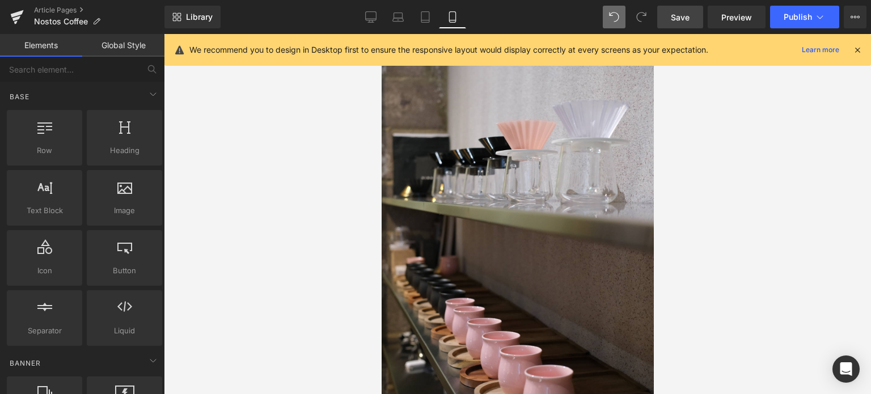
click at [381, 34] on icon at bounding box center [381, 34] width 0 height 0
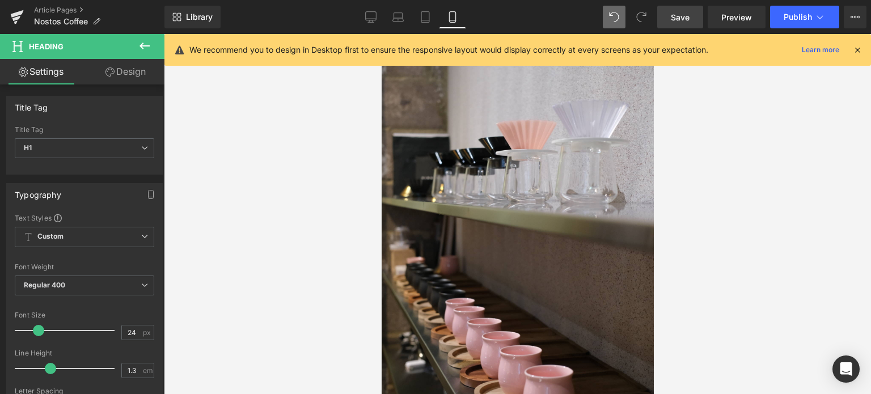
click at [139, 72] on link "Design" at bounding box center [125, 72] width 82 height 26
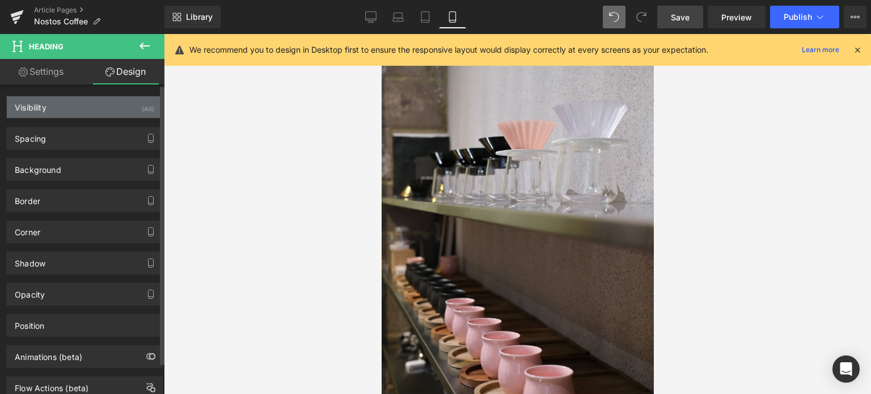
click at [100, 105] on div "Visibility (All)" at bounding box center [84, 107] width 155 height 22
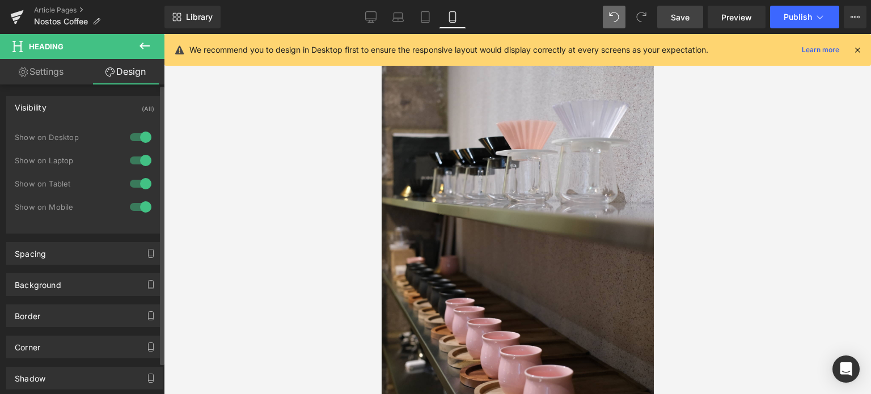
click at [137, 211] on div at bounding box center [140, 207] width 27 height 18
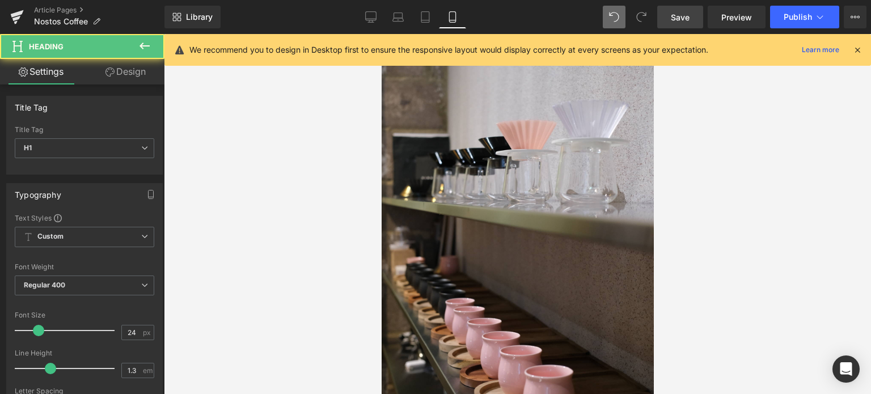
click at [134, 71] on link "Design" at bounding box center [125, 72] width 82 height 26
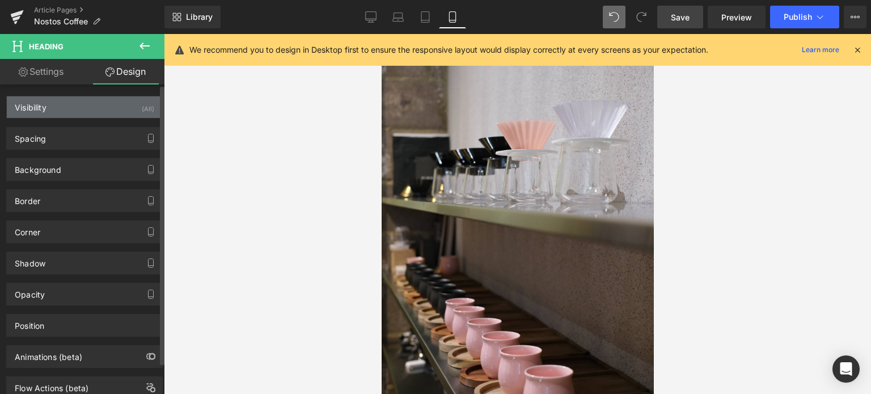
click at [113, 108] on div "Visibility (All)" at bounding box center [84, 107] width 155 height 22
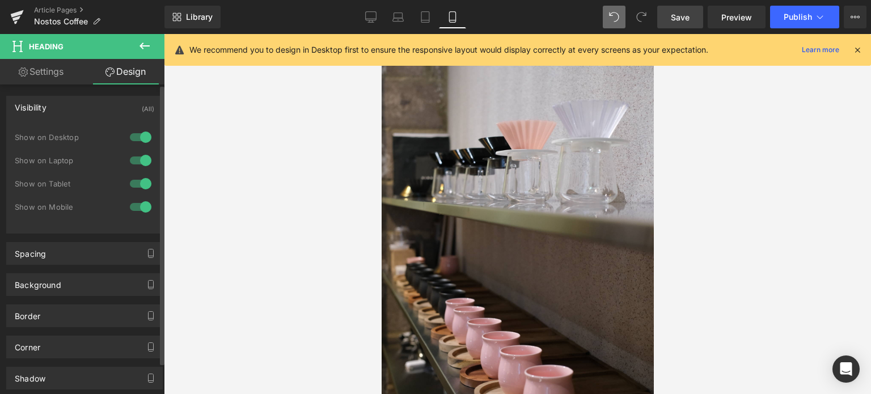
click at [140, 184] on div at bounding box center [140, 184] width 27 height 18
click at [139, 156] on div at bounding box center [140, 160] width 27 height 18
click at [140, 133] on div at bounding box center [140, 137] width 27 height 18
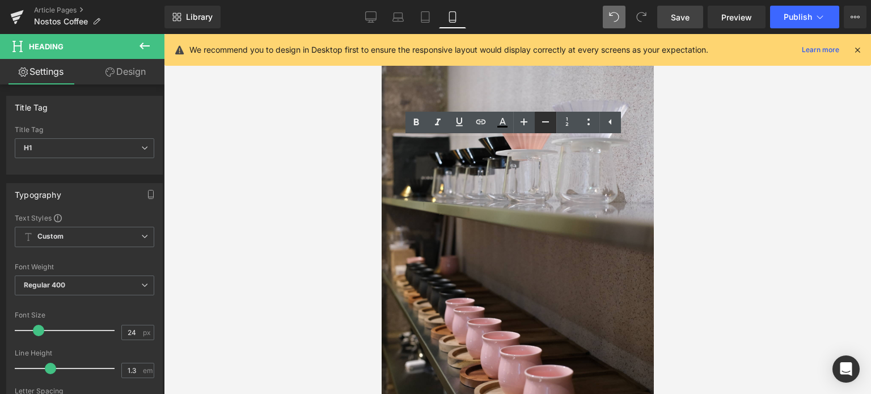
click at [545, 125] on icon at bounding box center [546, 122] width 14 height 14
type input "20"
click at [293, 230] on div at bounding box center [517, 214] width 707 height 360
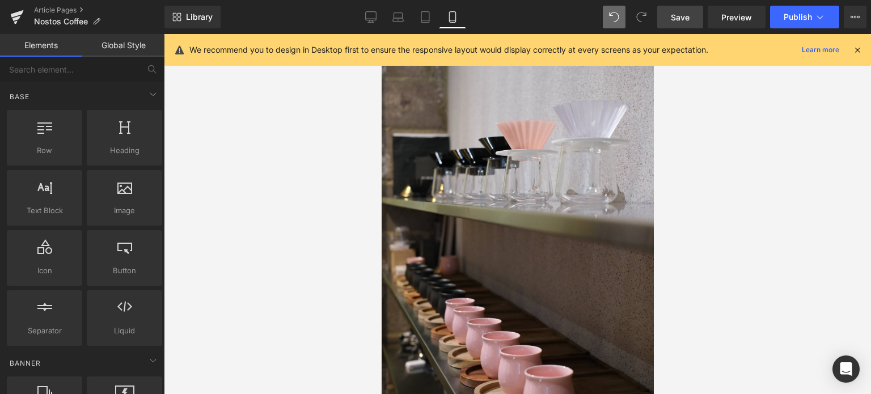
click at [308, 218] on div at bounding box center [517, 214] width 707 height 360
click at [381, 34] on icon at bounding box center [381, 34] width 0 height 0
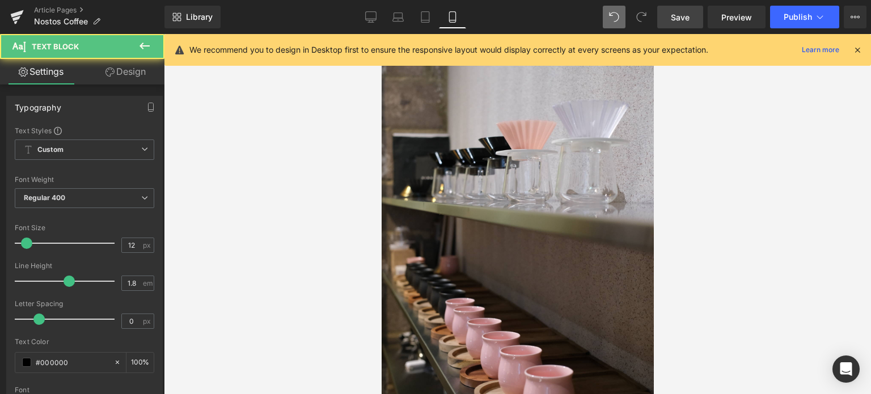
click at [125, 75] on link "Design" at bounding box center [125, 72] width 82 height 26
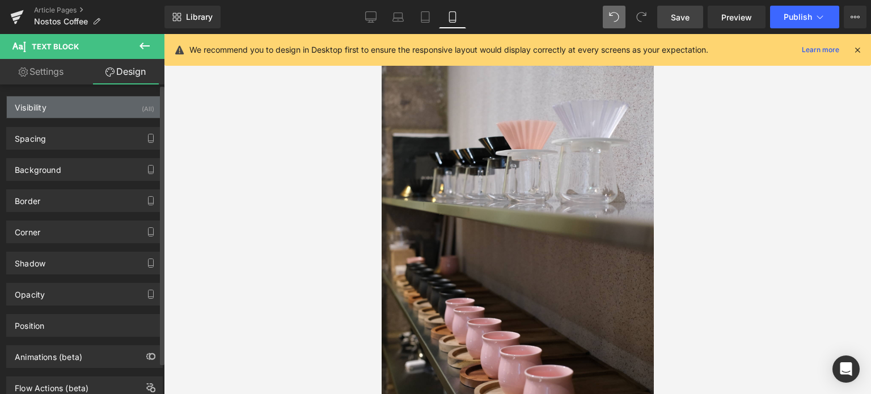
click at [113, 115] on div "Visibility (All)" at bounding box center [84, 107] width 155 height 22
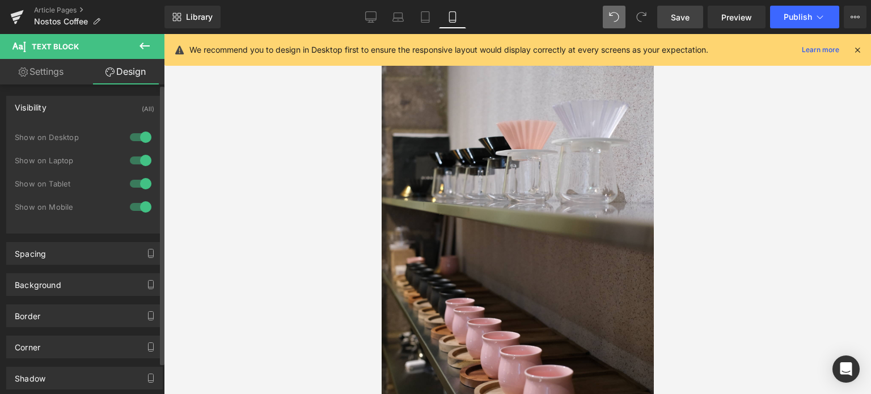
click at [141, 208] on div at bounding box center [140, 207] width 27 height 18
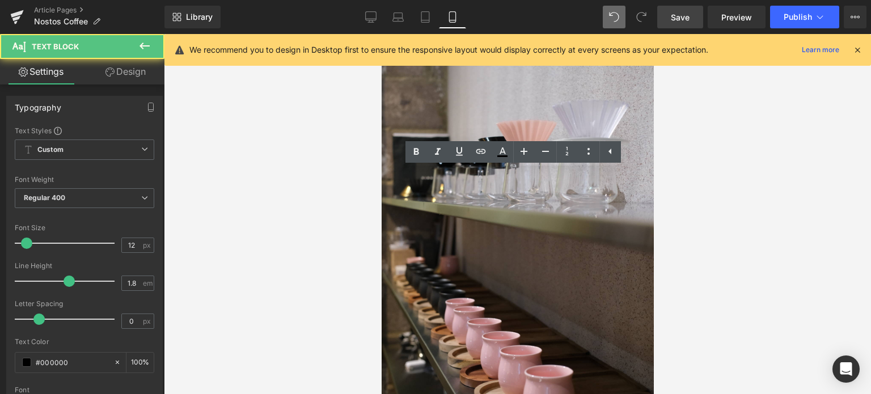
click at [144, 72] on link "Design" at bounding box center [125, 72] width 82 height 26
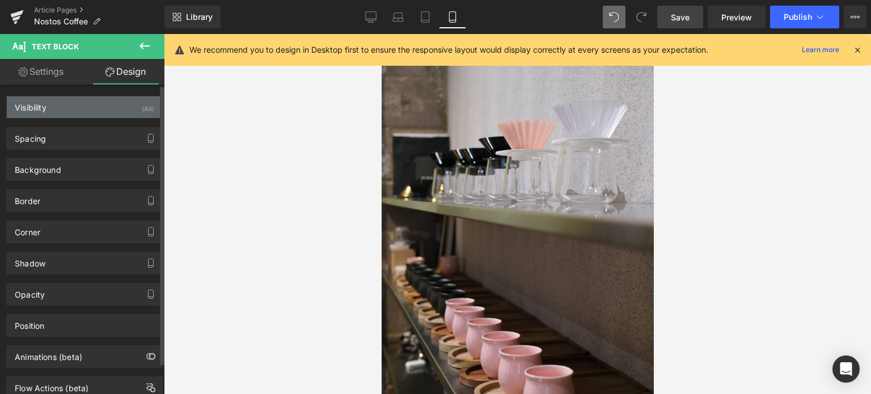
click at [79, 113] on div "Visibility (All)" at bounding box center [84, 107] width 155 height 22
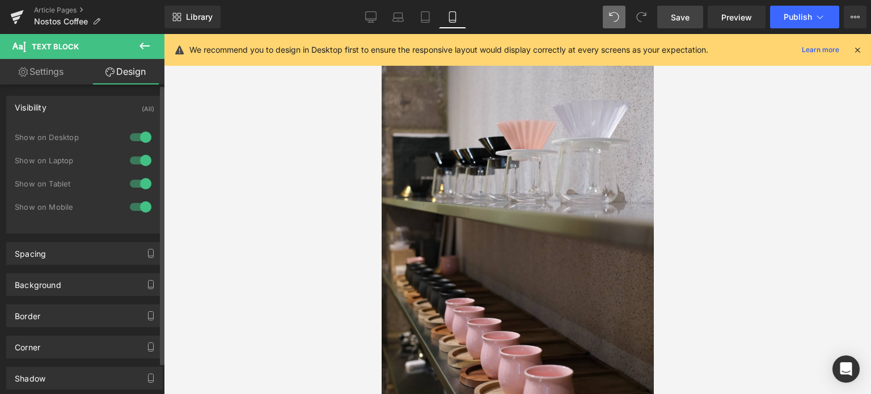
click at [137, 179] on div at bounding box center [140, 184] width 27 height 18
click at [138, 159] on div at bounding box center [140, 160] width 27 height 18
click at [138, 140] on div at bounding box center [140, 137] width 27 height 18
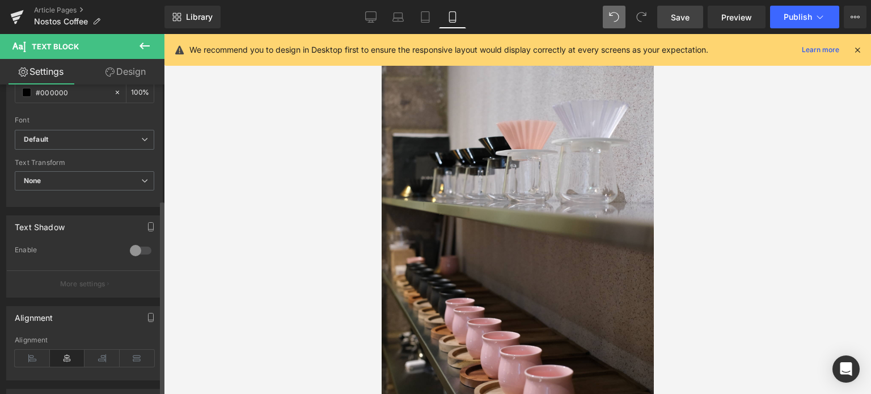
scroll to position [299, 0]
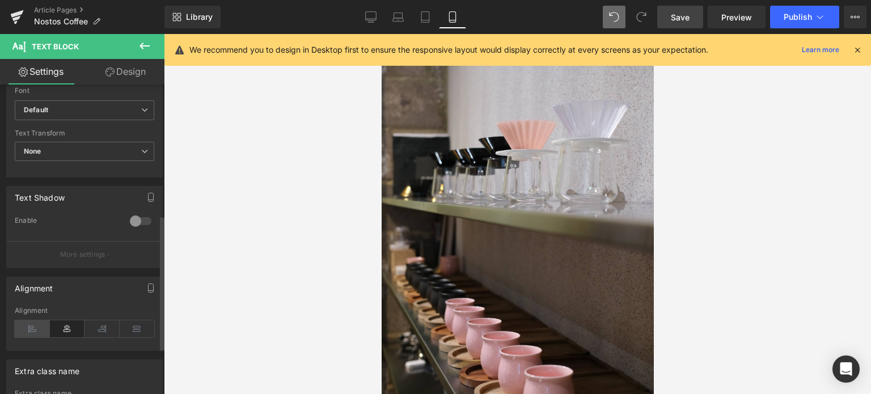
click at [33, 324] on icon at bounding box center [32, 328] width 35 height 17
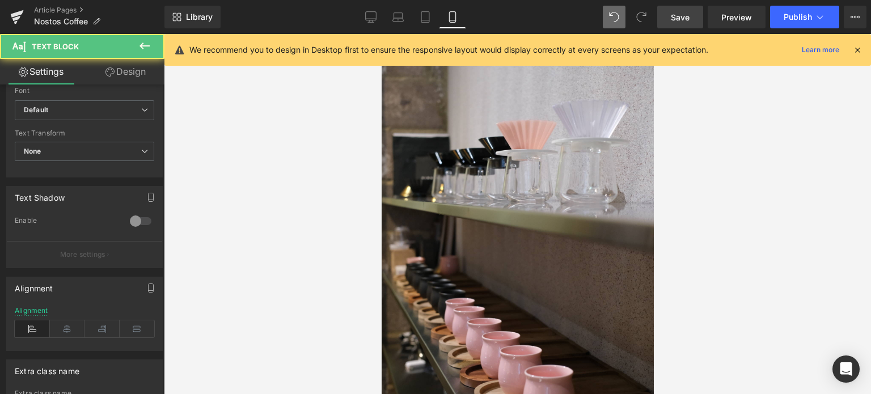
click at [133, 70] on link "Design" at bounding box center [125, 72] width 82 height 26
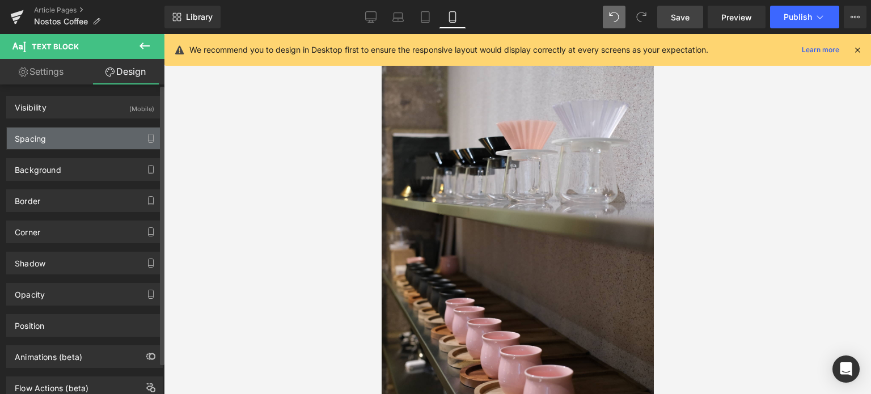
click at [66, 138] on div "Spacing" at bounding box center [84, 139] width 155 height 22
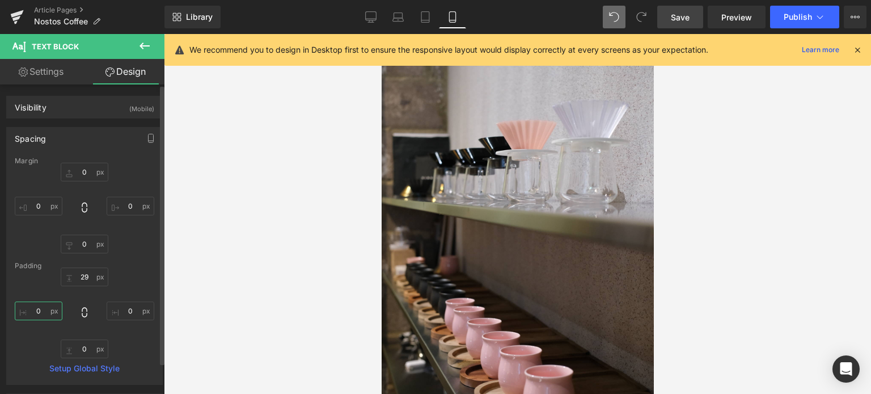
click at [43, 312] on input "0" at bounding box center [39, 311] width 48 height 19
type input "26"
click at [135, 311] on input "0" at bounding box center [131, 311] width 48 height 19
type input "26"
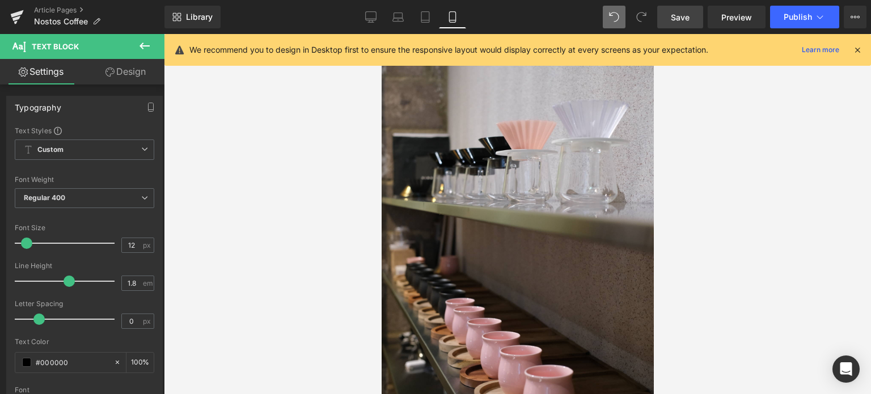
click at [832, 260] on div at bounding box center [517, 214] width 707 height 360
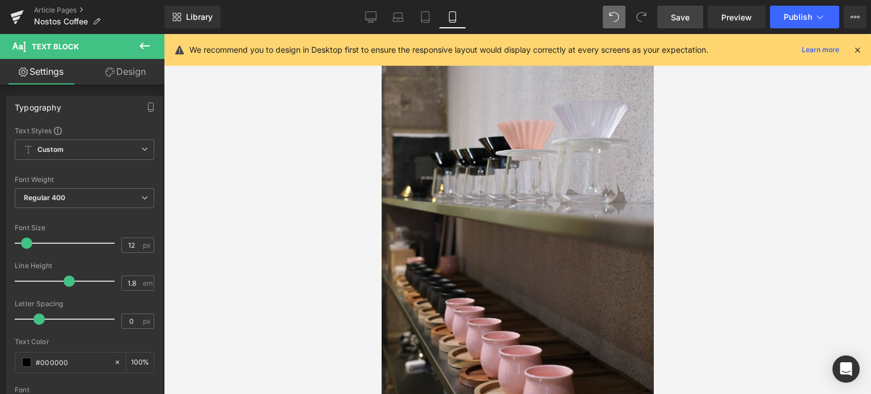
click at [774, 264] on div at bounding box center [517, 214] width 707 height 360
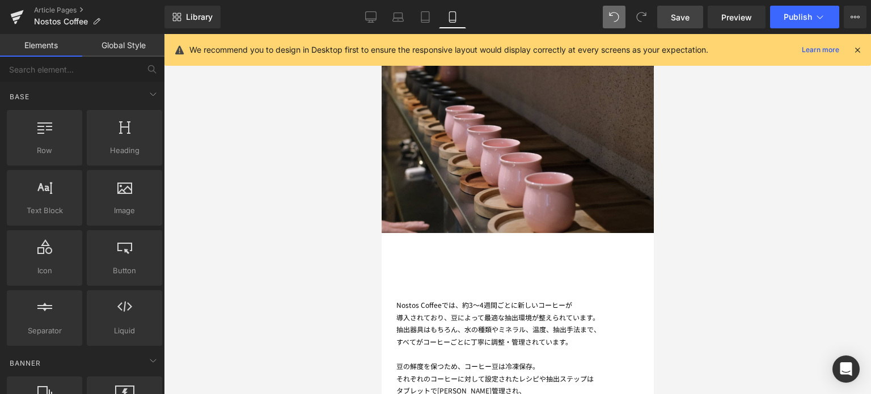
scroll to position [3056, 0]
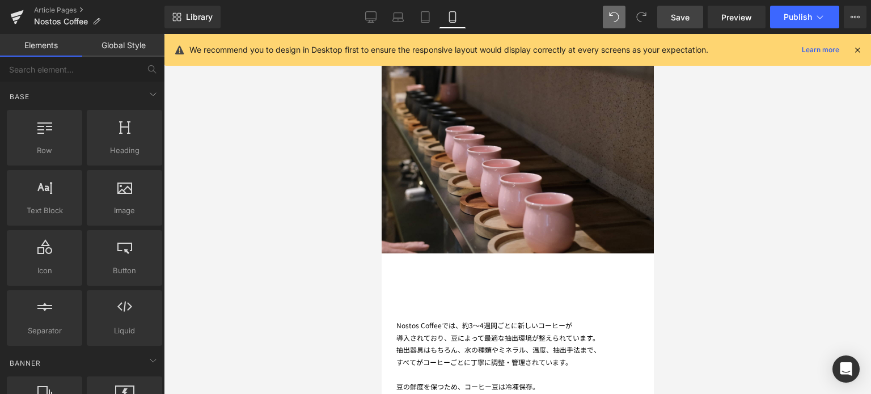
click at [381, 34] on span "Row" at bounding box center [381, 34] width 0 height 0
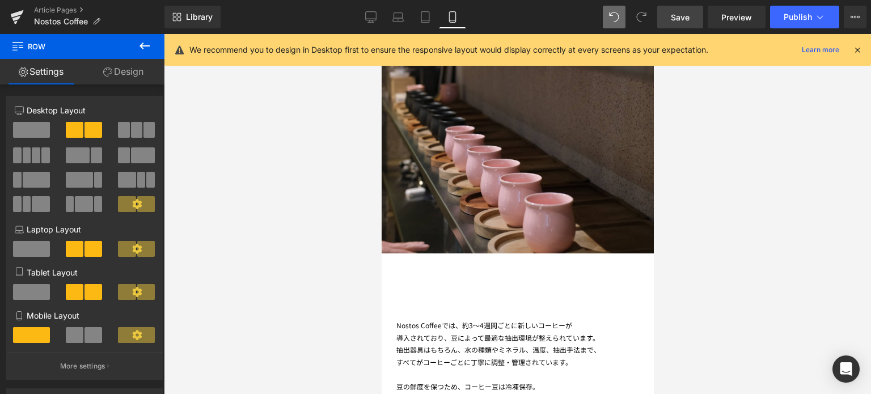
click at [79, 343] on span at bounding box center [75, 335] width 18 height 16
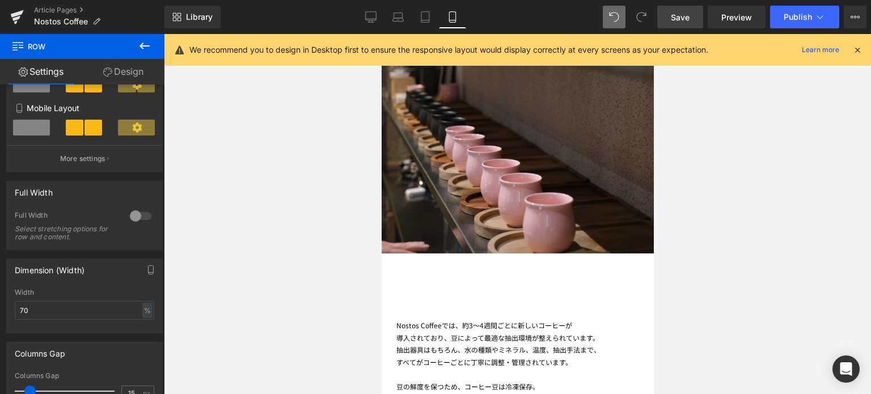
scroll to position [227, 0]
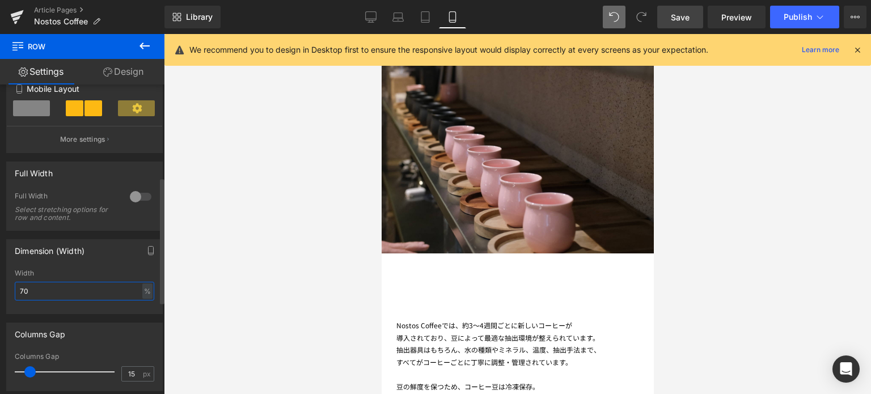
drag, startPoint x: 46, startPoint y: 290, endPoint x: 0, endPoint y: 295, distance: 46.7
click at [0, 295] on div "Dimension (Width) 70% Width 70 % % px" at bounding box center [85, 272] width 170 height 83
click at [323, 301] on div at bounding box center [517, 214] width 707 height 360
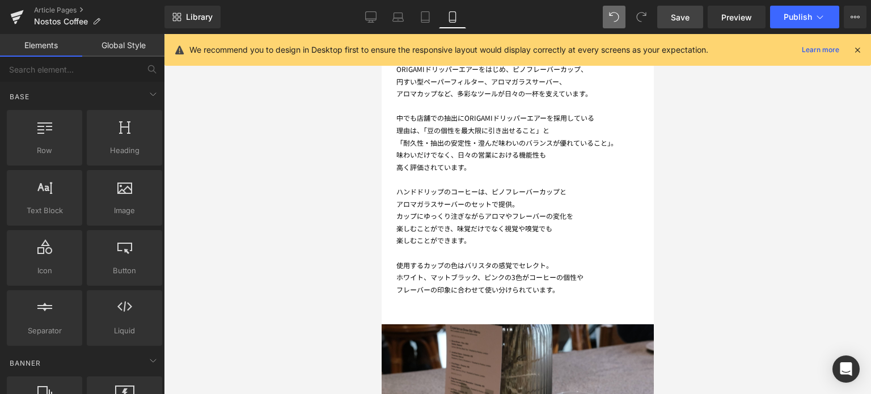
scroll to position [1964, 0]
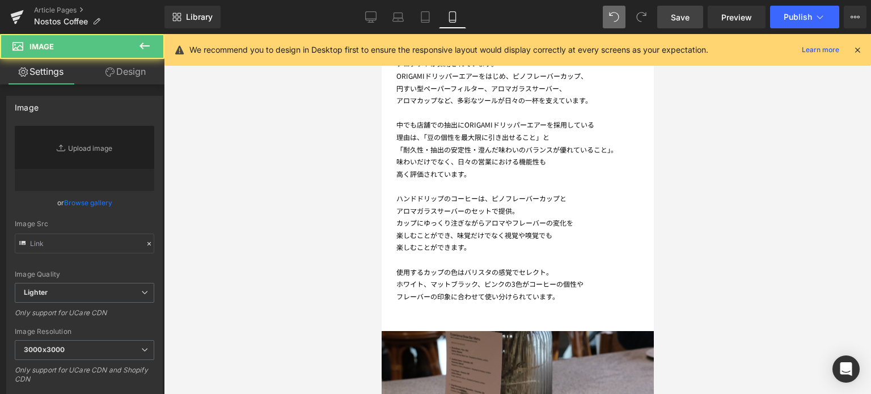
type input "[URL][DOMAIN_NAME]"
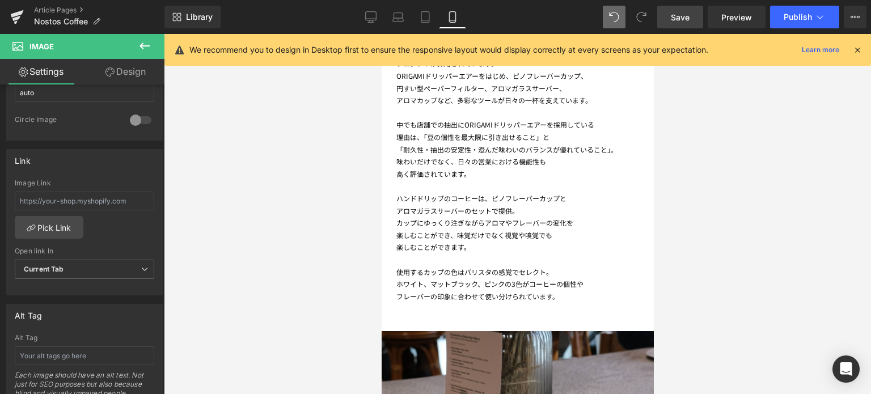
scroll to position [433, 0]
click at [381, 34] on span "Row" at bounding box center [381, 34] width 0 height 0
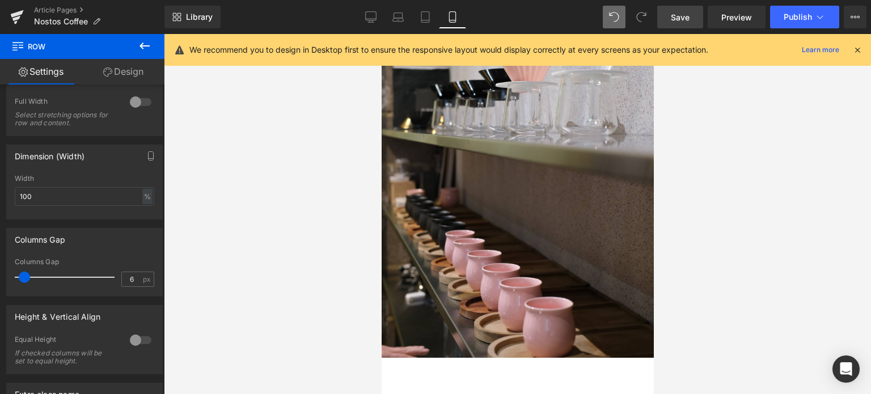
scroll to position [2951, 0]
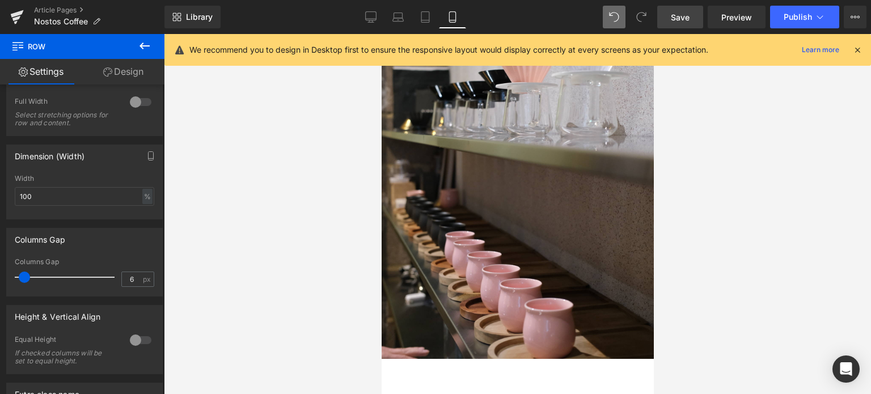
click at [381, 34] on span "Row" at bounding box center [381, 34] width 0 height 0
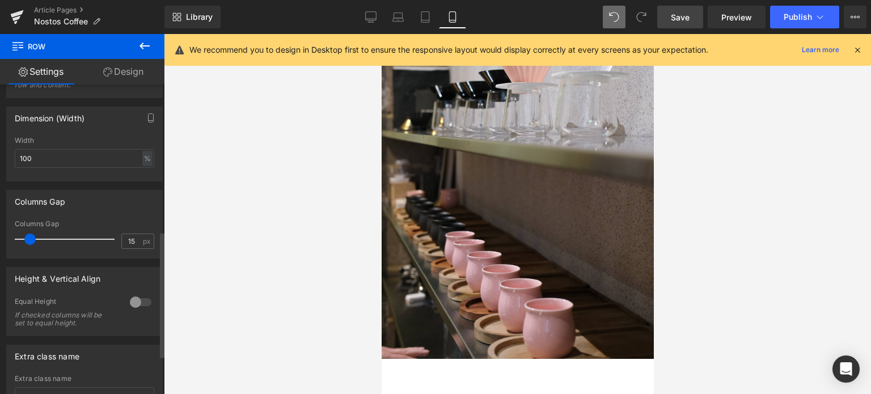
scroll to position [365, 0]
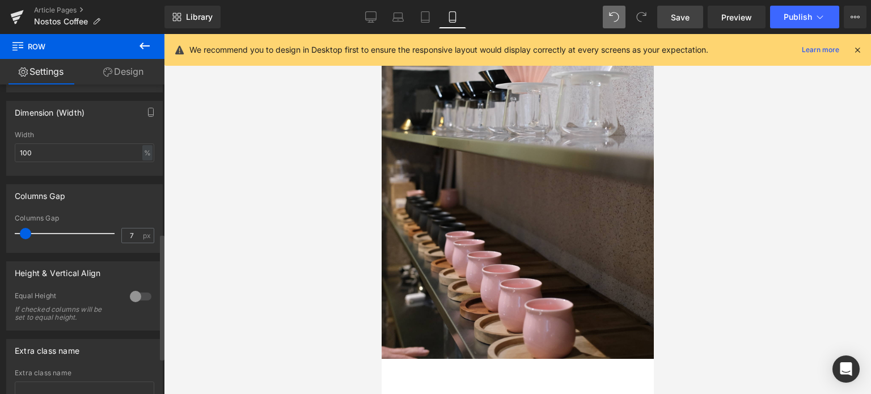
type input "6"
click at [22, 238] on span at bounding box center [24, 233] width 11 height 11
click at [340, 289] on div at bounding box center [517, 214] width 707 height 360
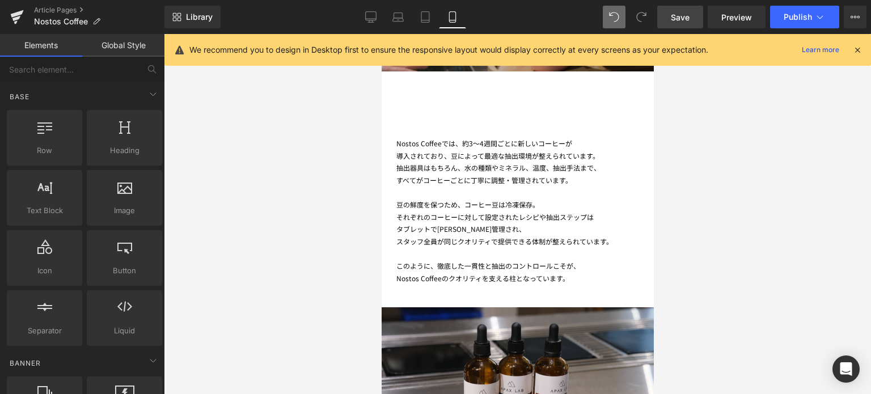
scroll to position [3239, 0]
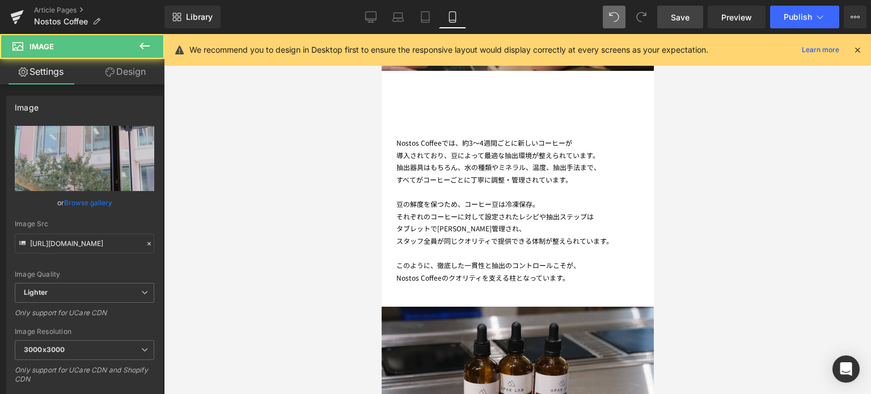
click at [381, 34] on span "Row" at bounding box center [381, 34] width 0 height 0
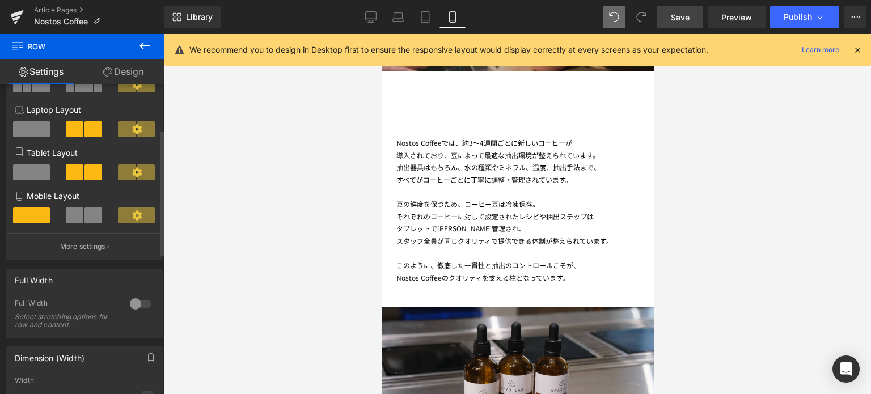
scroll to position [109, 0]
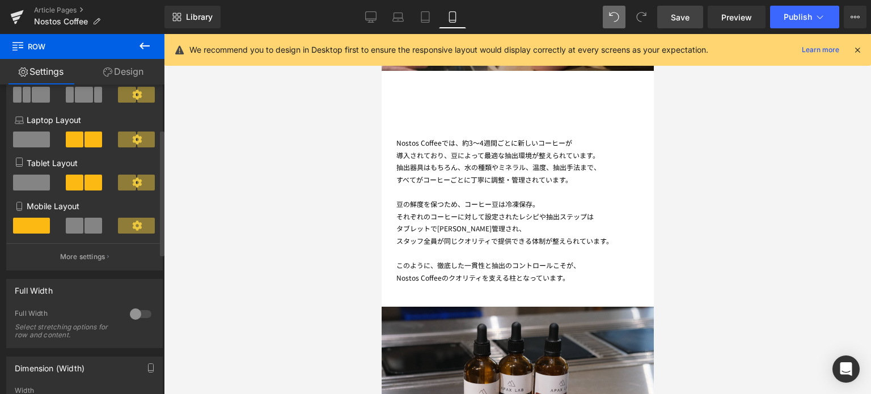
click at [77, 233] on span at bounding box center [75, 226] width 18 height 16
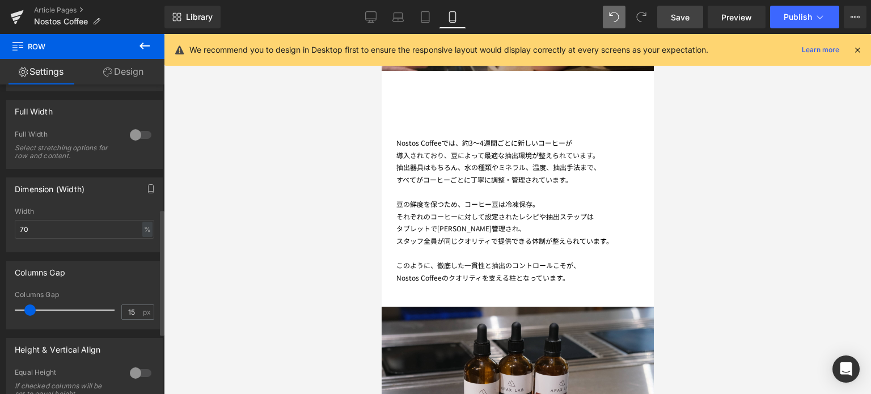
scroll to position [306, 0]
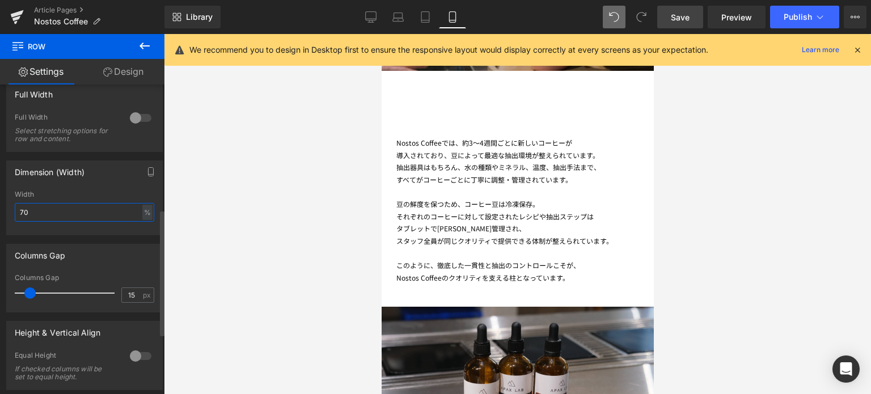
drag, startPoint x: 59, startPoint y: 217, endPoint x: 0, endPoint y: 197, distance: 62.4
click at [0, 197] on div "Dimension (Width) 70% Width 70 % % px" at bounding box center [85, 193] width 170 height 83
click at [134, 119] on div at bounding box center [140, 118] width 27 height 18
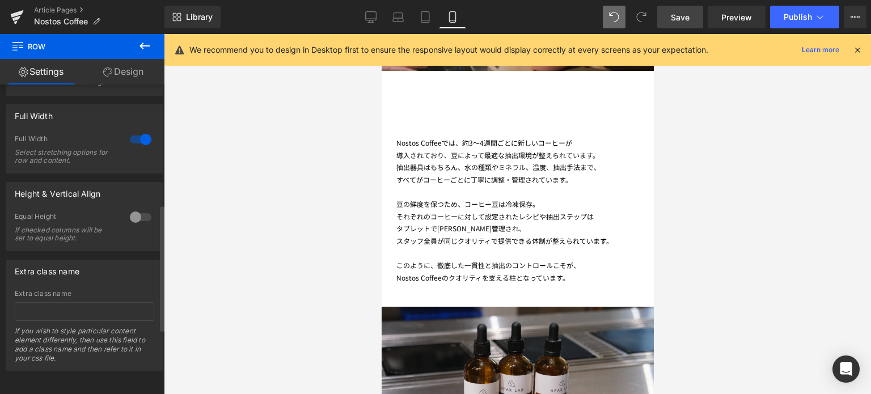
scroll to position [294, 0]
click at [134, 119] on div "Full Width 1 Full Width Select stretching options for row and content." at bounding box center [84, 138] width 156 height 69
click at [138, 130] on div at bounding box center [140, 139] width 27 height 18
type input "100"
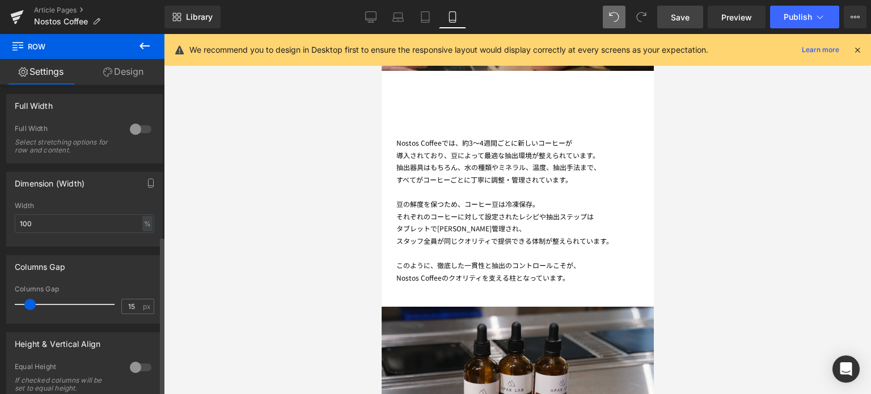
scroll to position [306, 0]
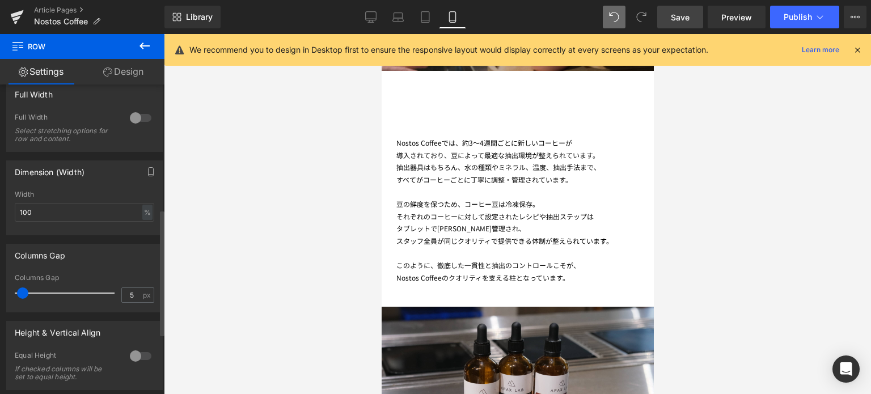
type input "6"
drag, startPoint x: 29, startPoint y: 294, endPoint x: 24, endPoint y: 298, distance: 6.8
click at [24, 298] on span at bounding box center [24, 292] width 11 height 11
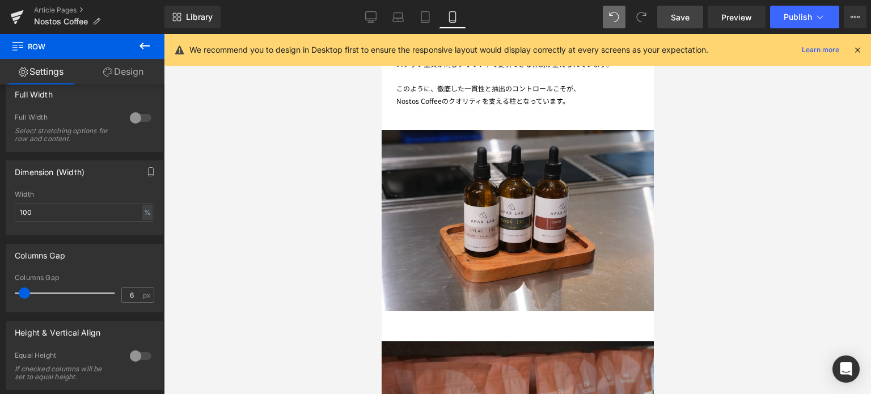
scroll to position [3411, 0]
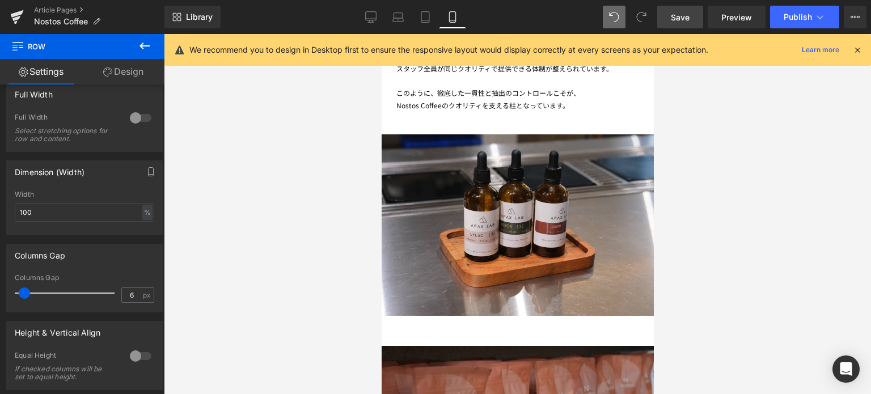
drag, startPoint x: 515, startPoint y: 246, endPoint x: 509, endPoint y: 193, distance: 52.5
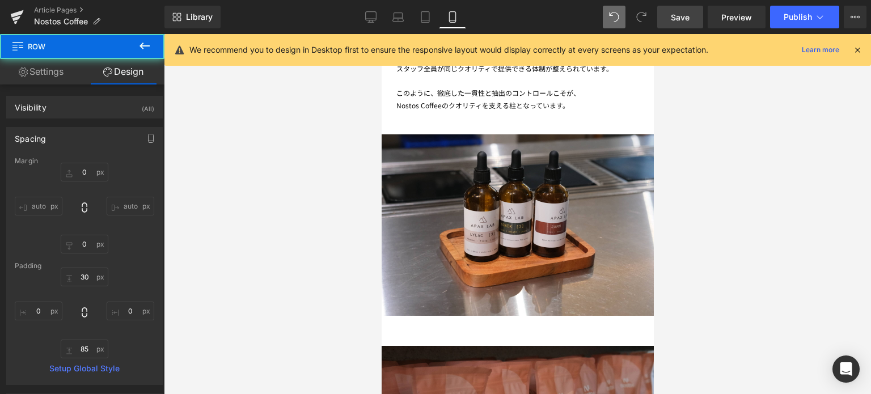
click at [767, 238] on div at bounding box center [517, 214] width 707 height 360
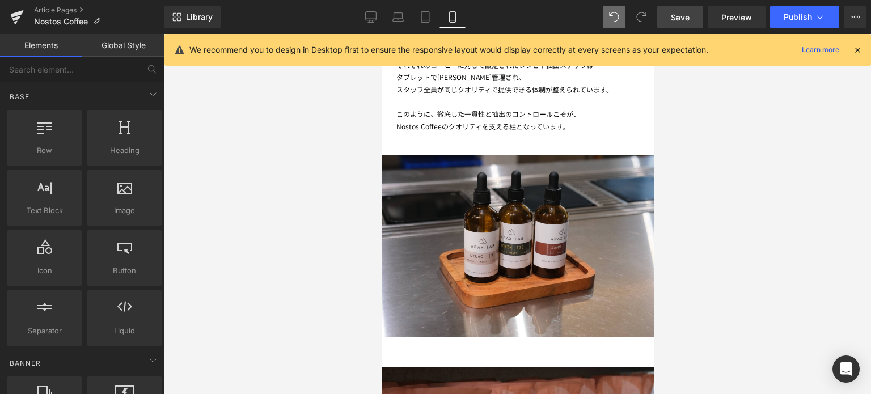
scroll to position [3391, 0]
click at [381, 34] on icon at bounding box center [381, 34] width 0 height 0
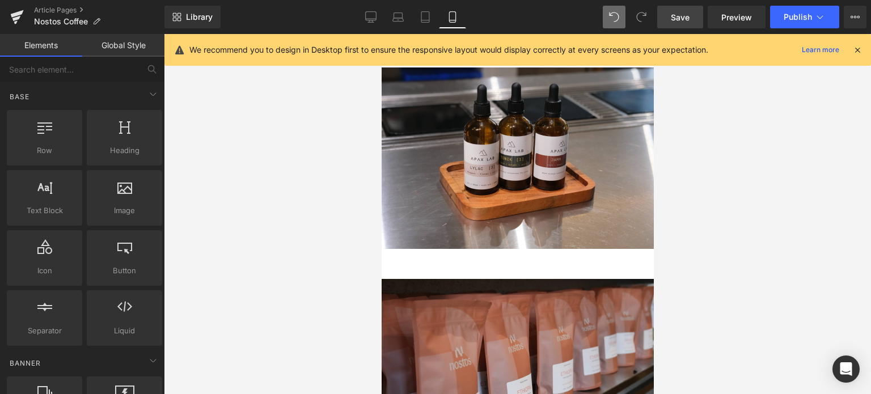
scroll to position [3479, 0]
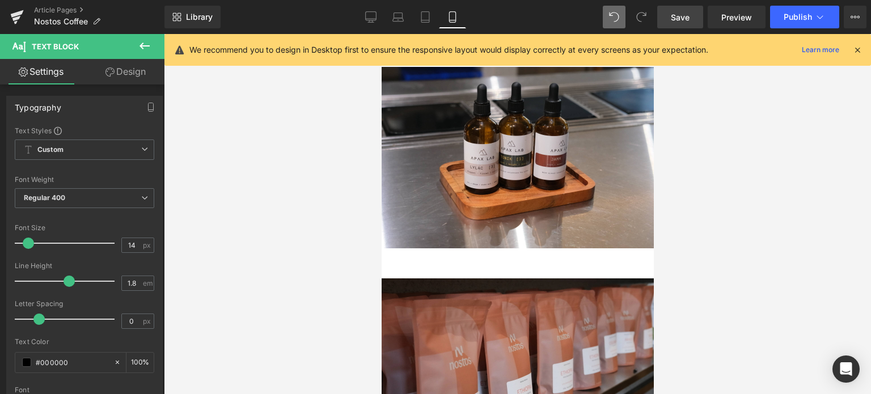
click at [138, 69] on link "Design" at bounding box center [125, 72] width 82 height 26
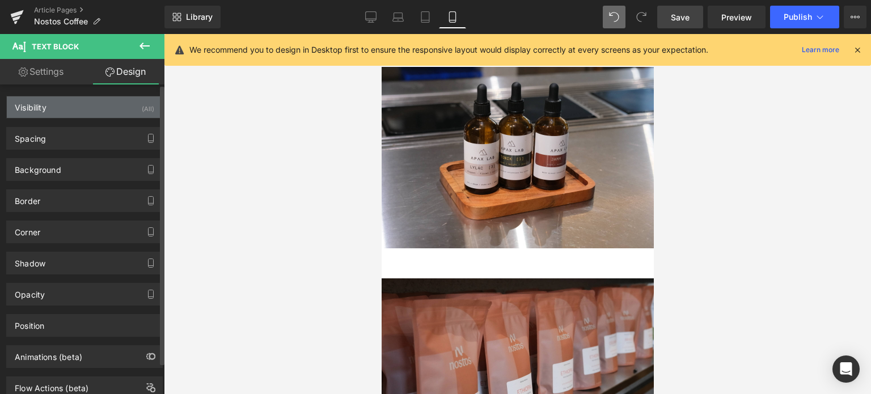
click at [127, 112] on div "Visibility (All)" at bounding box center [84, 107] width 155 height 22
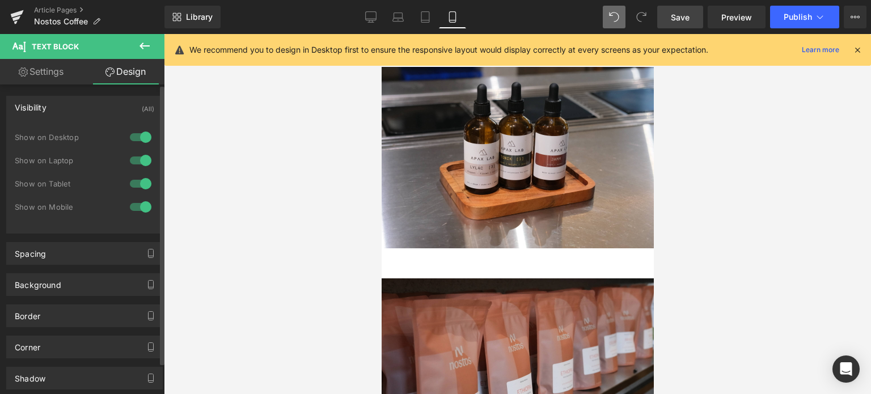
click at [137, 206] on div at bounding box center [140, 207] width 27 height 18
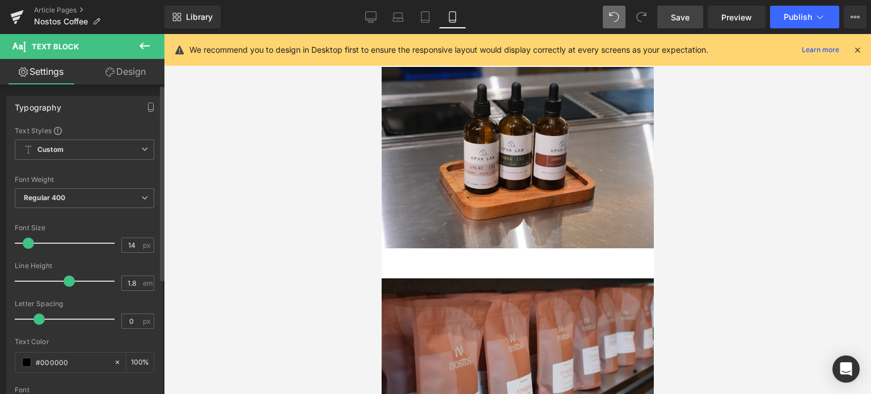
click at [144, 87] on div "Typography Text Styles Custom Custom Setup Global Style Custom Setup Global Sty…" at bounding box center [85, 282] width 170 height 390
click at [137, 81] on link "Design" at bounding box center [125, 72] width 82 height 26
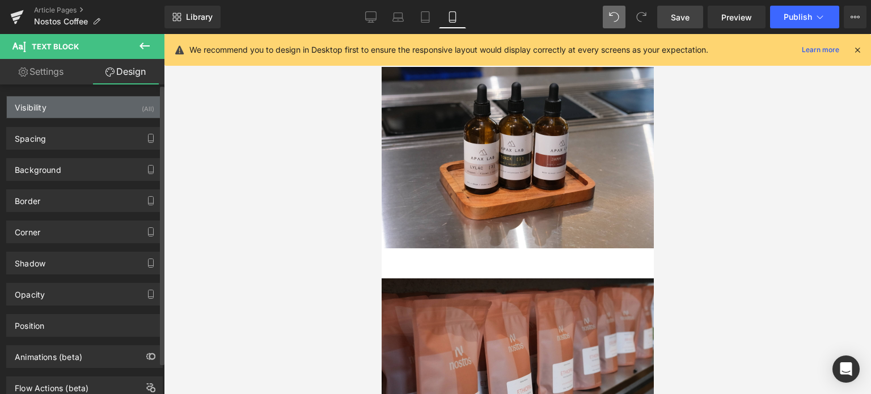
click at [112, 111] on div "Visibility (All)" at bounding box center [84, 107] width 155 height 22
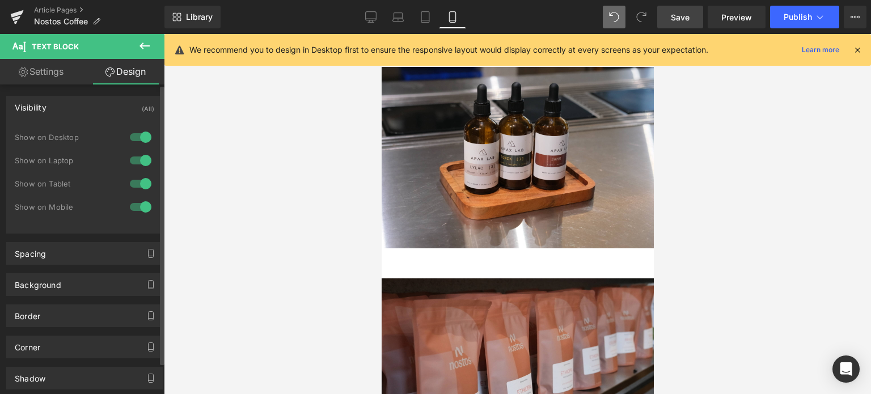
click at [138, 136] on div at bounding box center [140, 137] width 27 height 18
click at [140, 155] on div at bounding box center [140, 160] width 27 height 18
click at [146, 183] on div at bounding box center [140, 184] width 27 height 18
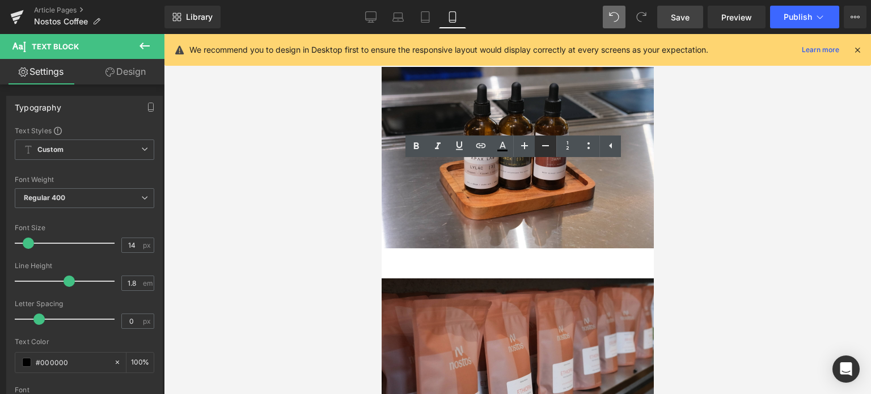
click at [549, 143] on icon at bounding box center [546, 146] width 14 height 14
type input "12"
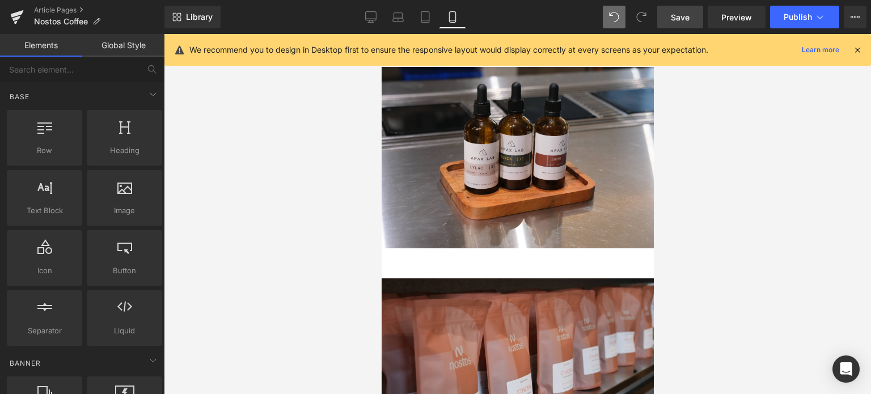
click at [733, 227] on div at bounding box center [517, 214] width 707 height 360
click at [742, 120] on div at bounding box center [517, 214] width 707 height 360
click at [694, 22] on link "Save" at bounding box center [680, 17] width 46 height 23
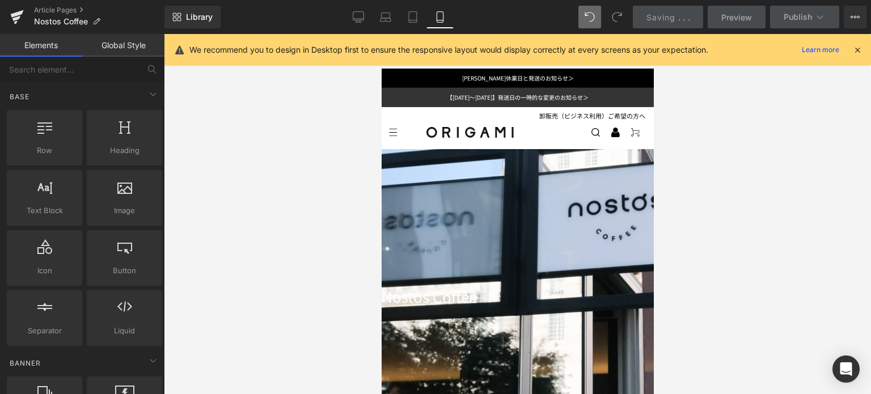
scroll to position [153, 0]
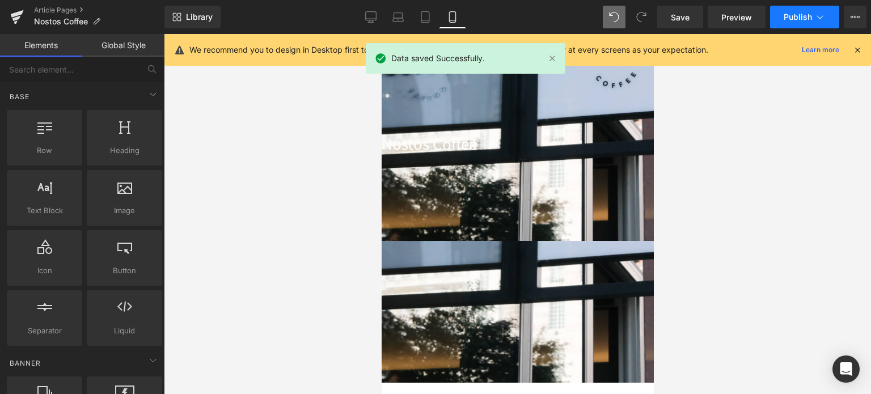
click at [790, 20] on span "Publish" at bounding box center [798, 16] width 28 height 9
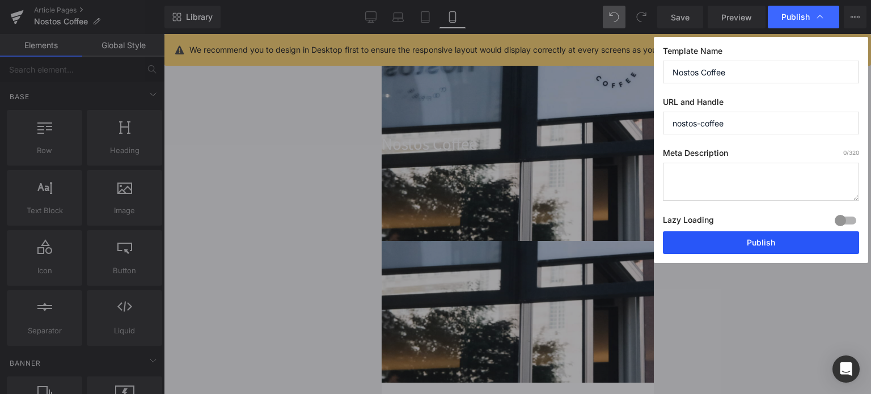
click at [768, 241] on button "Publish" at bounding box center [761, 242] width 196 height 23
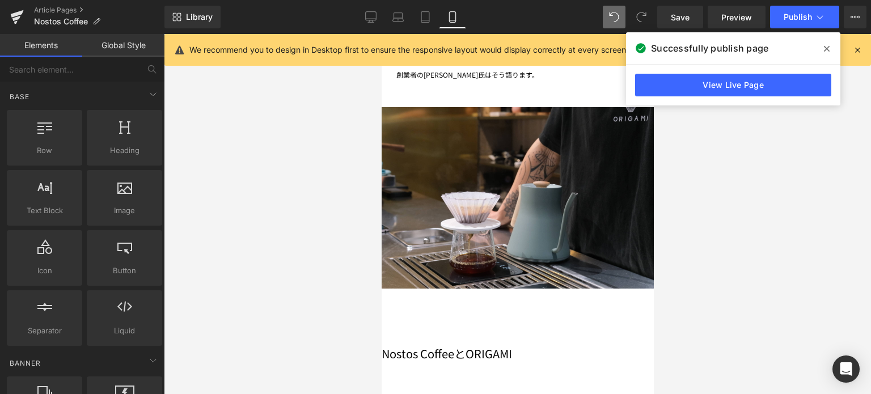
scroll to position [1626, 0]
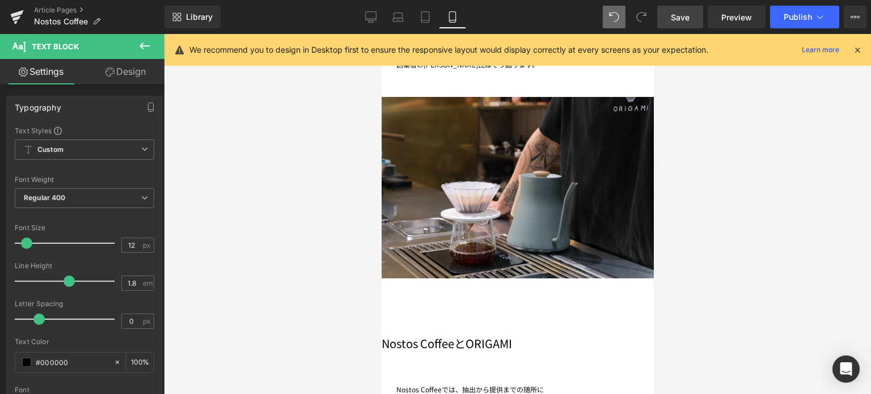
click at [674, 23] on link "Save" at bounding box center [680, 17] width 46 height 23
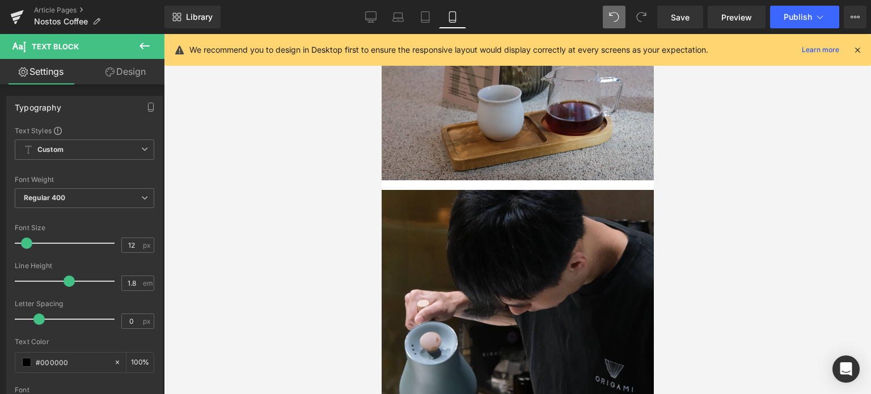
scroll to position [2321, 0]
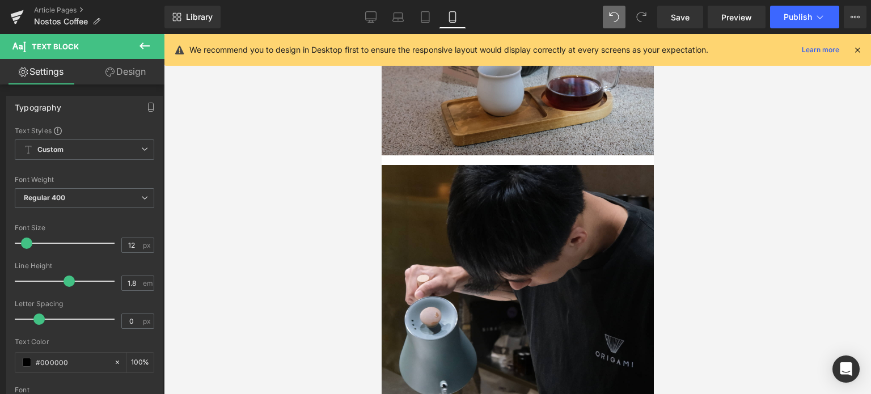
click at [730, 245] on div at bounding box center [517, 214] width 707 height 360
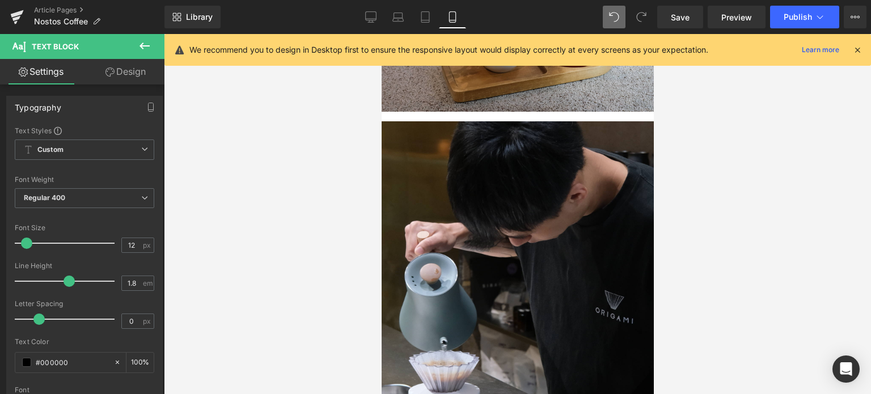
scroll to position [2366, 0]
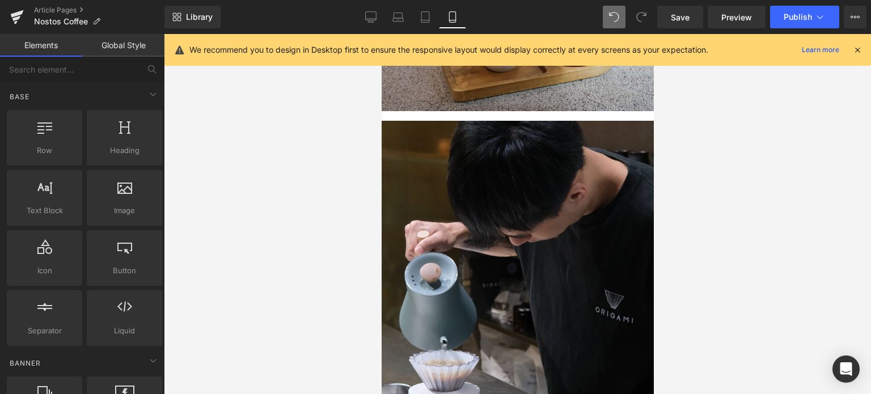
click at [801, 201] on div at bounding box center [517, 214] width 707 height 360
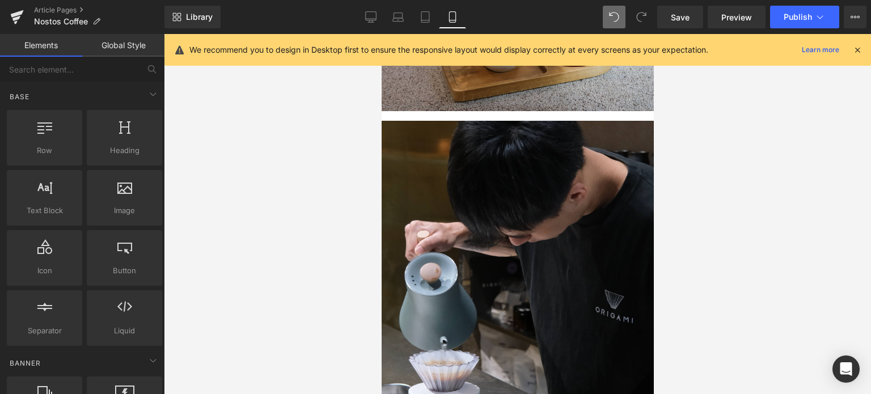
click at [720, 297] on div at bounding box center [517, 214] width 707 height 360
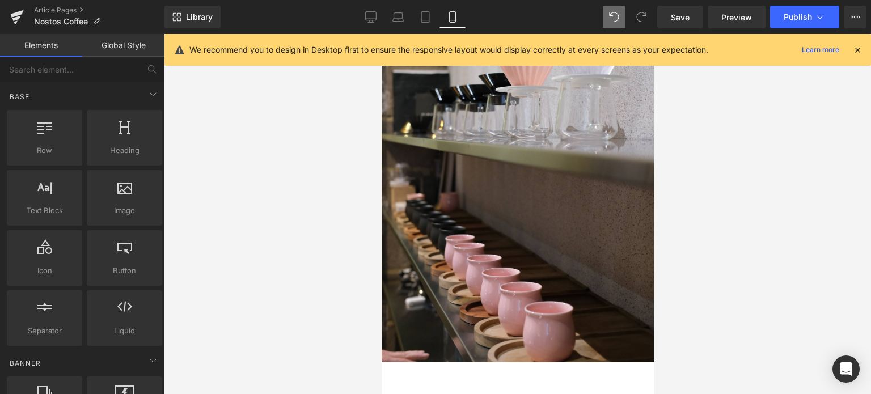
scroll to position [2950, 0]
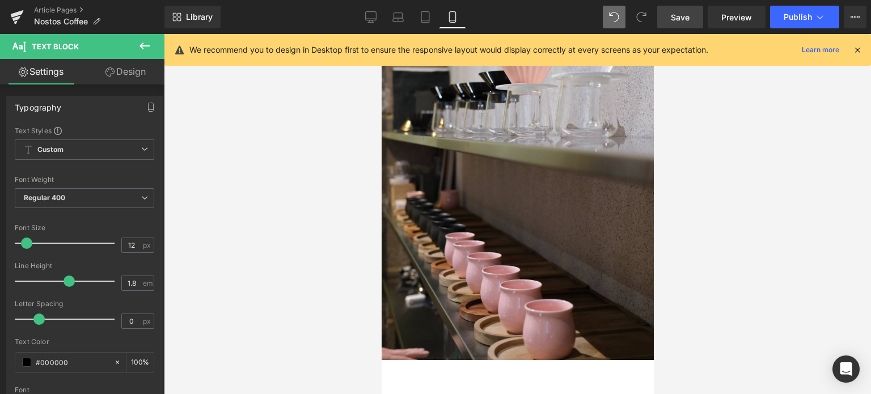
click at [682, 18] on span "Save" at bounding box center [680, 17] width 19 height 12
click at [799, 12] on span "Publish" at bounding box center [798, 16] width 28 height 9
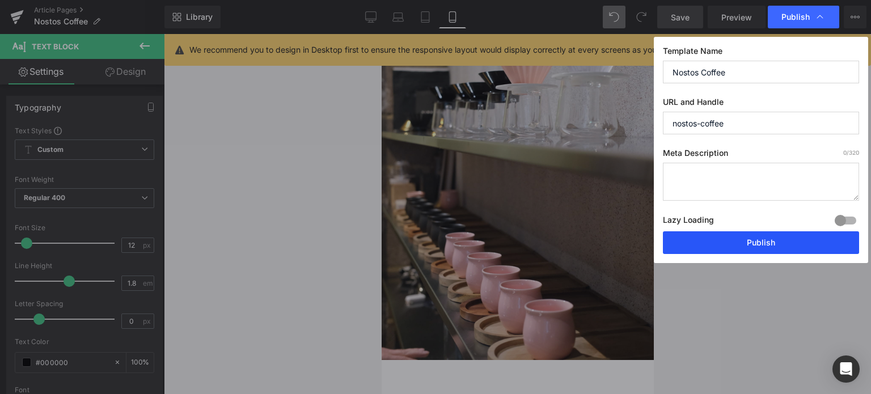
click at [741, 238] on button "Publish" at bounding box center [761, 242] width 196 height 23
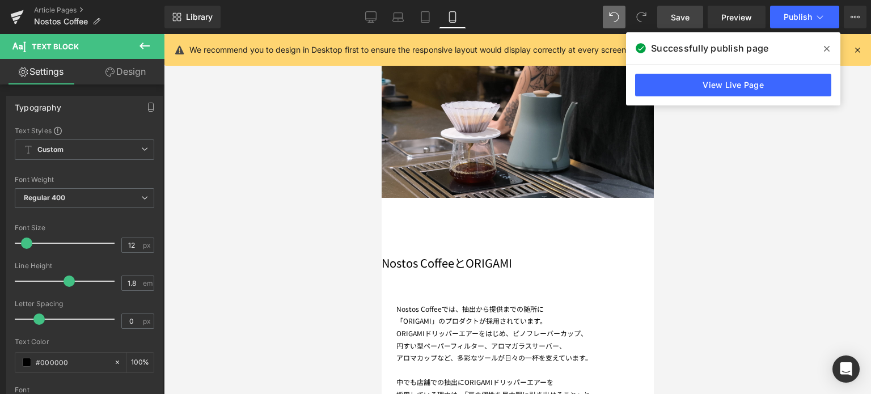
scroll to position [1698, 0]
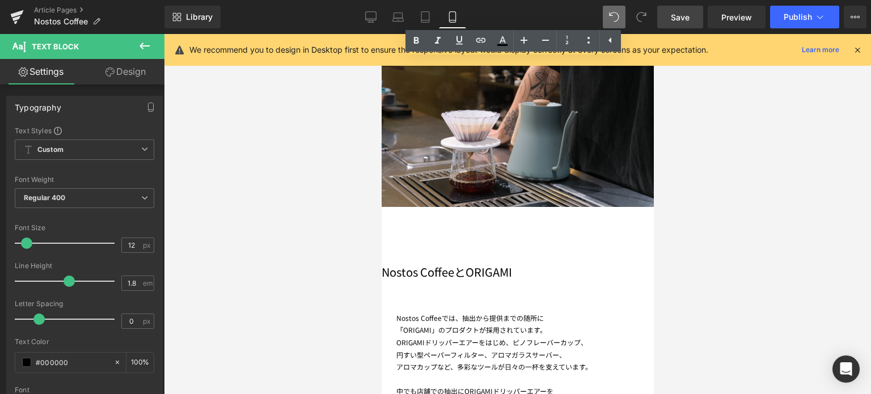
click at [668, 16] on link "Save" at bounding box center [680, 17] width 46 height 23
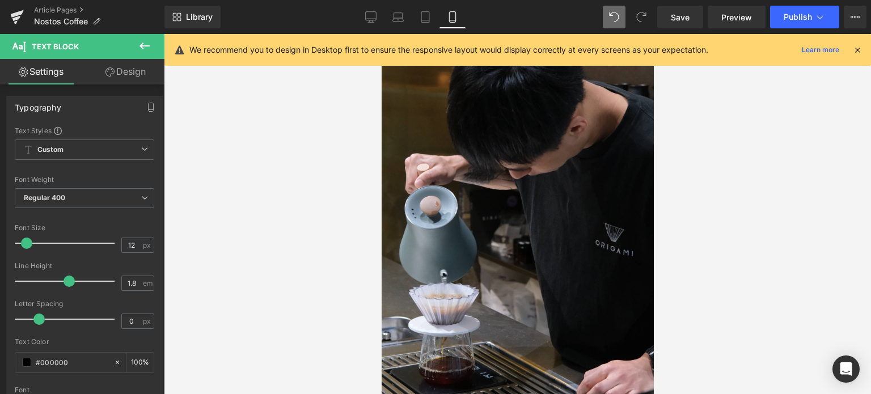
scroll to position [2386, 0]
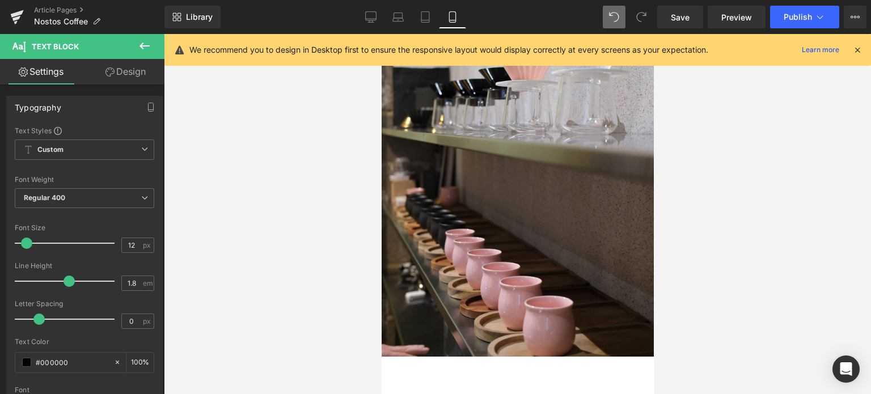
scroll to position [2988, 0]
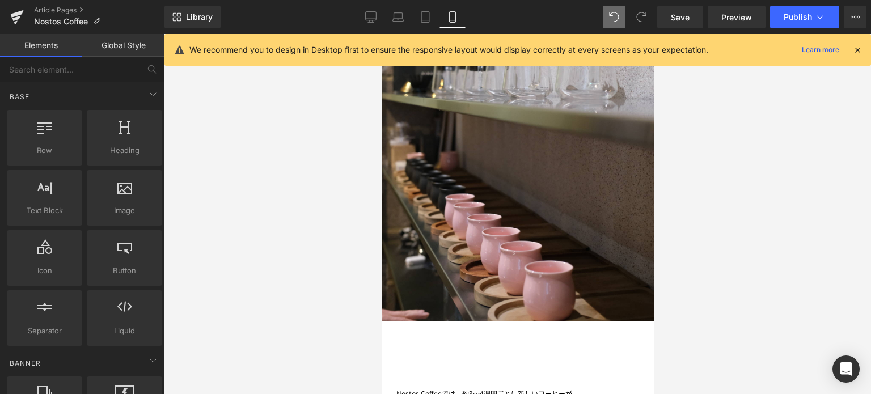
click at [704, 202] on div at bounding box center [517, 214] width 707 height 360
click at [685, 18] on span "Save" at bounding box center [680, 17] width 19 height 12
click at [799, 13] on span "Publish" at bounding box center [798, 16] width 28 height 9
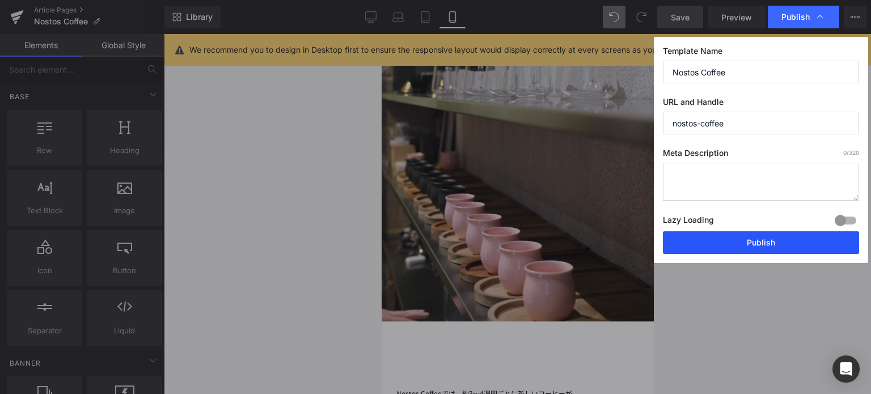
click at [692, 242] on button "Publish" at bounding box center [761, 242] width 196 height 23
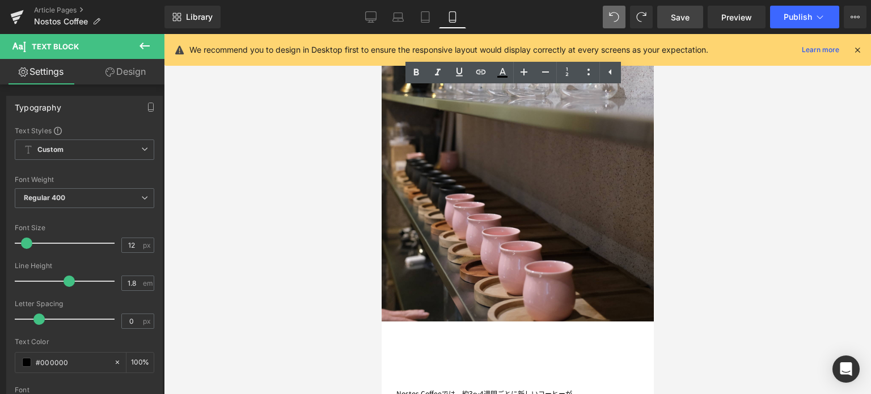
click at [738, 153] on div at bounding box center [517, 214] width 707 height 360
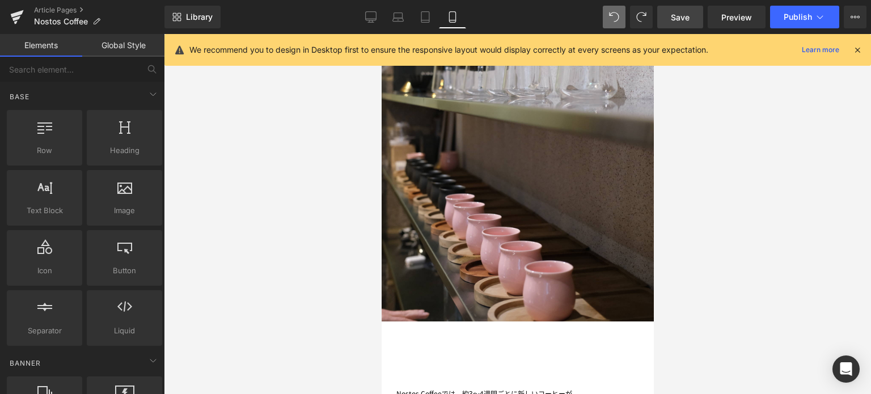
click at [450, 19] on icon at bounding box center [452, 16] width 11 height 11
click at [686, 16] on span "Save" at bounding box center [680, 17] width 19 height 12
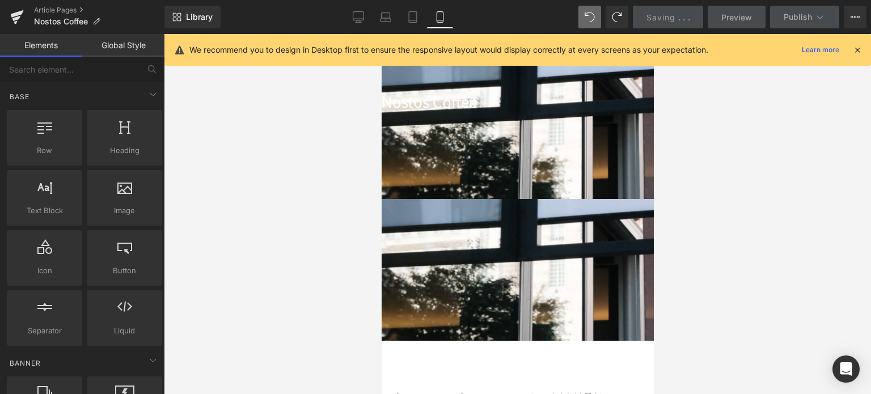
scroll to position [0, 0]
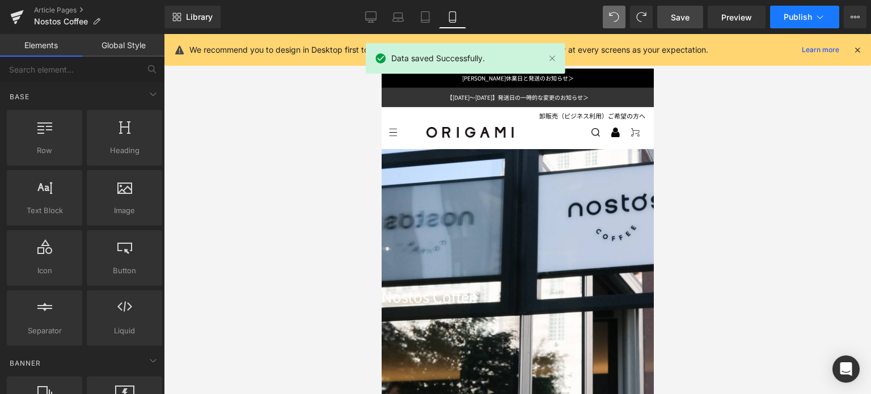
click at [797, 20] on span "Publish" at bounding box center [798, 16] width 28 height 9
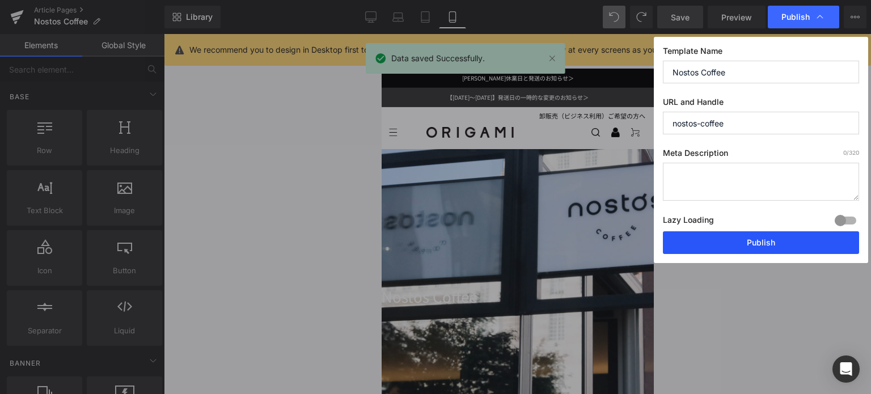
click at [727, 247] on button "Publish" at bounding box center [761, 242] width 196 height 23
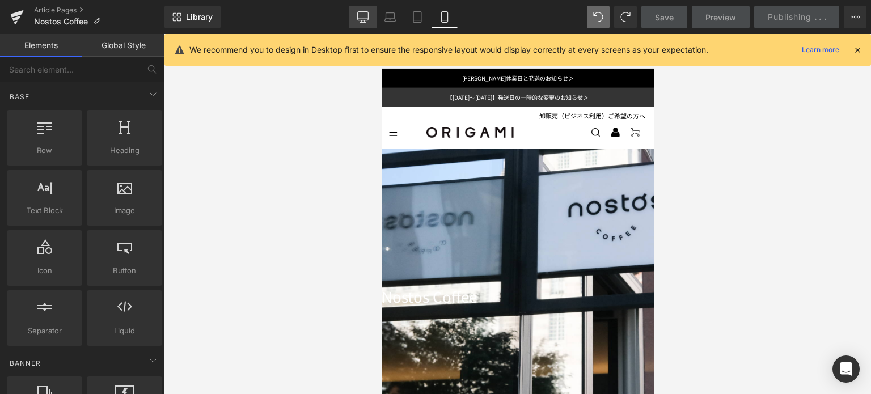
click at [360, 14] on icon at bounding box center [362, 16] width 11 height 11
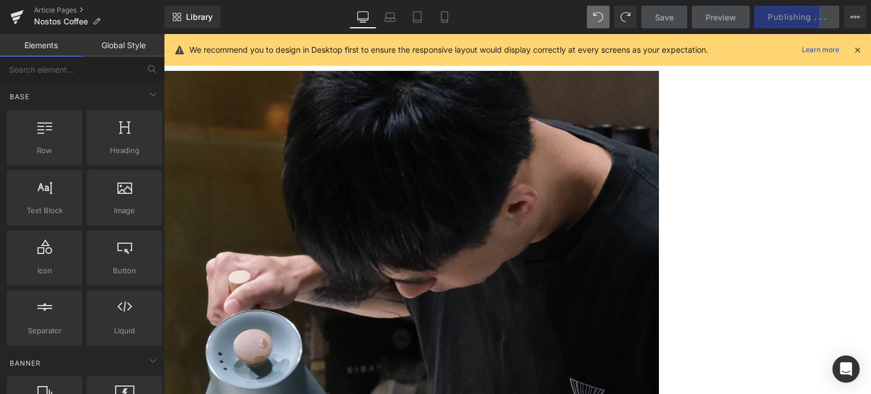
scroll to position [2936, 0]
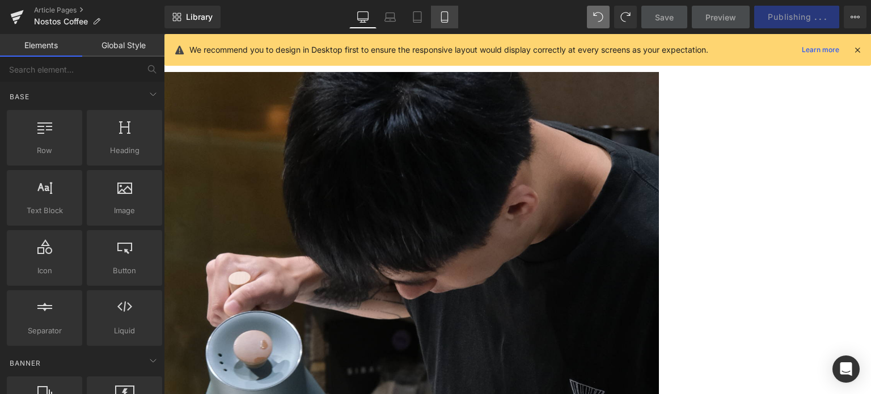
click at [442, 12] on icon at bounding box center [444, 16] width 11 height 11
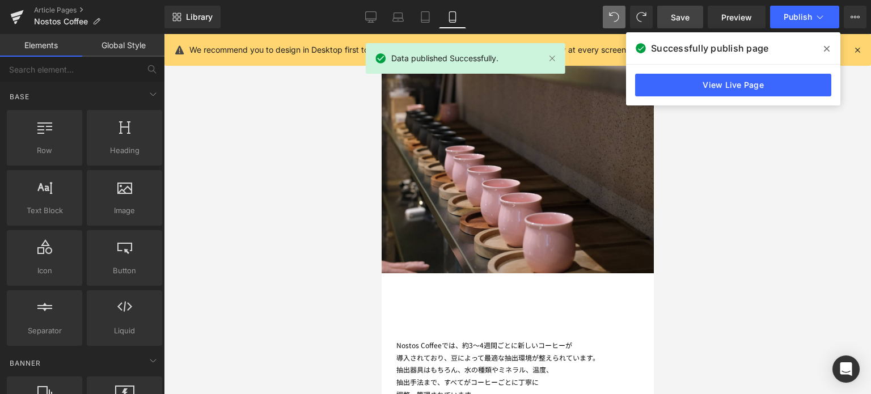
scroll to position [2971, 0]
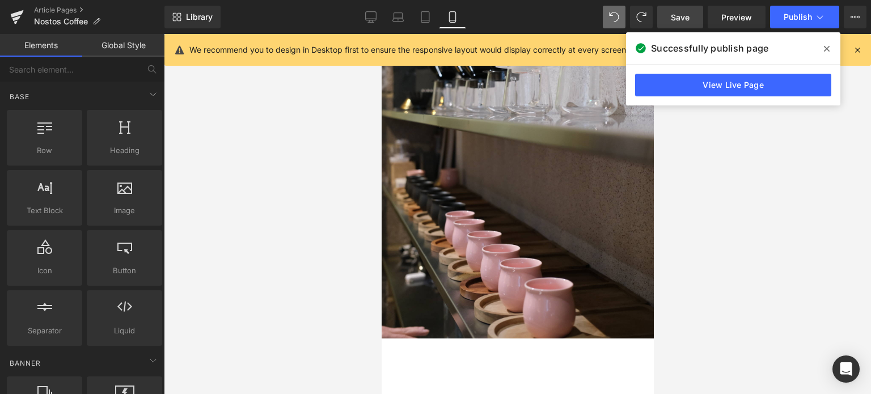
click at [820, 50] on span at bounding box center [827, 49] width 18 height 18
